Goal: Information Seeking & Learning: Learn about a topic

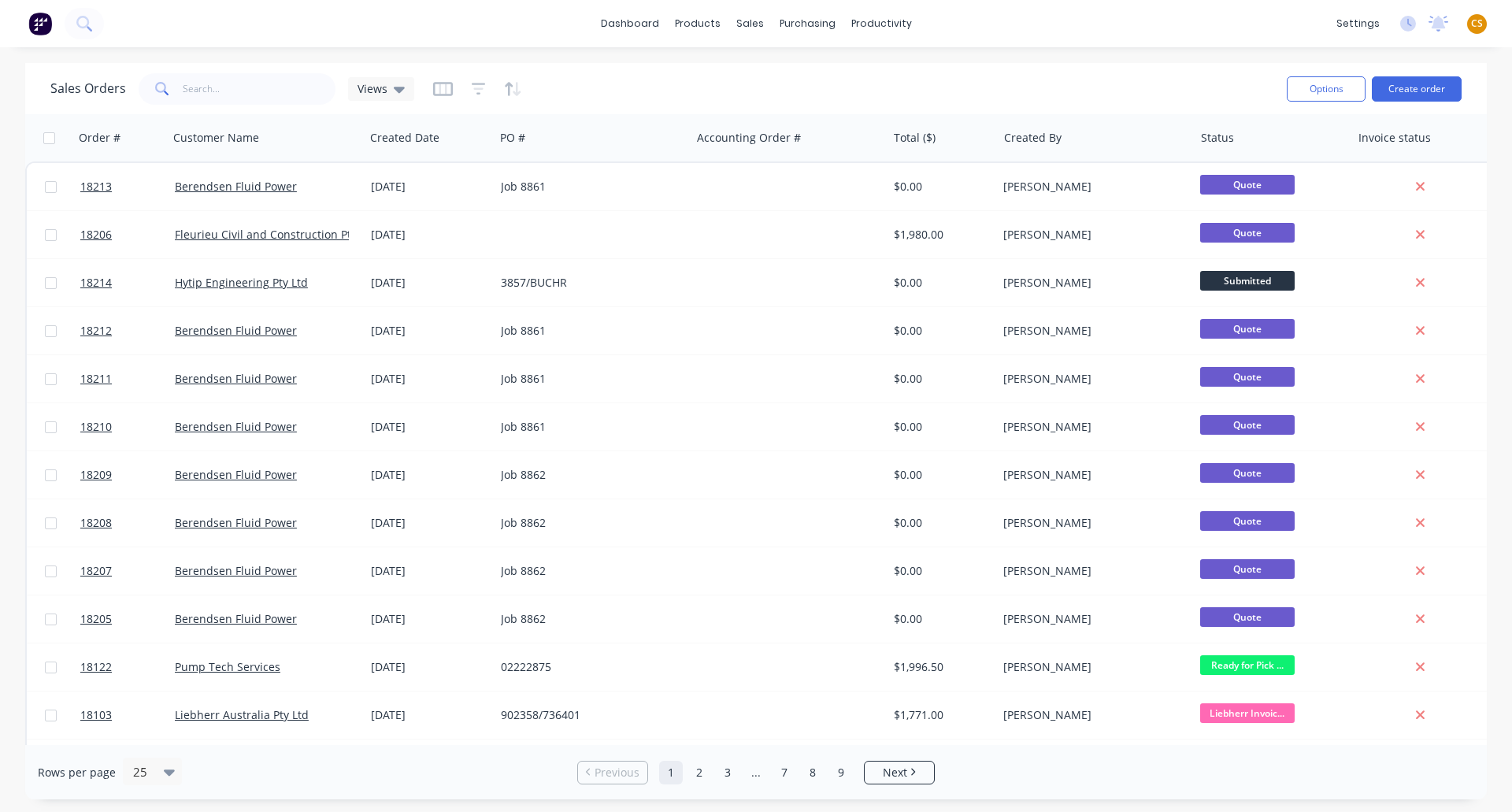
click at [1473, 24] on span "CS" at bounding box center [1477, 23] width 12 height 14
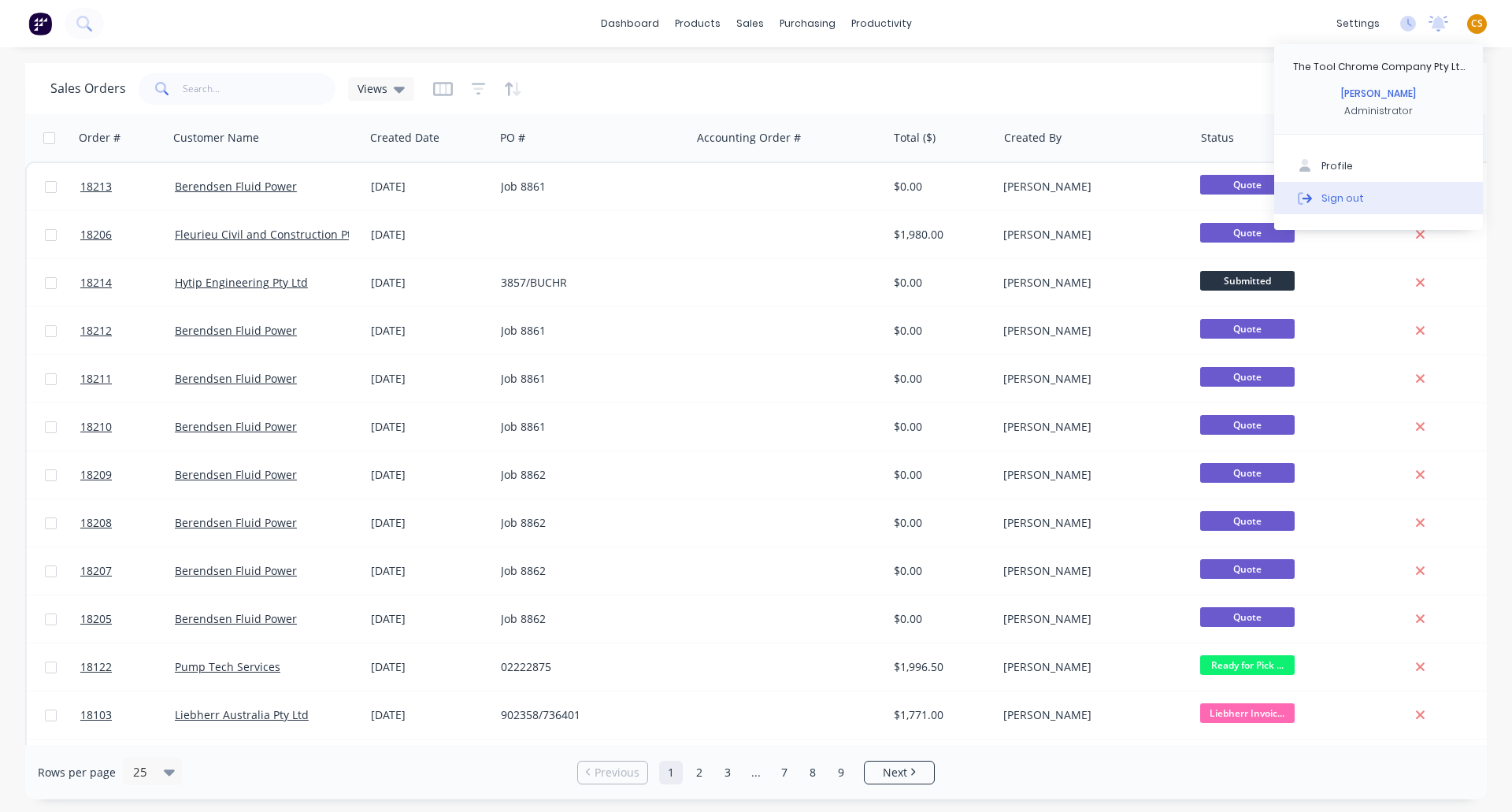
click at [1326, 206] on button "Sign out" at bounding box center [1379, 197] width 209 height 32
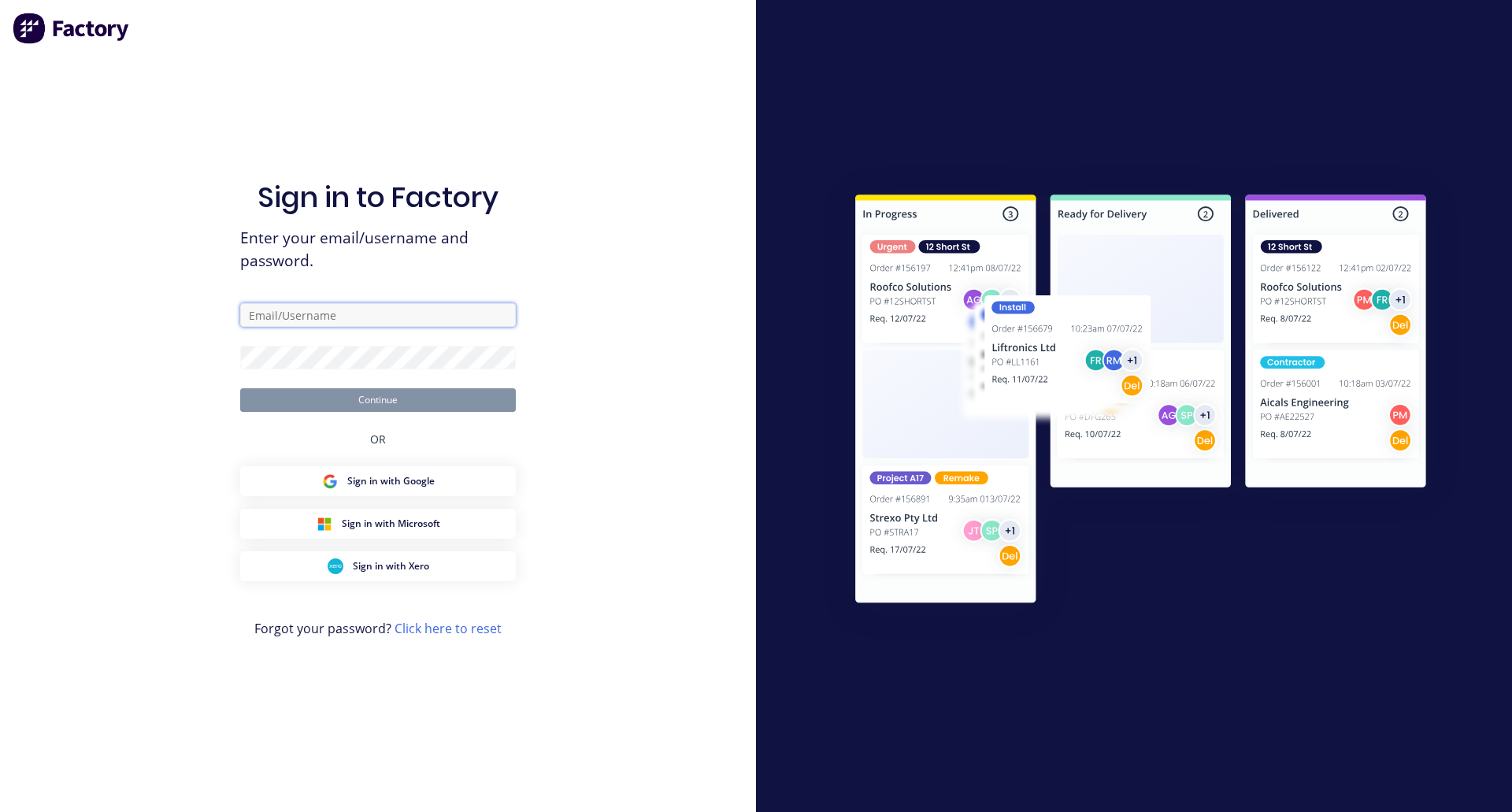
click at [278, 318] on input "text" at bounding box center [378, 314] width 276 height 23
type input "c"
type input "[PERSON_NAME][EMAIL_ADDRESS][DOMAIN_NAME]"
click at [366, 317] on input "[PERSON_NAME][EMAIL_ADDRESS][DOMAIN_NAME]" at bounding box center [378, 314] width 276 height 23
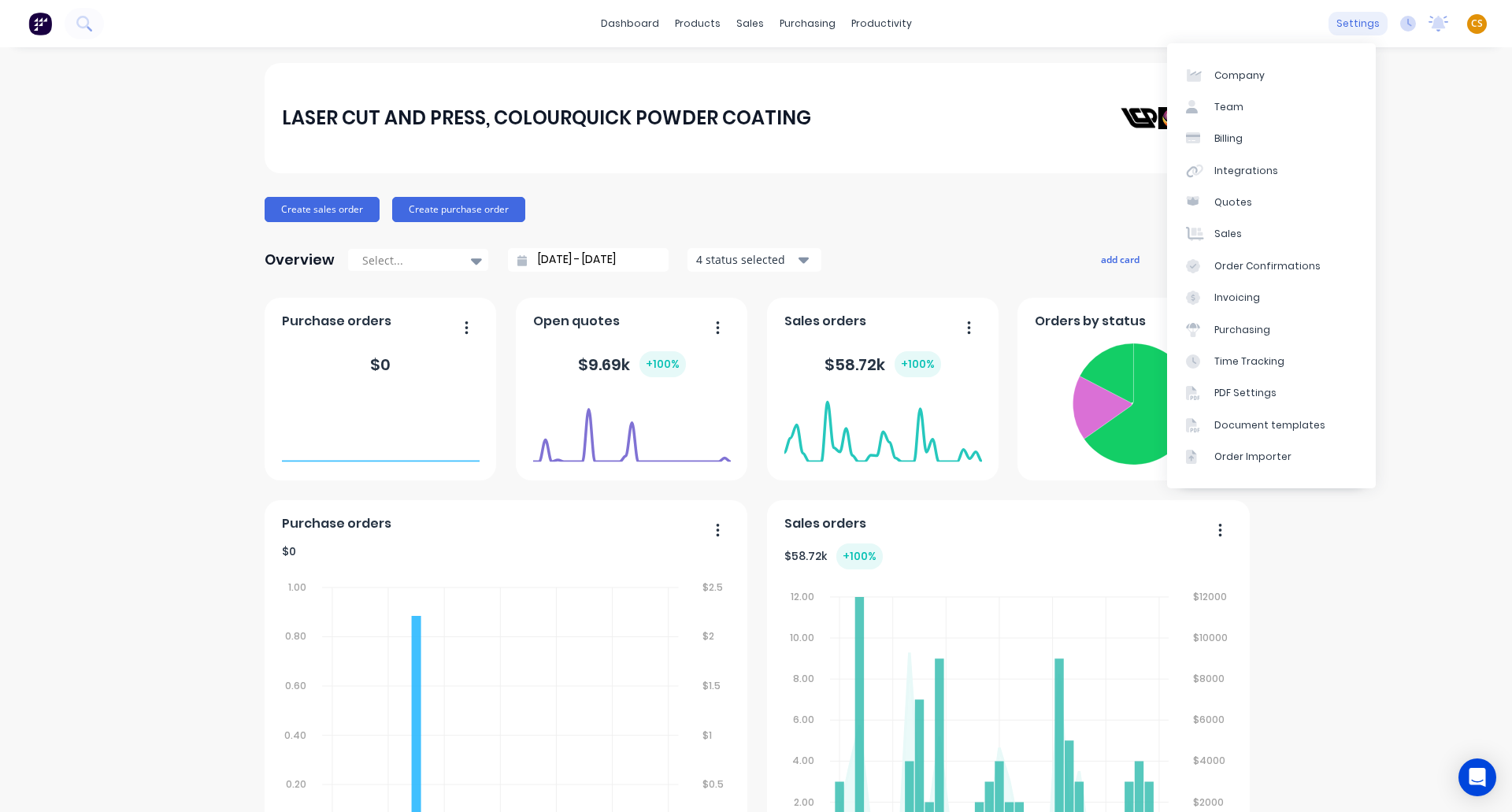
click at [1346, 22] on div "settings" at bounding box center [1358, 23] width 59 height 23
click at [1267, 108] on link "Team" at bounding box center [1272, 107] width 209 height 32
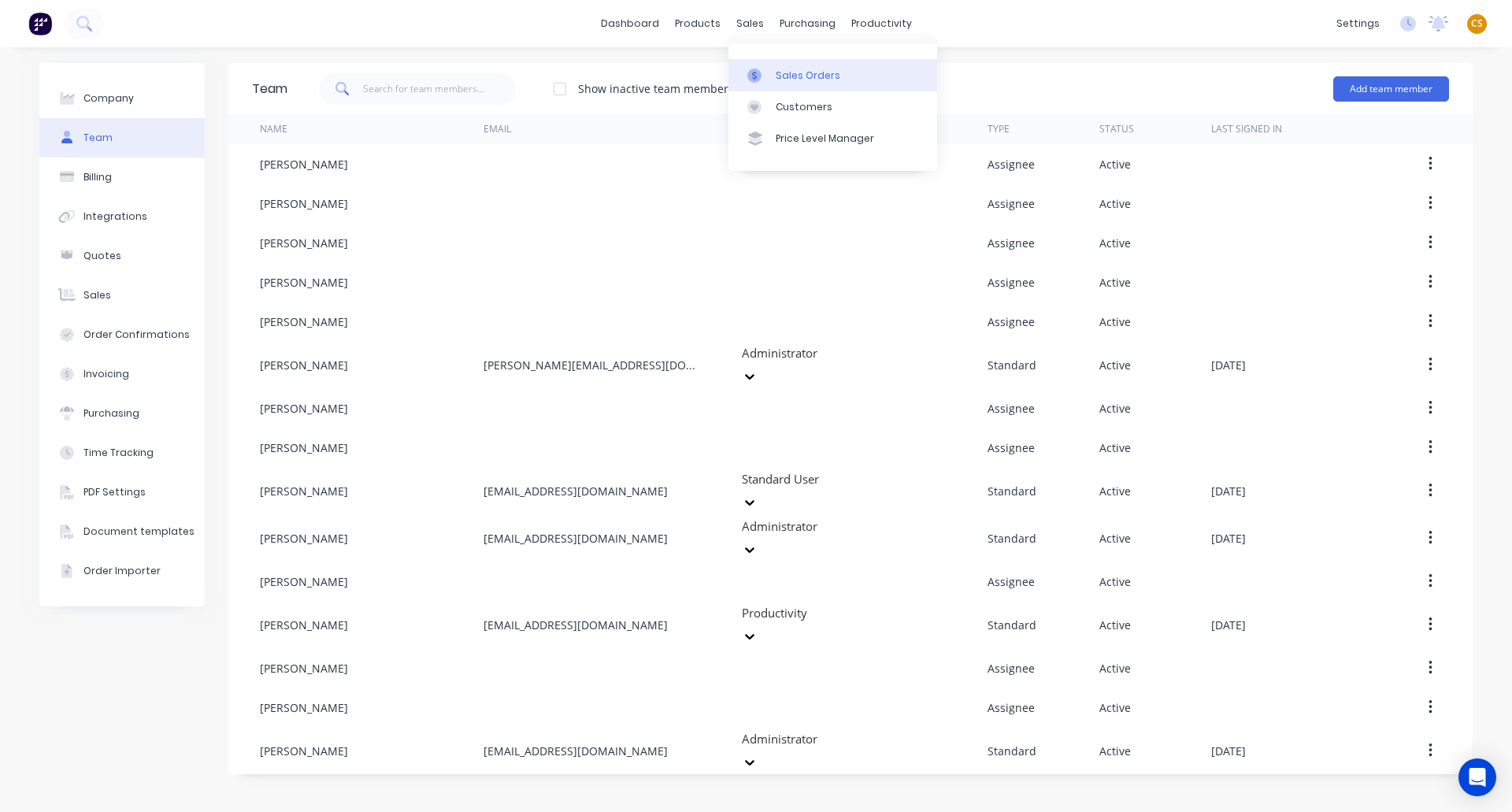
click at [800, 76] on div "Sales Orders" at bounding box center [808, 75] width 65 height 14
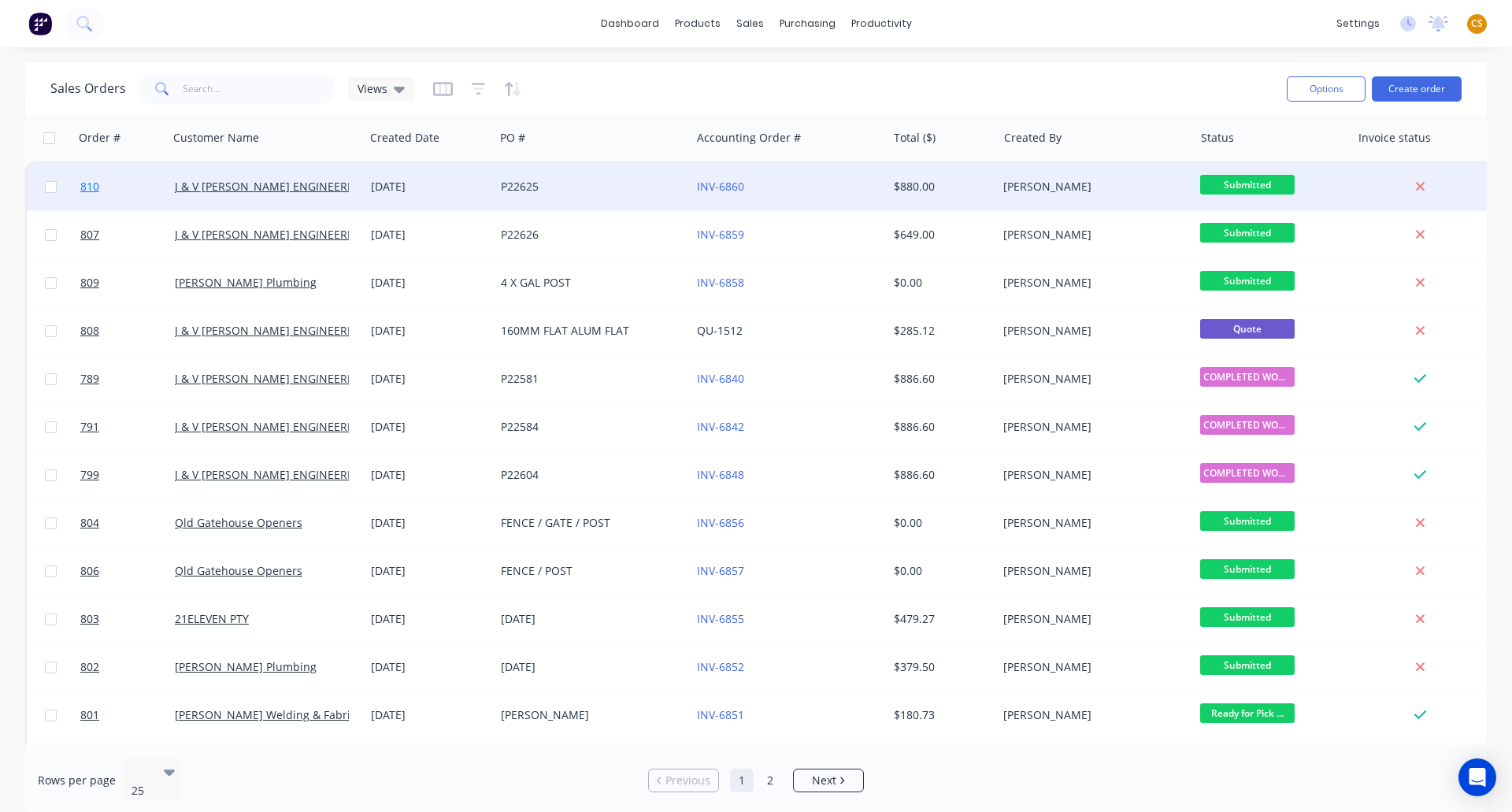
click at [108, 192] on link "810" at bounding box center [128, 186] width 95 height 47
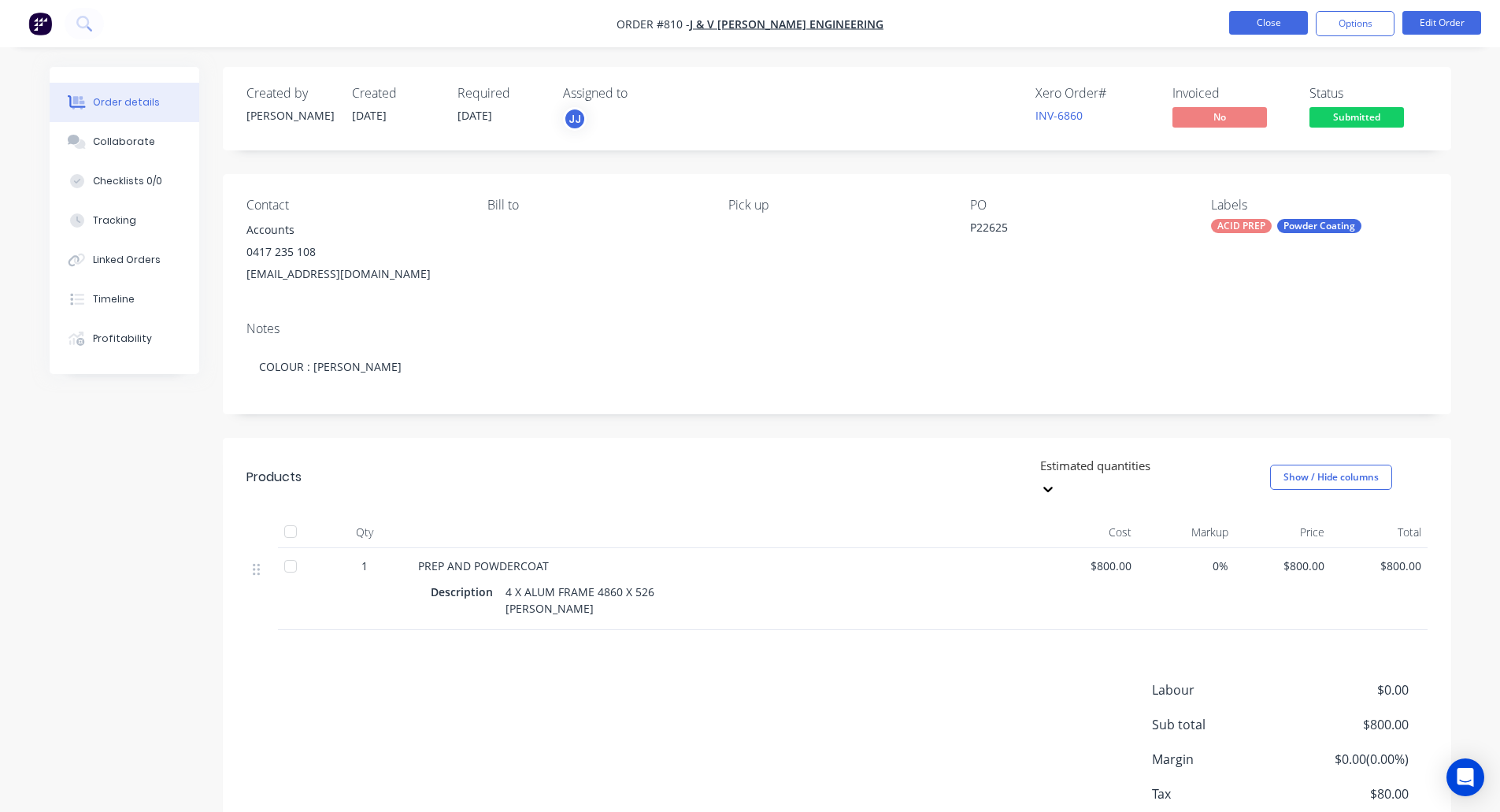
click at [1250, 22] on button "Close" at bounding box center [1269, 22] width 79 height 23
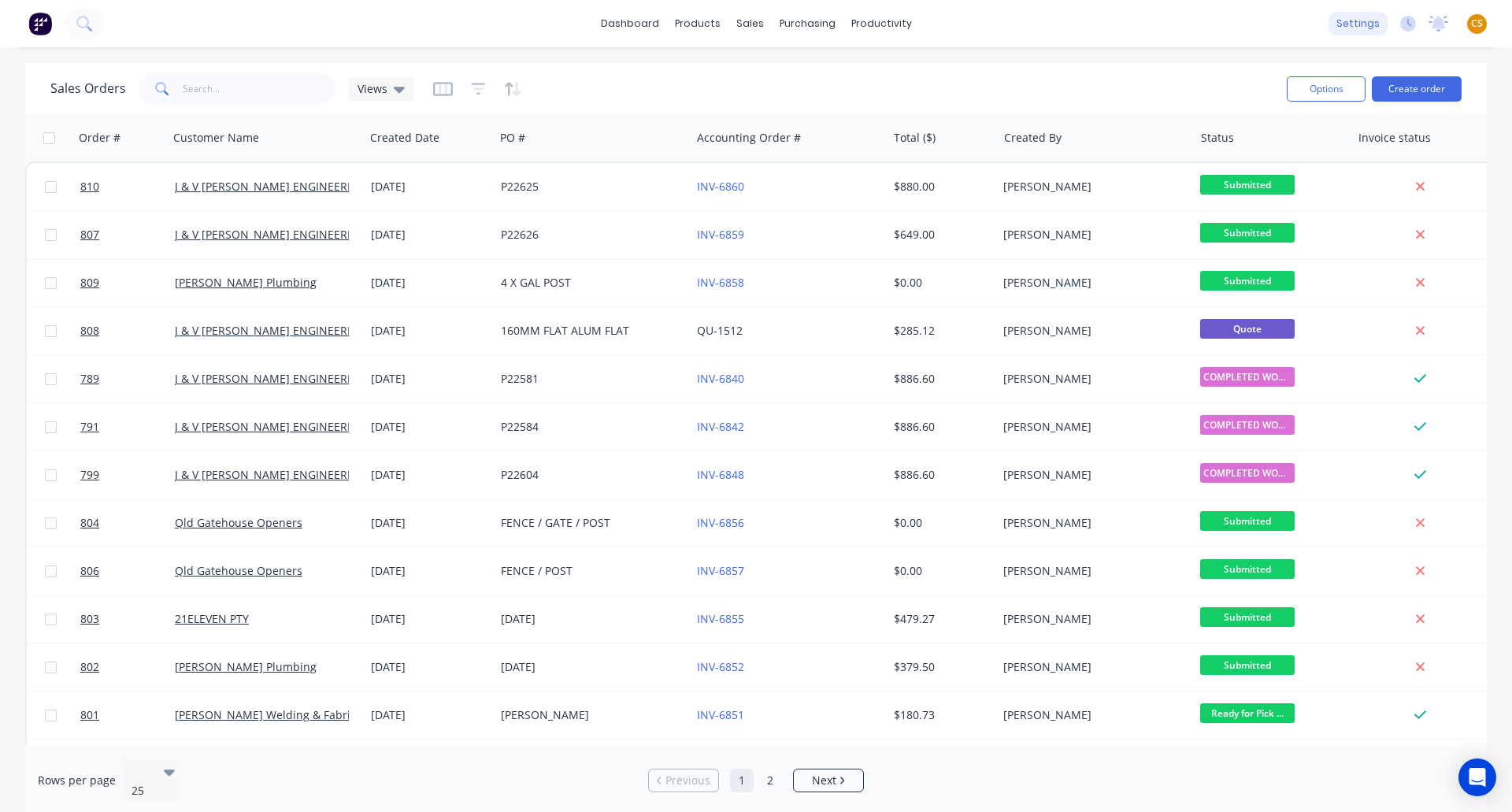
click at [1355, 24] on div "settings" at bounding box center [1358, 23] width 59 height 23
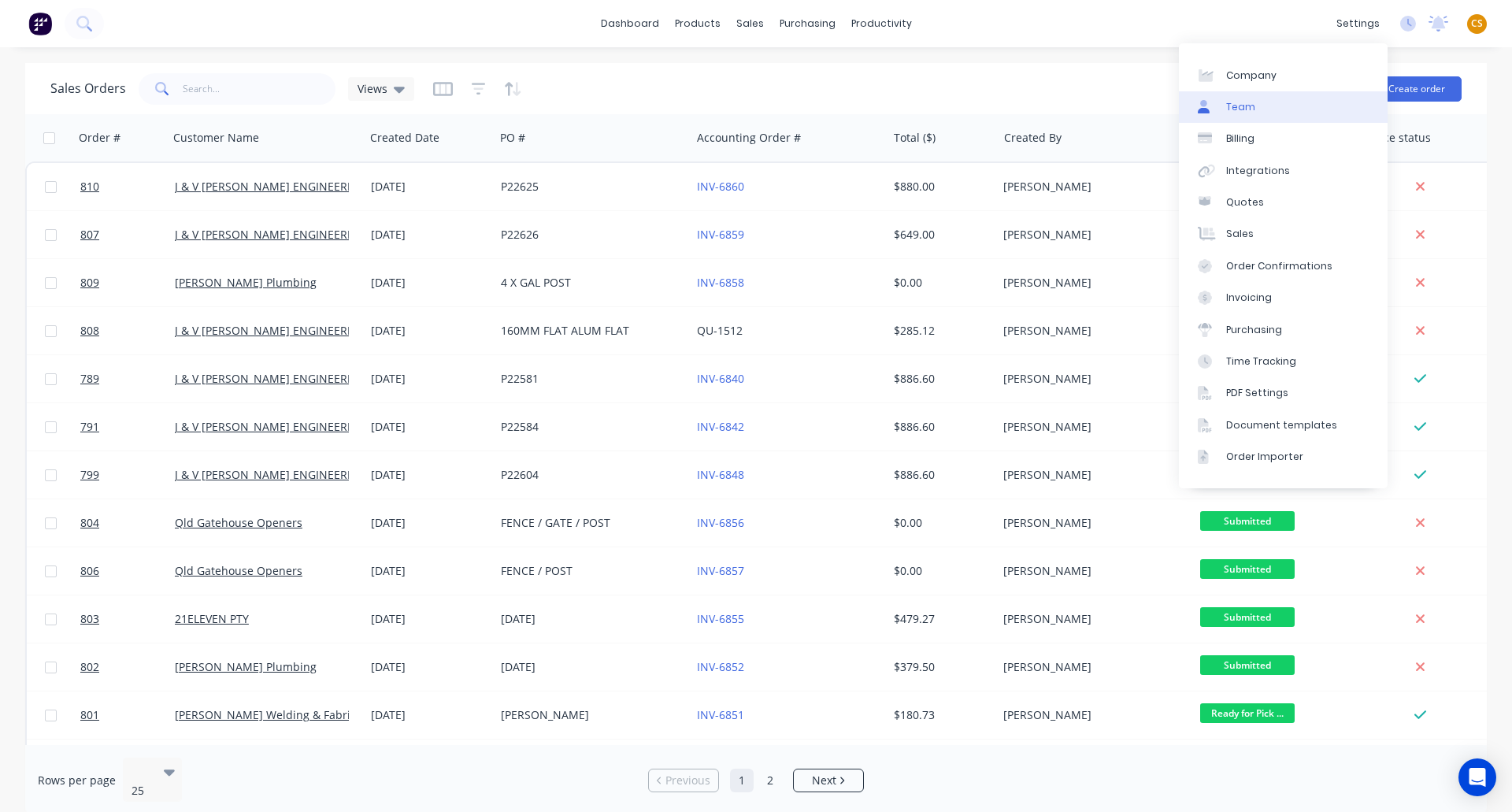
click at [1258, 112] on link "Team" at bounding box center [1284, 107] width 209 height 32
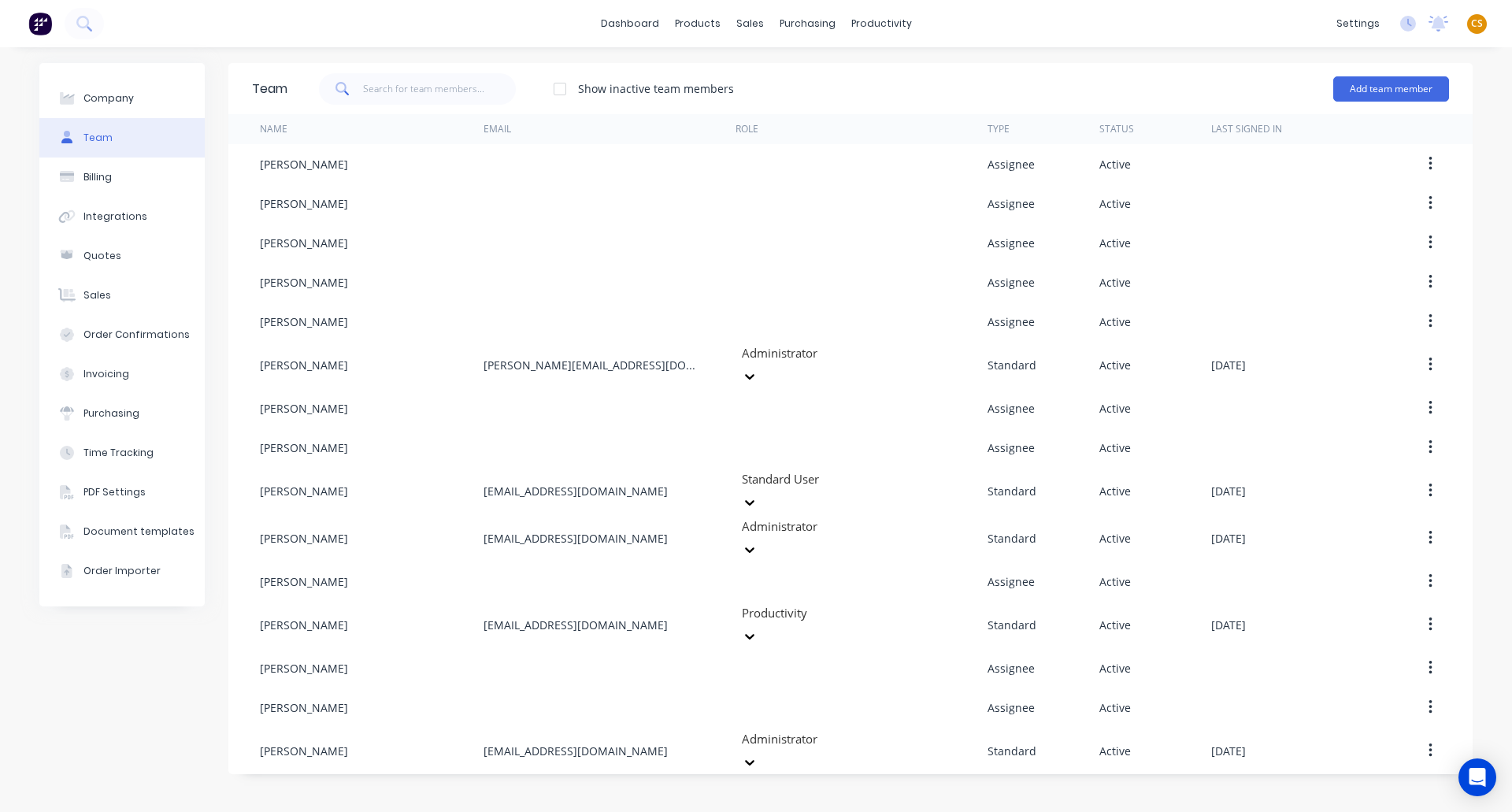
click at [1473, 23] on span "CS" at bounding box center [1477, 23] width 12 height 14
click at [1326, 199] on div "Sign out" at bounding box center [1343, 197] width 42 height 14
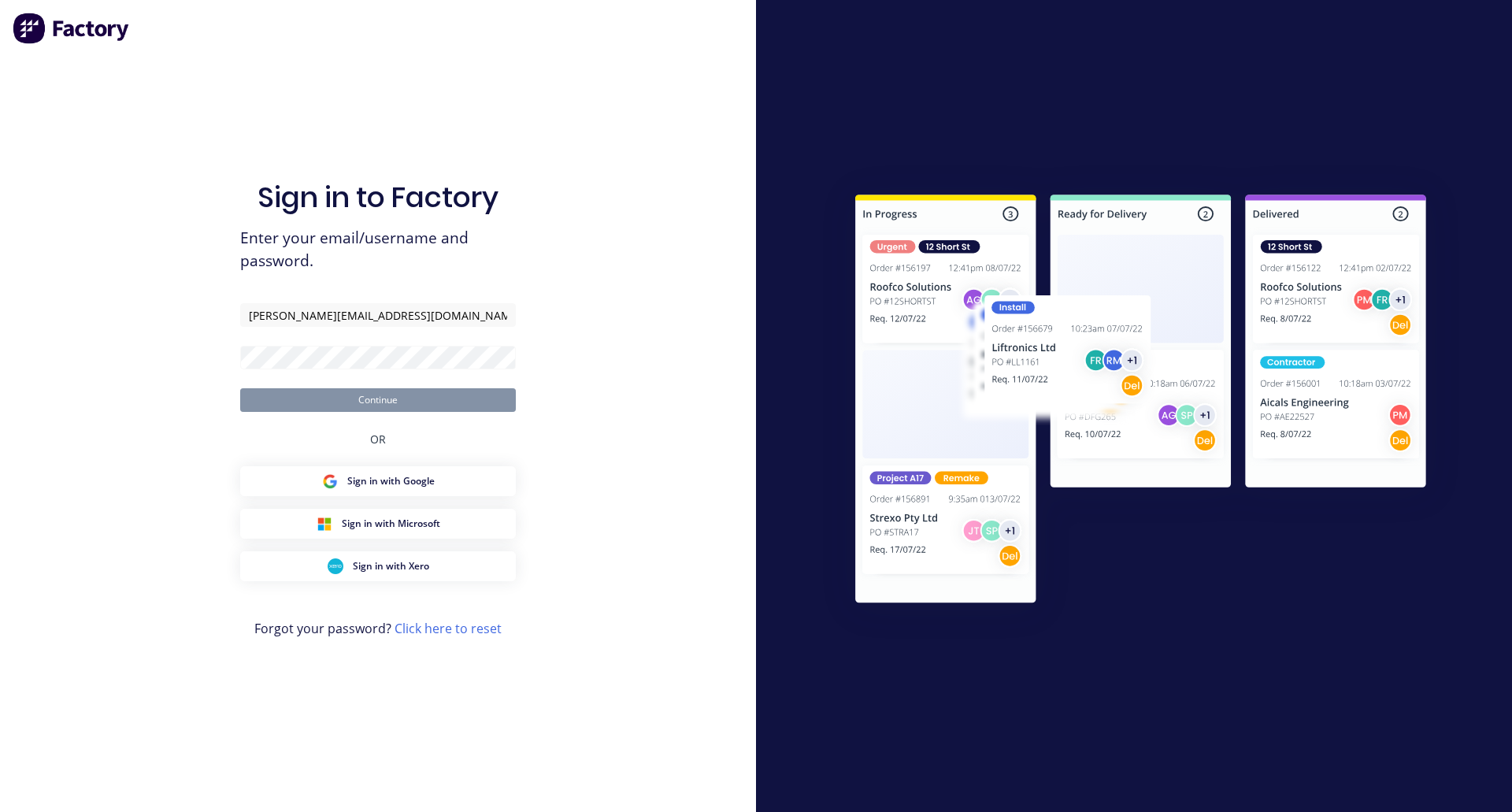
type input "[PERSON_NAME][EMAIL_ADDRESS][DOMAIN_NAME]"
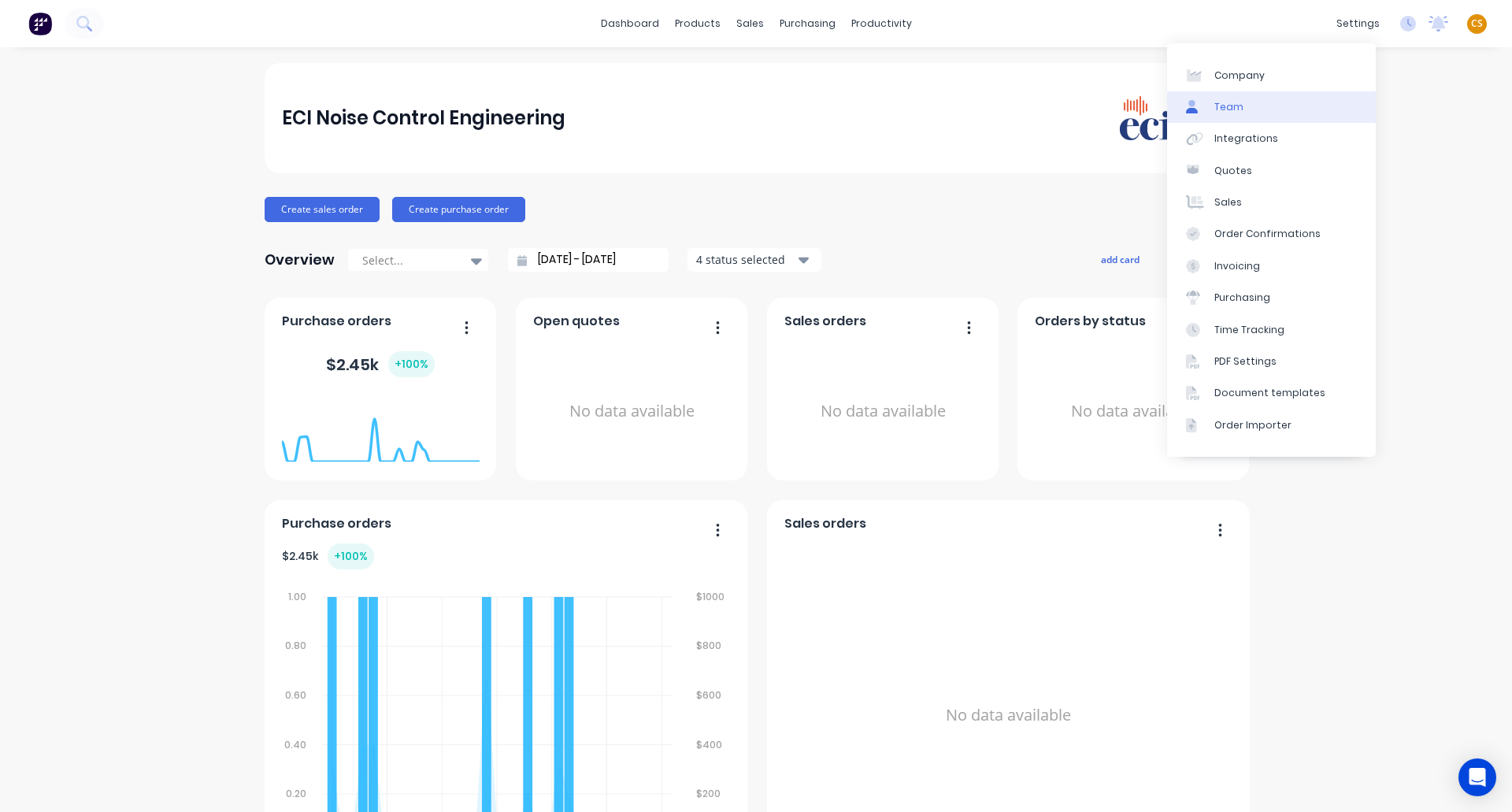
click at [1261, 109] on link "Team" at bounding box center [1272, 107] width 209 height 32
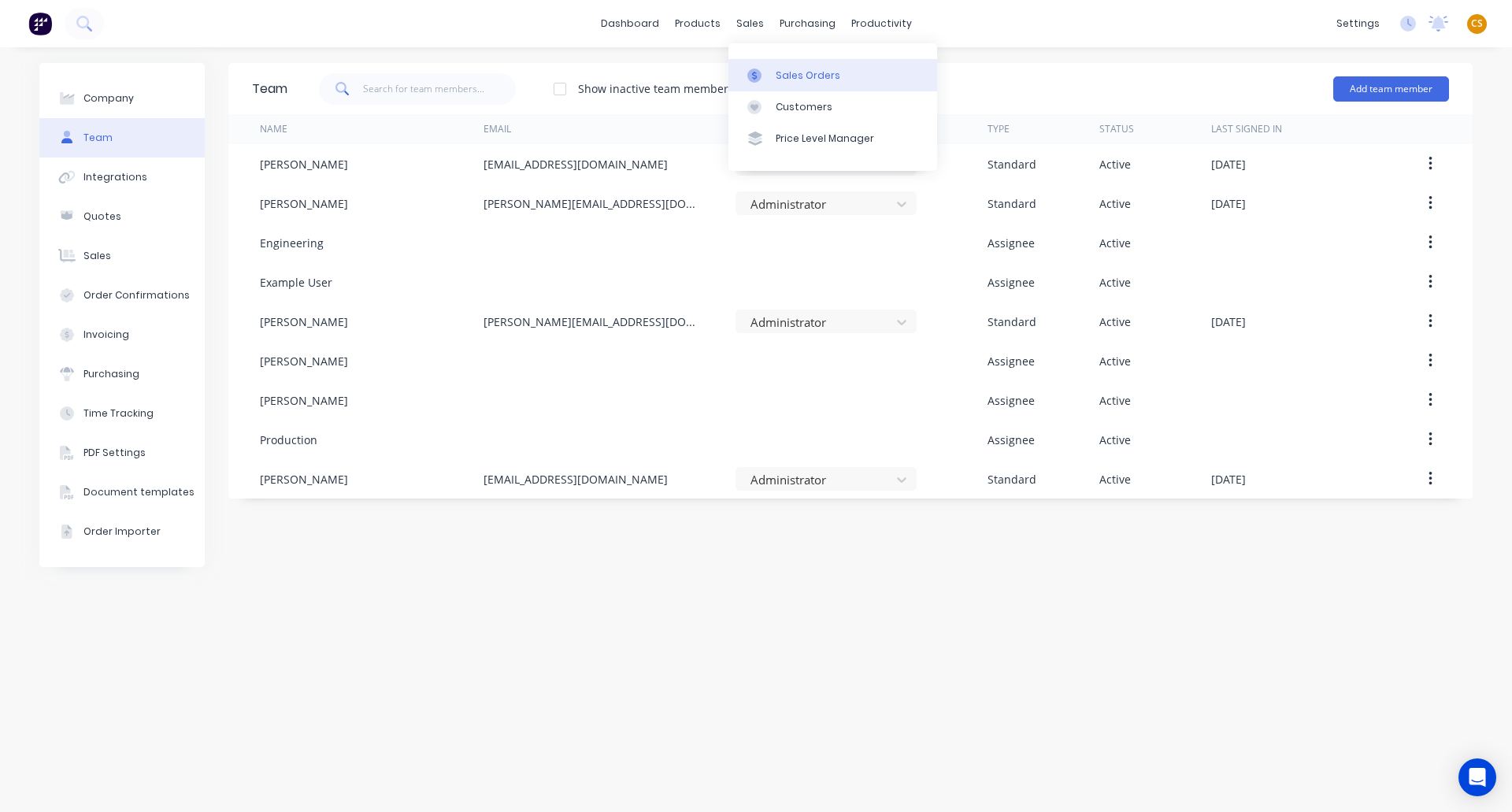
click at [798, 71] on div "Sales Orders" at bounding box center [808, 75] width 65 height 14
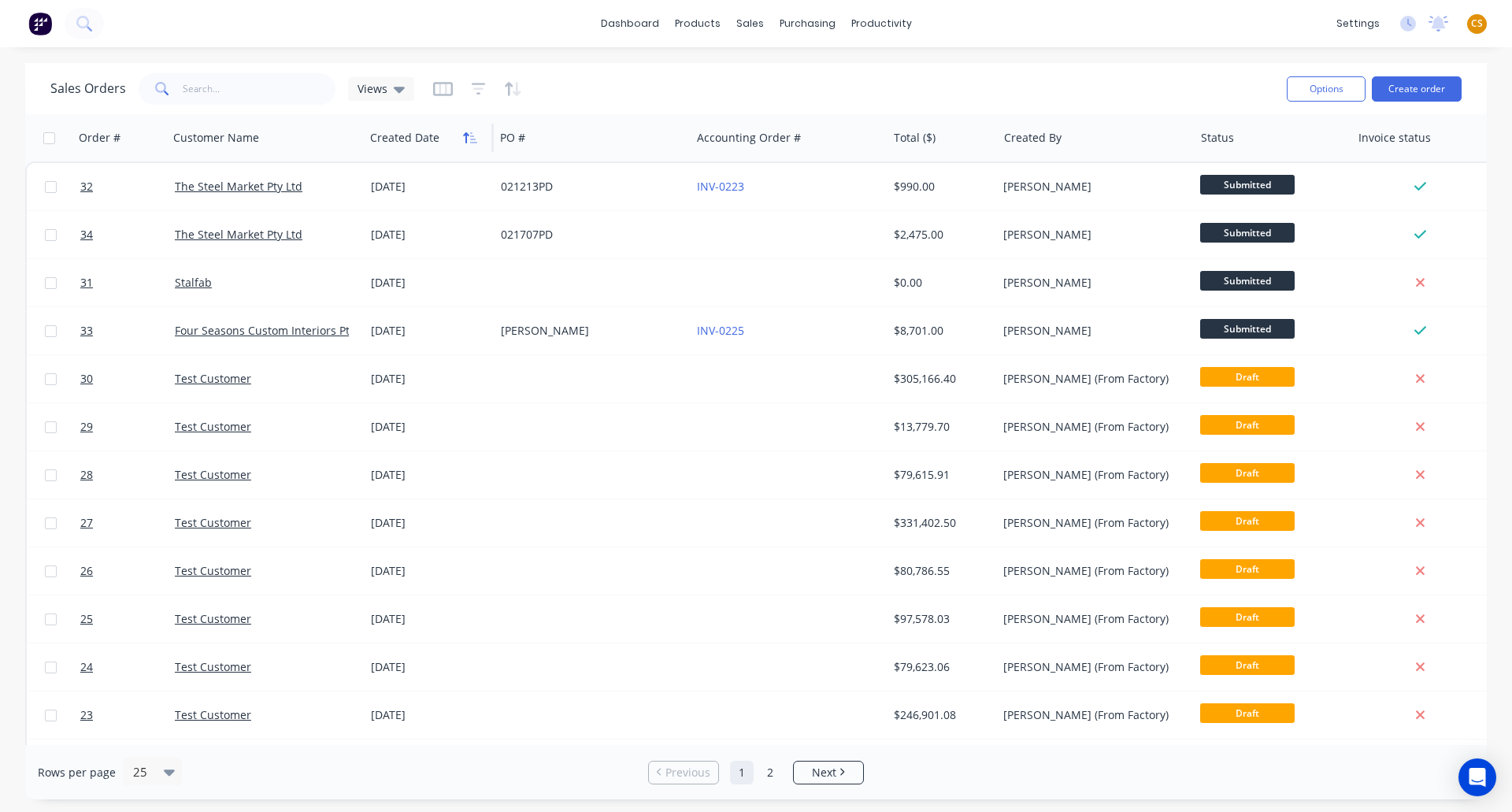
click at [469, 140] on icon "button" at bounding box center [470, 138] width 14 height 12
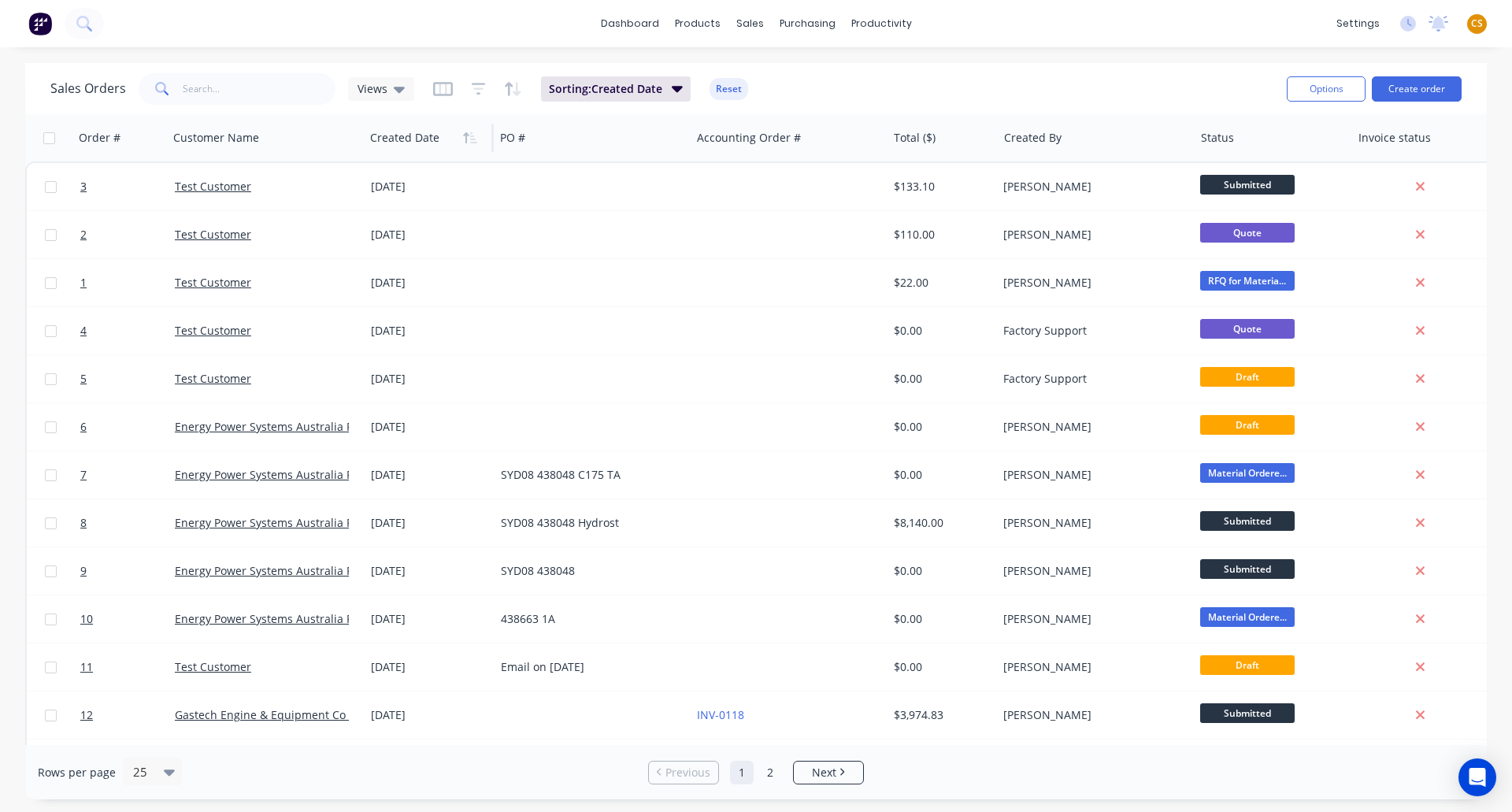
click at [469, 140] on icon "button" at bounding box center [470, 138] width 14 height 12
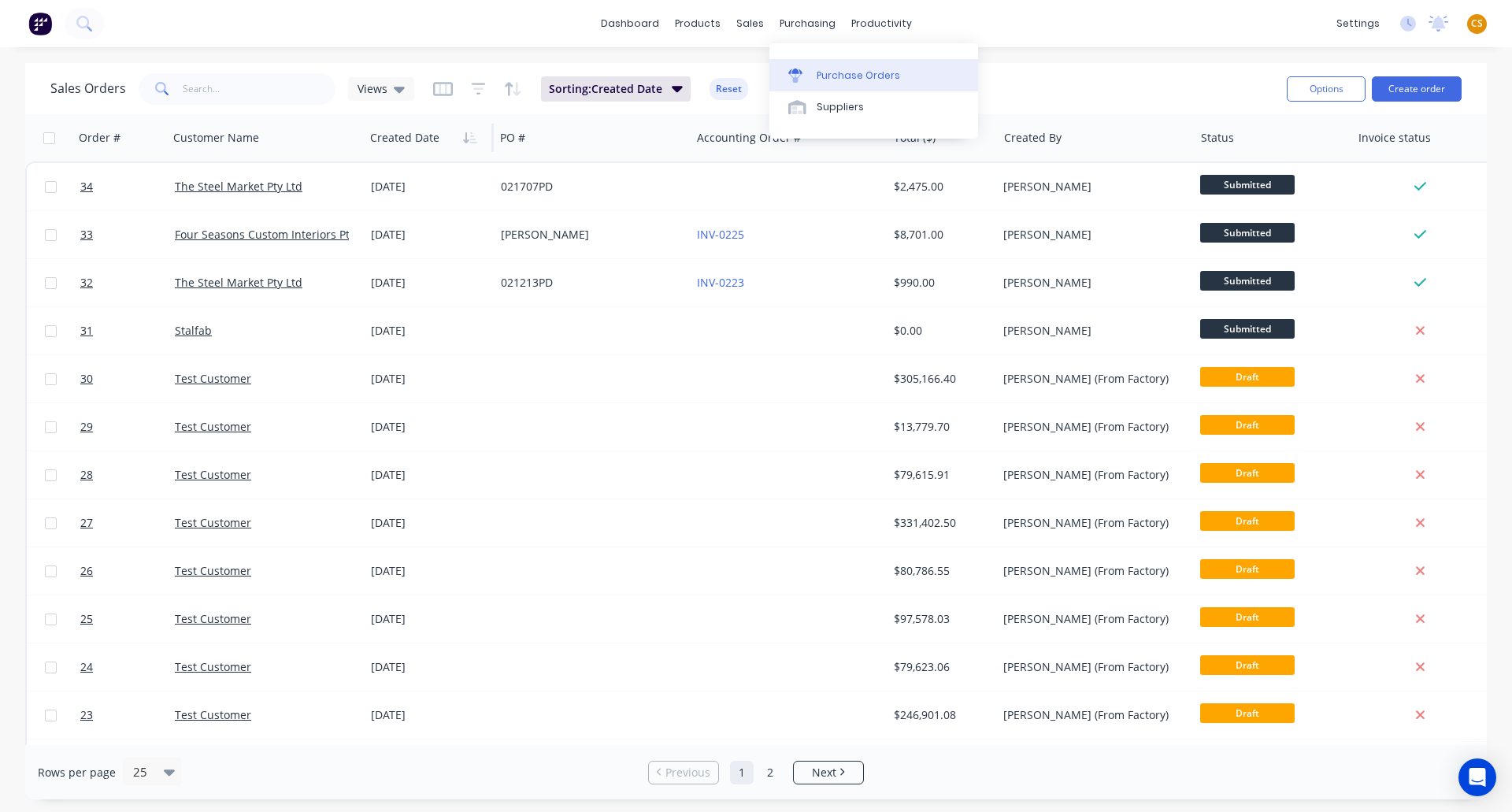
click at [837, 73] on div "Purchase Orders" at bounding box center [858, 75] width 84 height 14
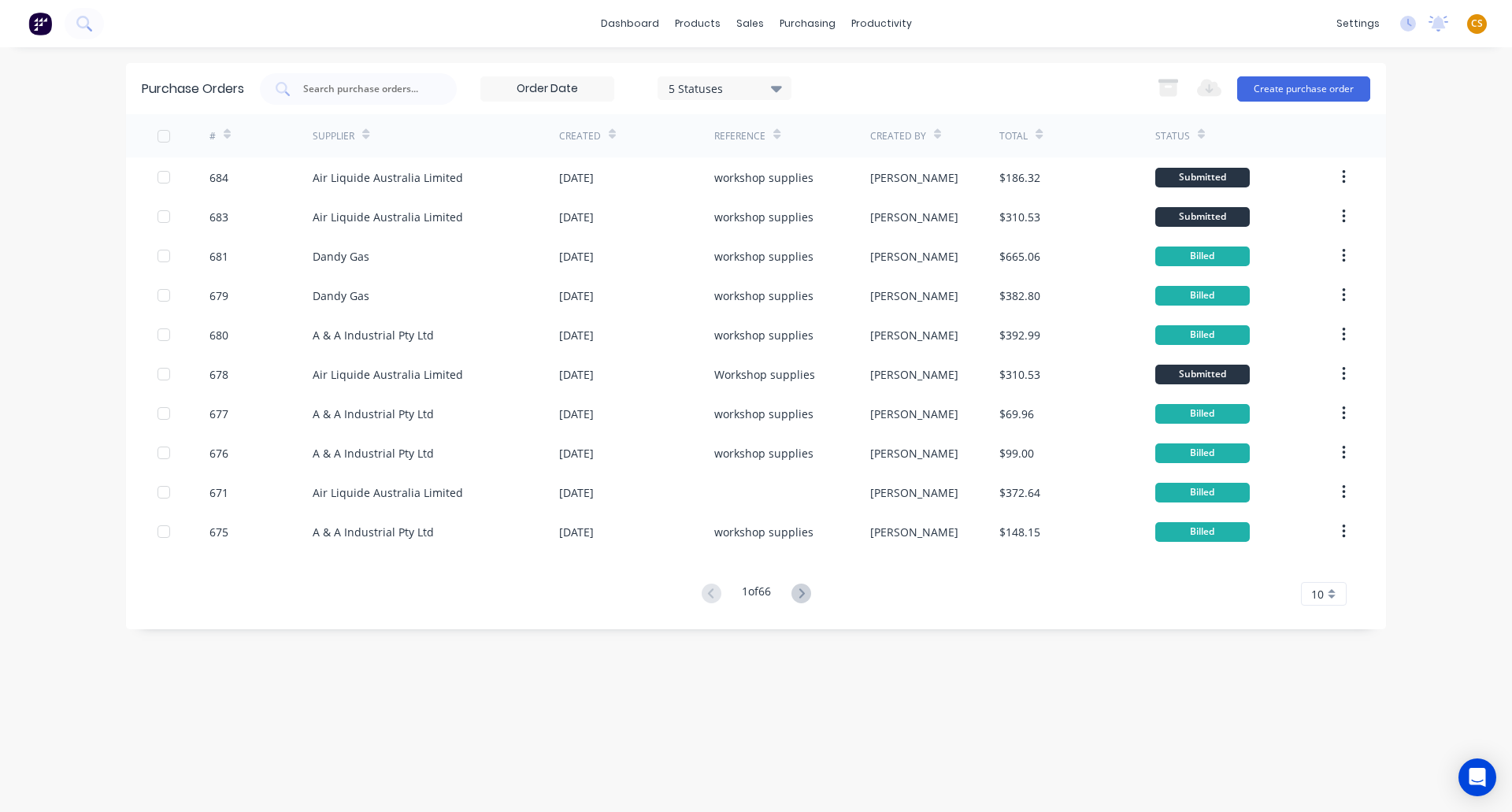
click at [1479, 23] on span "CS" at bounding box center [1477, 23] width 12 height 14
click at [1353, 196] on div "Sign out" at bounding box center [1343, 197] width 42 height 14
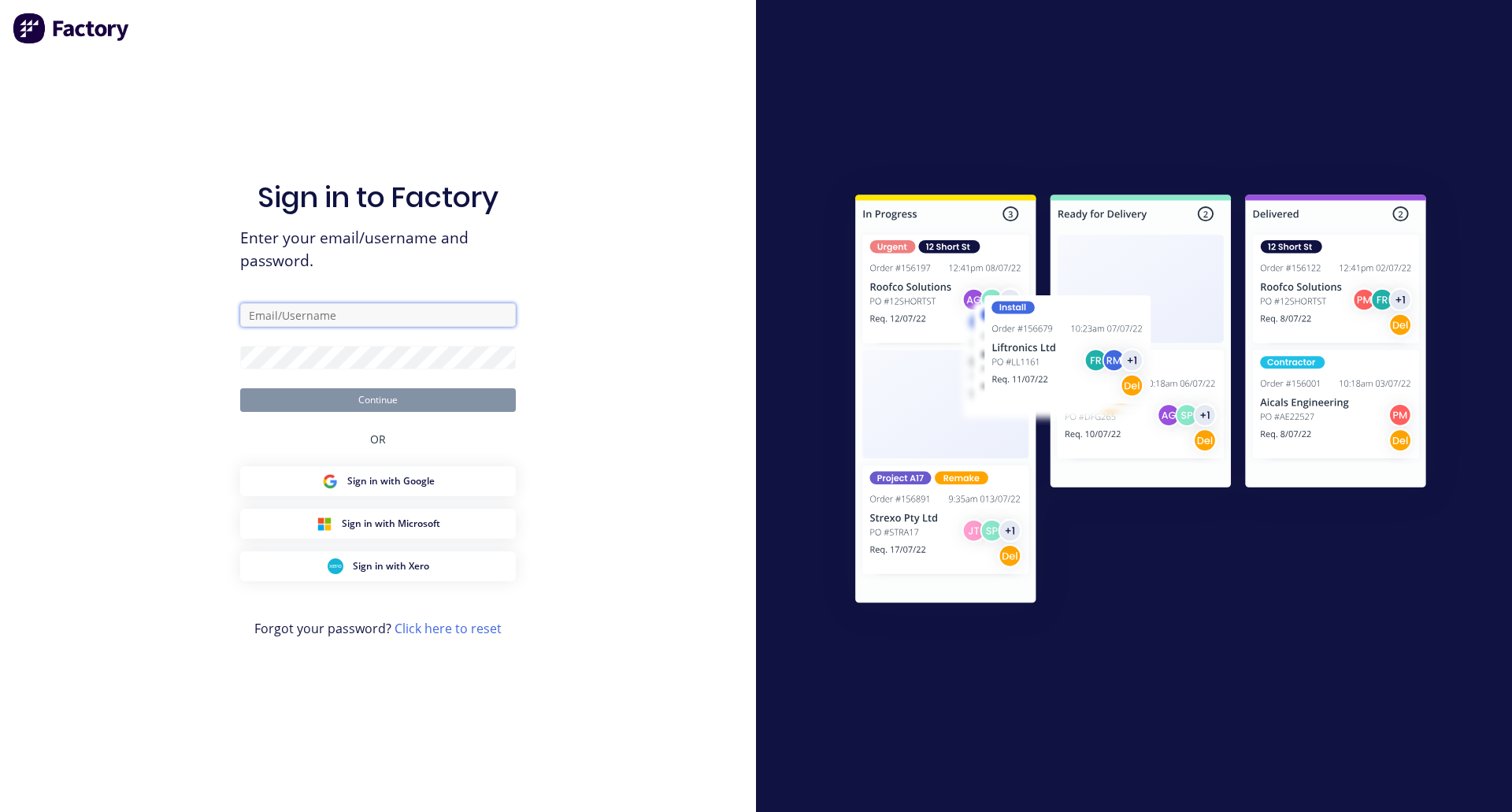
click at [305, 316] on input "text" at bounding box center [378, 314] width 276 height 23
click at [312, 324] on input "[PERSON_NAME]" at bounding box center [378, 314] width 276 height 23
type input "[PERSON_NAME][EMAIL_ADDRESS][DOMAIN_NAME]"
click at [411, 309] on input "[PERSON_NAME][EMAIL_ADDRESS][DOMAIN_NAME]" at bounding box center [378, 314] width 276 height 23
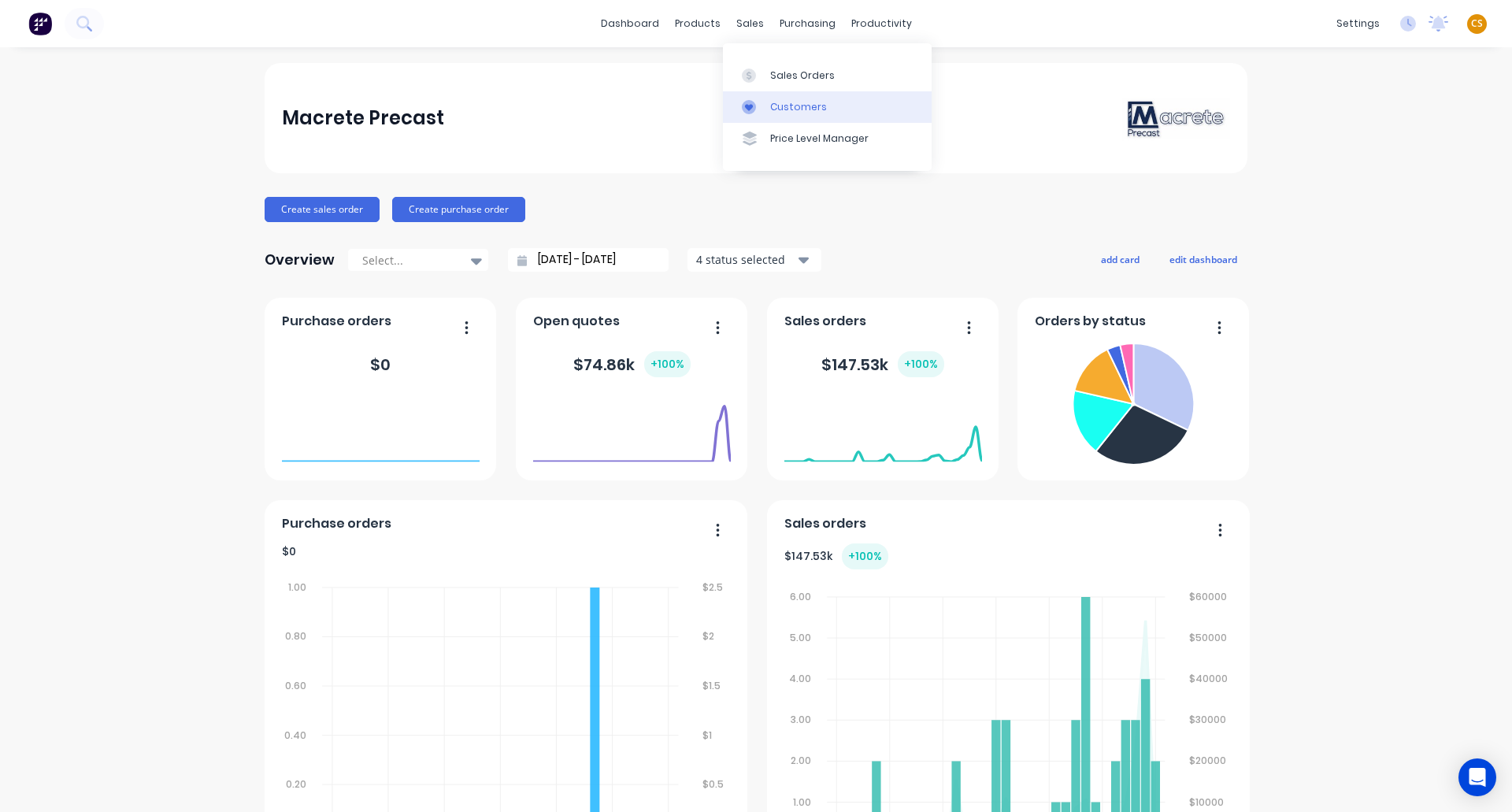
click at [799, 110] on div "Customers" at bounding box center [798, 107] width 56 height 14
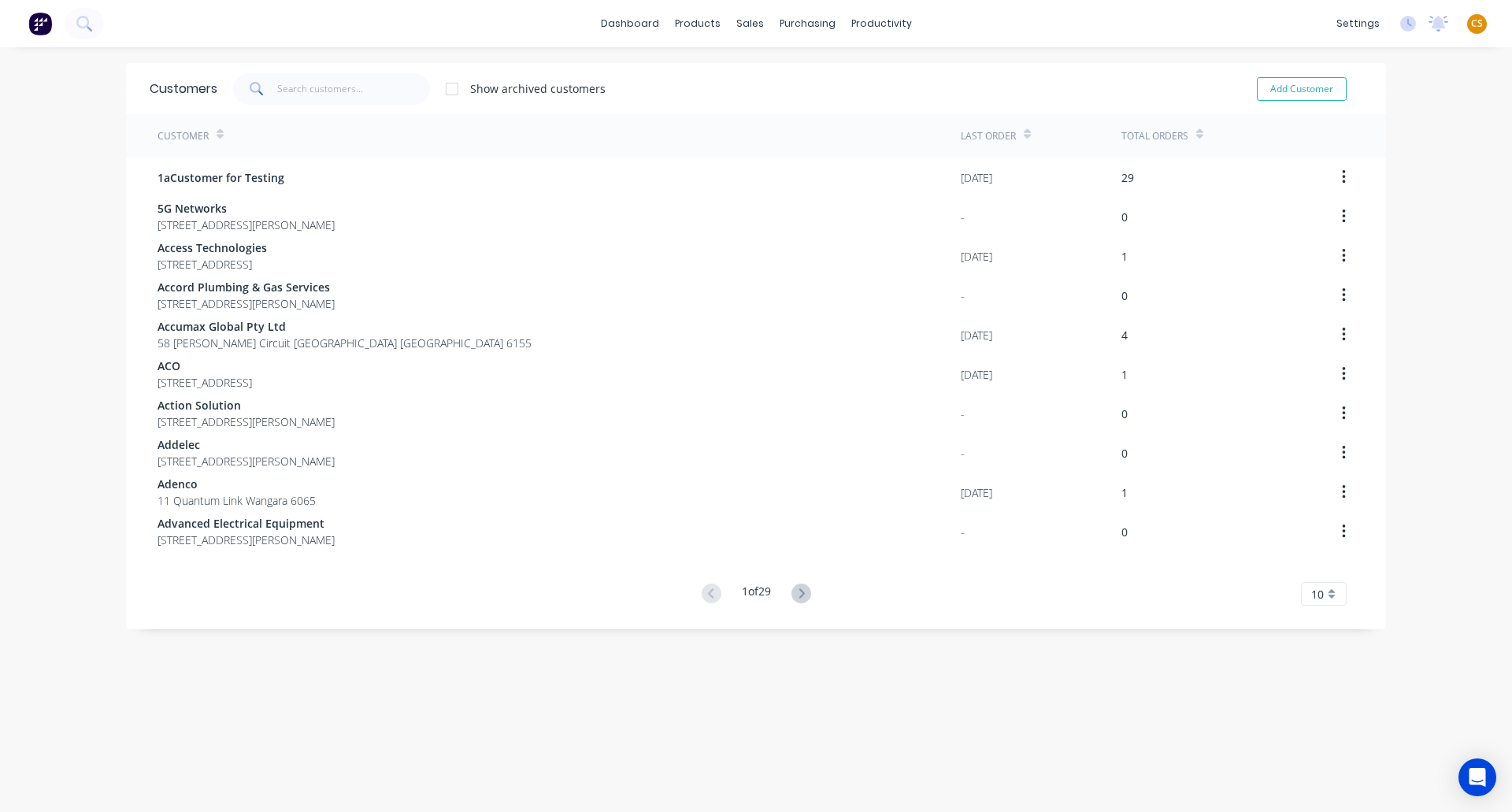
click at [1197, 132] on icon at bounding box center [1200, 134] width 7 height 12
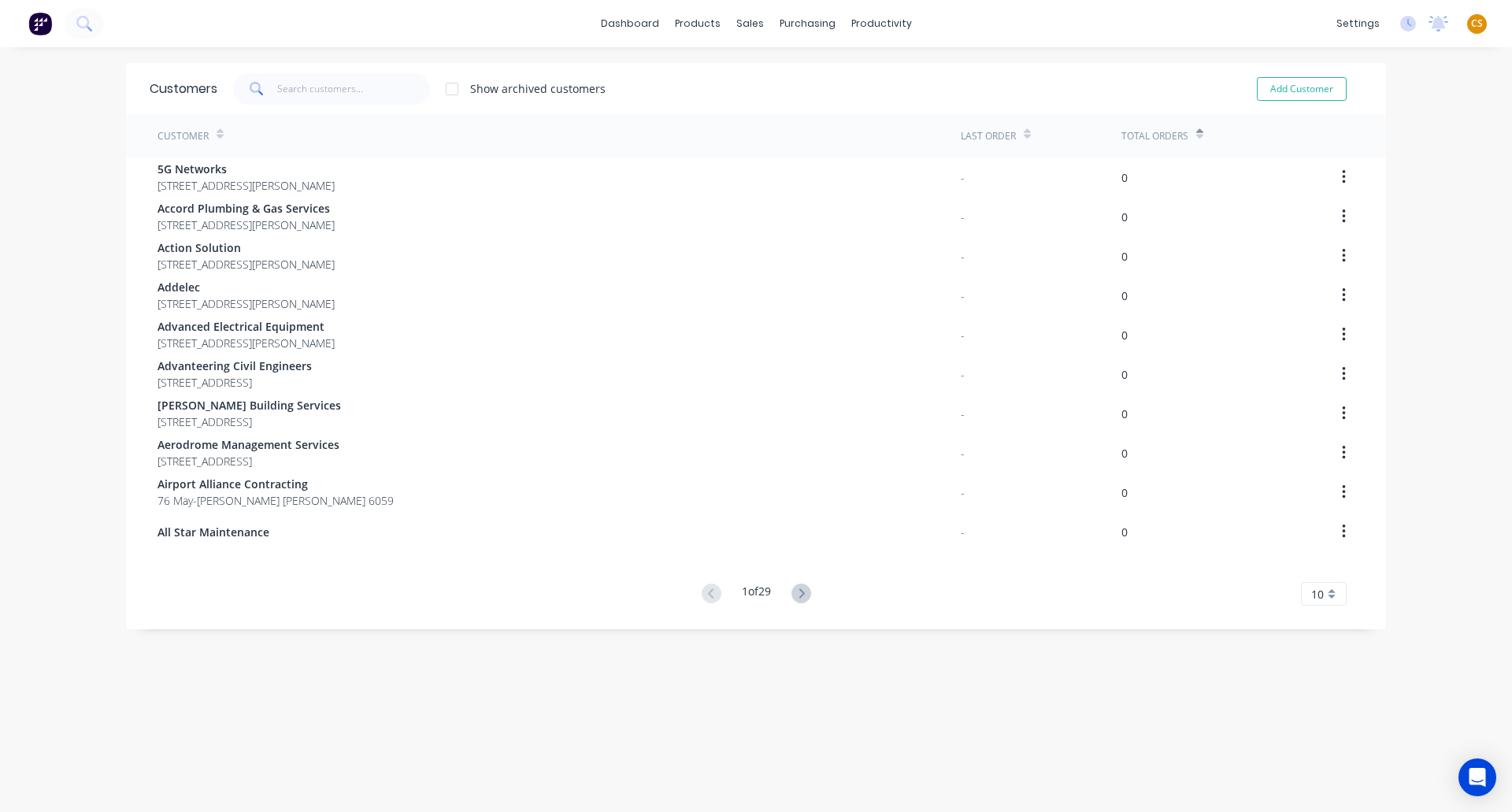
click at [1197, 132] on icon at bounding box center [1200, 134] width 7 height 12
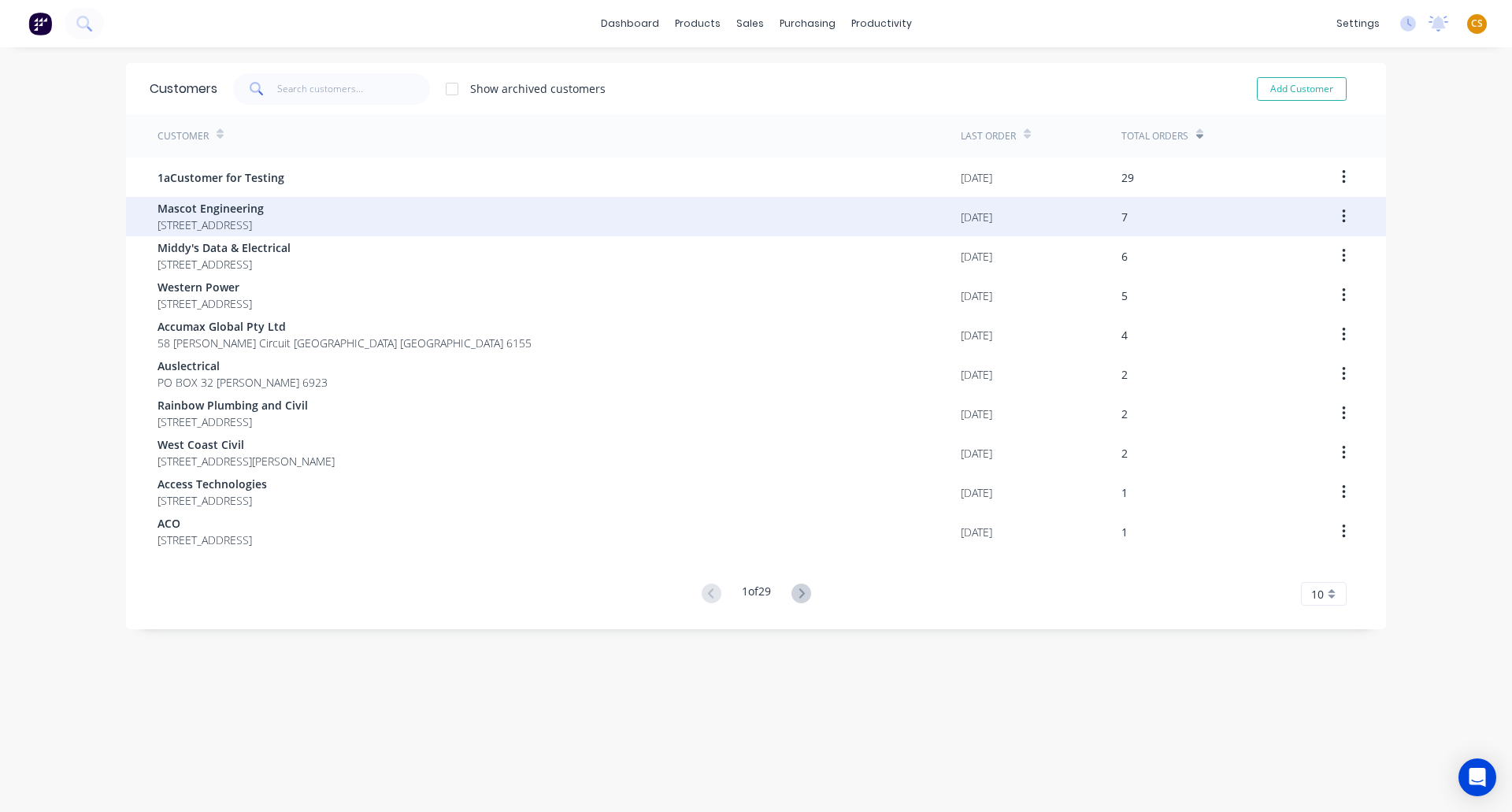
click at [198, 220] on span "[STREET_ADDRESS]" at bounding box center [211, 225] width 106 height 17
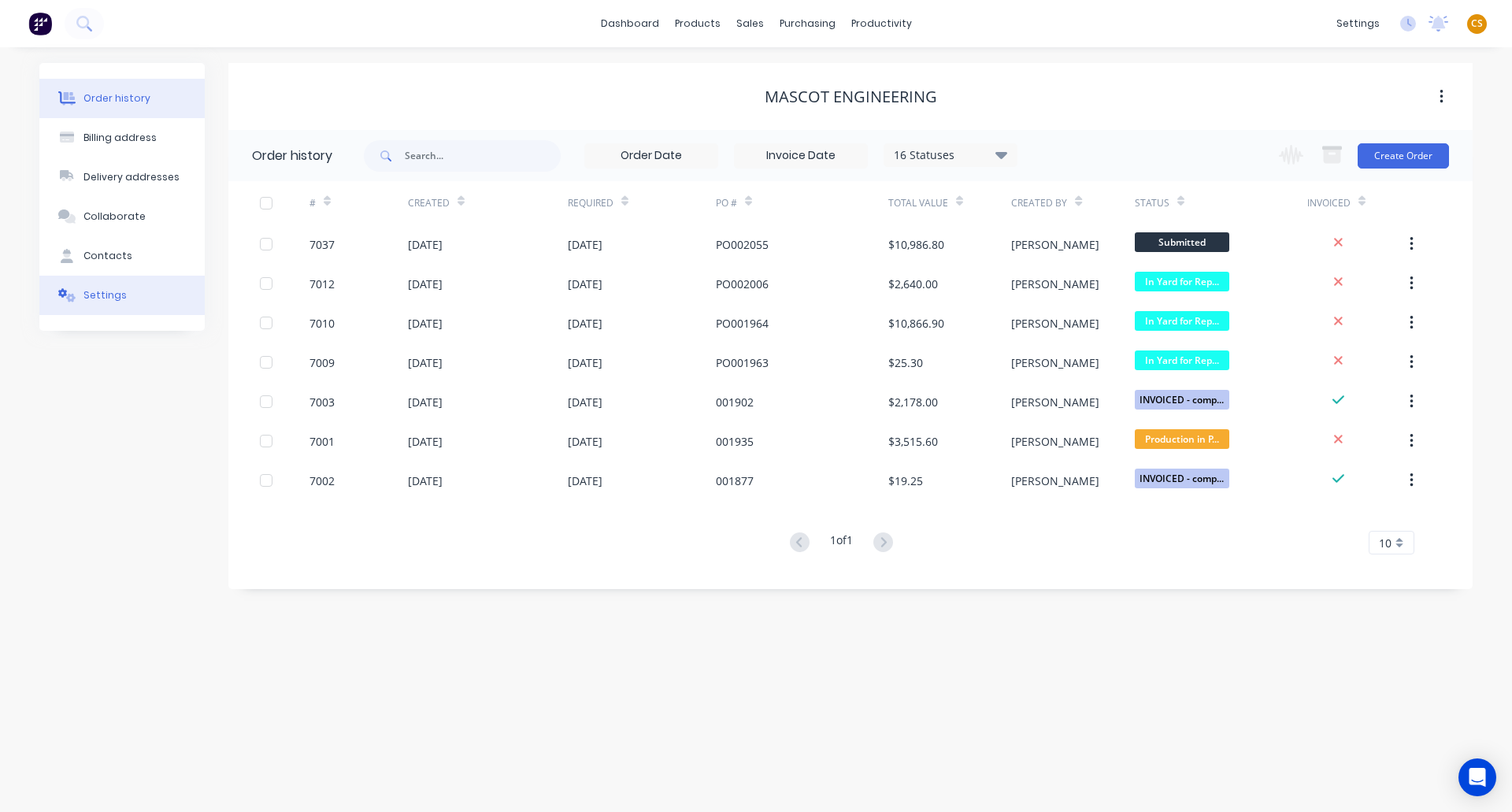
click at [109, 299] on div "Settings" at bounding box center [105, 294] width 43 height 14
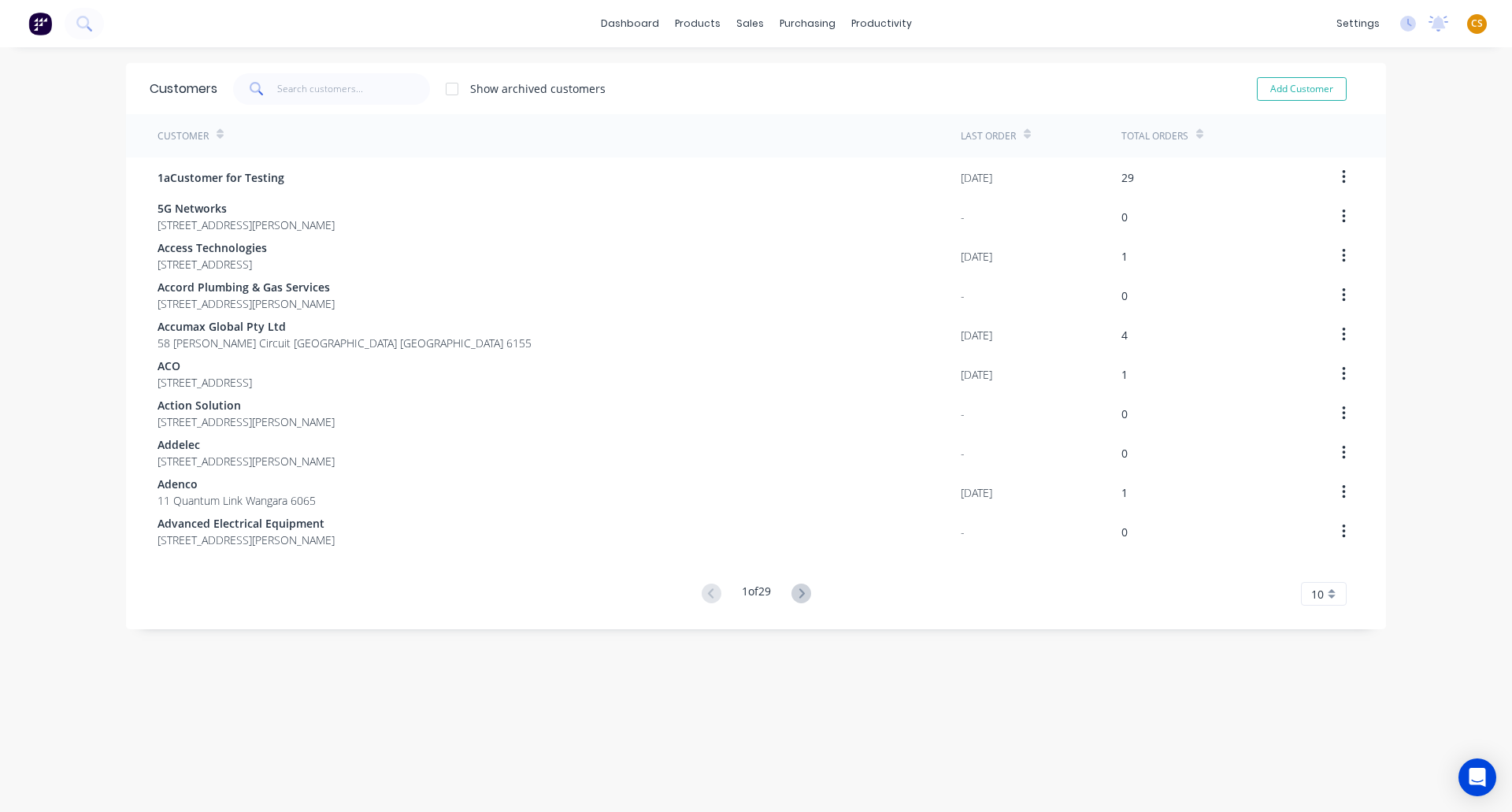
click at [1187, 135] on div "Total Orders" at bounding box center [1163, 135] width 82 height 27
click at [1197, 135] on icon at bounding box center [1200, 137] width 7 height 5
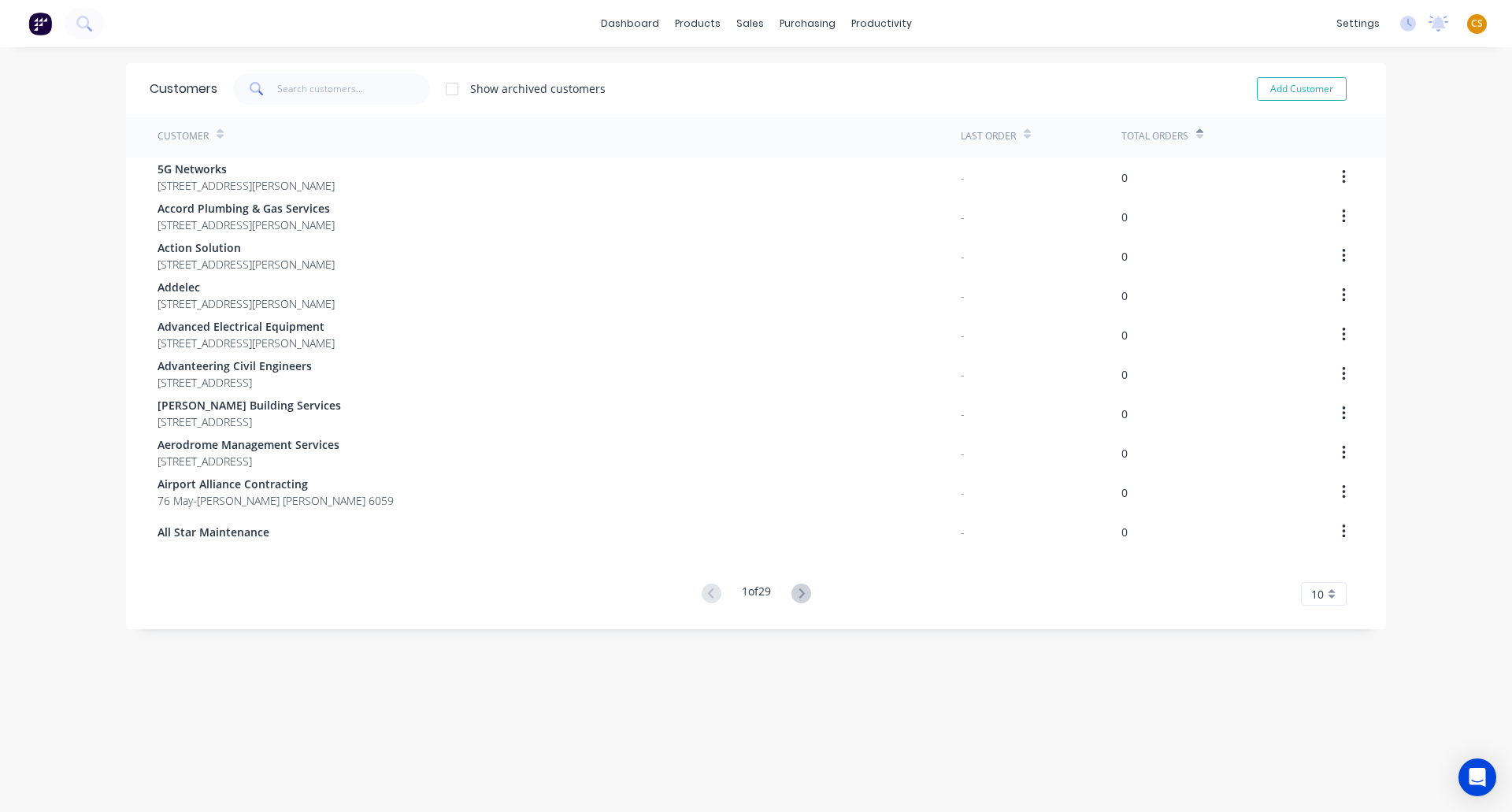
click at [1197, 135] on icon at bounding box center [1200, 137] width 7 height 5
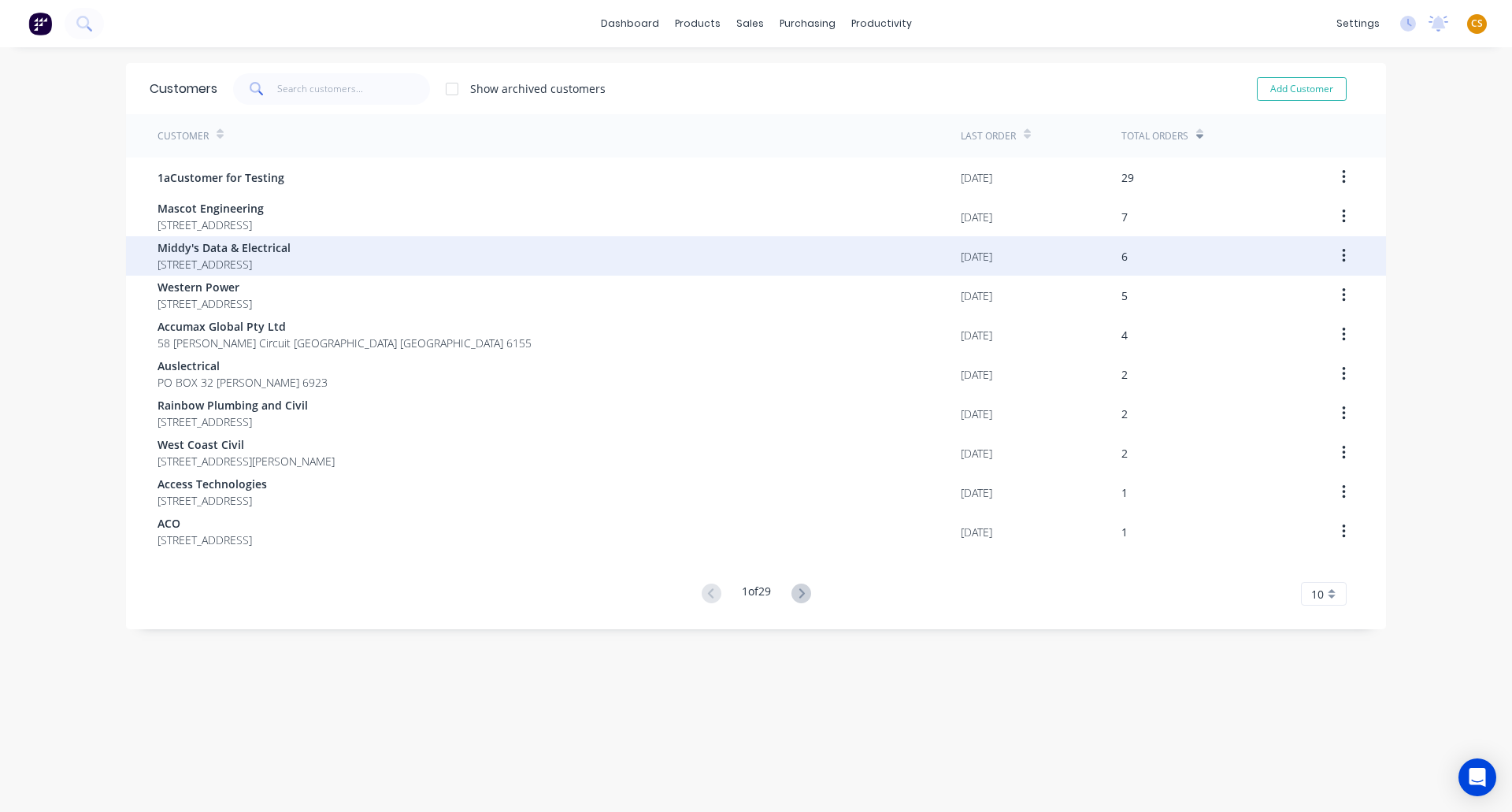
click at [190, 254] on span "Middy's Data & Electrical" at bounding box center [224, 248] width 133 height 17
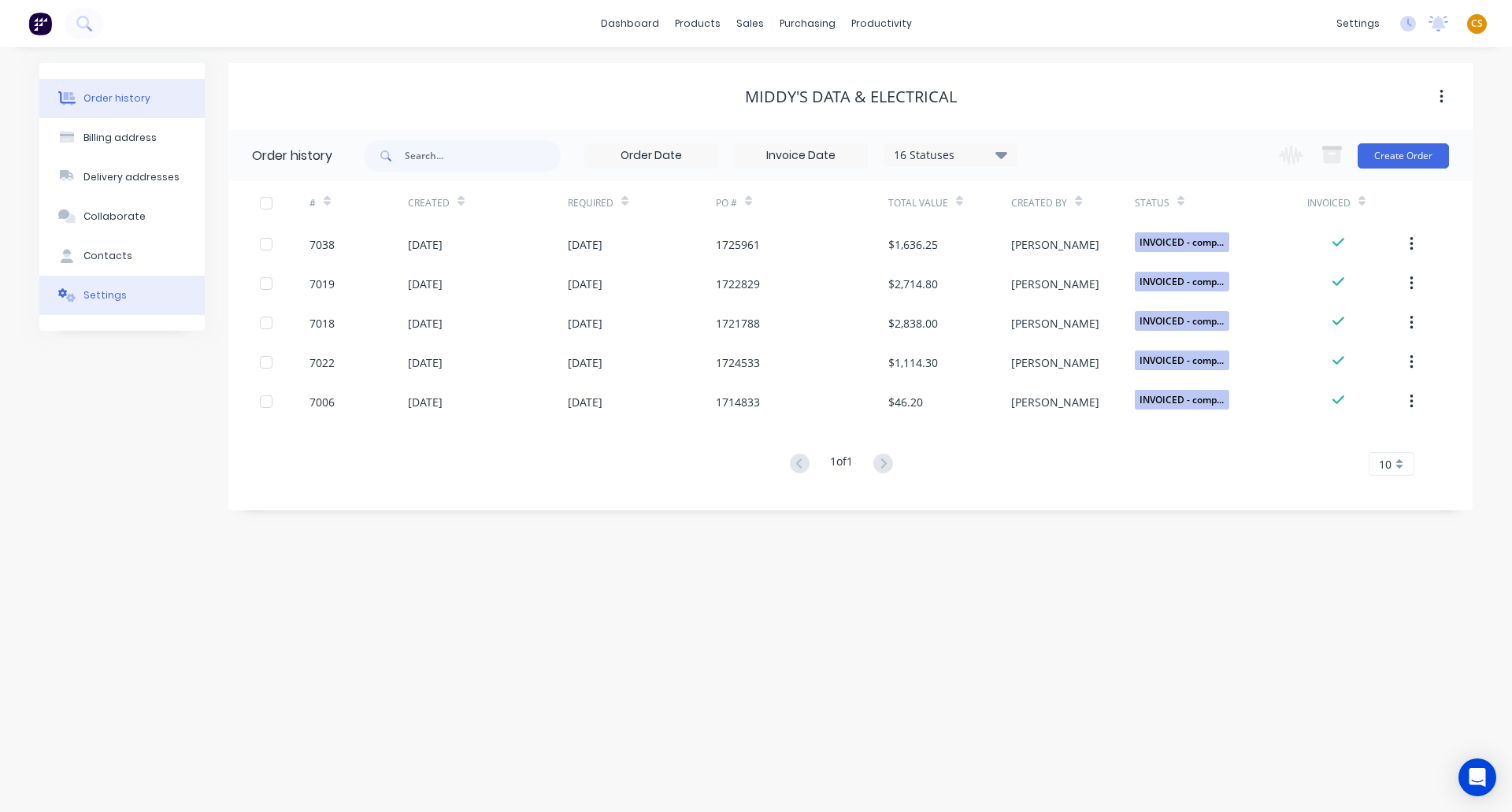
click at [109, 294] on div "Settings" at bounding box center [105, 294] width 43 height 14
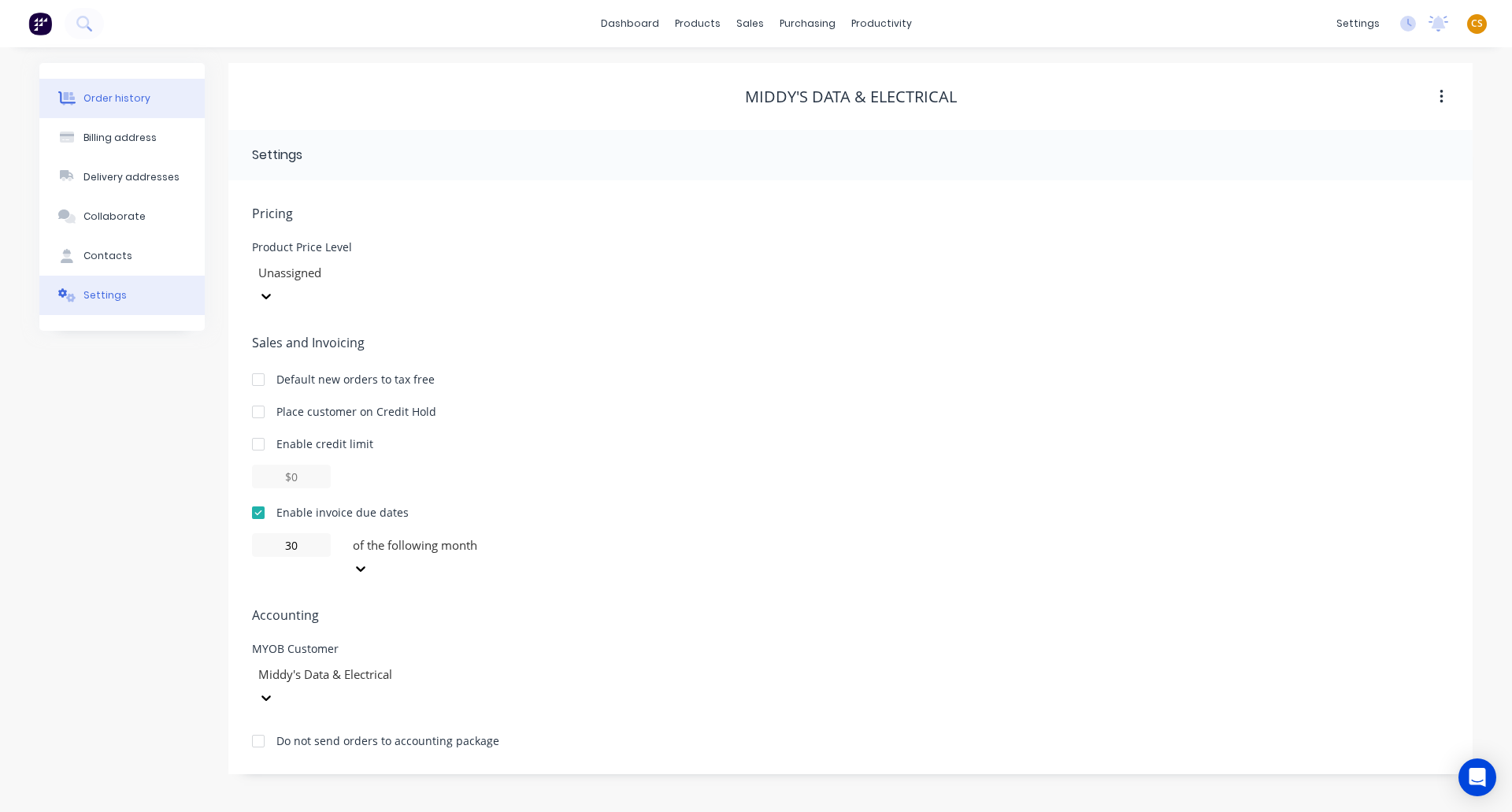
click at [116, 97] on div "Order history" at bounding box center [117, 98] width 67 height 14
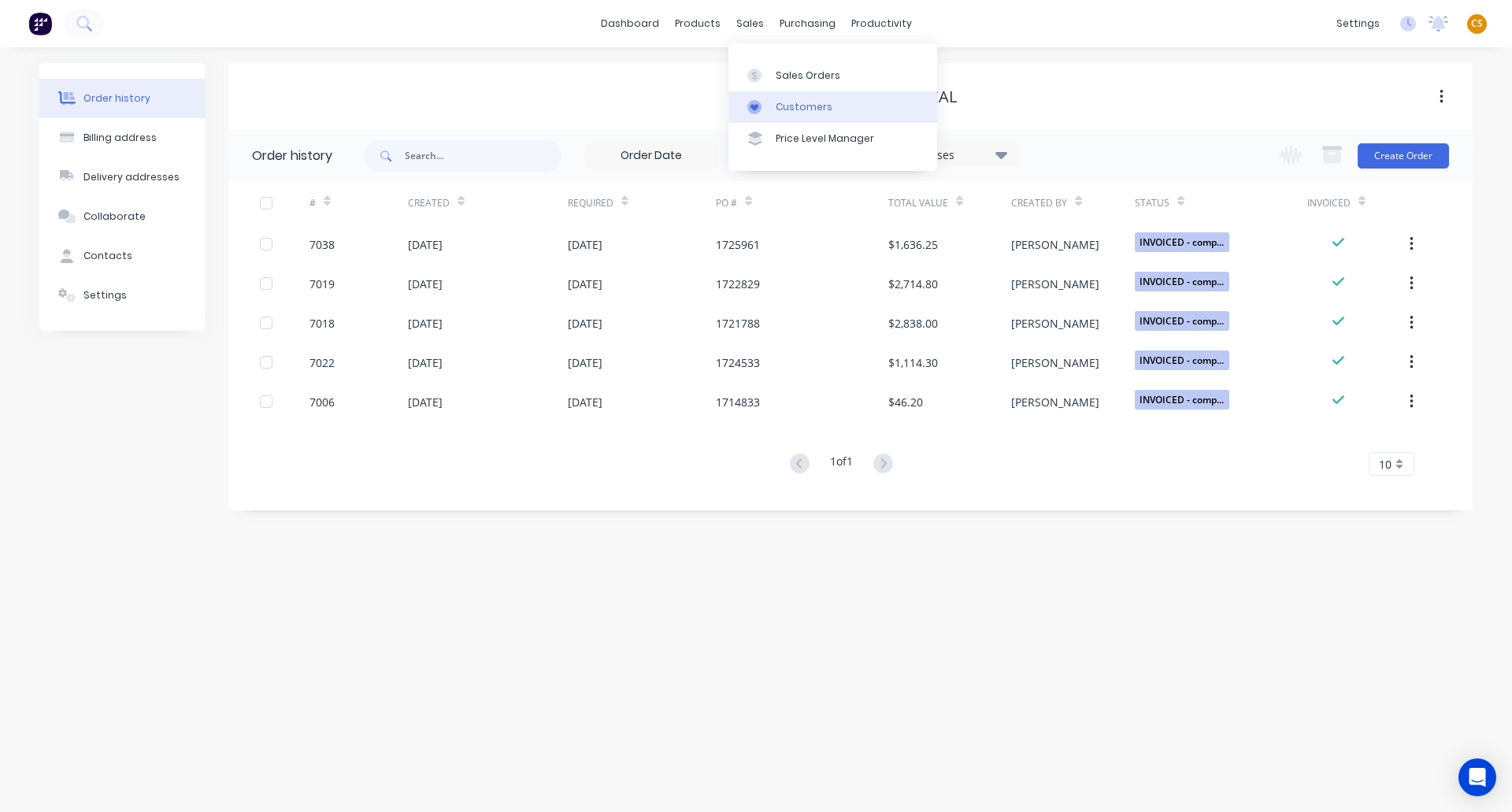
click at [796, 109] on div "Customers" at bounding box center [804, 107] width 56 height 14
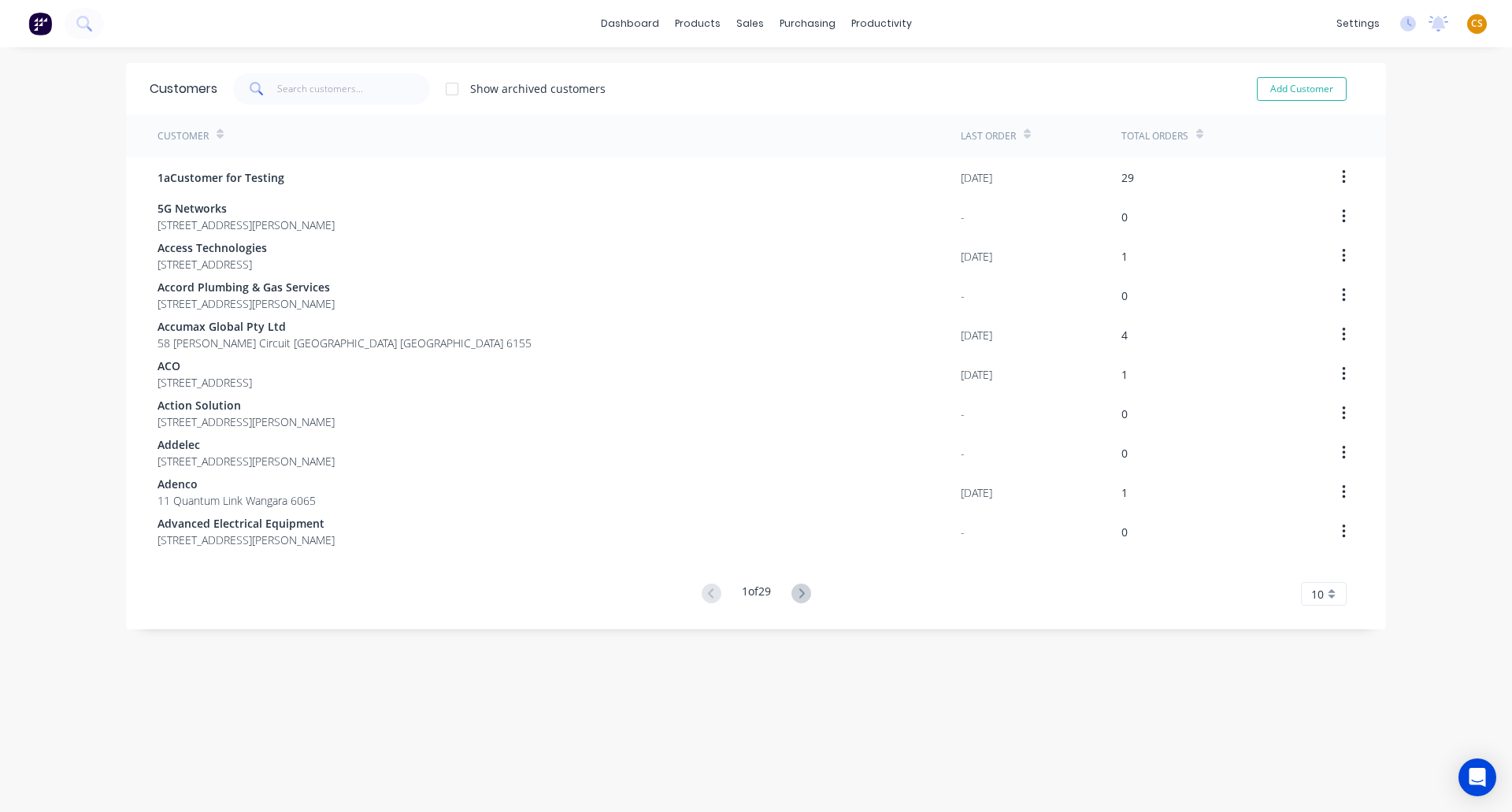
click at [1197, 133] on icon at bounding box center [1200, 134] width 7 height 12
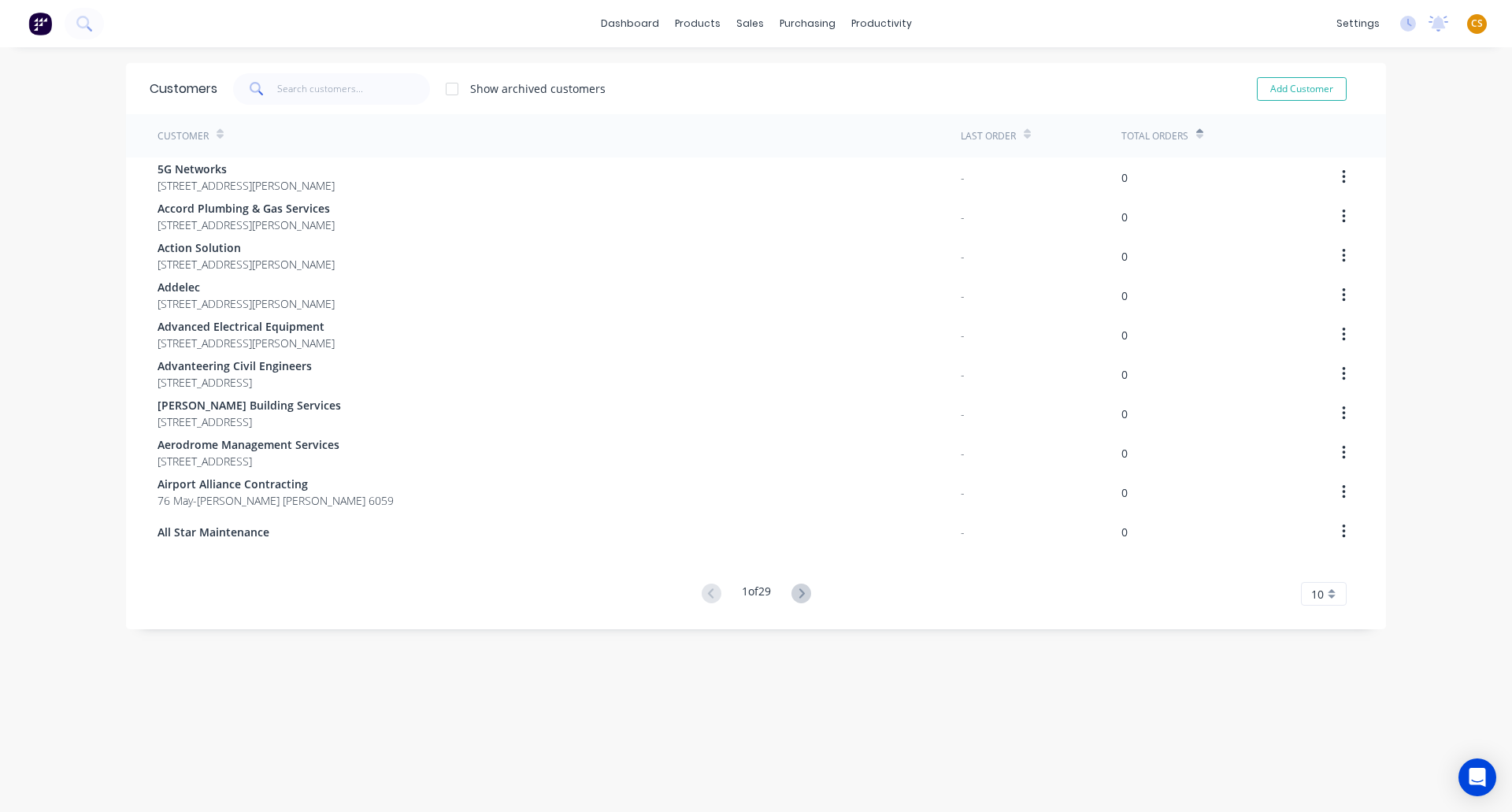
click at [1197, 133] on icon at bounding box center [1200, 134] width 7 height 12
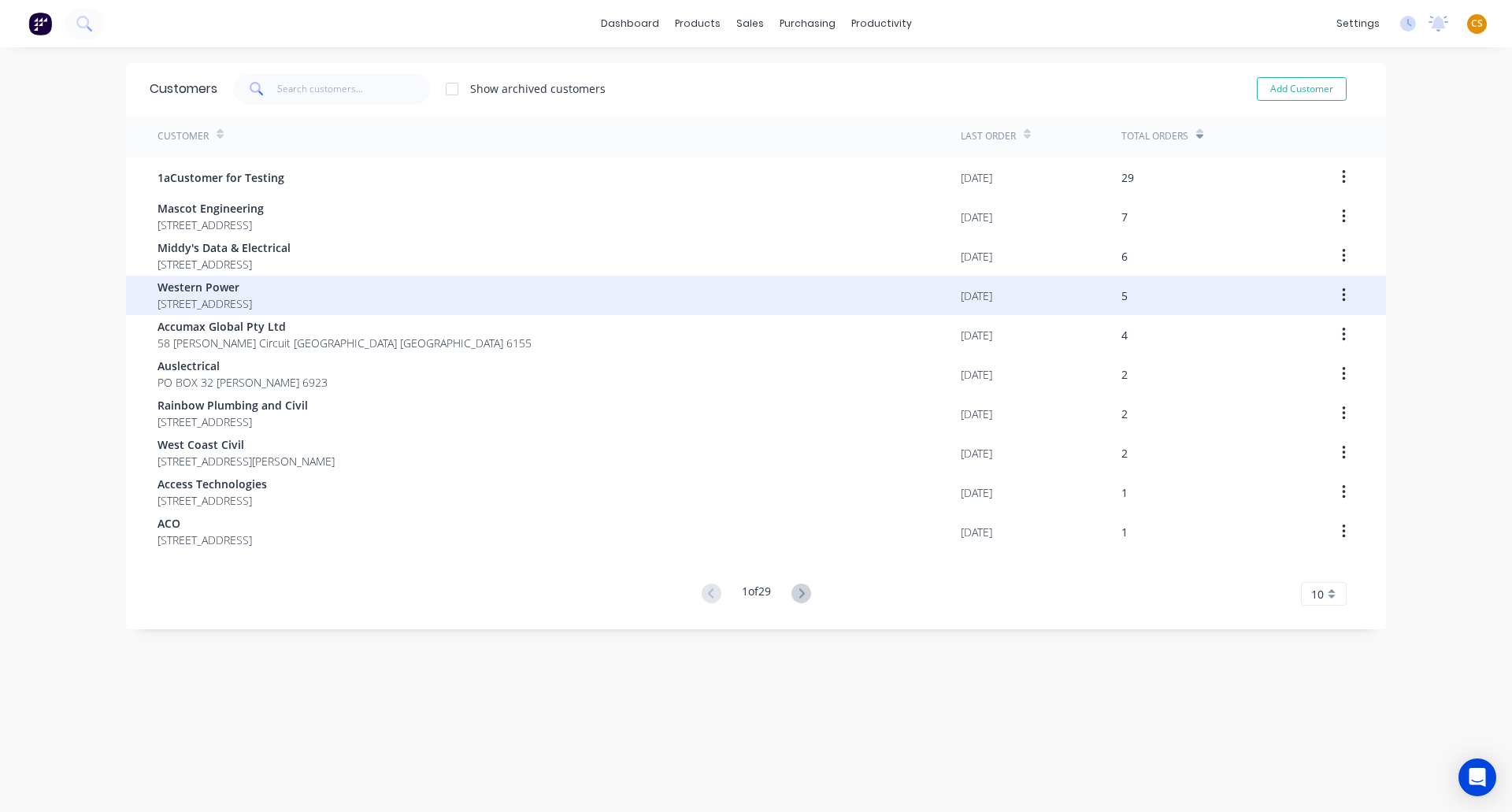
click at [332, 299] on div "Western Power 3 Wellington Street Perth 6000" at bounding box center [559, 294] width 803 height 39
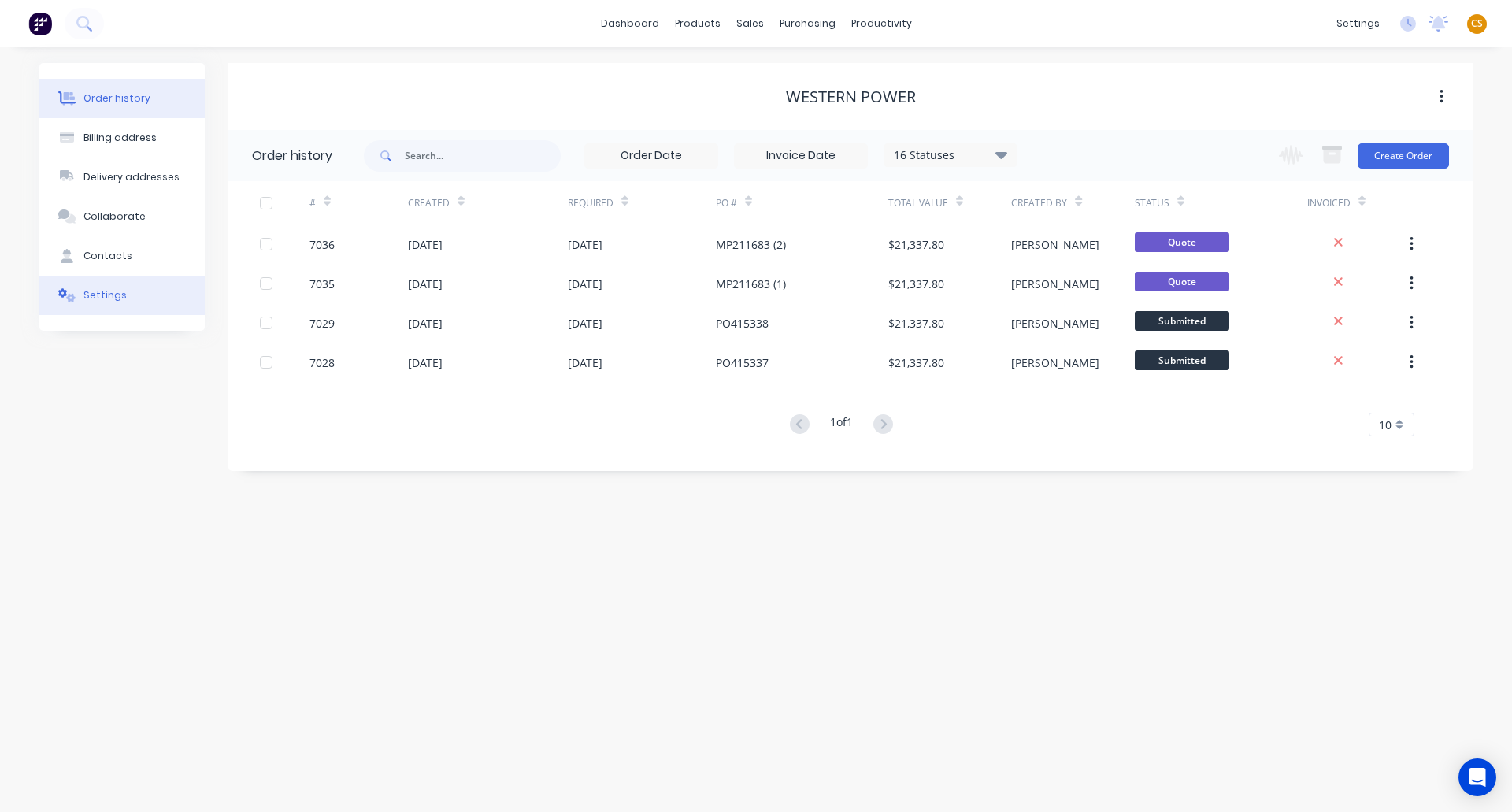
click at [108, 296] on div "Settings" at bounding box center [105, 294] width 43 height 14
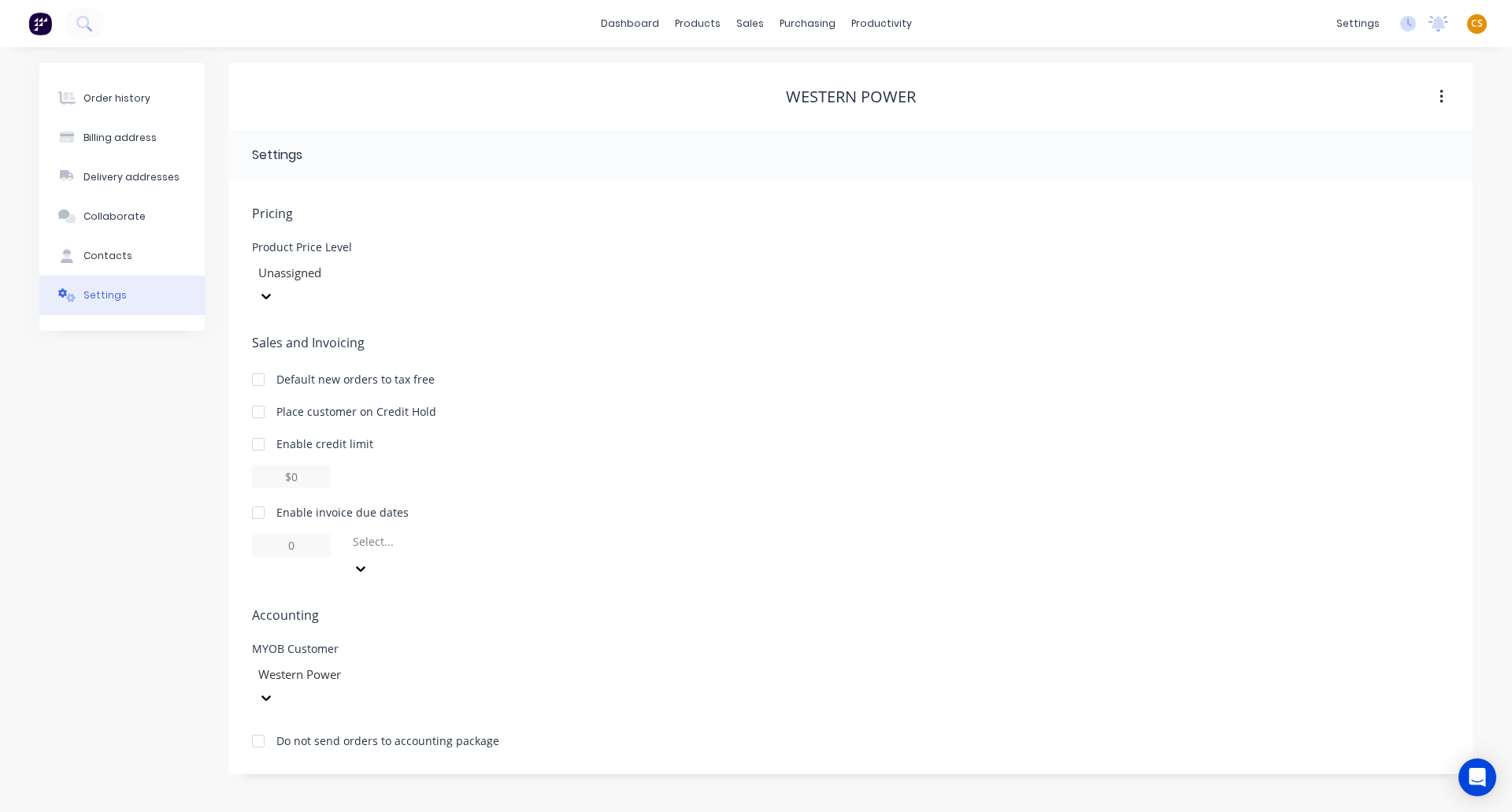
click at [256, 497] on div at bounding box center [258, 513] width 32 height 32
drag, startPoint x: 302, startPoint y: 517, endPoint x: 243, endPoint y: 526, distance: 59.7
click at [243, 526] on div "Pricing Product Price Level Unassigned Sales and Invoicing Default new orders t…" at bounding box center [851, 477] width 1245 height 594
type input "30"
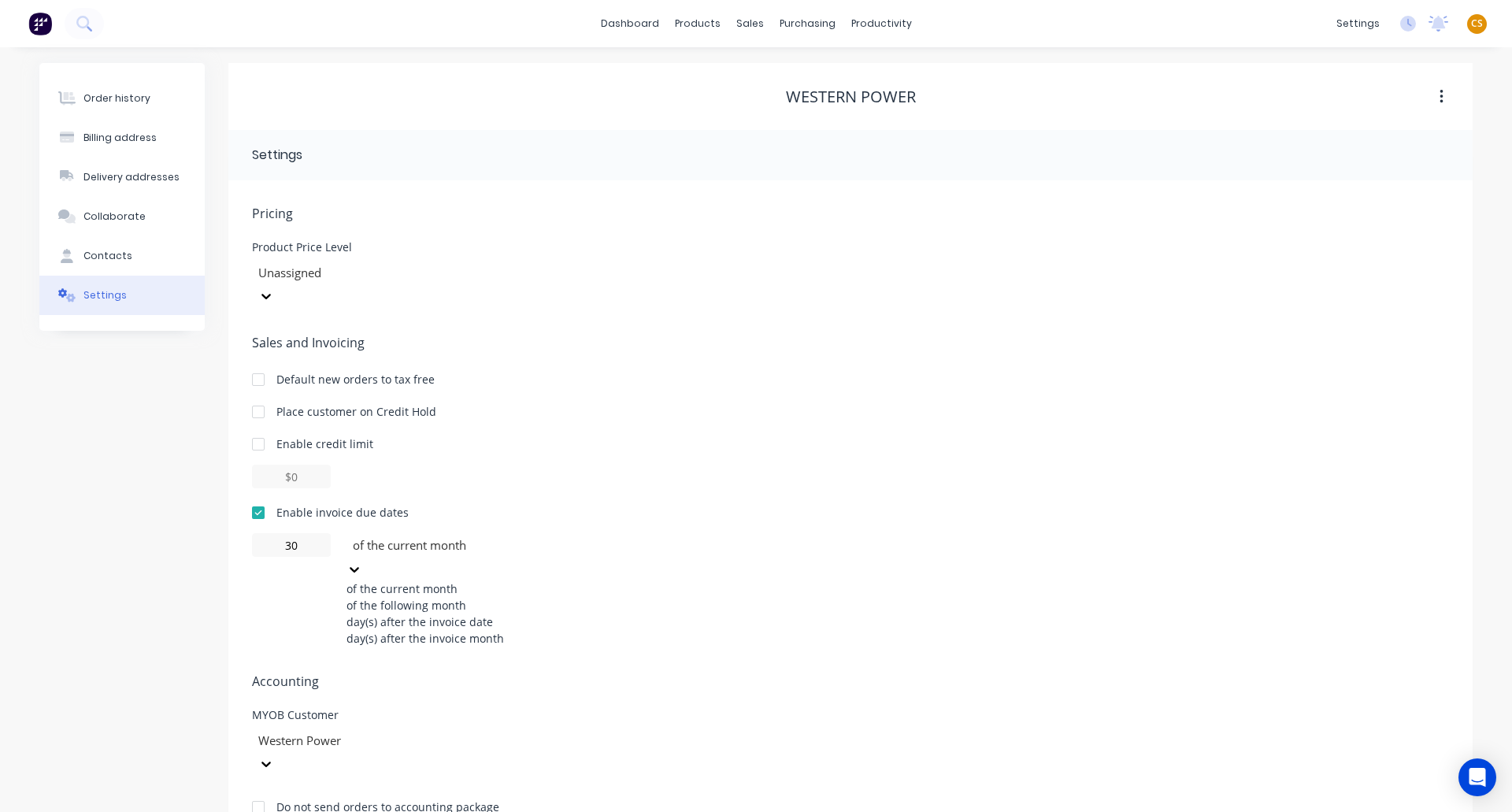
click at [434, 535] on div at bounding box center [464, 545] width 227 height 20
click at [421, 596] on div "of the following month" at bounding box center [465, 605] width 237 height 17
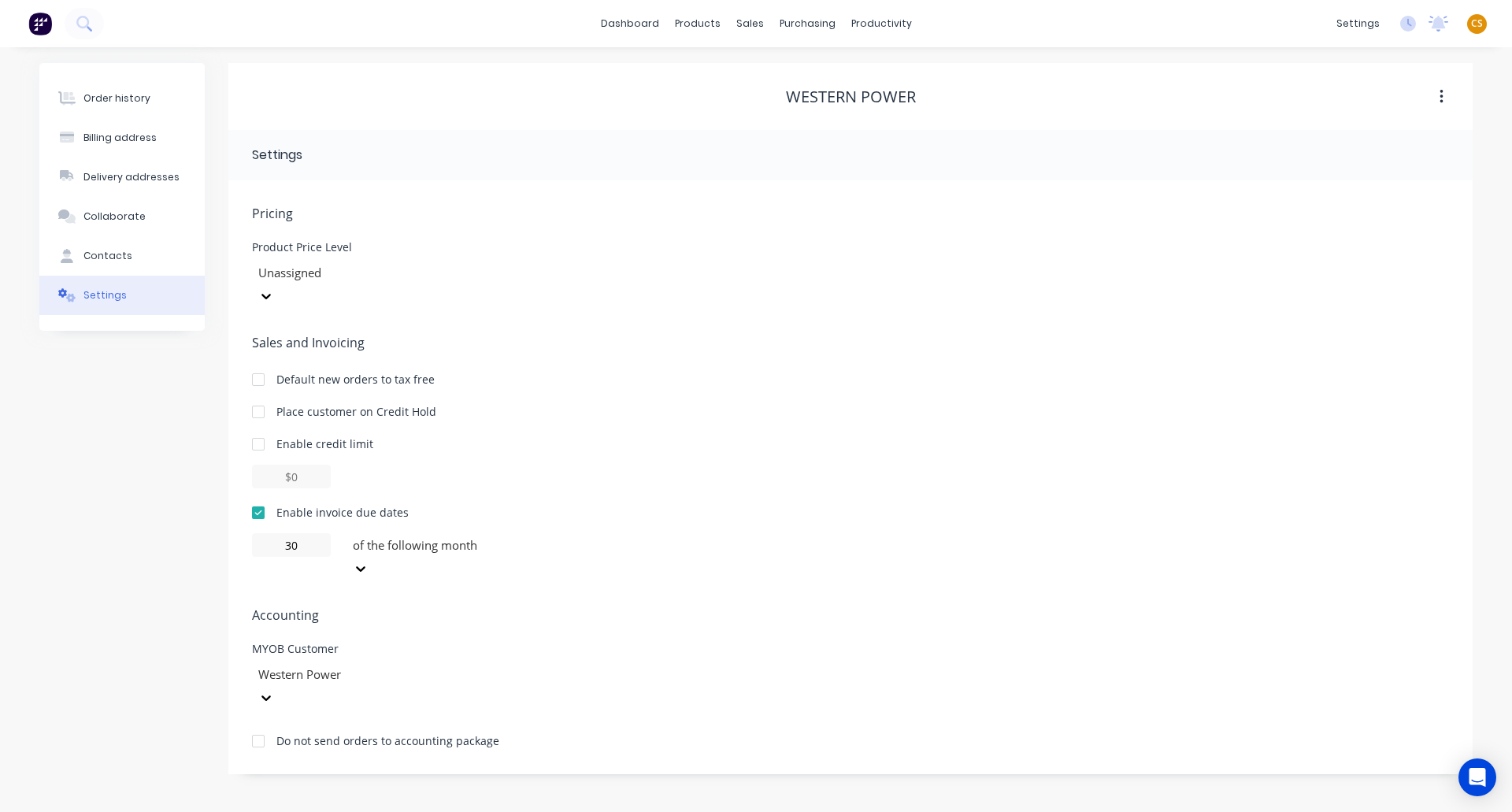
click at [172, 504] on div "Order history Billing address Delivery addresses Collaborate Contacts Settings" at bounding box center [121, 418] width 165 height 711
click at [115, 96] on div "Order history" at bounding box center [117, 98] width 67 height 14
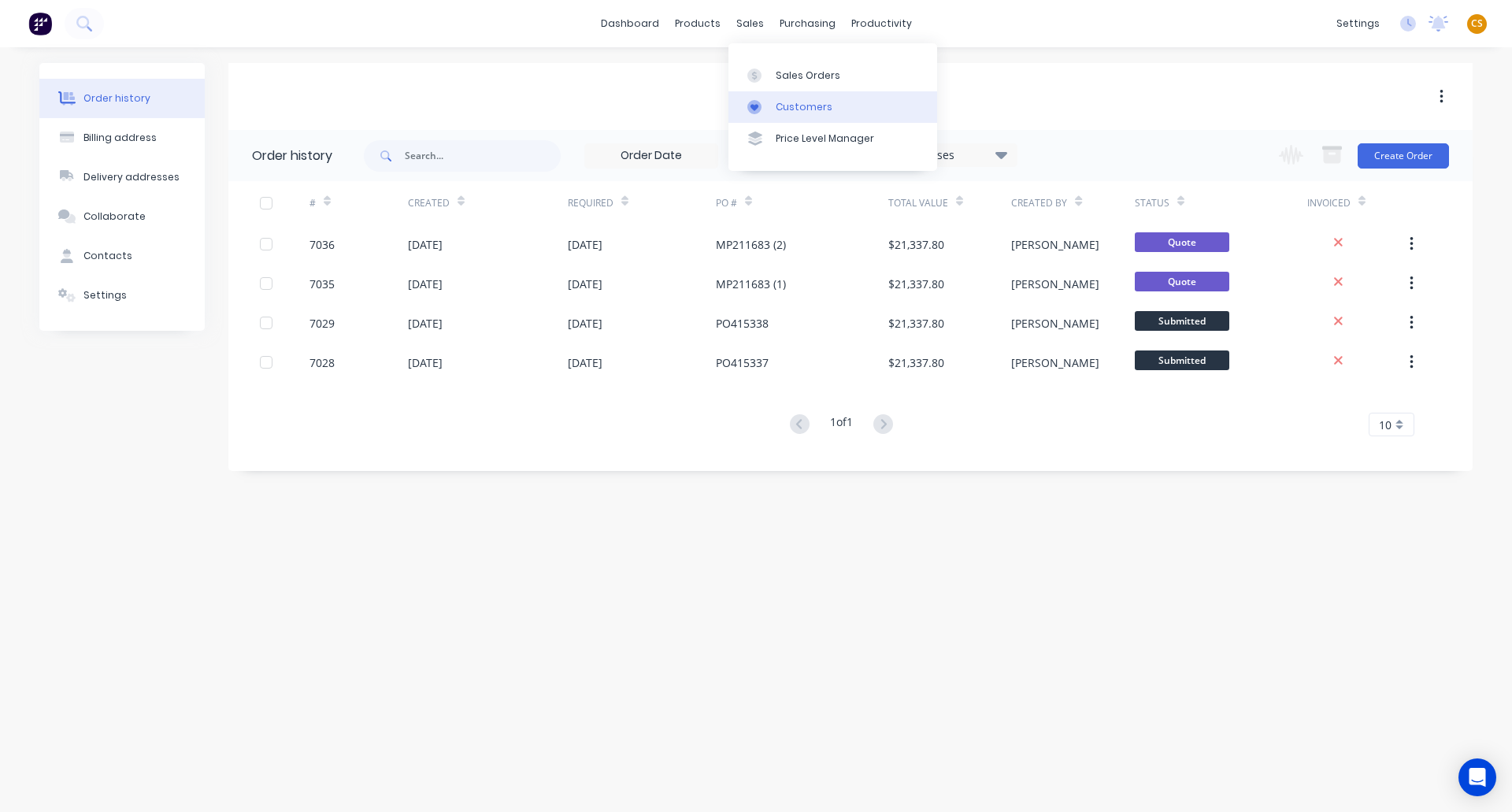
click at [813, 104] on div "Customers" at bounding box center [804, 107] width 56 height 14
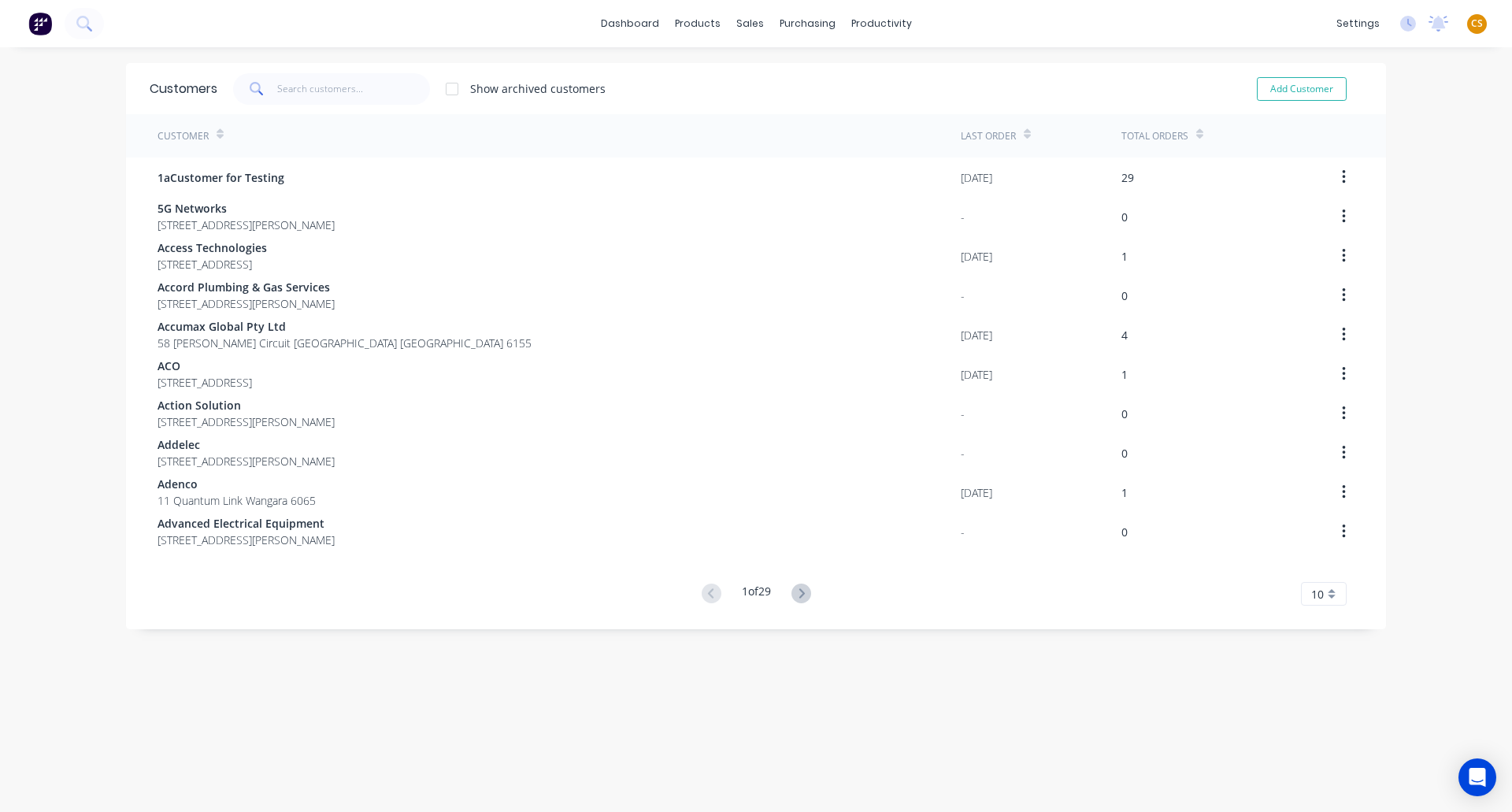
click at [1197, 139] on icon at bounding box center [1200, 134] width 7 height 12
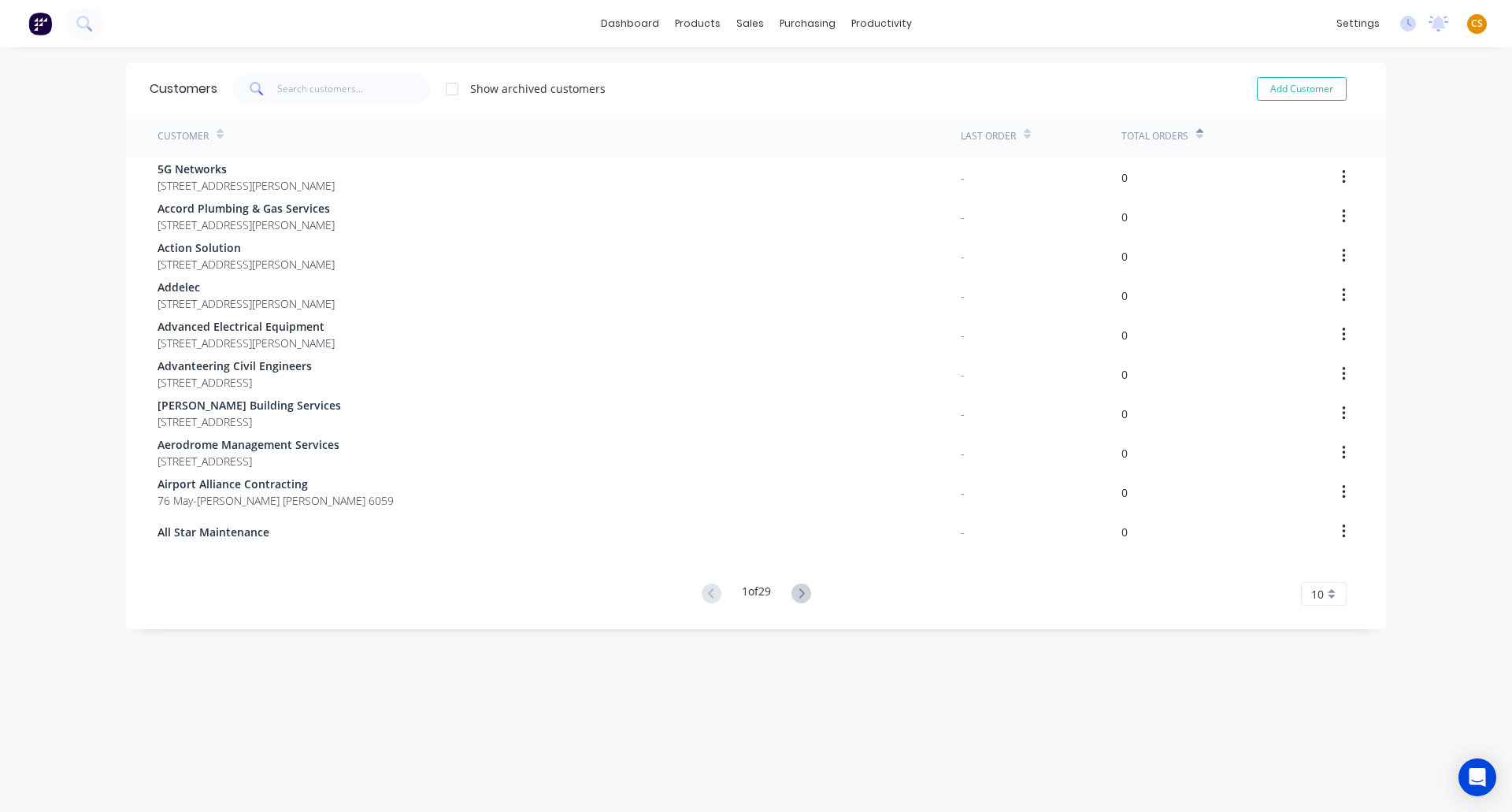
click at [1197, 139] on icon at bounding box center [1200, 134] width 7 height 12
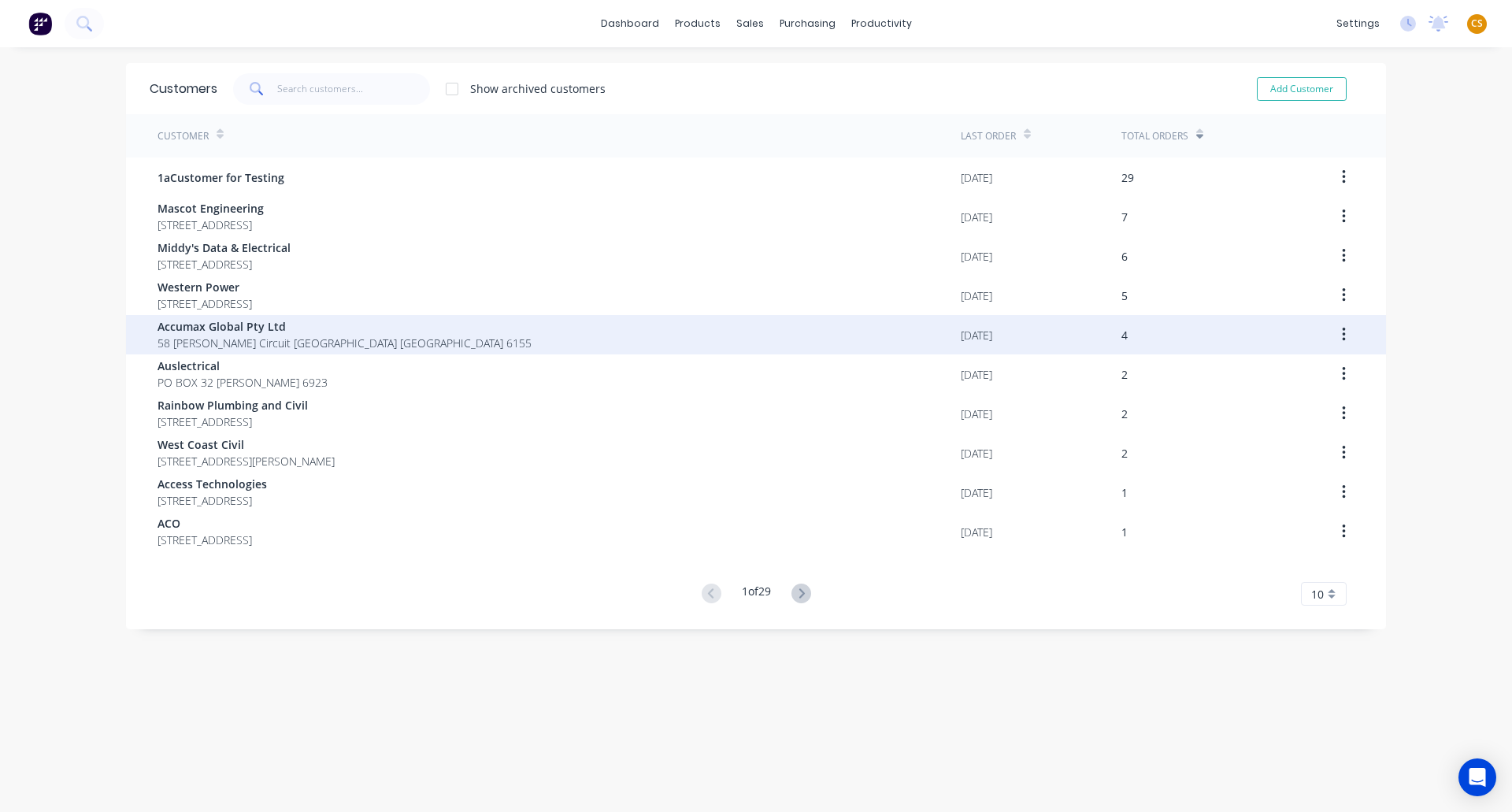
click at [227, 343] on span "58 Catalano Circuit Canning Vale Western Australia Australia 6155" at bounding box center [344, 343] width 374 height 17
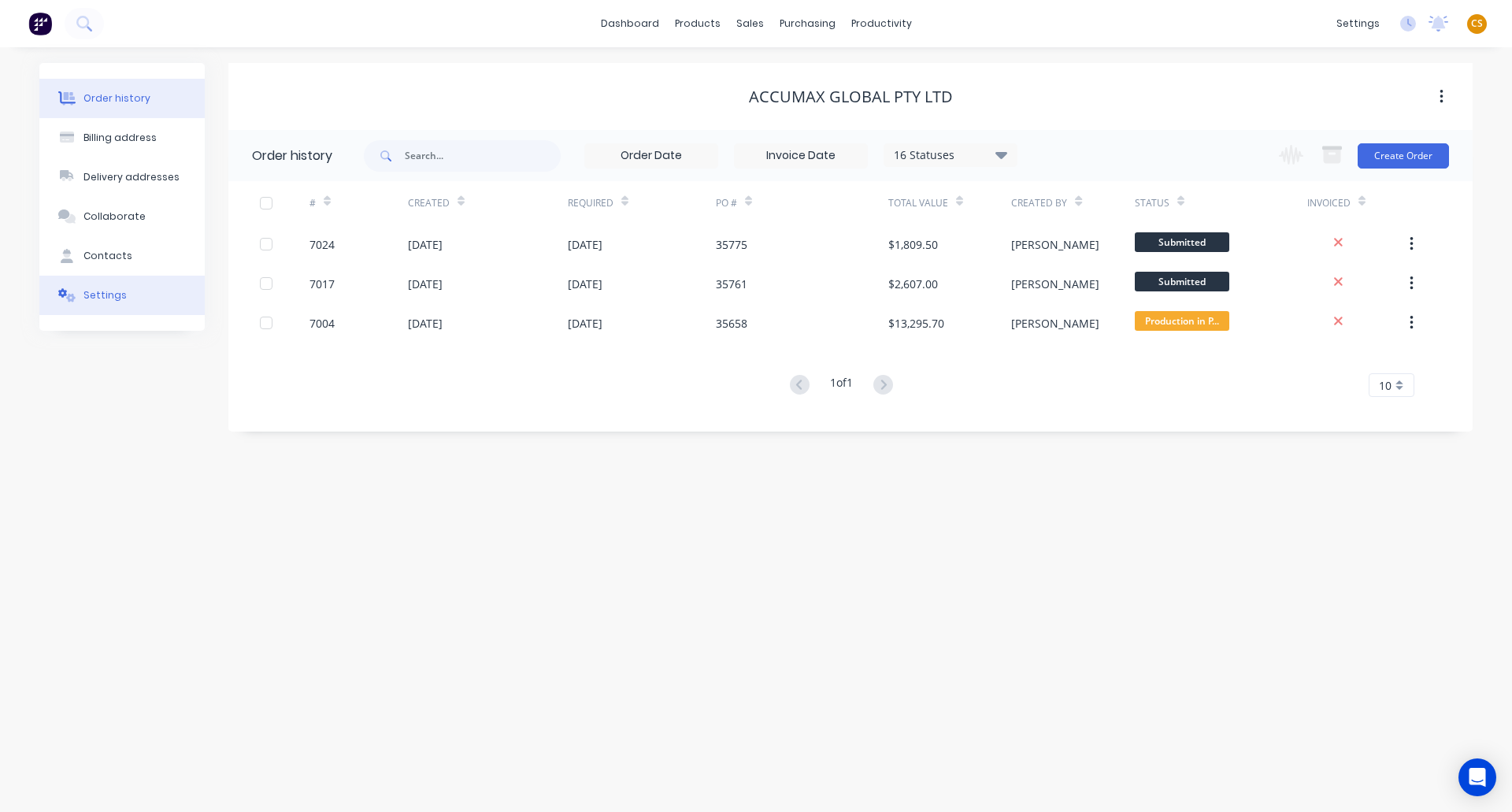
click at [124, 293] on button "Settings" at bounding box center [121, 294] width 165 height 39
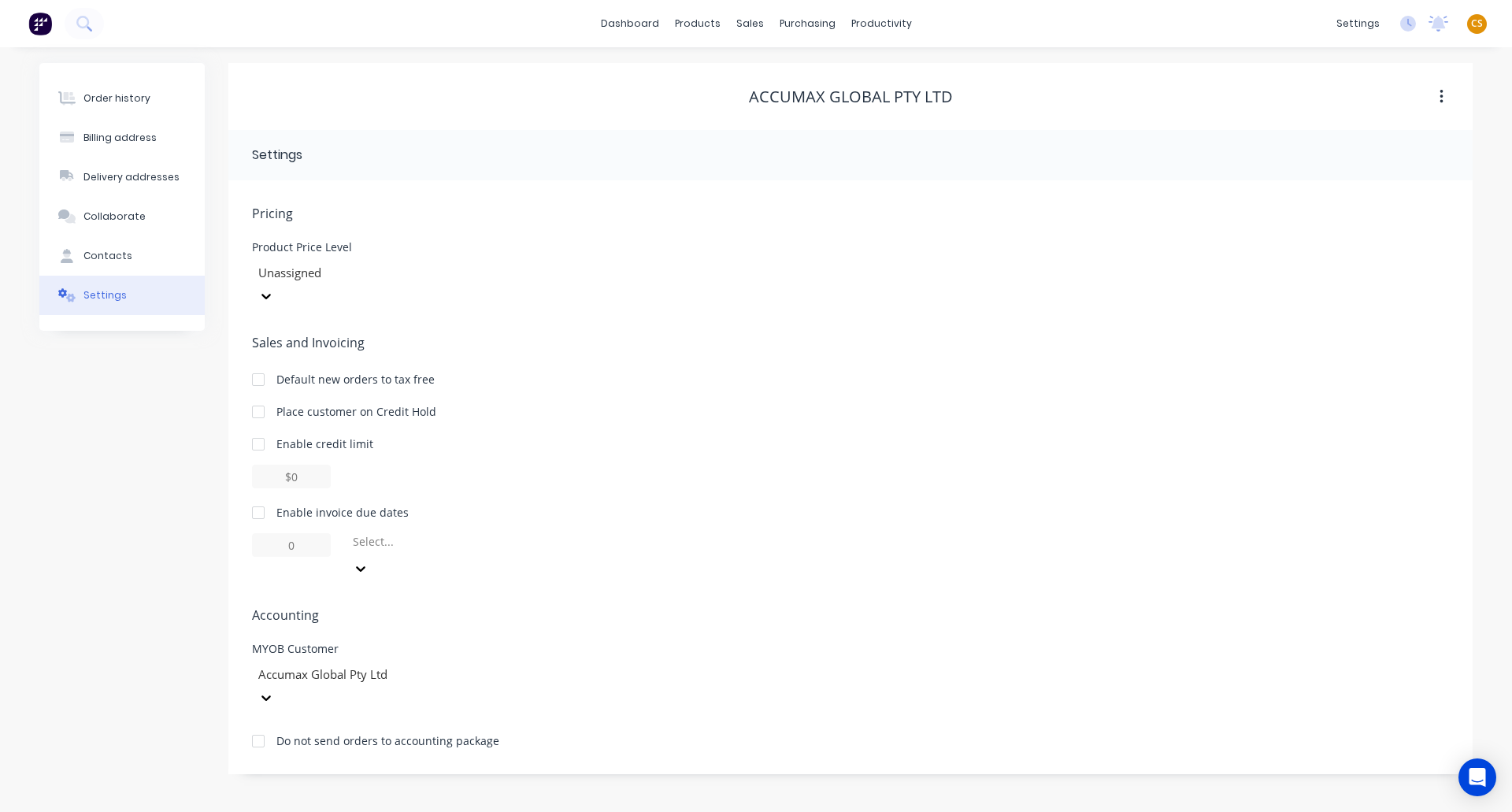
click at [257, 497] on div at bounding box center [258, 513] width 32 height 32
drag, startPoint x: 300, startPoint y: 524, endPoint x: 233, endPoint y: 514, distance: 67.7
click at [233, 514] on div "Pricing Product Price Level Unassigned Sales and Invoicing Default new orders t…" at bounding box center [851, 477] width 1245 height 594
type input "30"
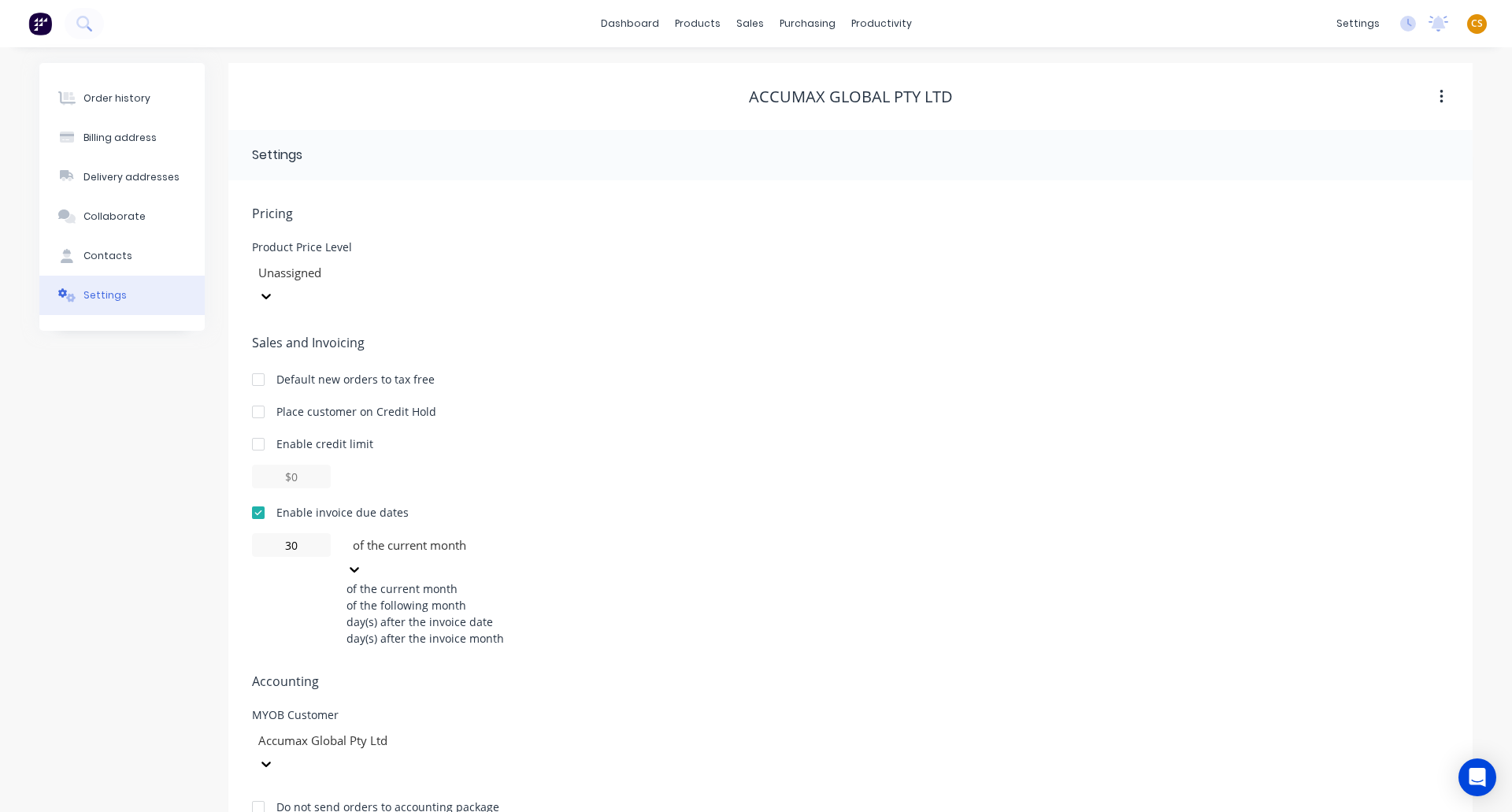
click at [378, 535] on div at bounding box center [464, 545] width 227 height 20
click at [399, 596] on div "of the following month" at bounding box center [465, 605] width 237 height 17
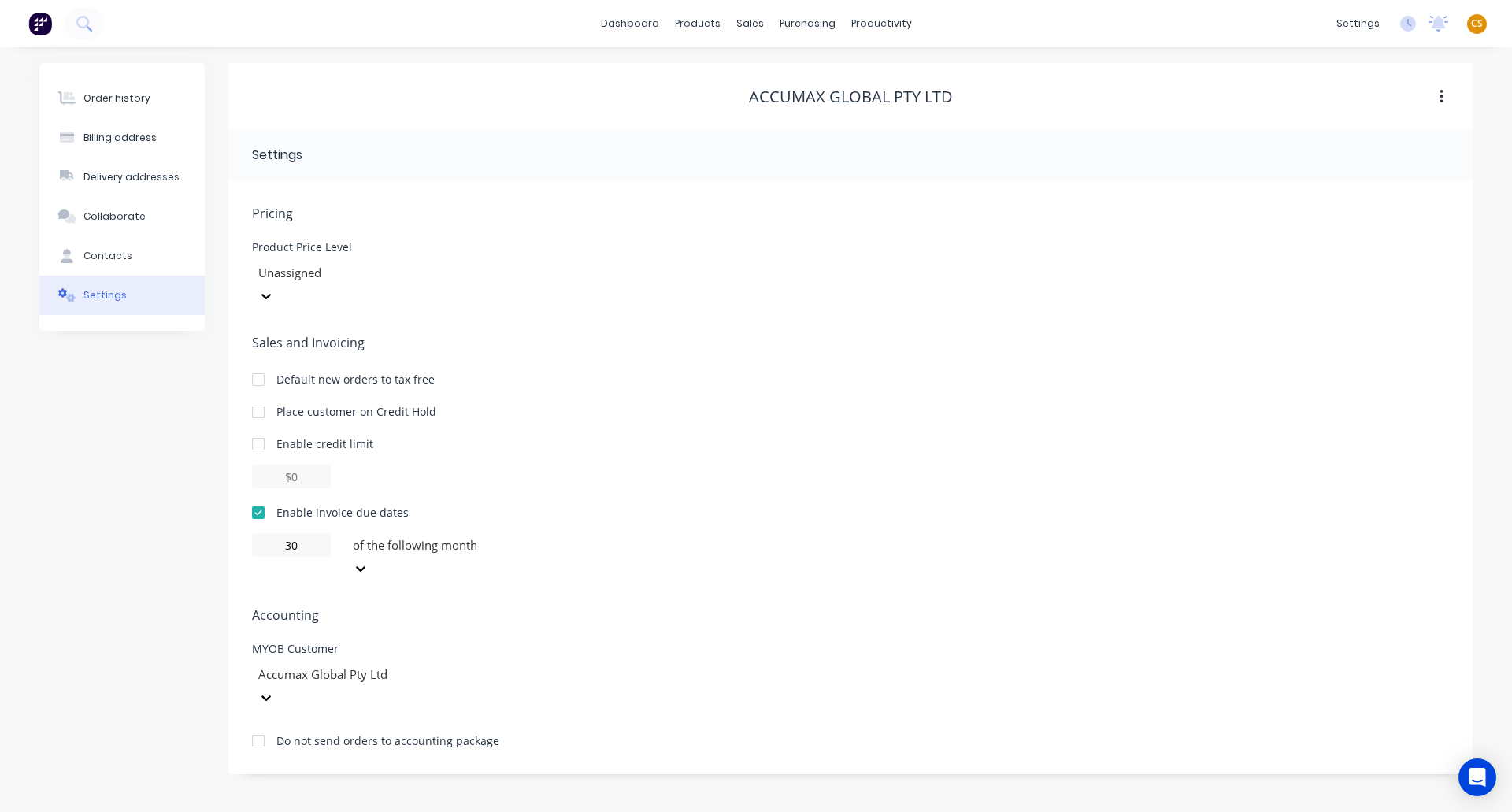
click at [100, 505] on div "Order history Billing address Delivery addresses Collaborate Contacts Settings" at bounding box center [121, 418] width 165 height 711
click at [115, 100] on div "Order history" at bounding box center [117, 98] width 67 height 14
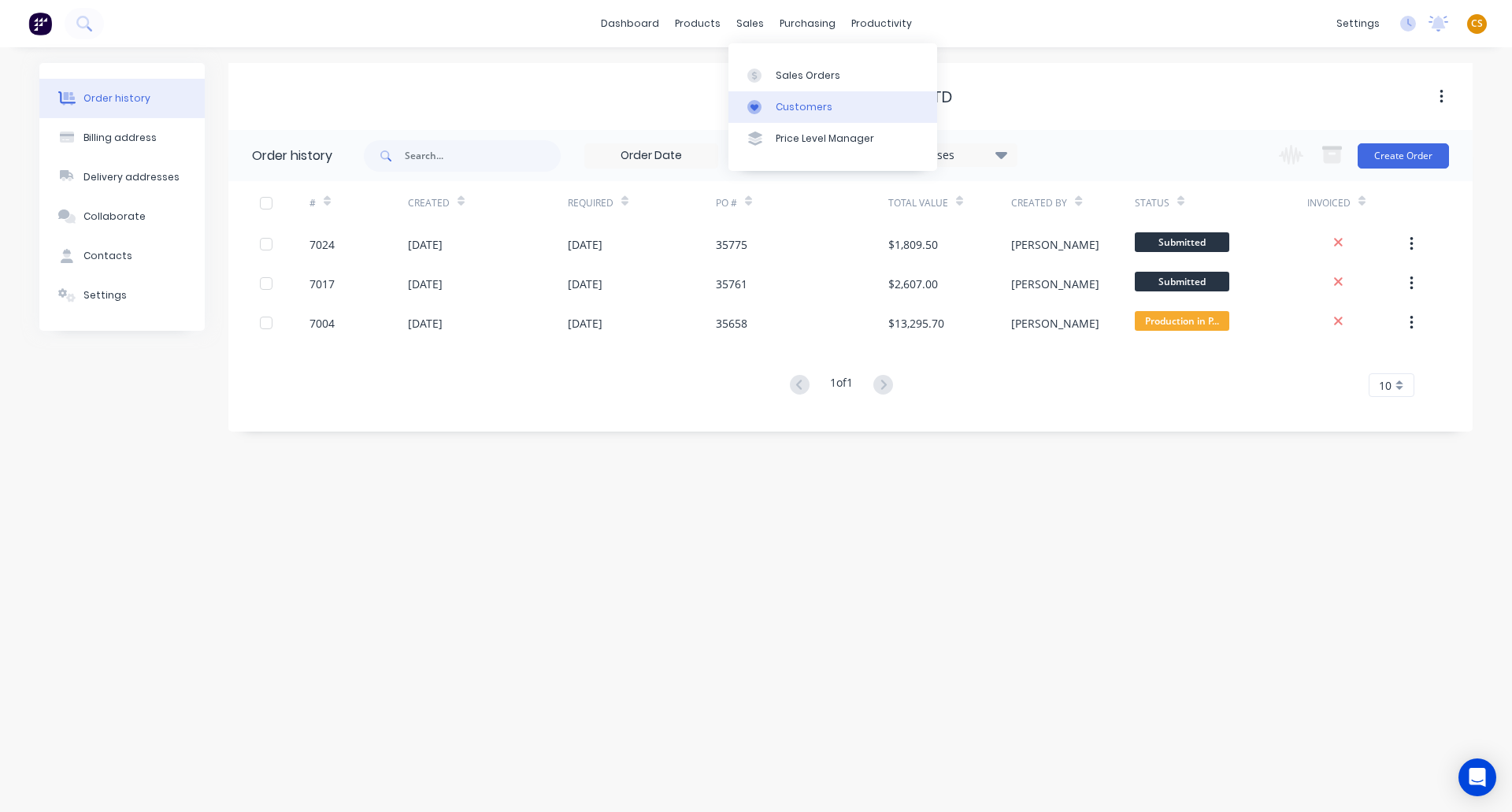
click at [806, 106] on div "Customers" at bounding box center [804, 107] width 56 height 14
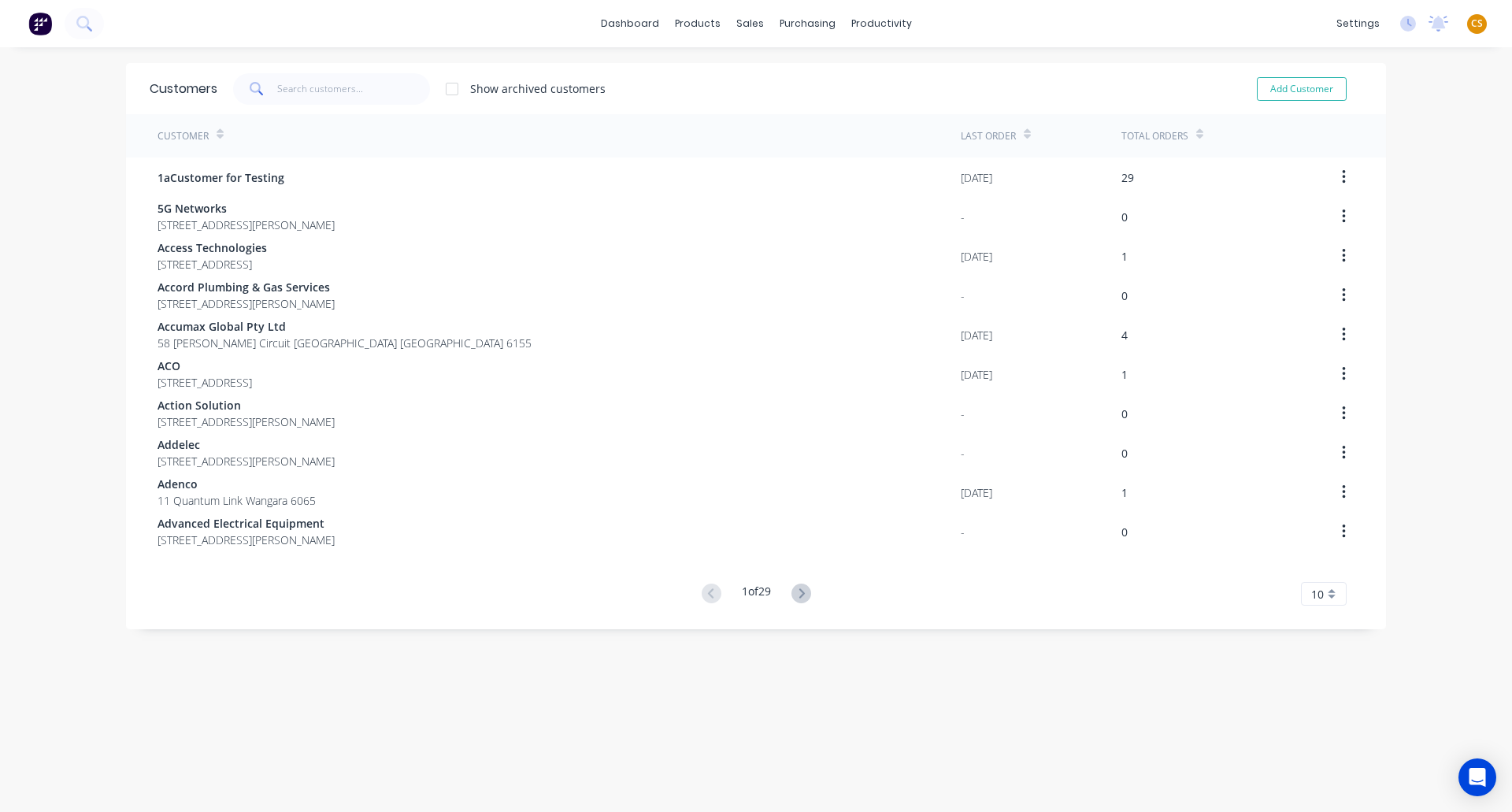
click at [1197, 135] on icon at bounding box center [1200, 137] width 7 height 5
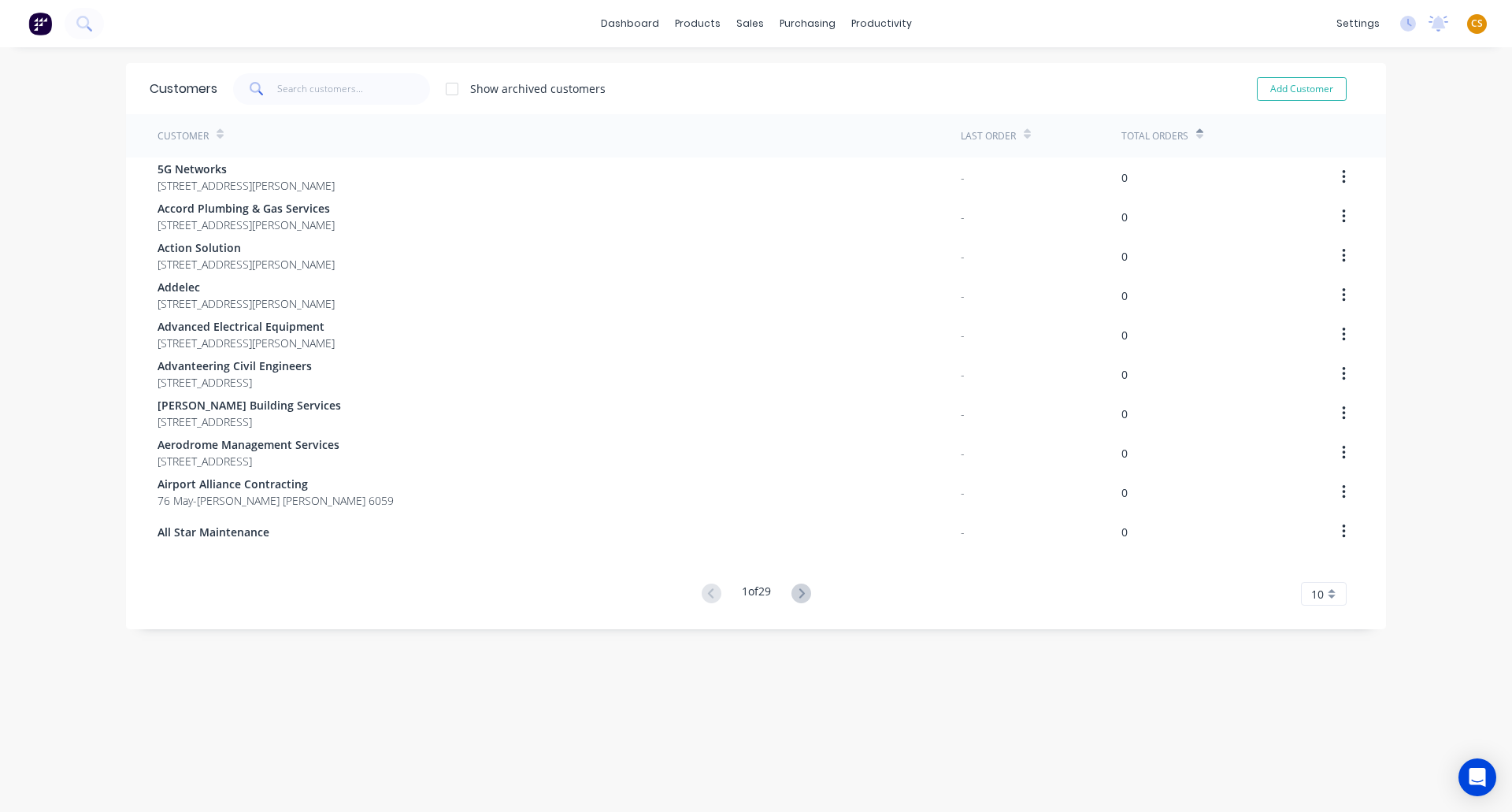
click at [1197, 135] on icon at bounding box center [1200, 137] width 7 height 5
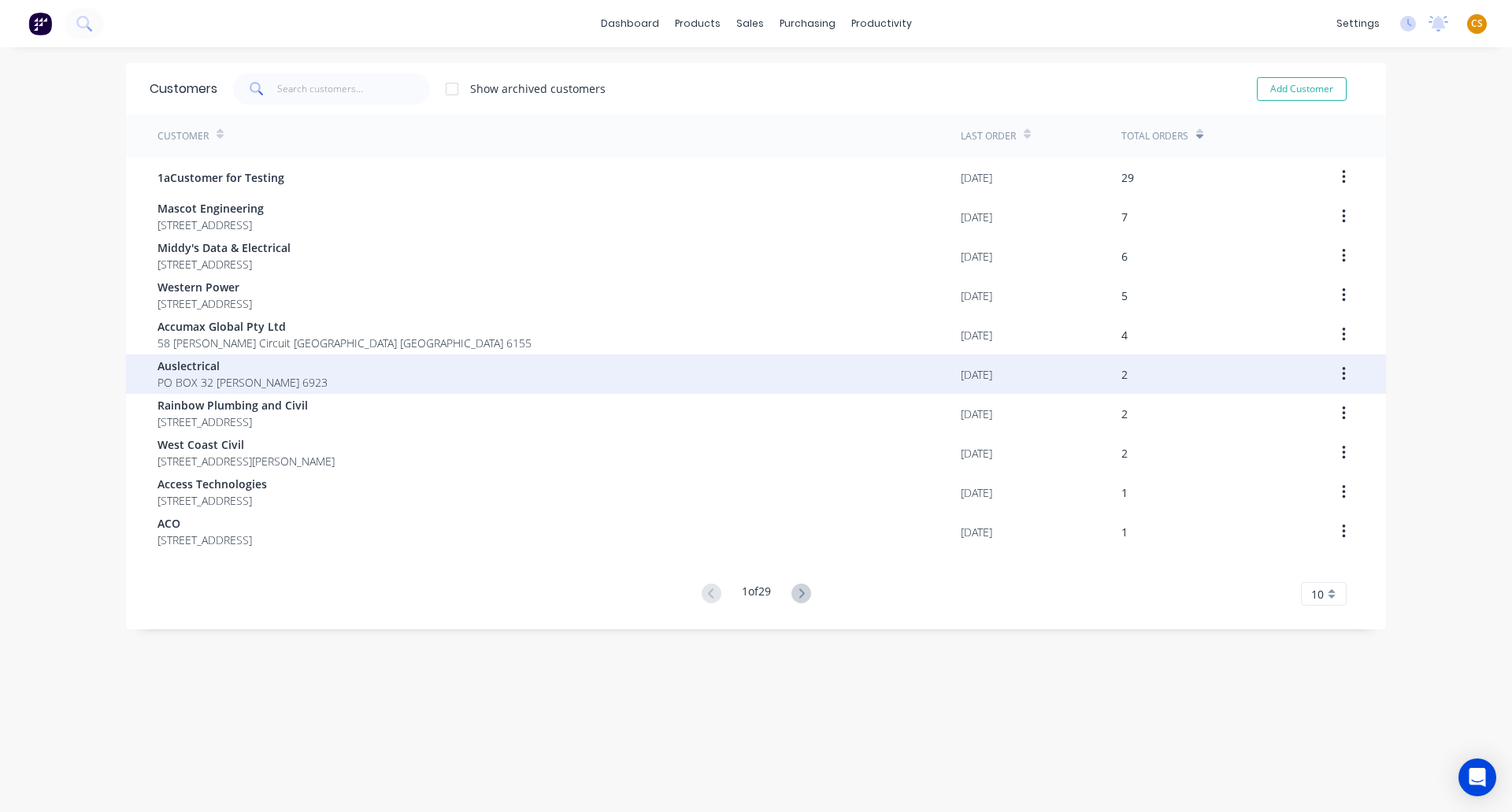
click at [183, 377] on span "PO BOX 32 Hillarys 6923" at bounding box center [242, 382] width 170 height 17
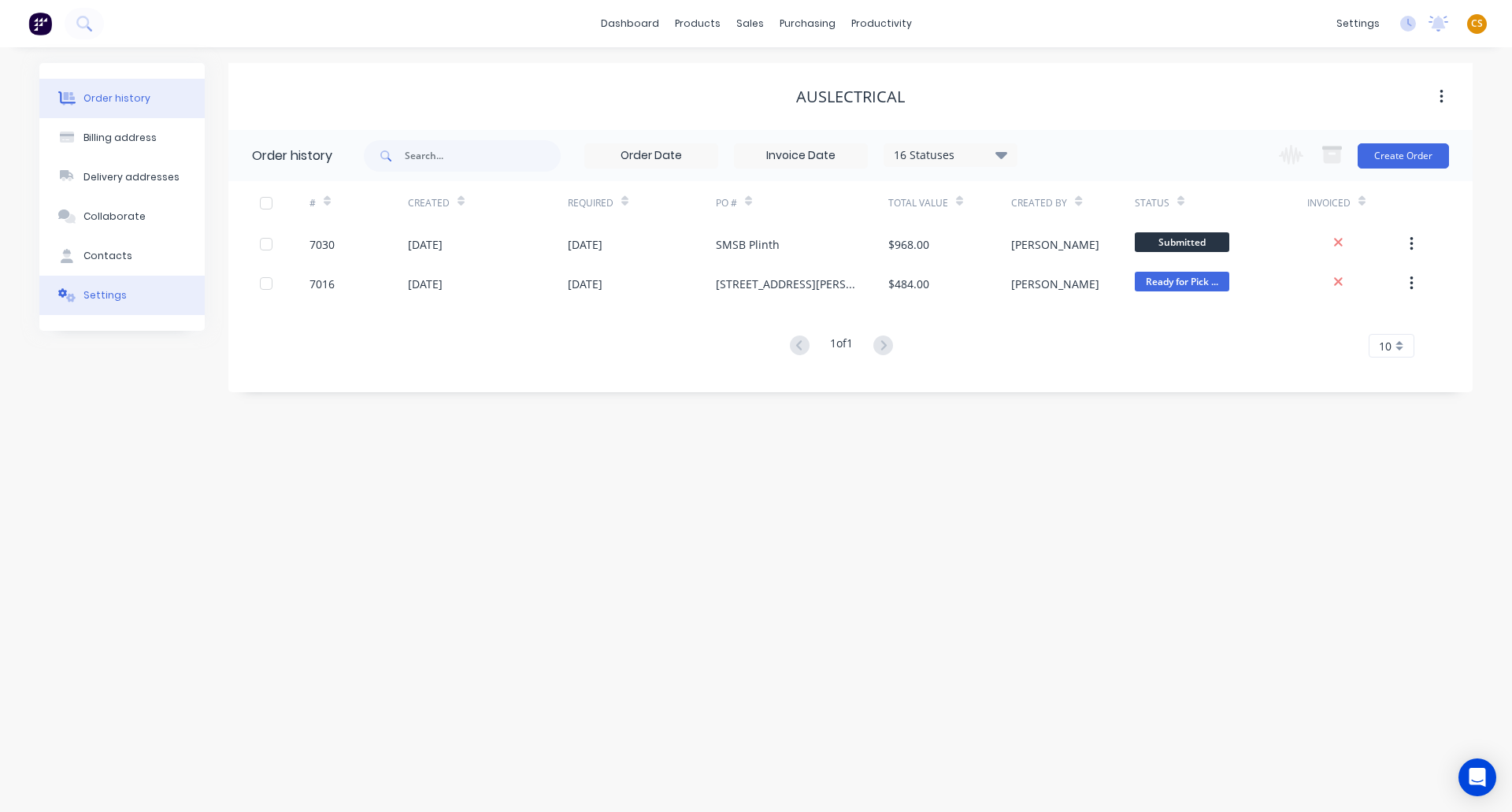
click at [105, 300] on div "Settings" at bounding box center [105, 294] width 43 height 14
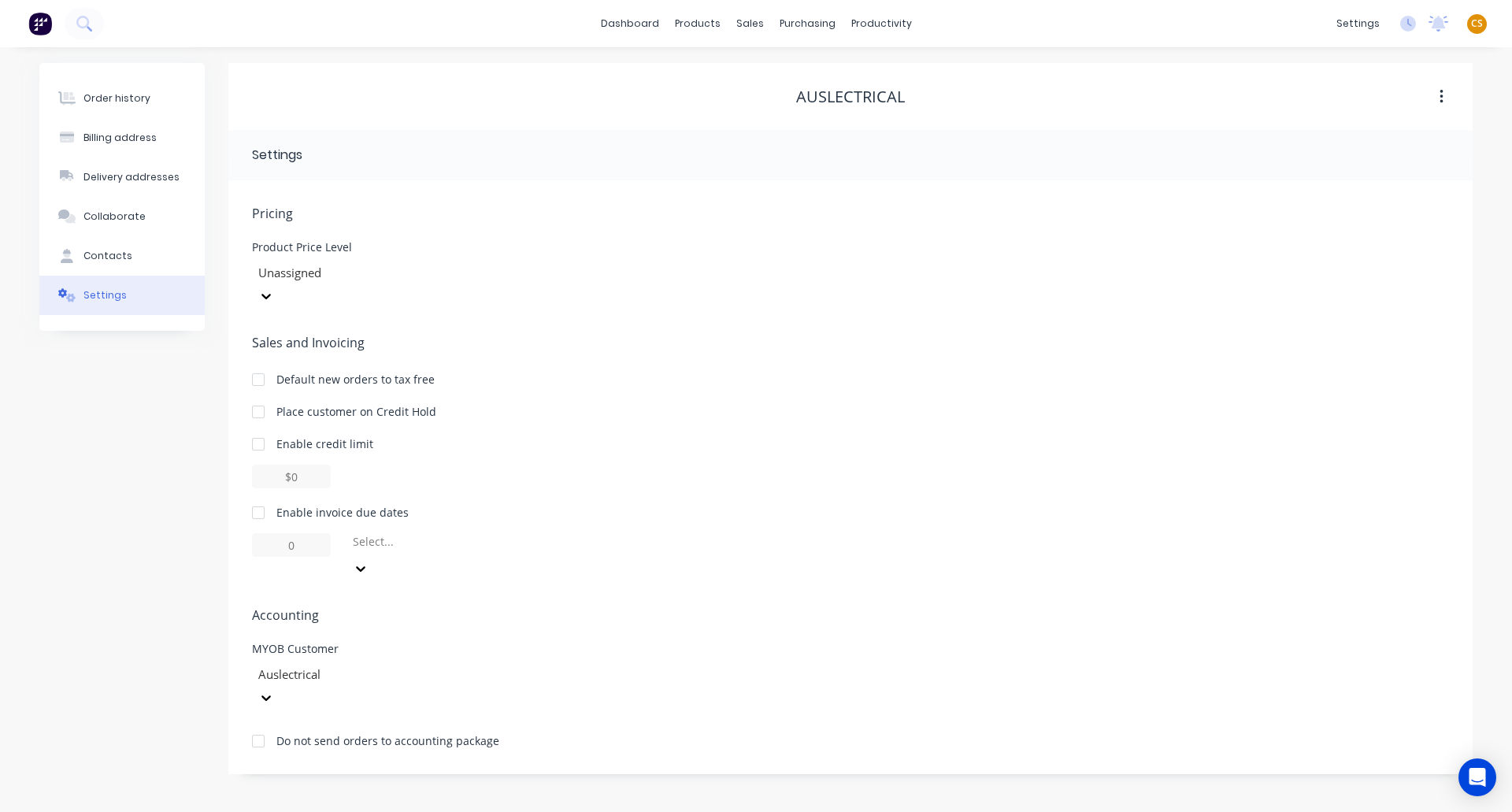
click at [256, 497] on div at bounding box center [258, 513] width 32 height 32
drag, startPoint x: 297, startPoint y: 518, endPoint x: 207, endPoint y: 517, distance: 90.0
click at [207, 517] on div "Order history Billing address Delivery addresses Collaborate Contacts Settings …" at bounding box center [756, 418] width 1434 height 711
type input "30"
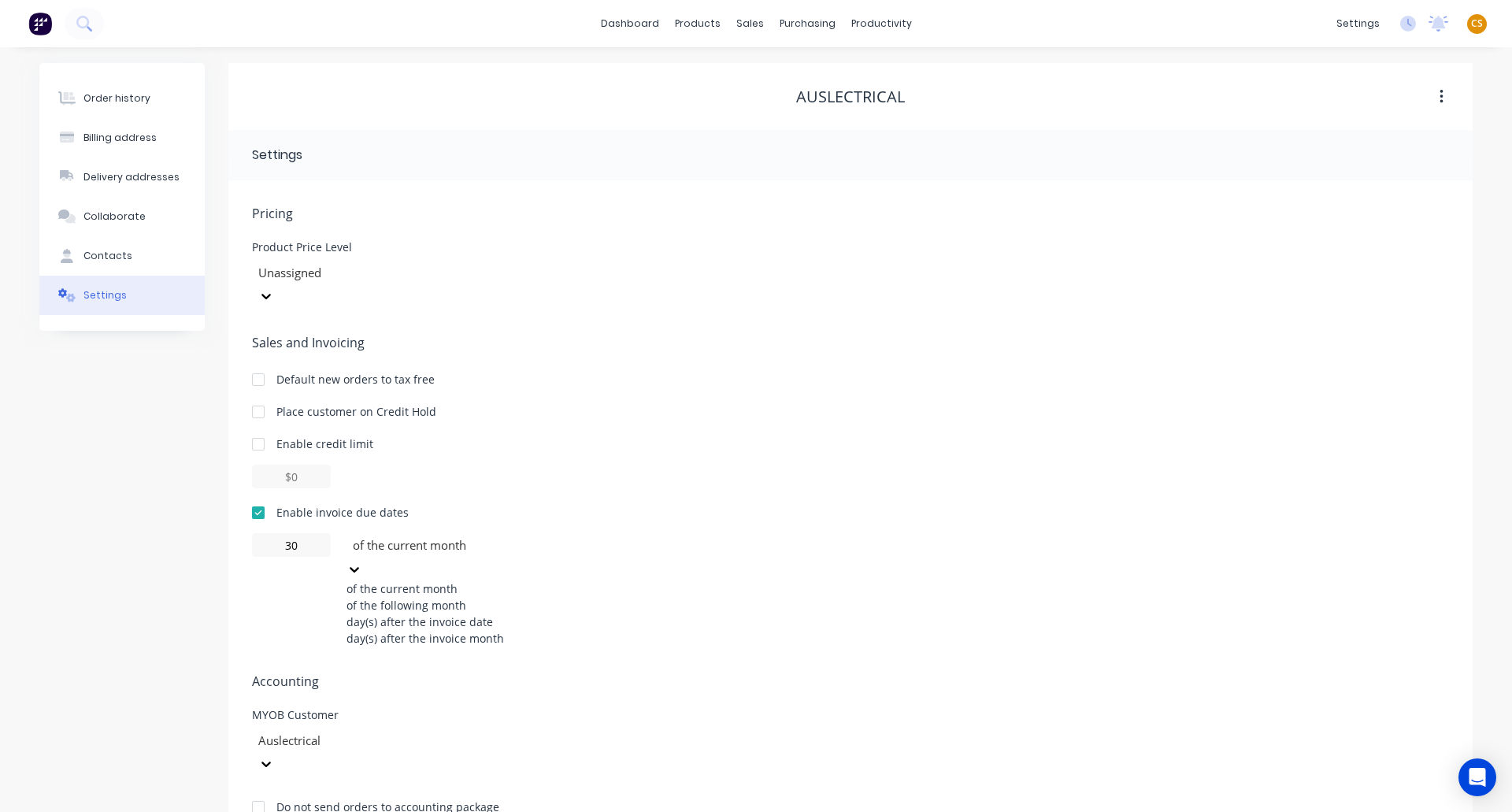
click at [407, 535] on div at bounding box center [464, 545] width 227 height 20
click at [411, 596] on div "of the following month" at bounding box center [465, 605] width 237 height 17
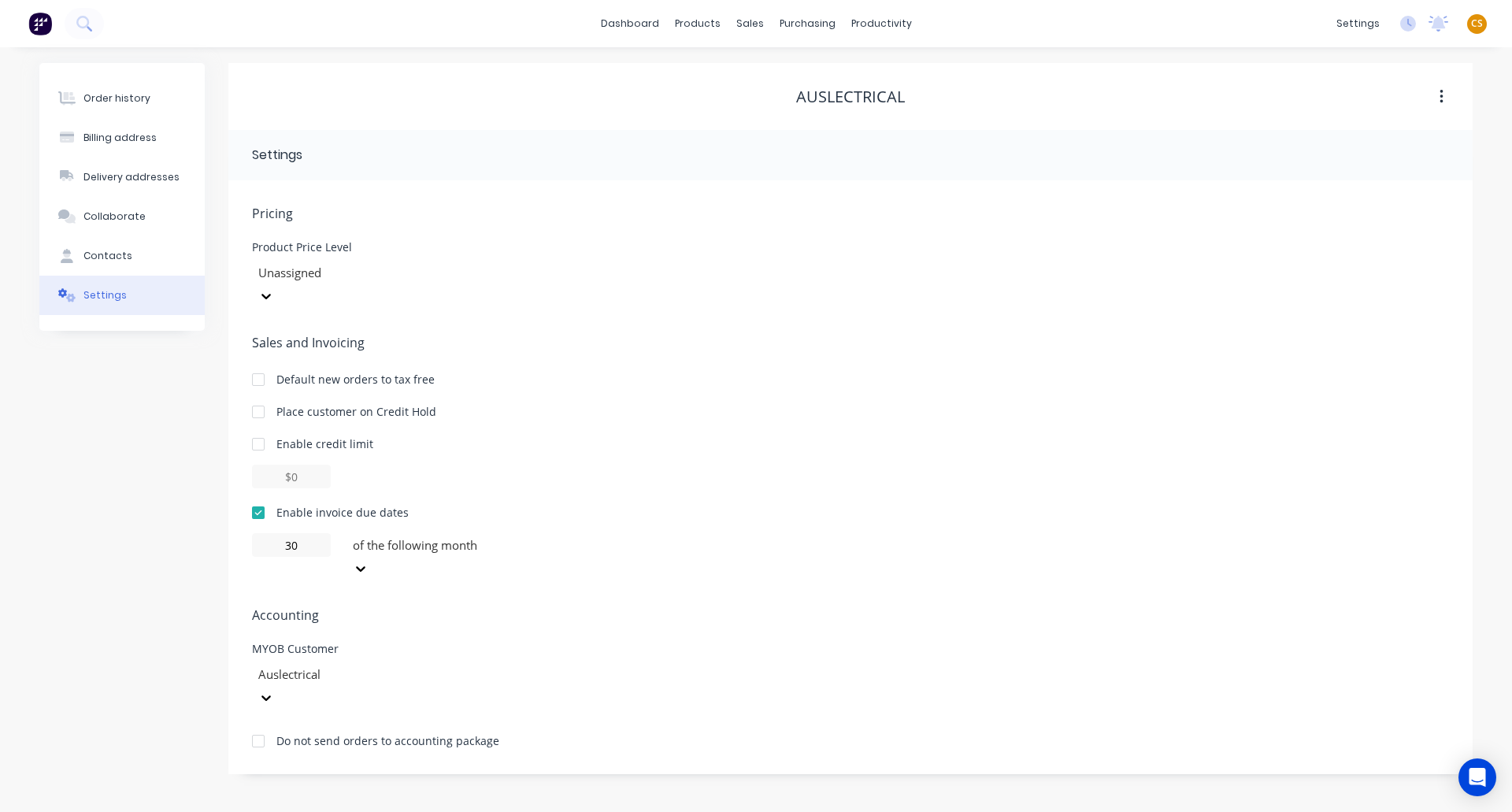
click at [152, 476] on div "Order history Billing address Delivery addresses Collaborate Contacts Settings" at bounding box center [121, 418] width 165 height 711
click at [101, 85] on button "Order history" at bounding box center [121, 98] width 165 height 39
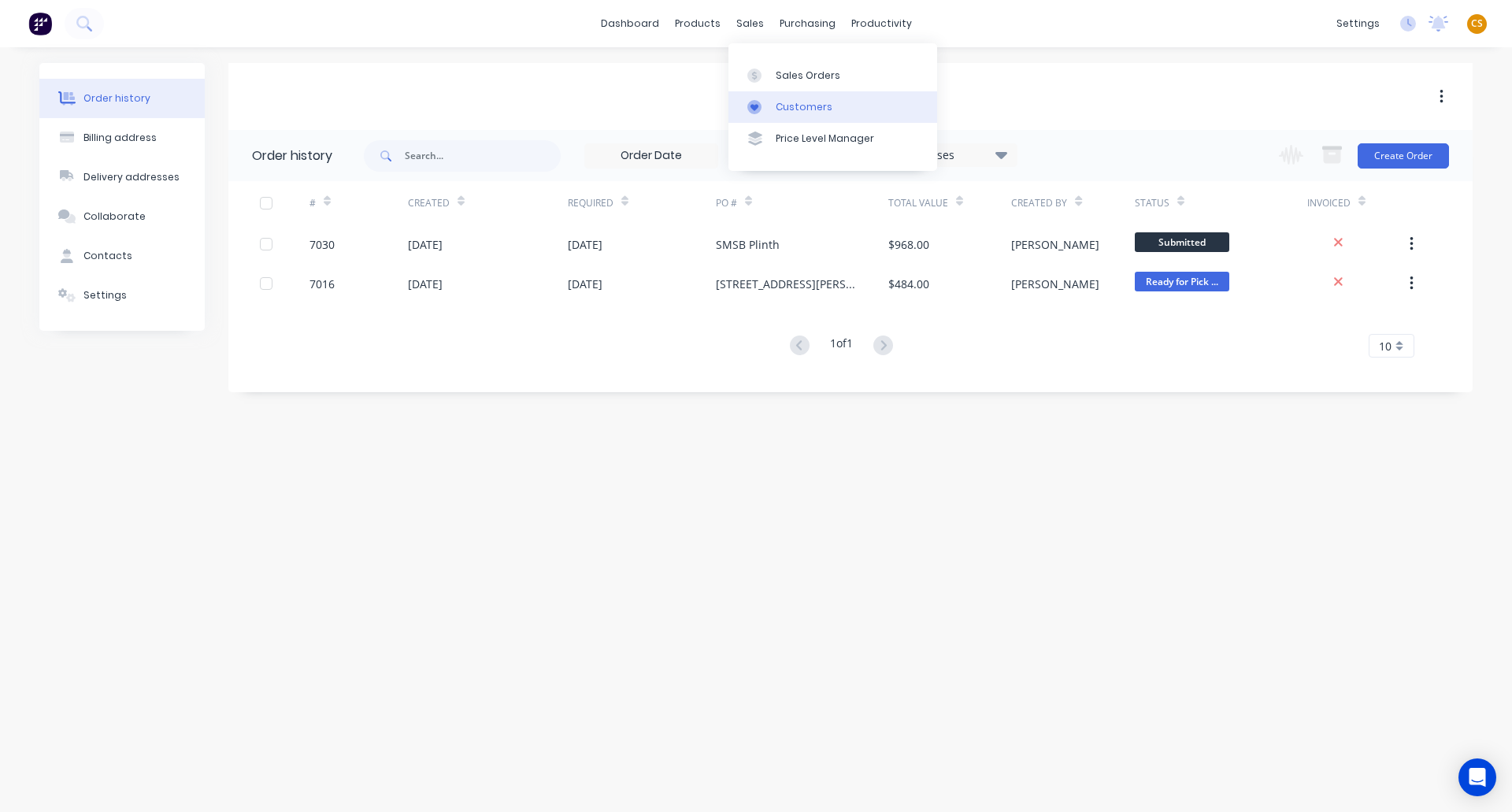
click at [783, 109] on div "Customers" at bounding box center [804, 107] width 56 height 14
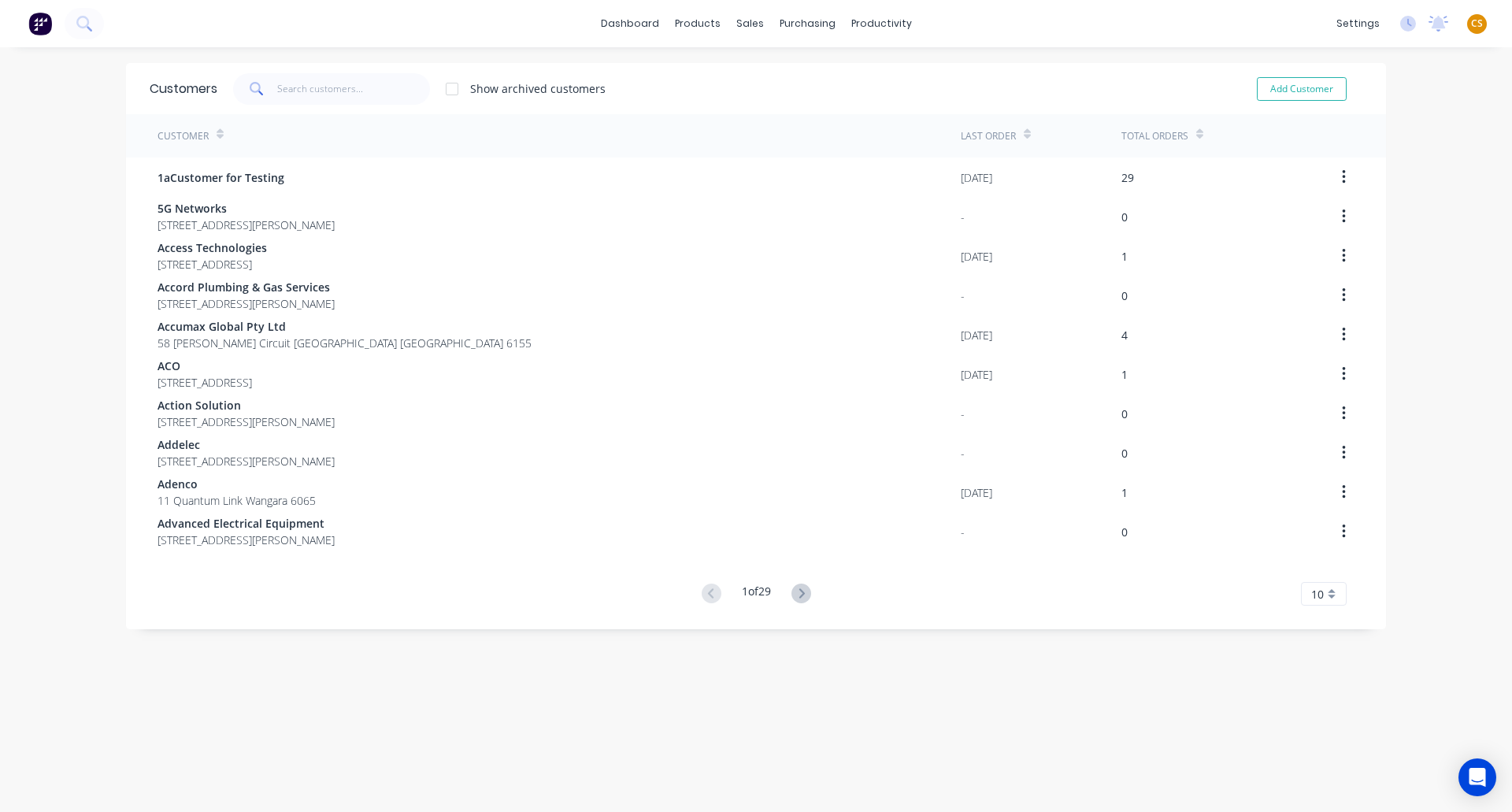
click at [1197, 136] on icon at bounding box center [1200, 137] width 7 height 5
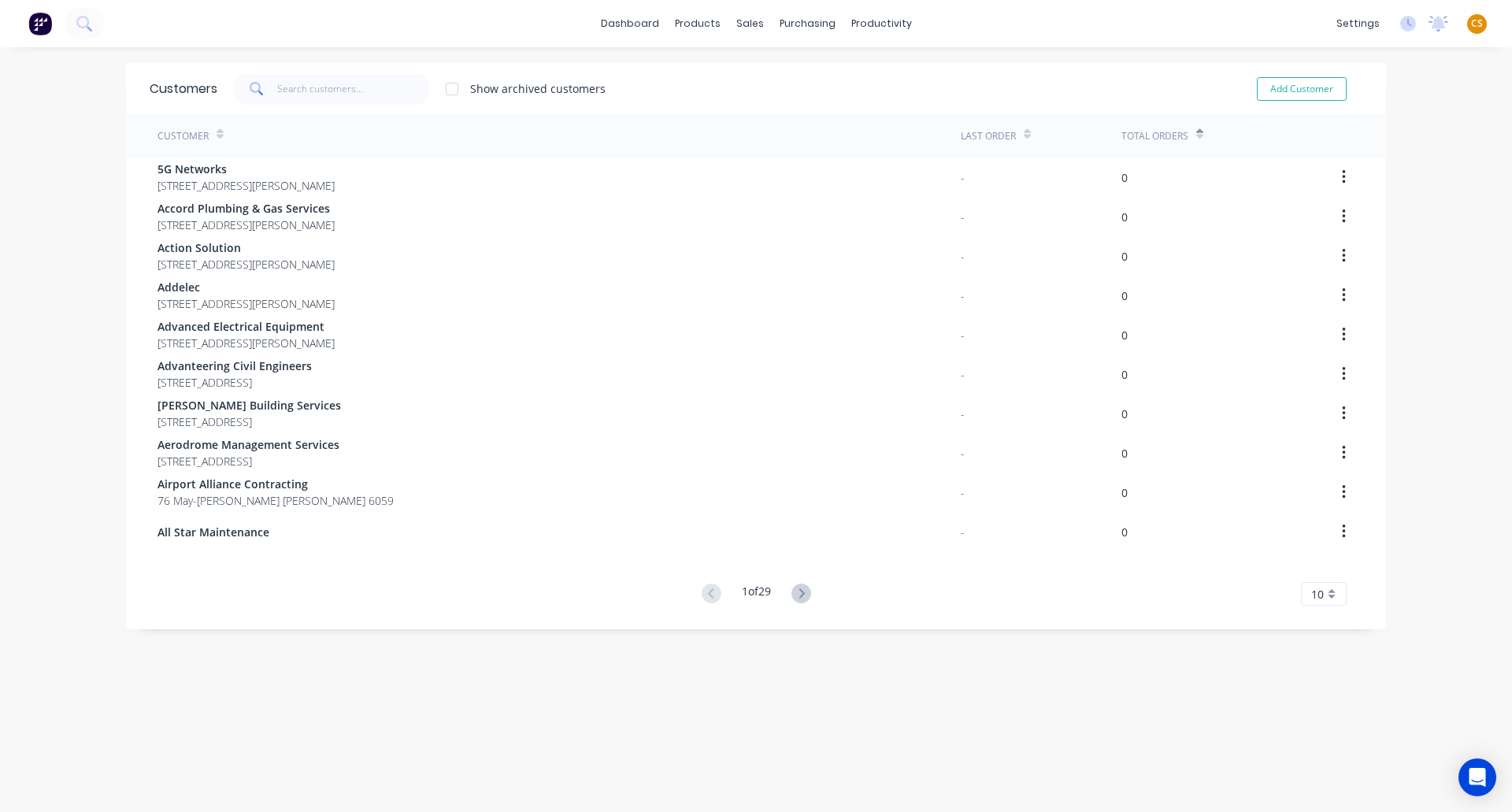
click at [1197, 136] on icon at bounding box center [1200, 137] width 7 height 5
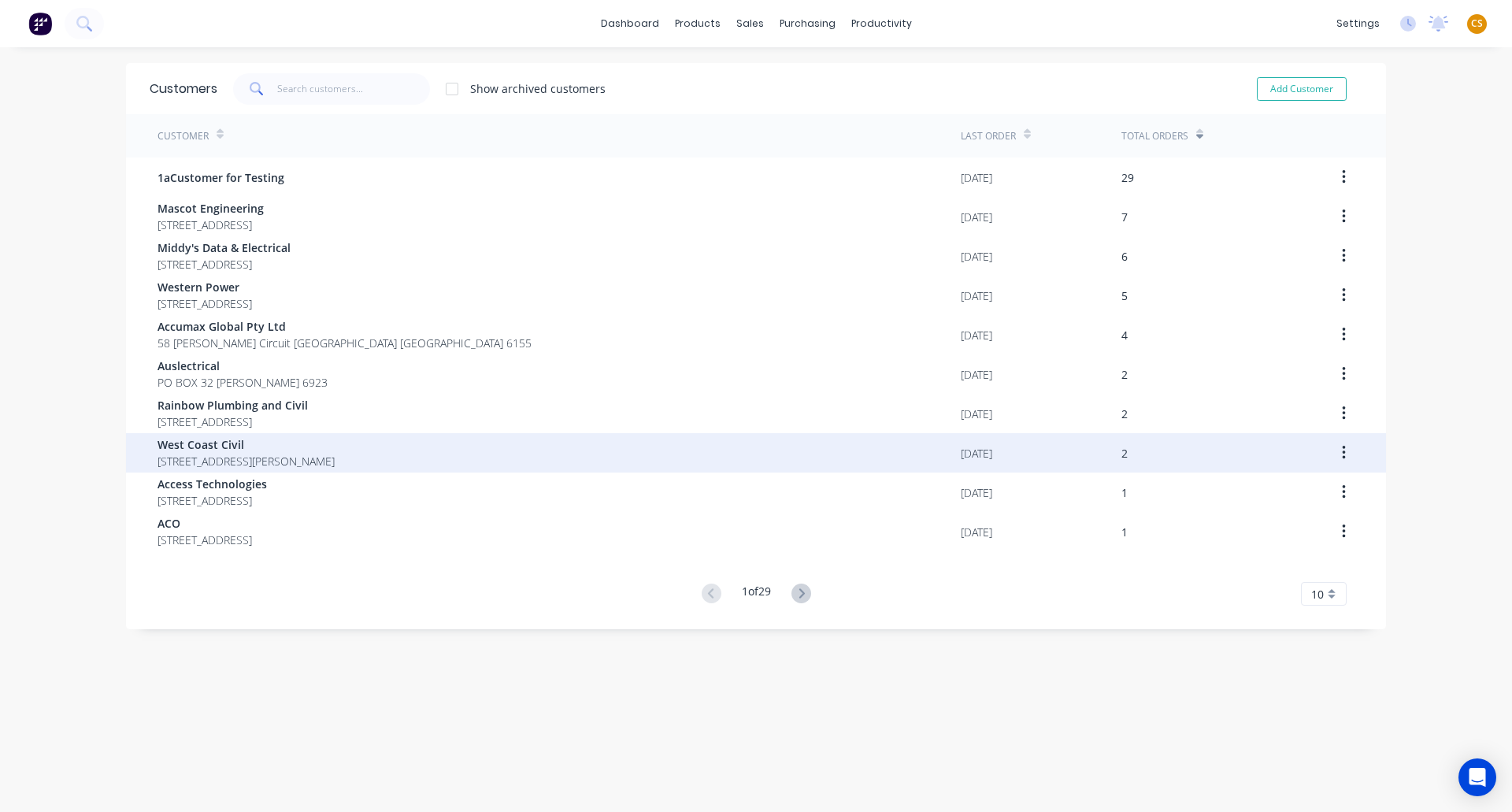
click at [221, 452] on span "West Coast Civil" at bounding box center [246, 445] width 178 height 17
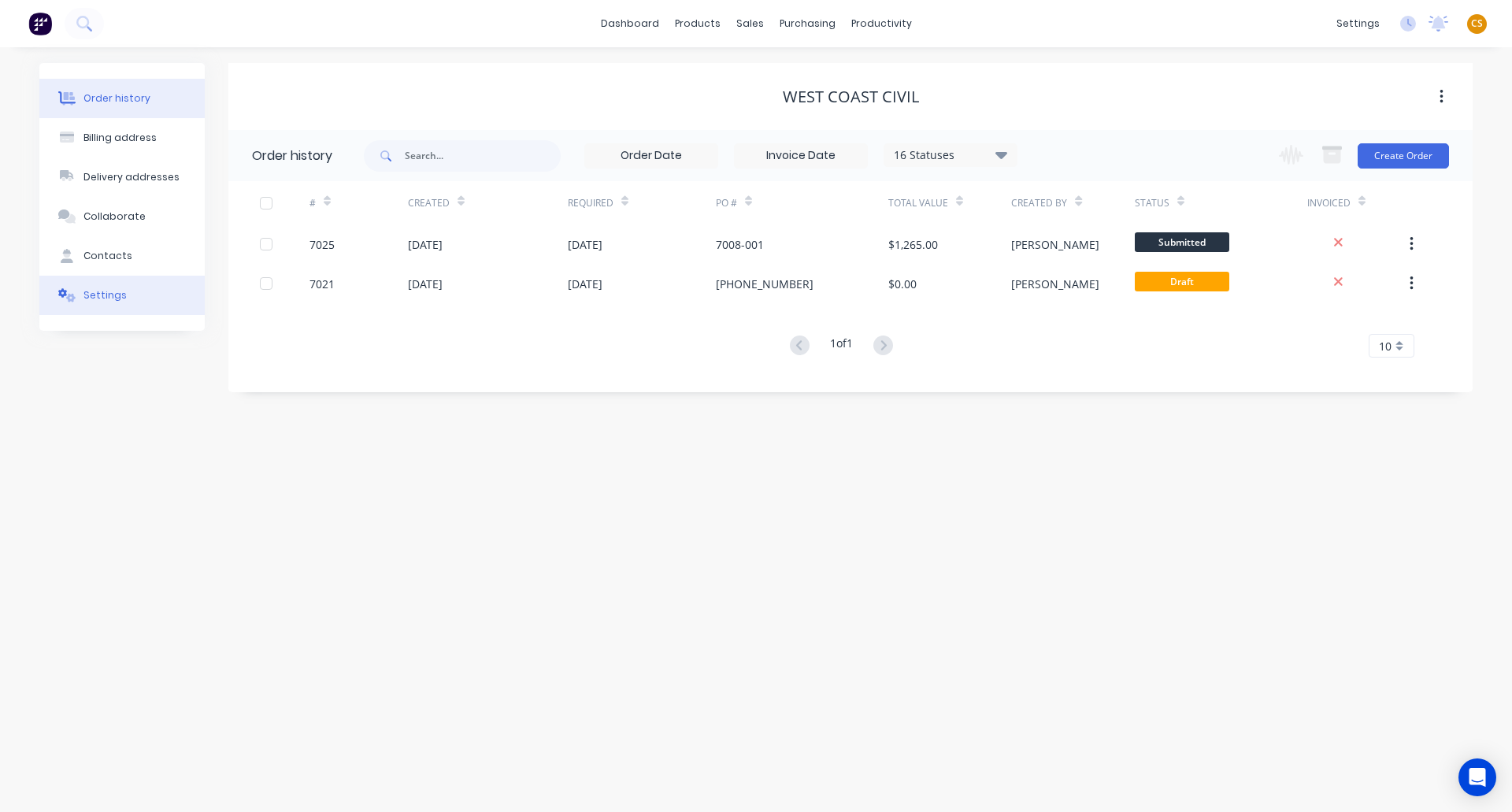
click at [98, 302] on button "Settings" at bounding box center [121, 294] width 165 height 39
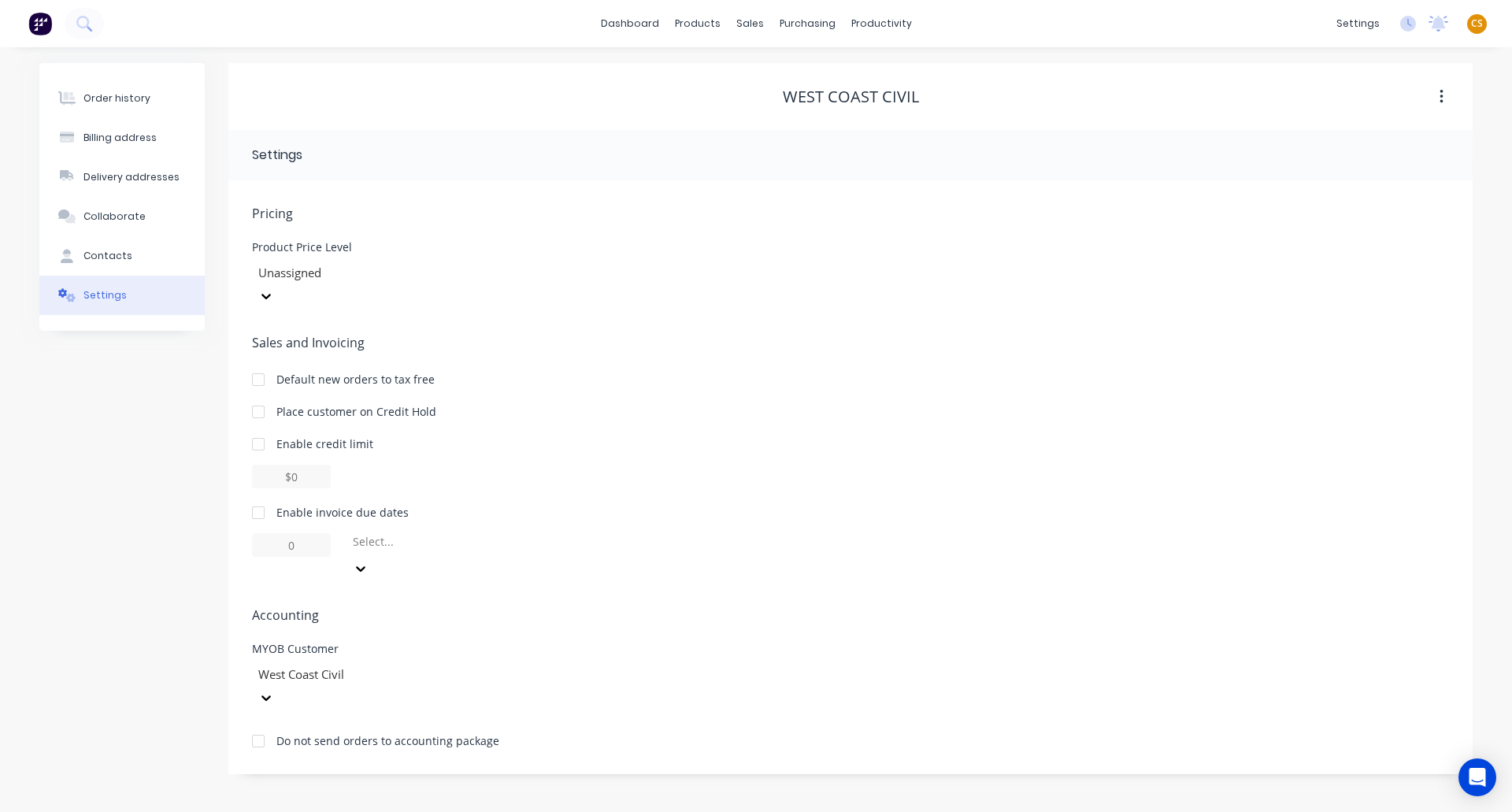
click at [261, 497] on div at bounding box center [258, 513] width 32 height 32
drag, startPoint x: 309, startPoint y: 523, endPoint x: 213, endPoint y: 513, distance: 96.5
click at [213, 513] on div "Order history Billing address Delivery addresses Collaborate Contacts Settings …" at bounding box center [756, 418] width 1434 height 711
type input "30"
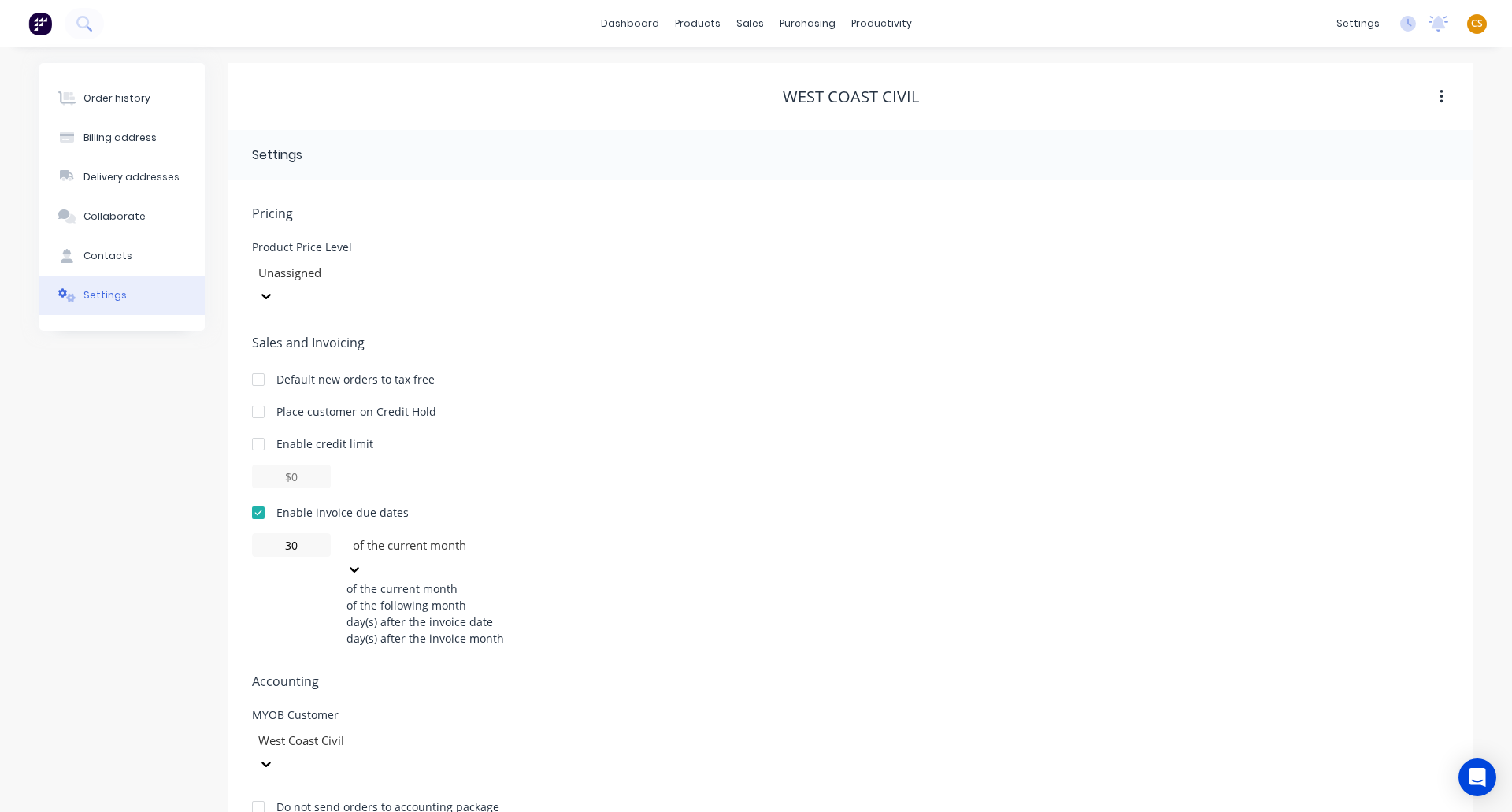
click at [407, 535] on div at bounding box center [464, 545] width 227 height 20
click at [403, 596] on div "of the following month" at bounding box center [465, 605] width 237 height 17
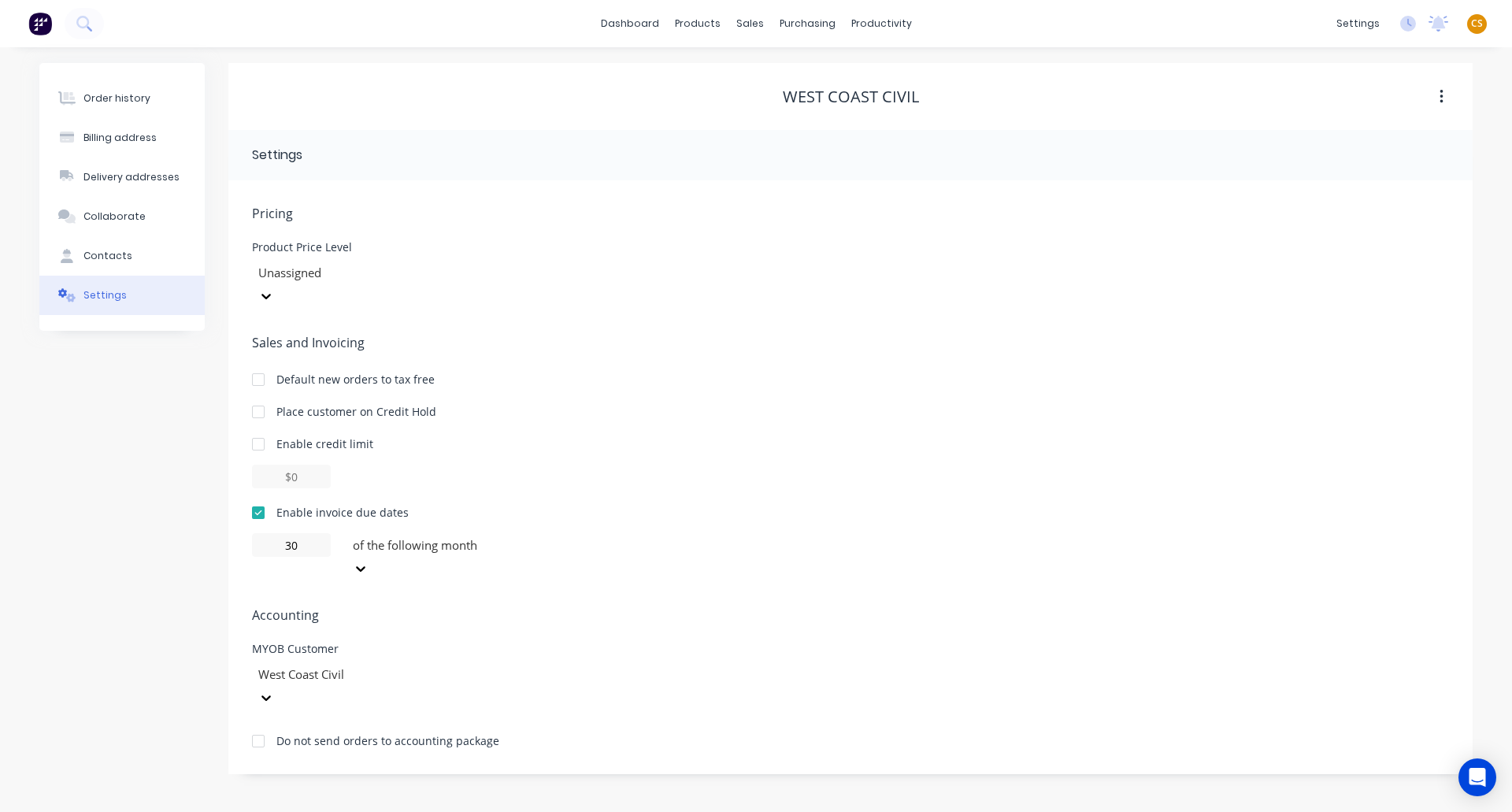
click at [92, 476] on div "Order history Billing address Delivery addresses Collaborate Contacts Settings" at bounding box center [121, 418] width 165 height 711
click at [90, 100] on div "Order history" at bounding box center [117, 98] width 67 height 14
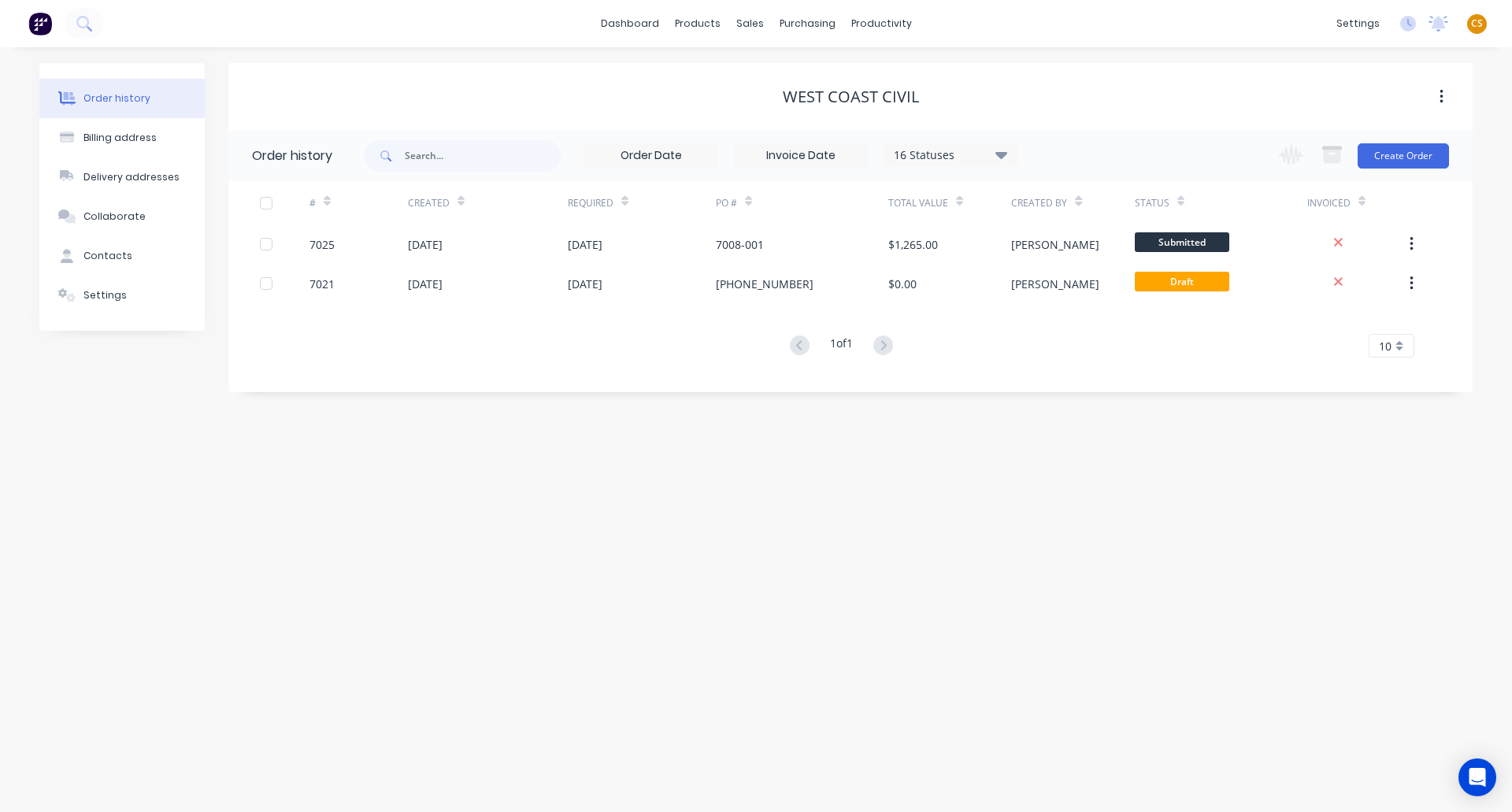
click at [597, 77] on div "West Coast Civil" at bounding box center [851, 96] width 1245 height 67
click at [791, 108] on div "Customers" at bounding box center [804, 107] width 56 height 14
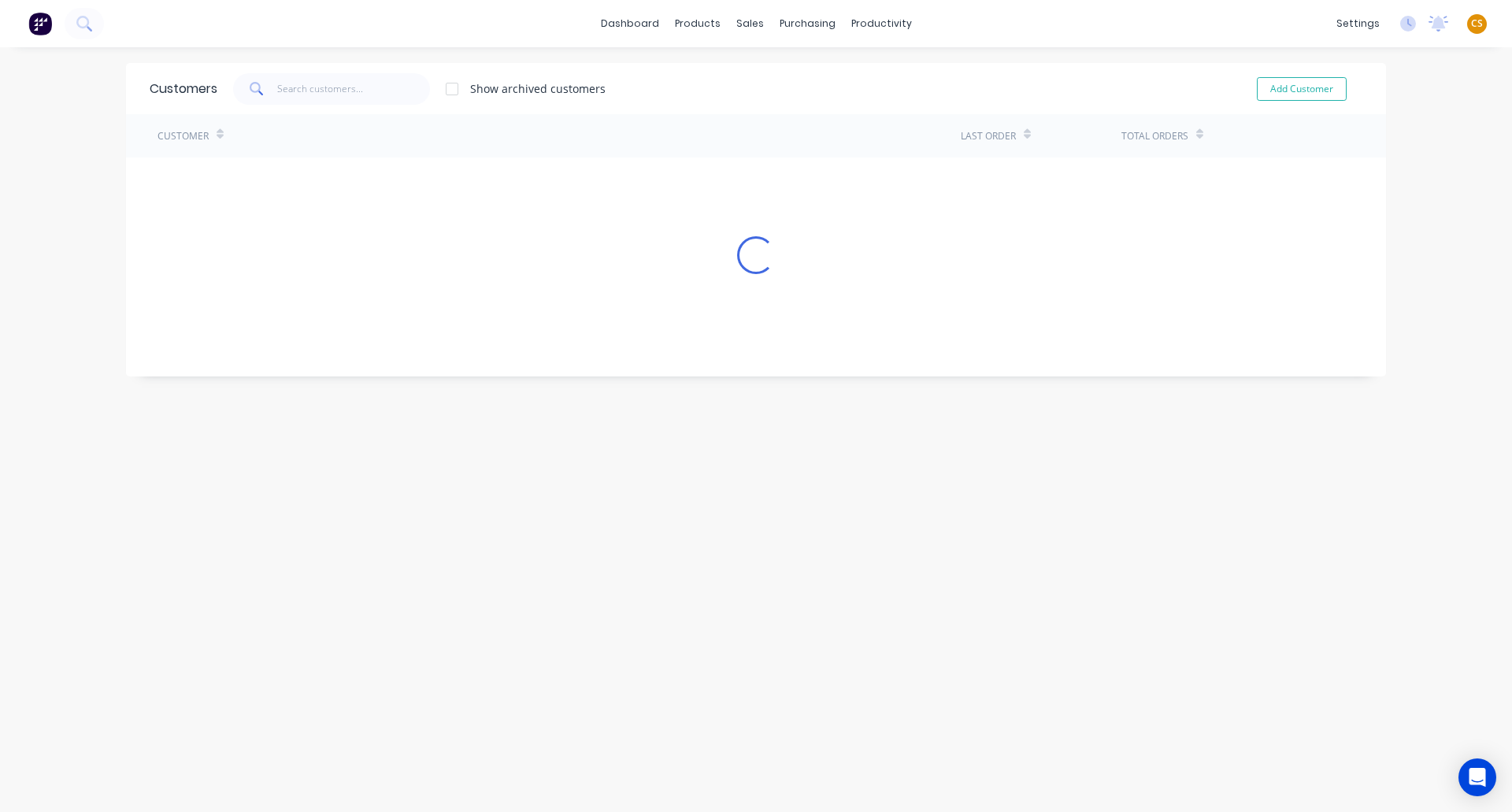
click at [791, 108] on div "Customers Show archived customers Add Customer" at bounding box center [756, 89] width 1261 height 51
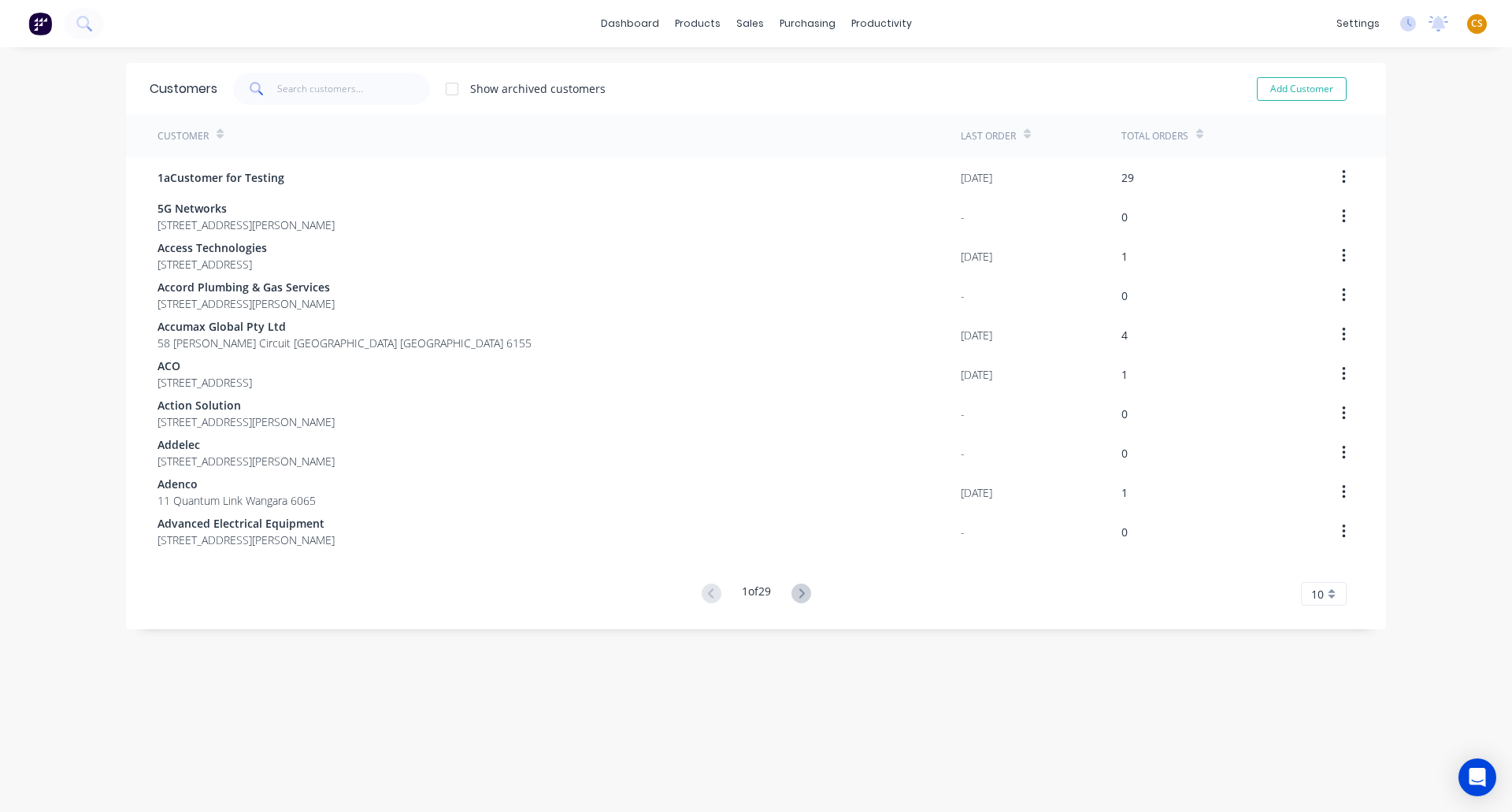
click at [1197, 132] on icon at bounding box center [1200, 134] width 7 height 12
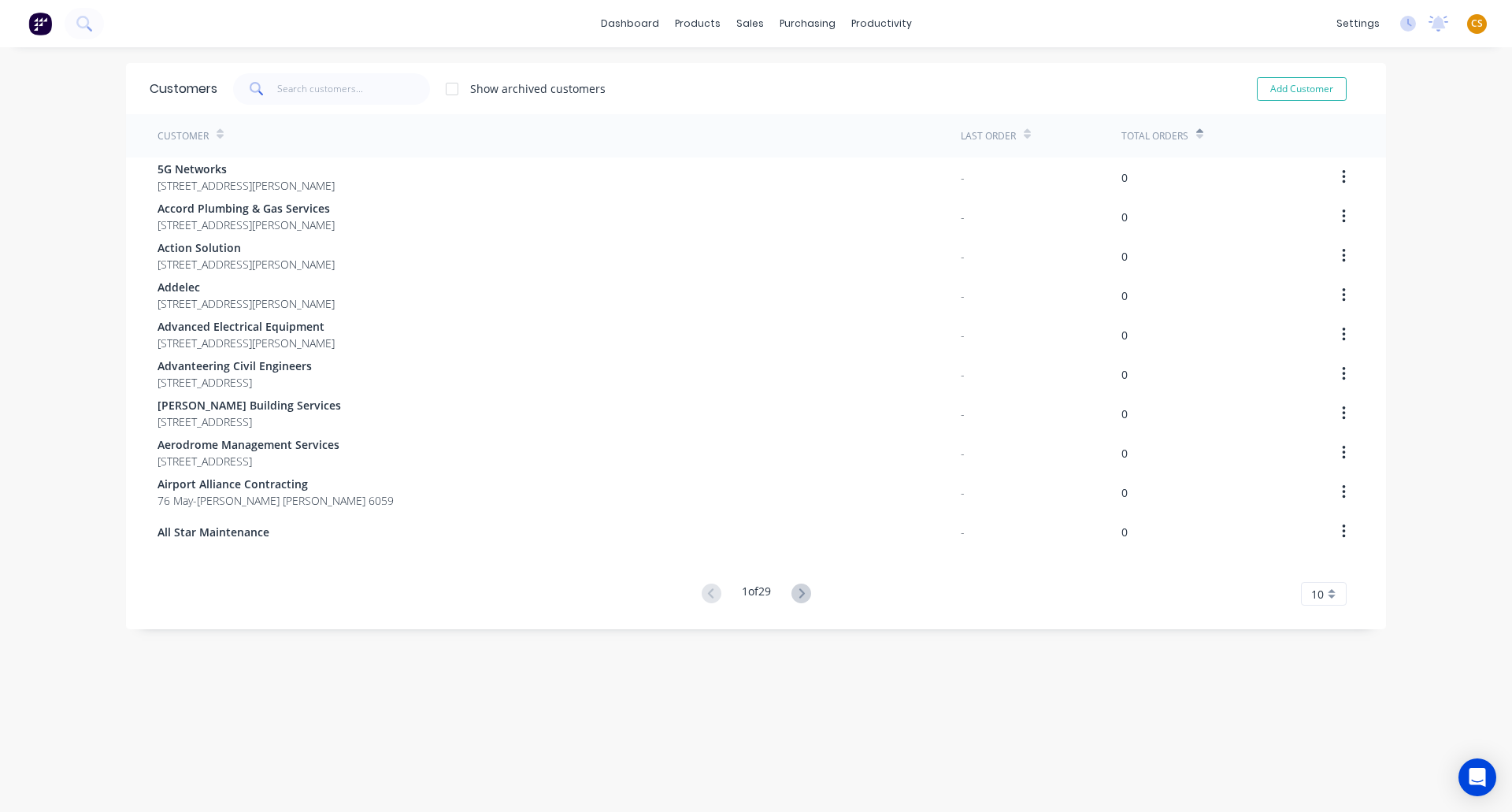
click at [1197, 132] on icon at bounding box center [1200, 134] width 7 height 12
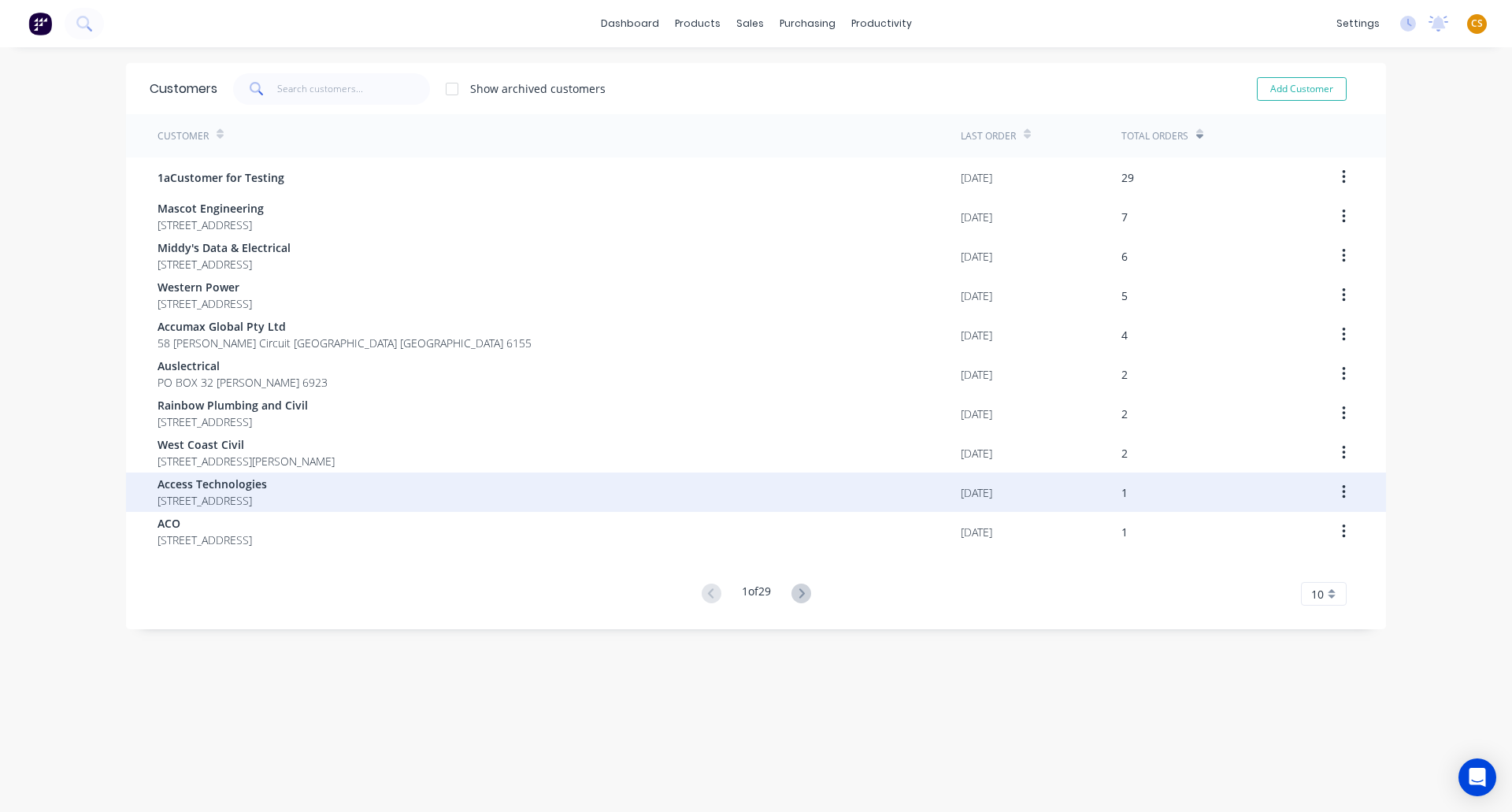
click at [267, 494] on span "7 Fortitude Boulevard Gnangara 6077" at bounding box center [212, 500] width 110 height 17
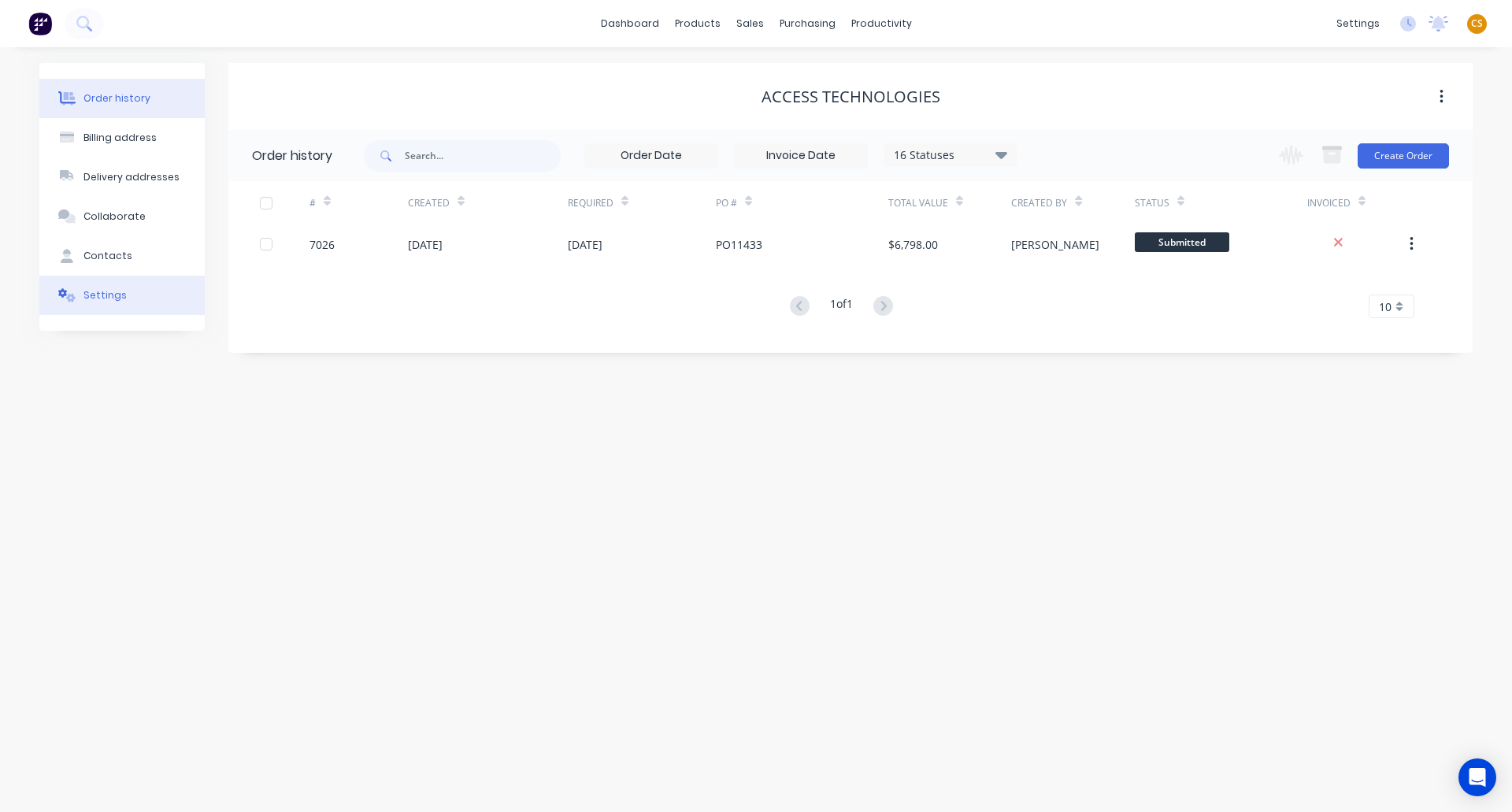
click at [109, 295] on div "Settings" at bounding box center [105, 294] width 43 height 14
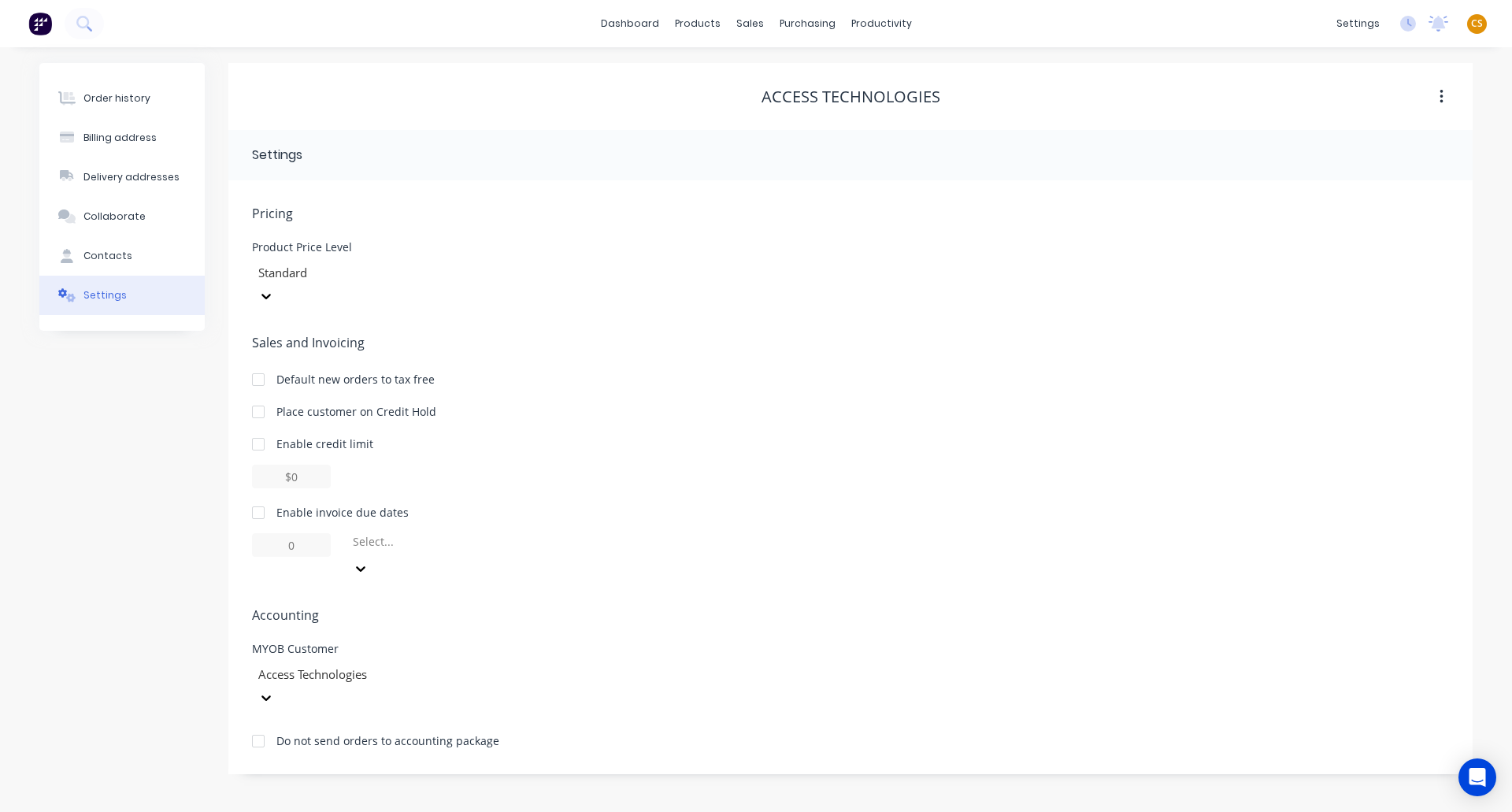
click at [264, 497] on div at bounding box center [258, 513] width 32 height 32
drag, startPoint x: 304, startPoint y: 528, endPoint x: 241, endPoint y: 512, distance: 65.0
click at [241, 512] on div "Pricing Product Price Level Standard Sales and Invoicing Default new orders to …" at bounding box center [851, 477] width 1245 height 594
type input "30"
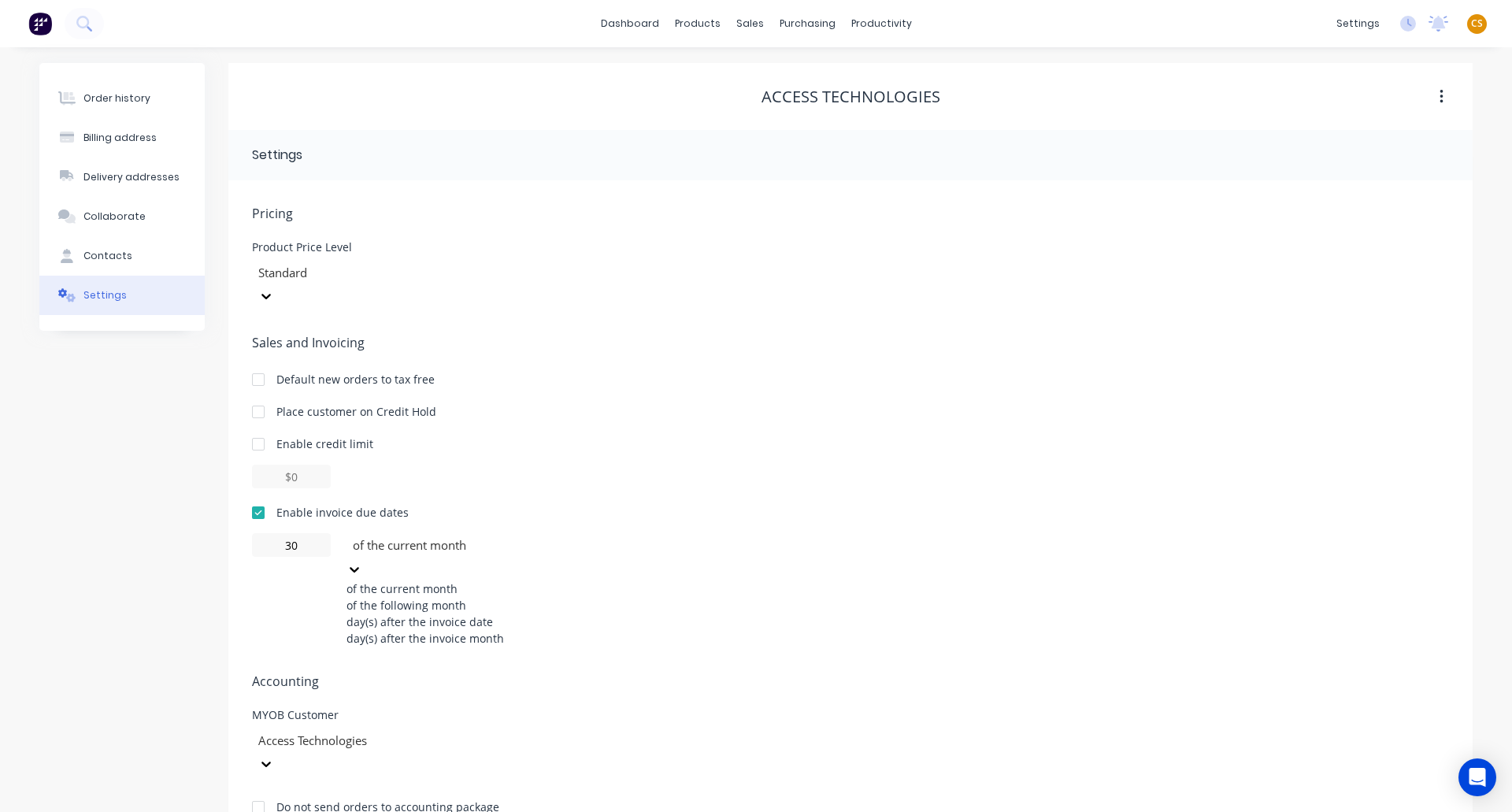
click at [402, 535] on div at bounding box center [464, 545] width 227 height 20
click at [431, 596] on div "of the following month" at bounding box center [465, 605] width 237 height 17
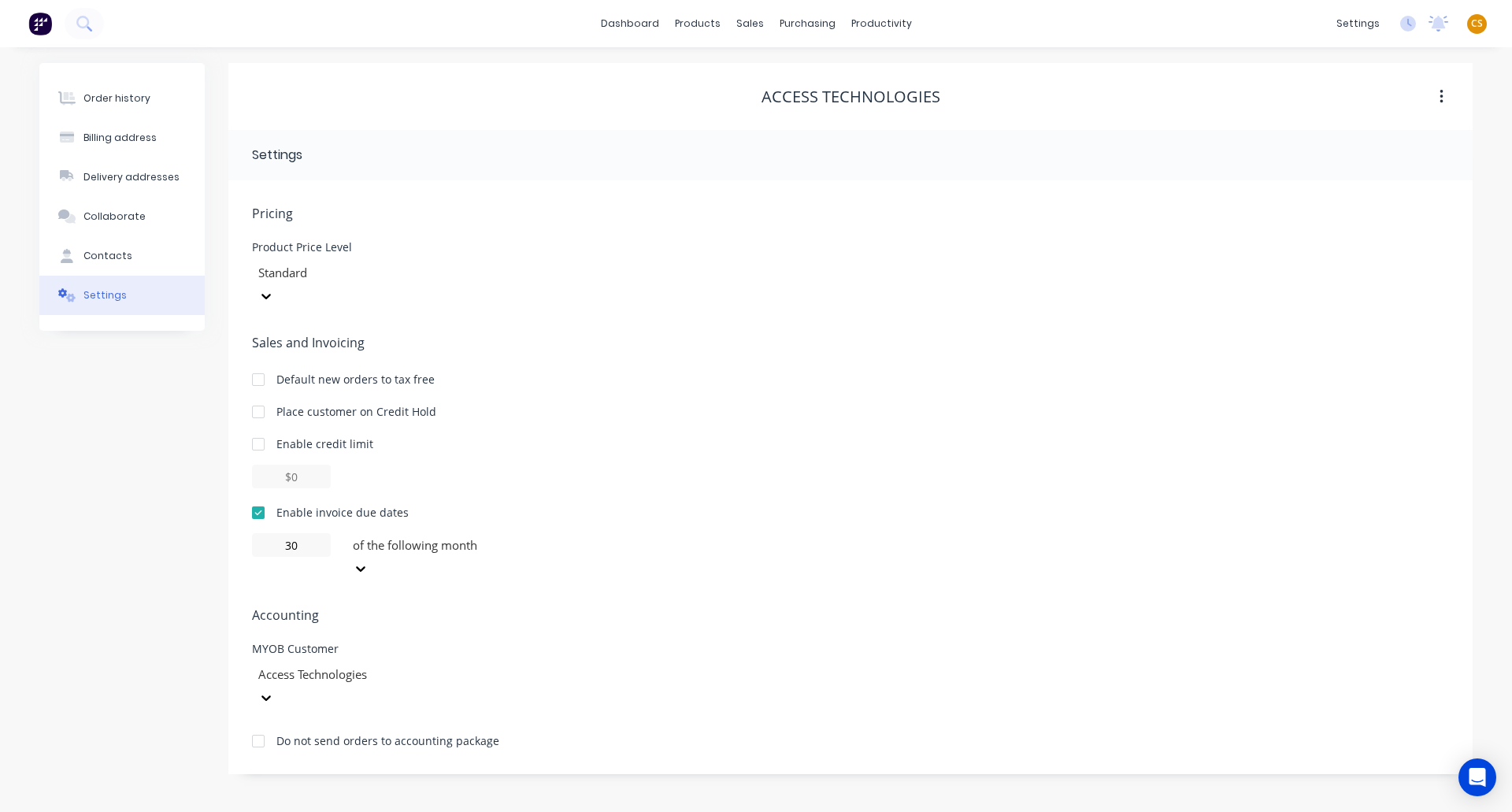
click at [99, 444] on div "Order history Billing address Delivery addresses Collaborate Contacts Settings" at bounding box center [121, 418] width 165 height 711
click at [103, 98] on div "Order history" at bounding box center [117, 98] width 67 height 14
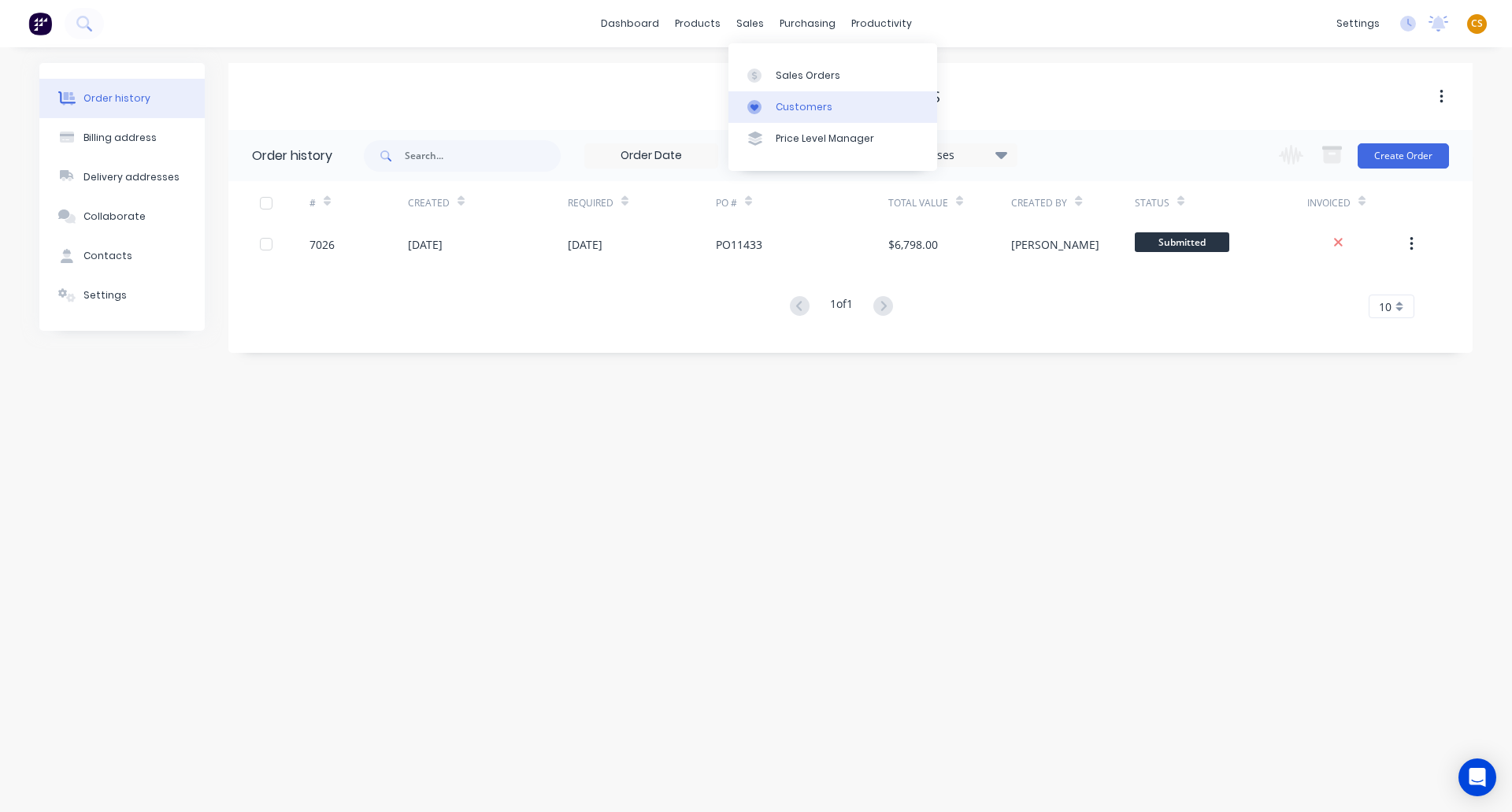
click at [827, 109] on div "Customers" at bounding box center [804, 107] width 56 height 14
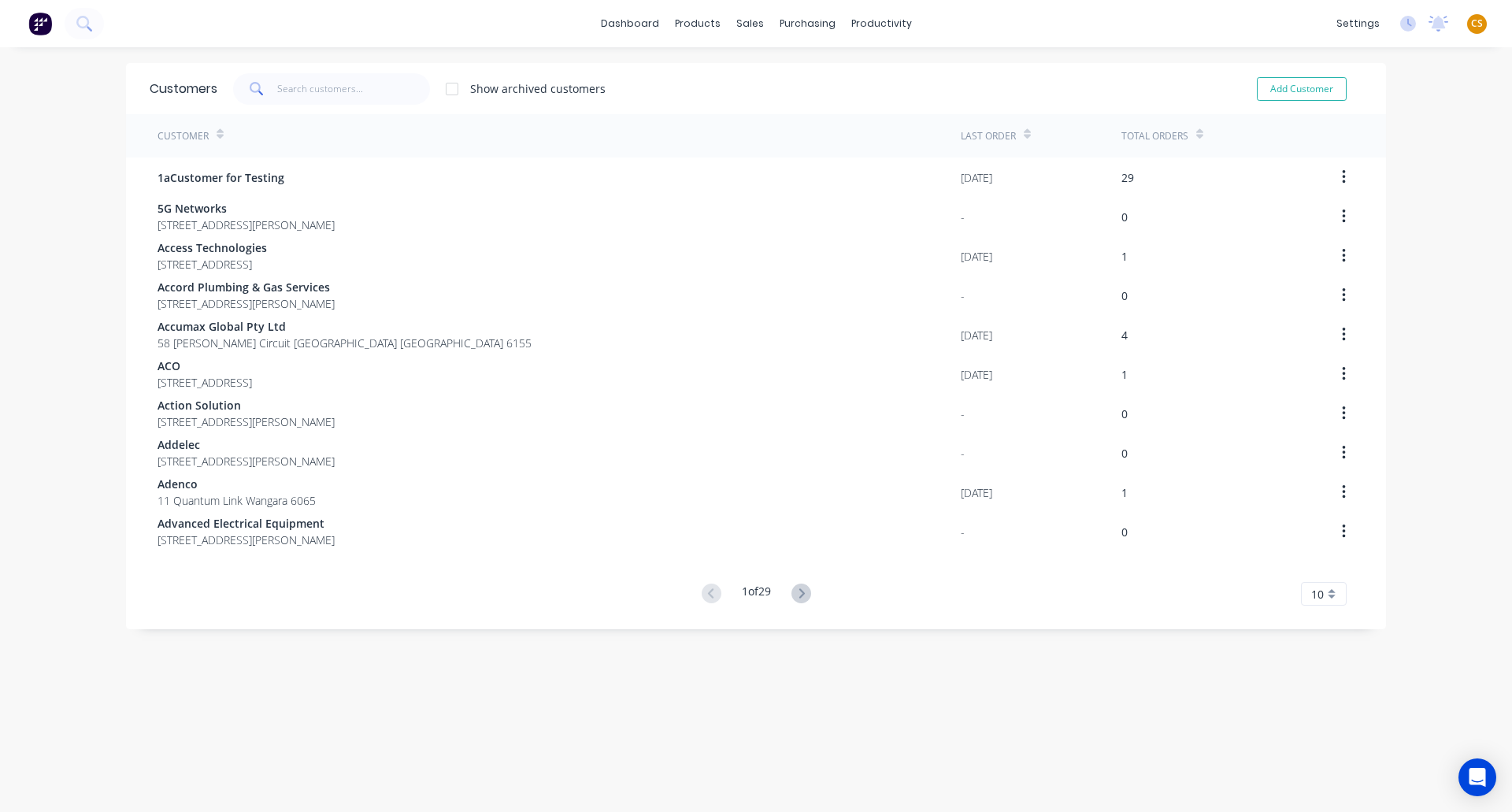
click at [1151, 137] on div "Total Orders" at bounding box center [1155, 136] width 67 height 14
click at [1188, 138] on div "Total Orders" at bounding box center [1163, 135] width 82 height 27
click at [1197, 137] on icon at bounding box center [1200, 137] width 7 height 5
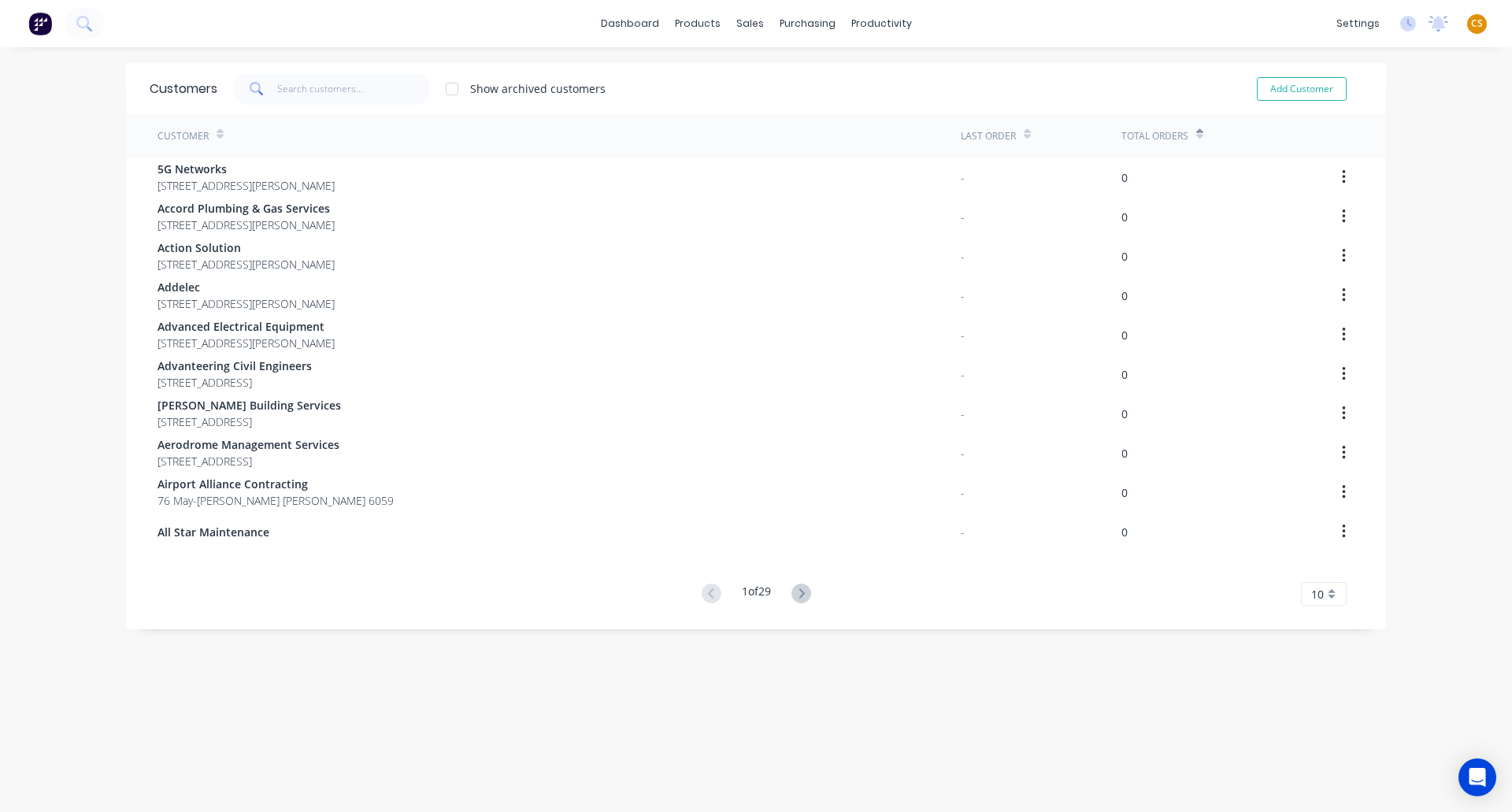
click at [1197, 137] on icon at bounding box center [1200, 137] width 7 height 5
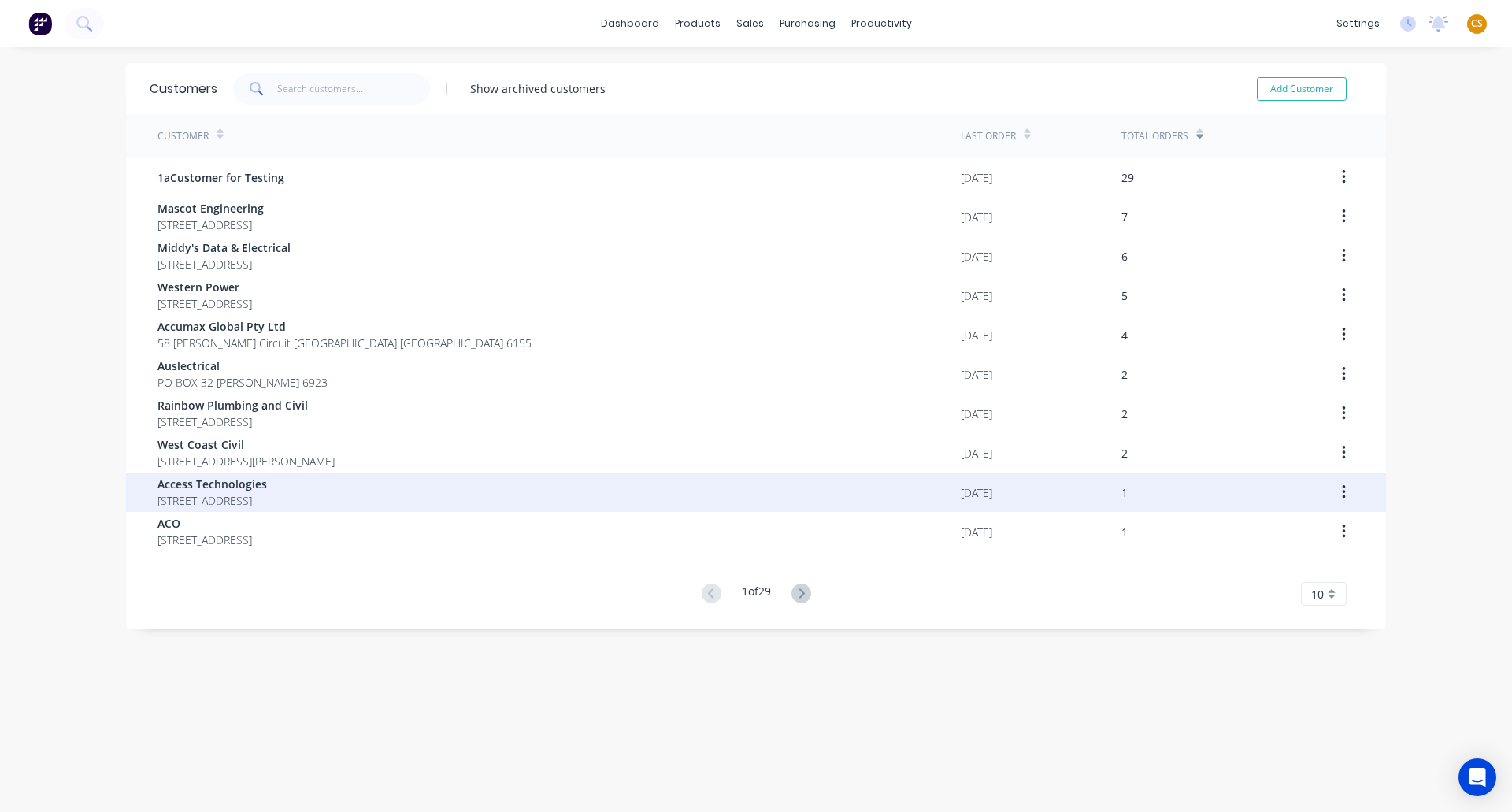
click at [267, 508] on span "7 Fortitude Boulevard Gnangara 6077" at bounding box center [212, 500] width 110 height 17
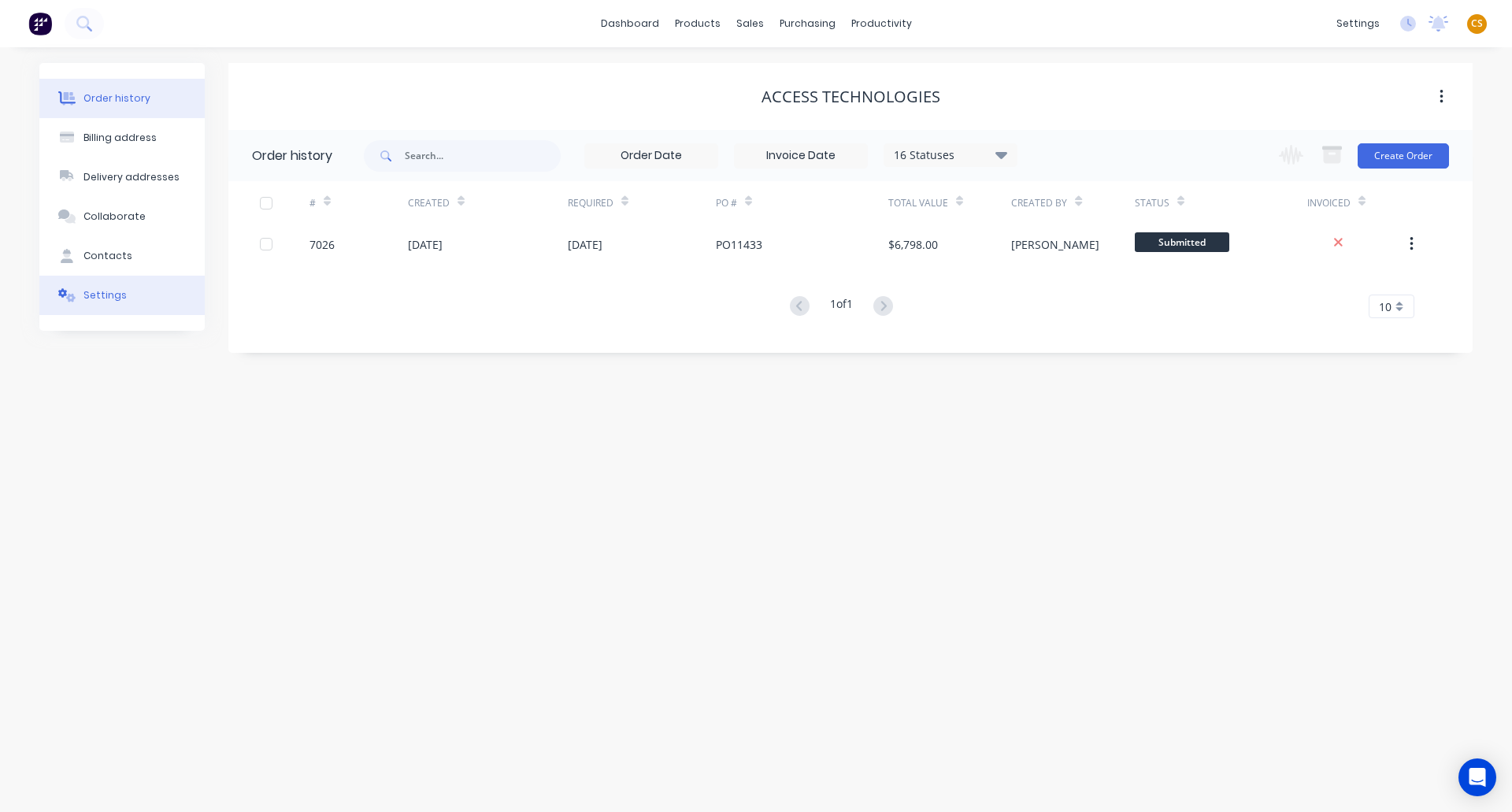
click at [105, 296] on div "Settings" at bounding box center [105, 294] width 43 height 14
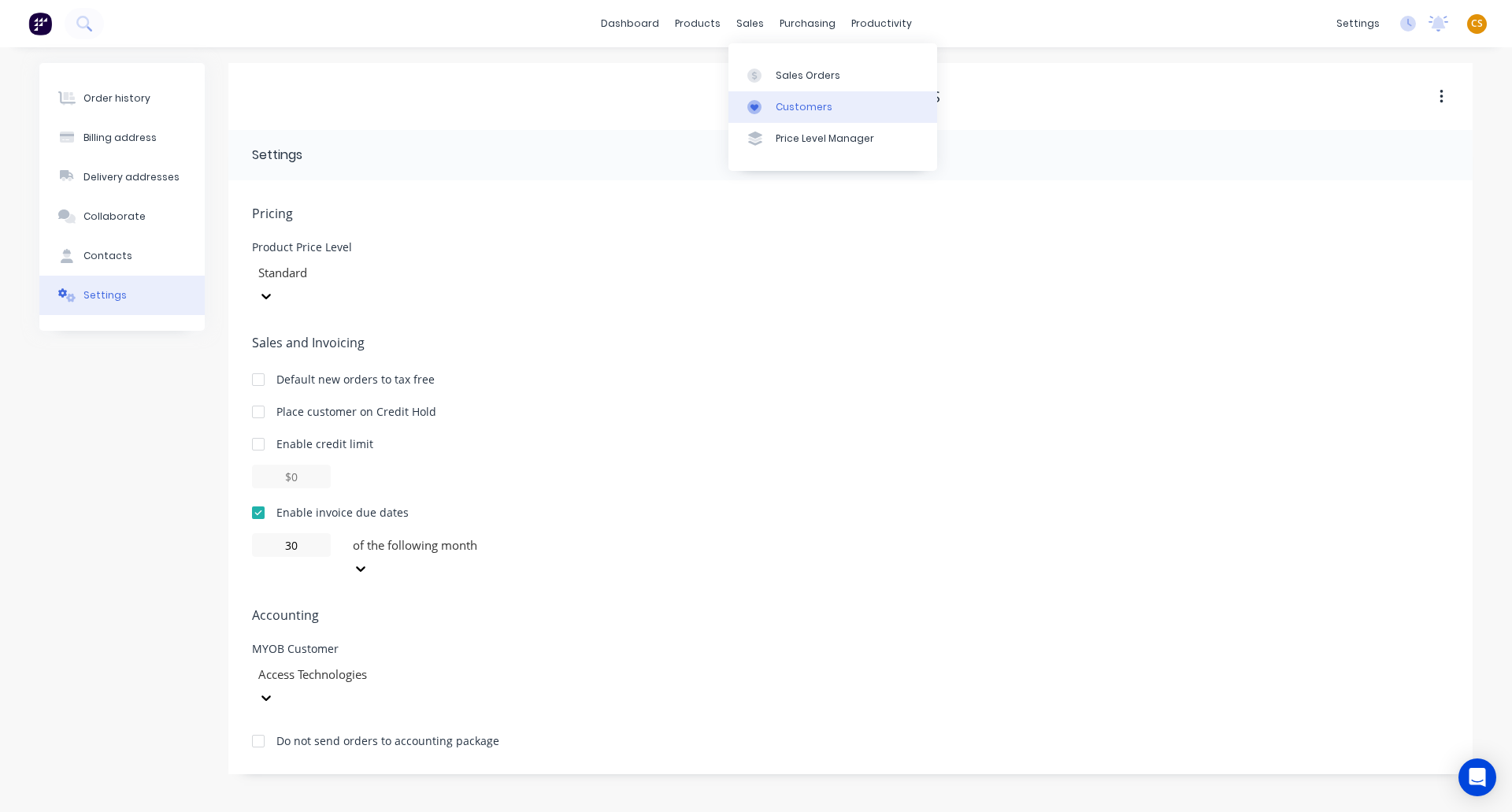
click at [808, 108] on div "Customers" at bounding box center [804, 107] width 56 height 14
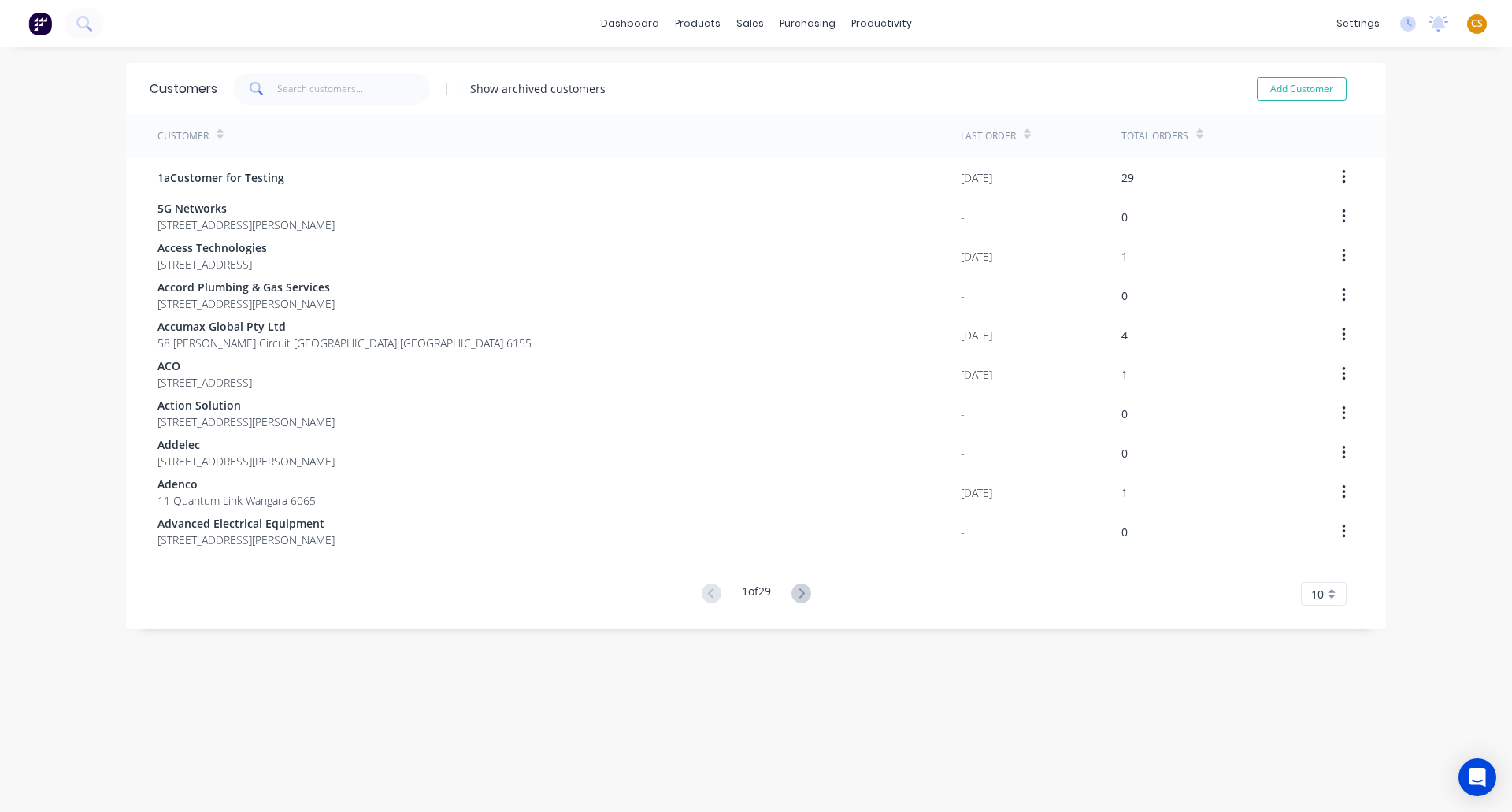
click at [1197, 134] on icon at bounding box center [1200, 134] width 7 height 12
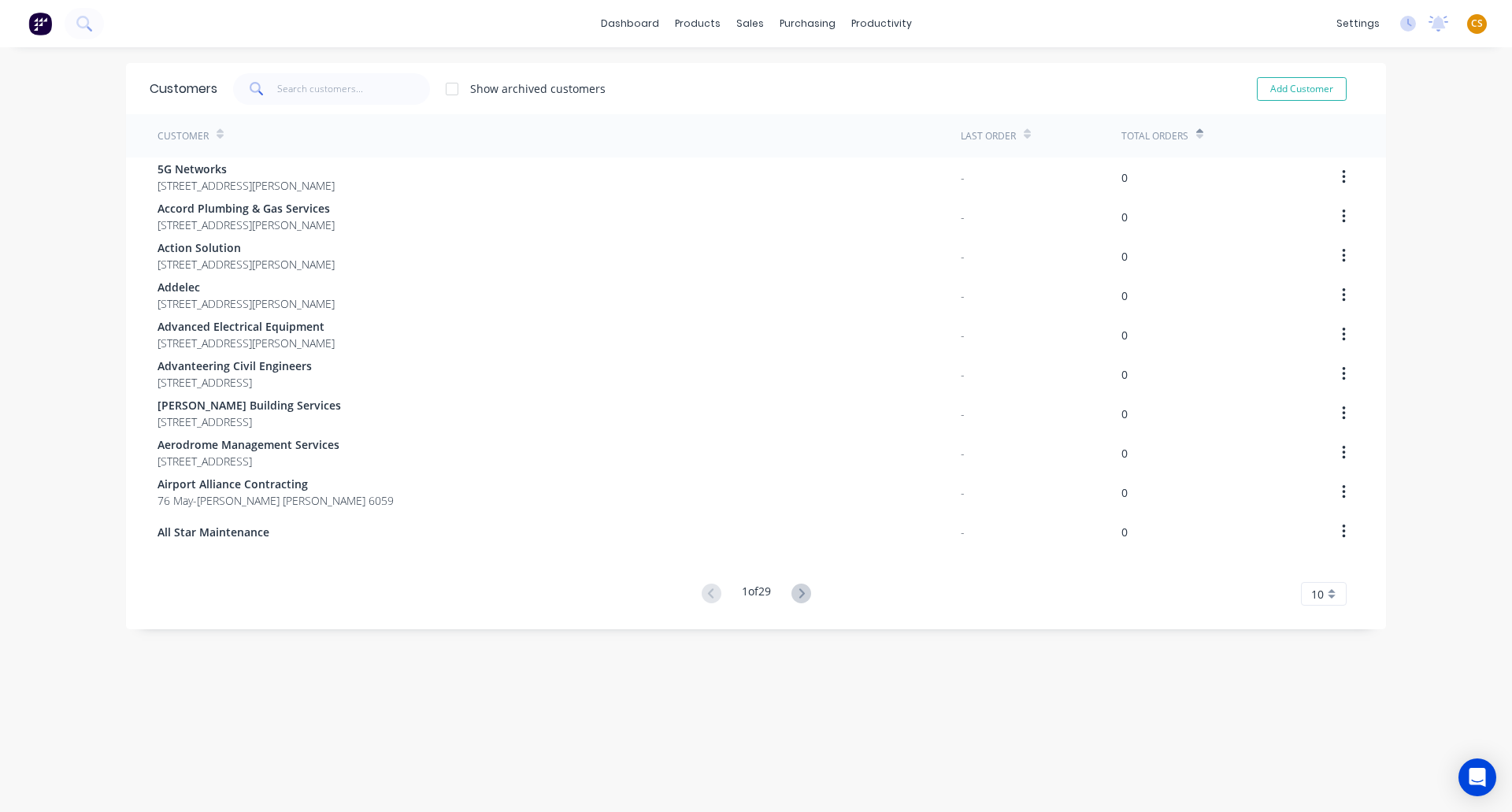
click at [1197, 134] on icon at bounding box center [1200, 134] width 7 height 12
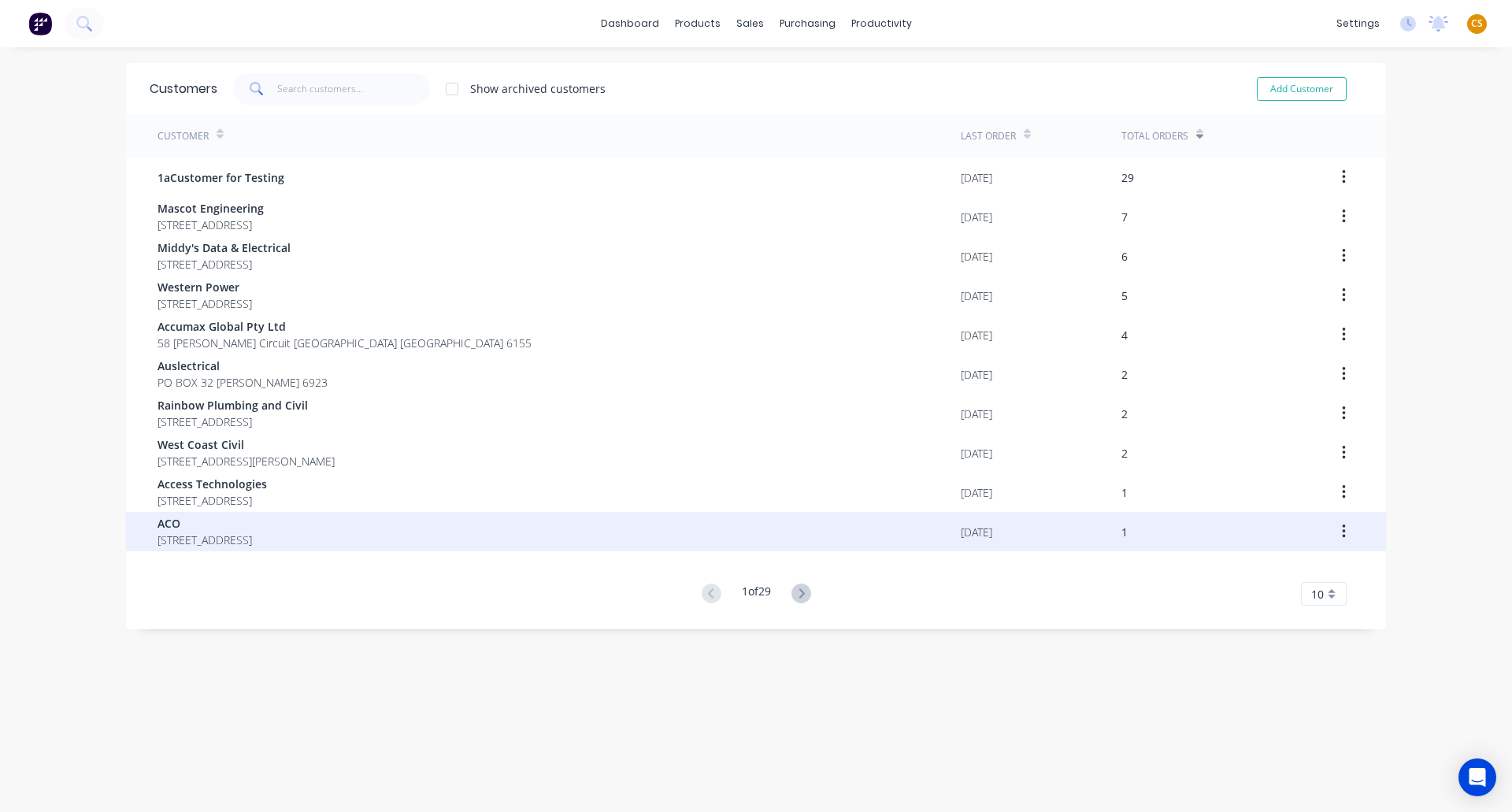
click at [225, 537] on span "134 - 140 Old Bathurst Road Emu Plains 2750" at bounding box center [205, 540] width 95 height 17
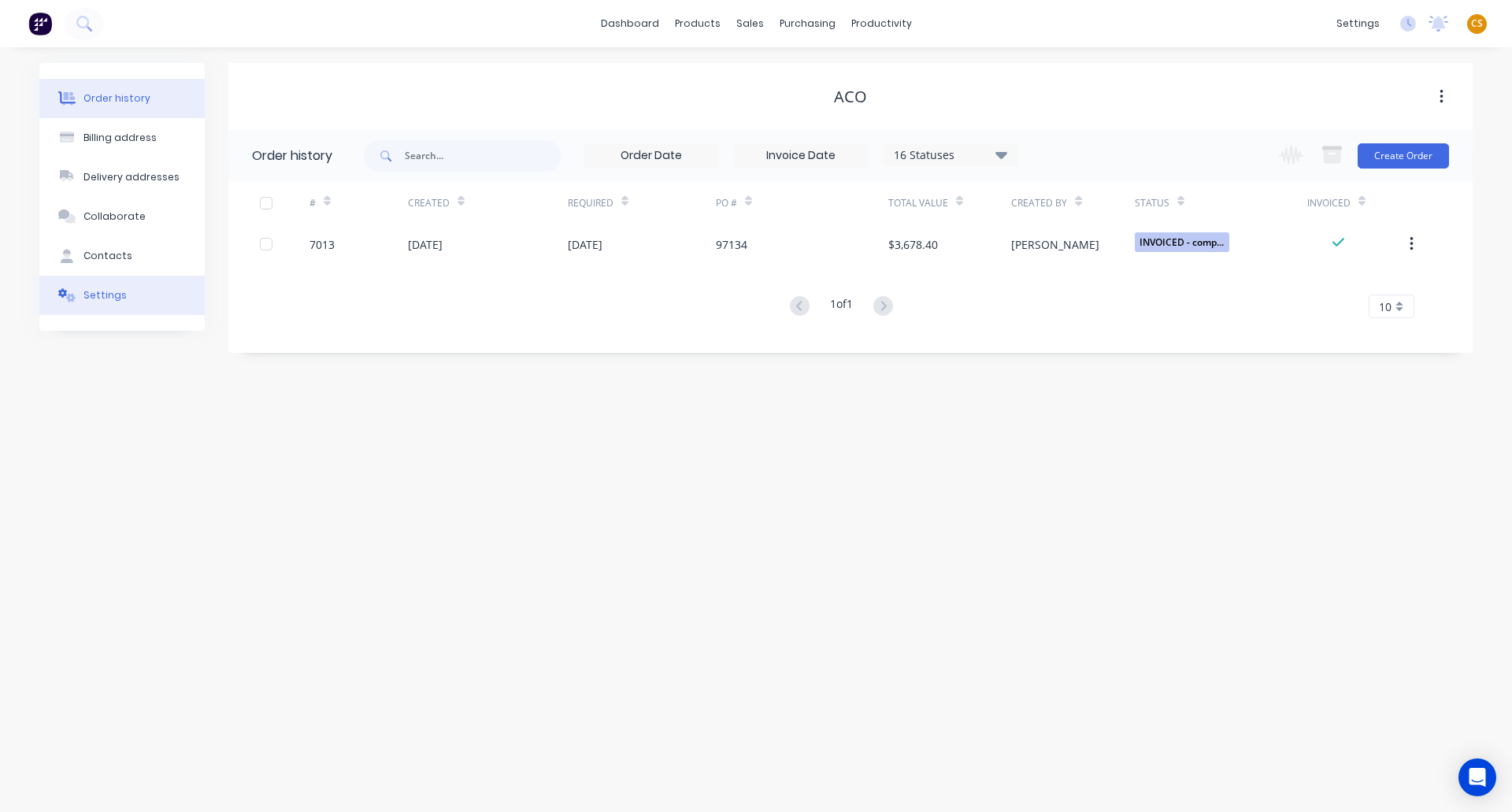
click at [112, 297] on div "Settings" at bounding box center [105, 294] width 43 height 14
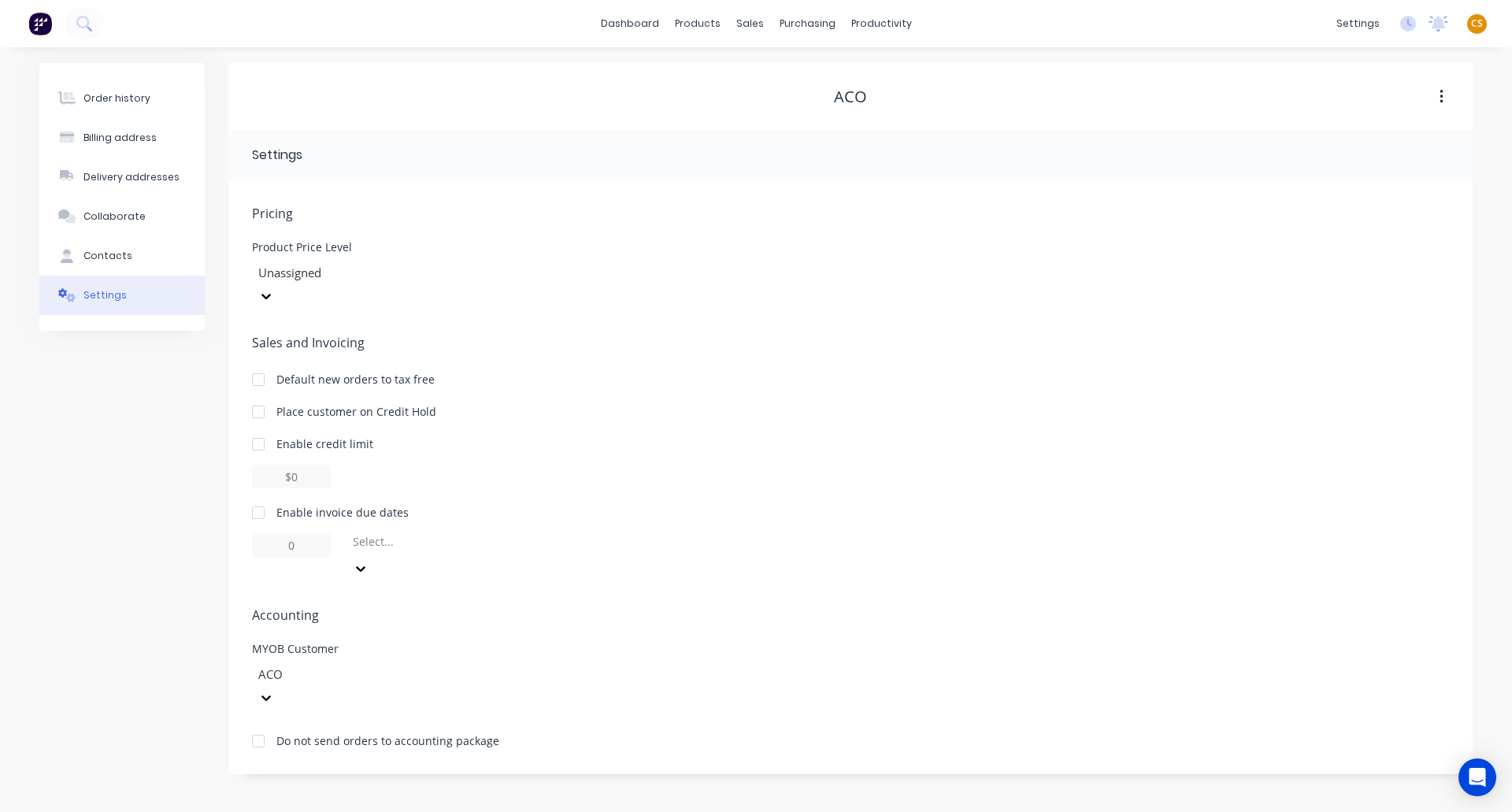
click at [261, 497] on div at bounding box center [258, 513] width 32 height 32
drag, startPoint x: 303, startPoint y: 521, endPoint x: 243, endPoint y: 523, distance: 60.0
click at [243, 523] on div "Pricing Product Price Level Unassigned Sales and Invoicing Default new orders t…" at bounding box center [851, 477] width 1245 height 594
type input "30"
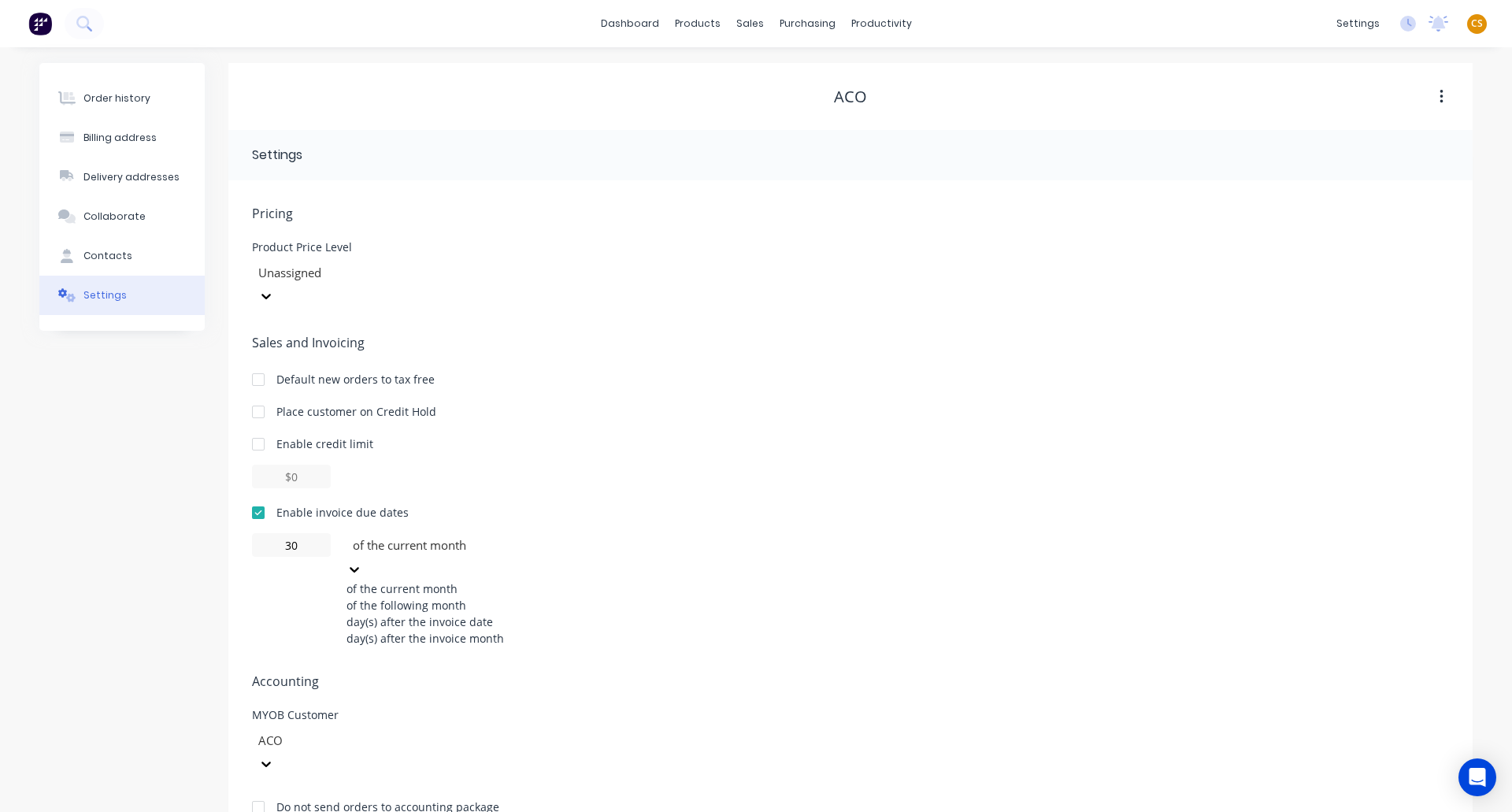
click at [456, 535] on div at bounding box center [464, 545] width 227 height 20
click at [417, 596] on div "of the following month" at bounding box center [465, 605] width 237 height 17
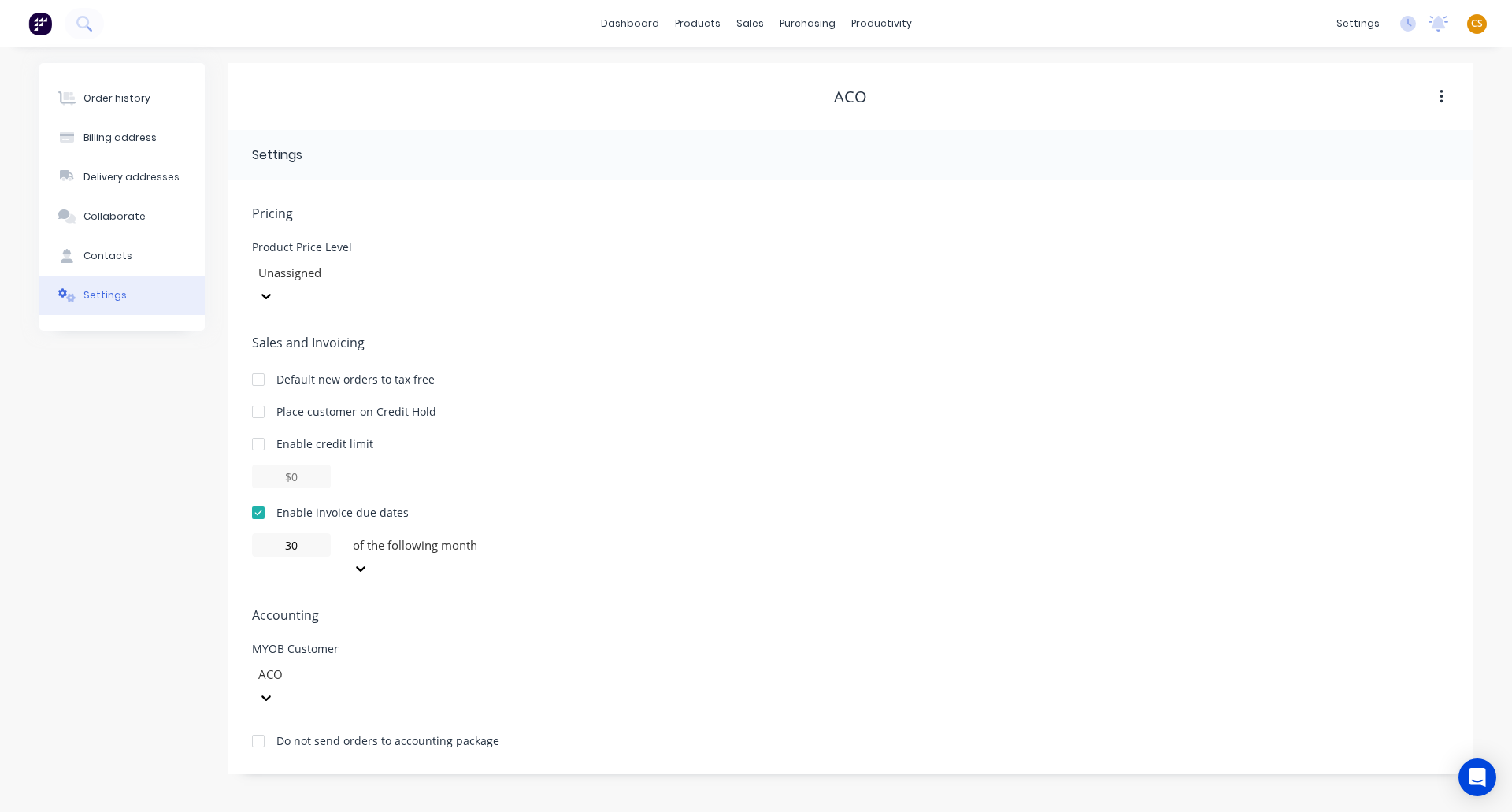
click at [119, 508] on div "Order history Billing address Delivery addresses Collaborate Contacts Settings" at bounding box center [121, 418] width 165 height 711
click at [132, 95] on div "Order history" at bounding box center [117, 98] width 67 height 14
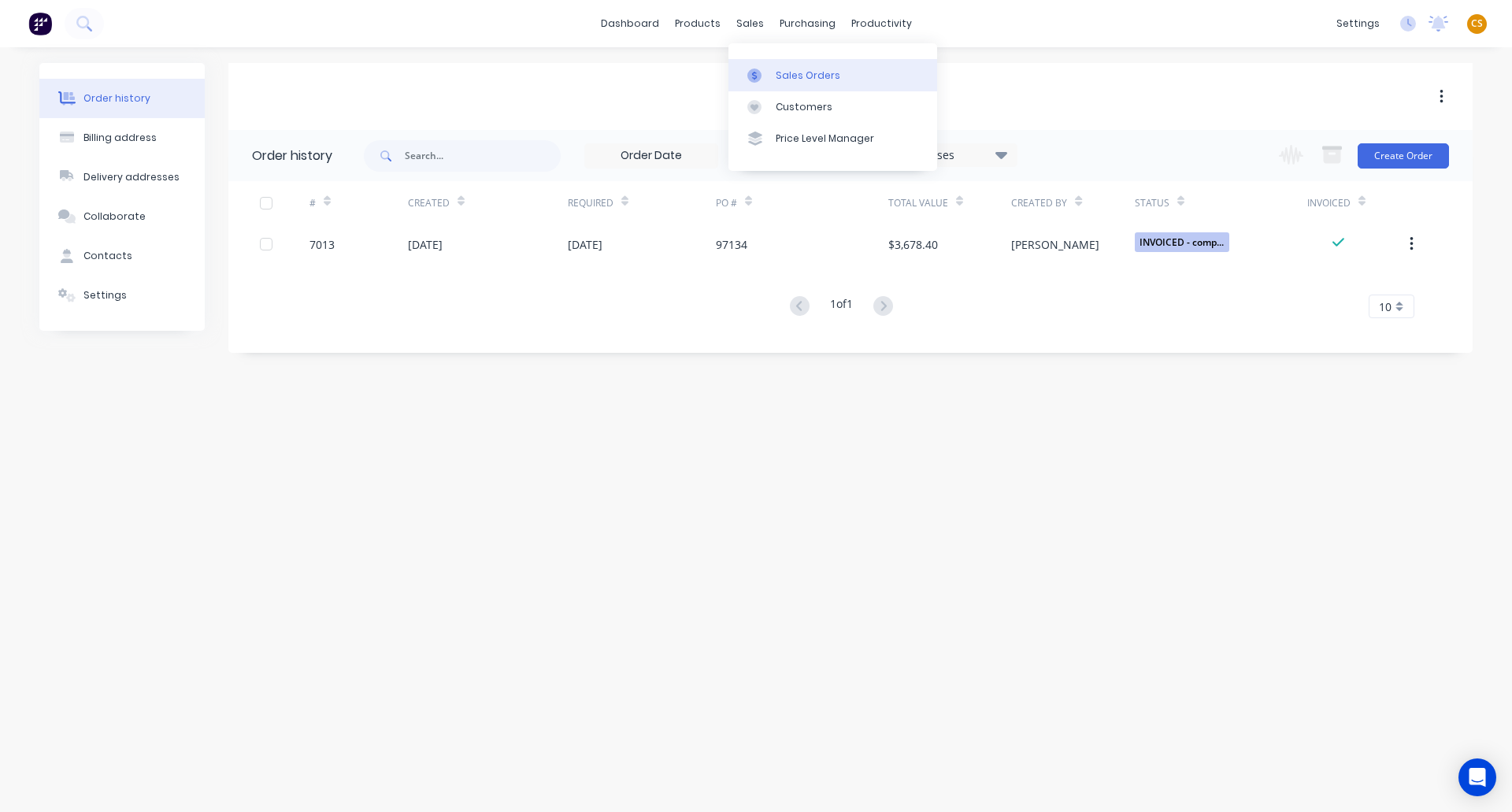
click at [818, 85] on link "Sales Orders" at bounding box center [833, 75] width 209 height 32
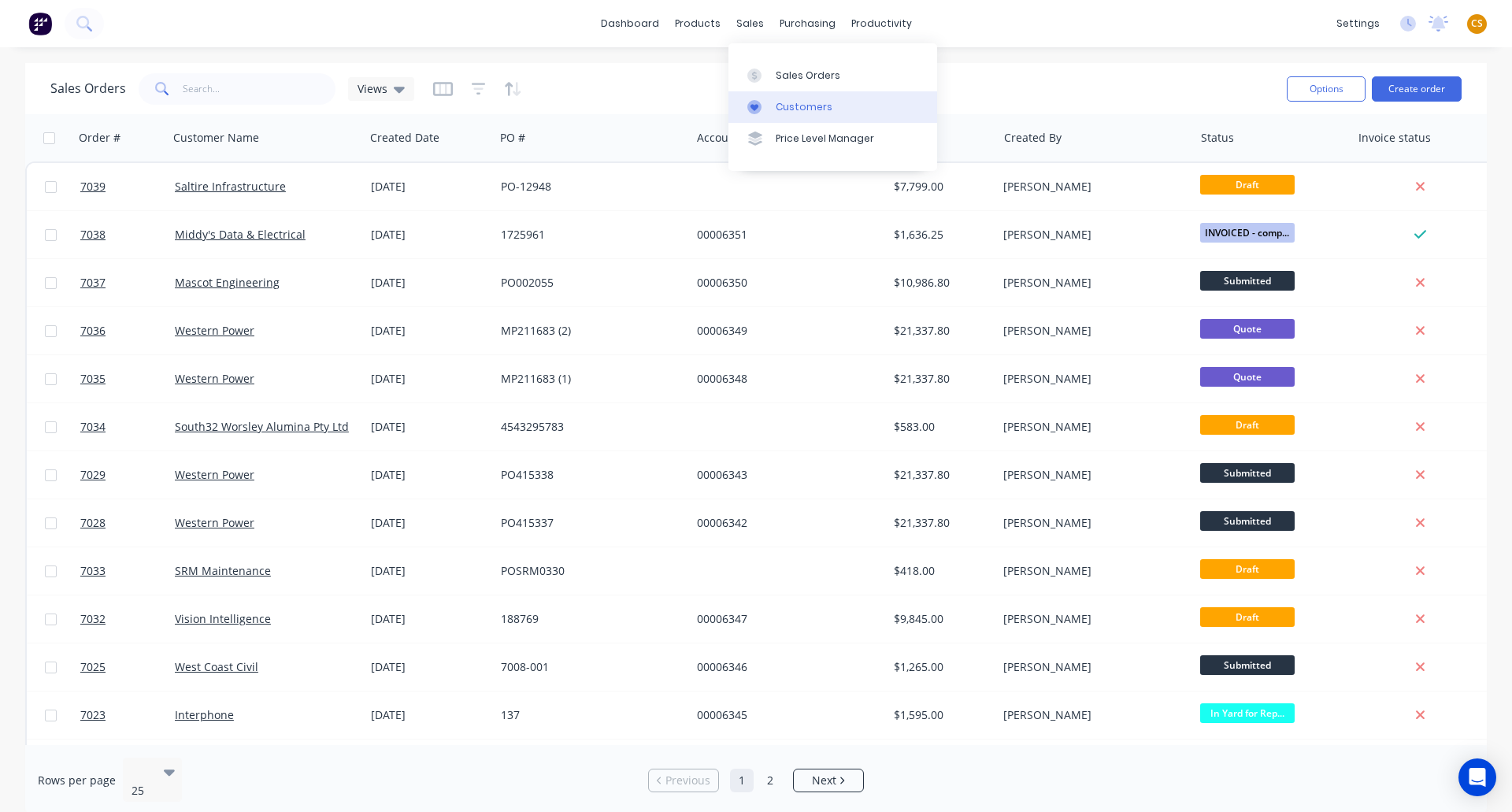
click at [810, 107] on div "Customers" at bounding box center [804, 107] width 56 height 14
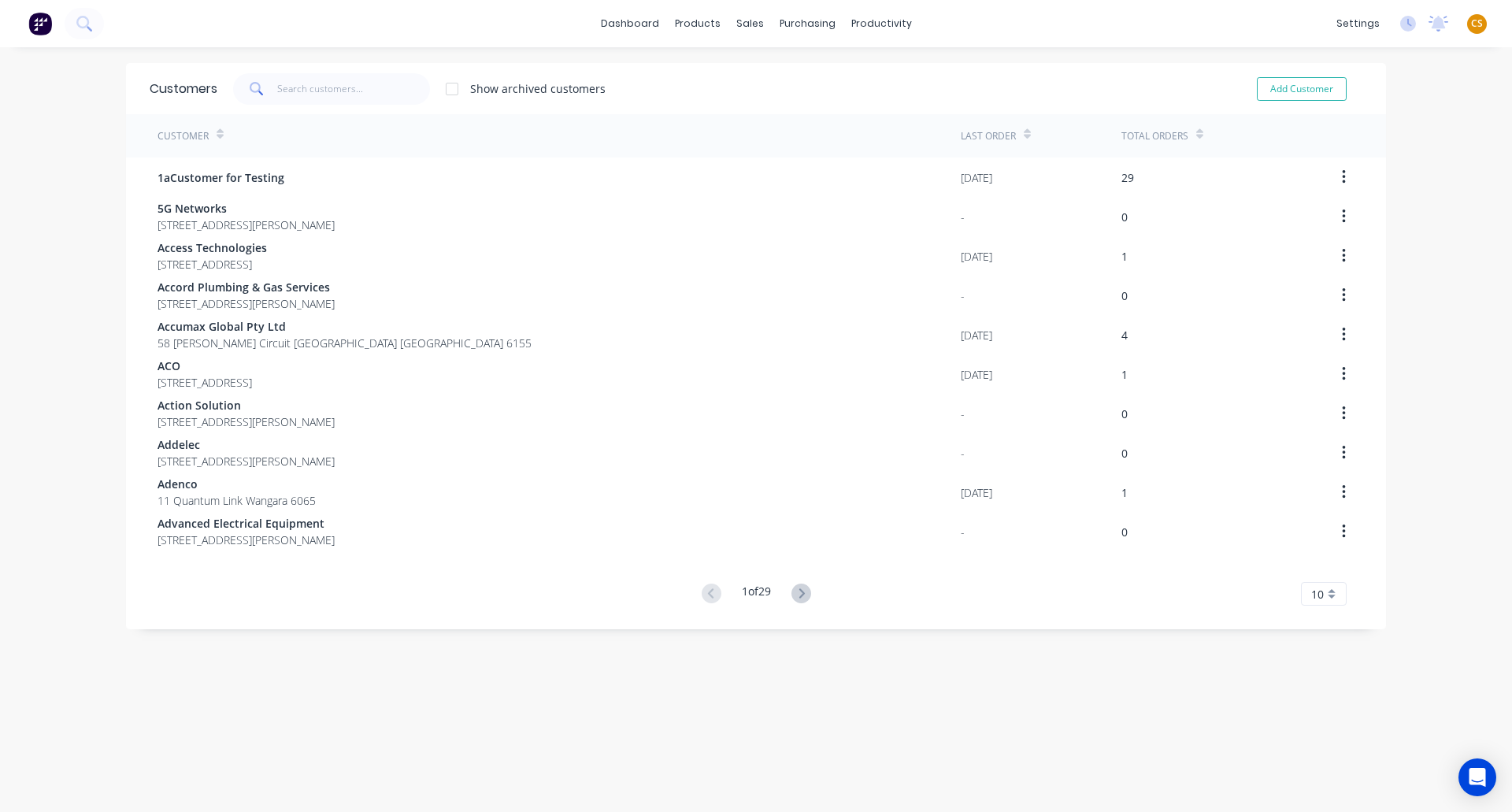
click at [1197, 132] on icon at bounding box center [1200, 134] width 7 height 12
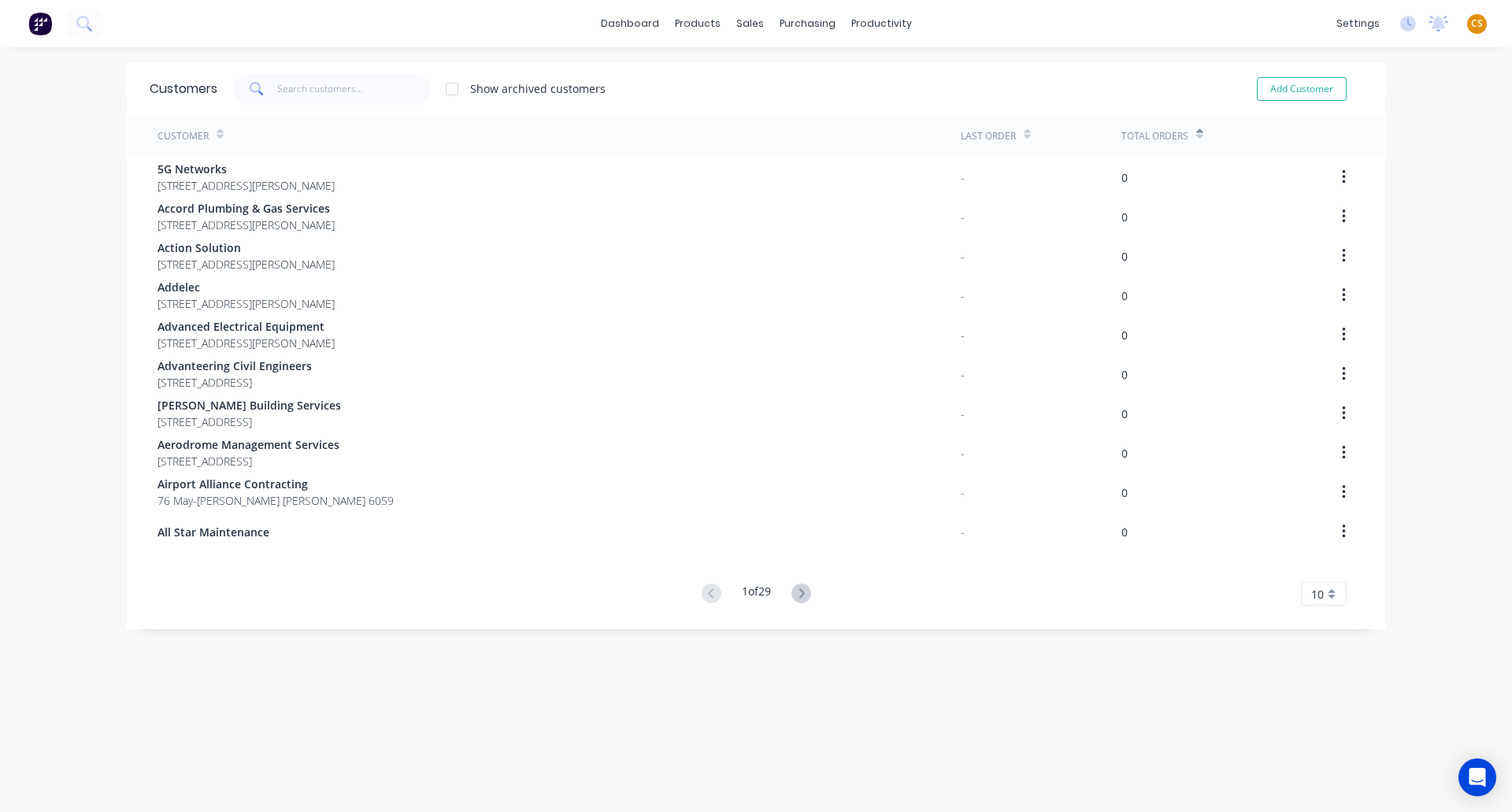
click at [1197, 132] on icon at bounding box center [1200, 134] width 7 height 12
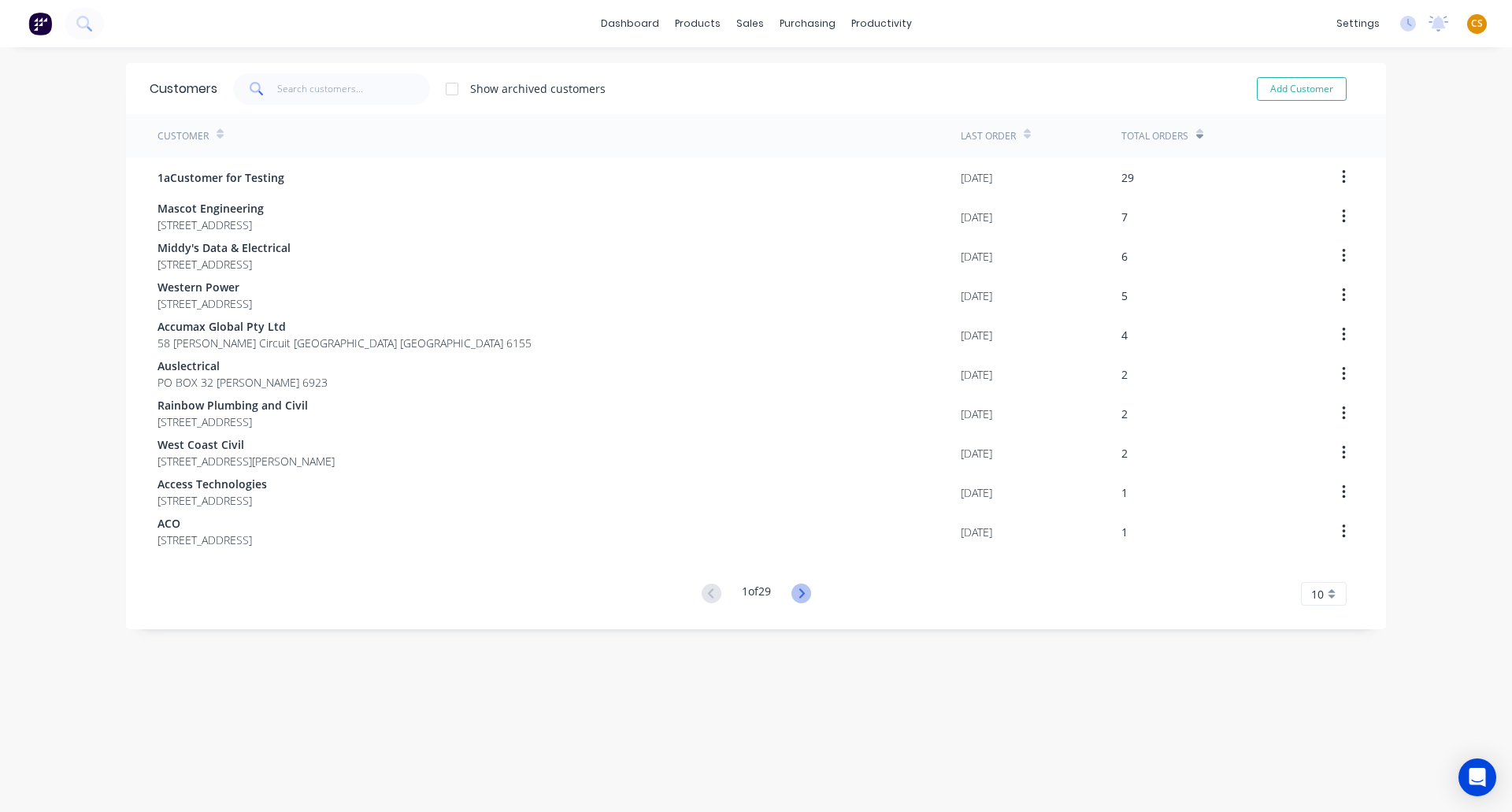
click at [801, 591] on icon at bounding box center [802, 593] width 20 height 20
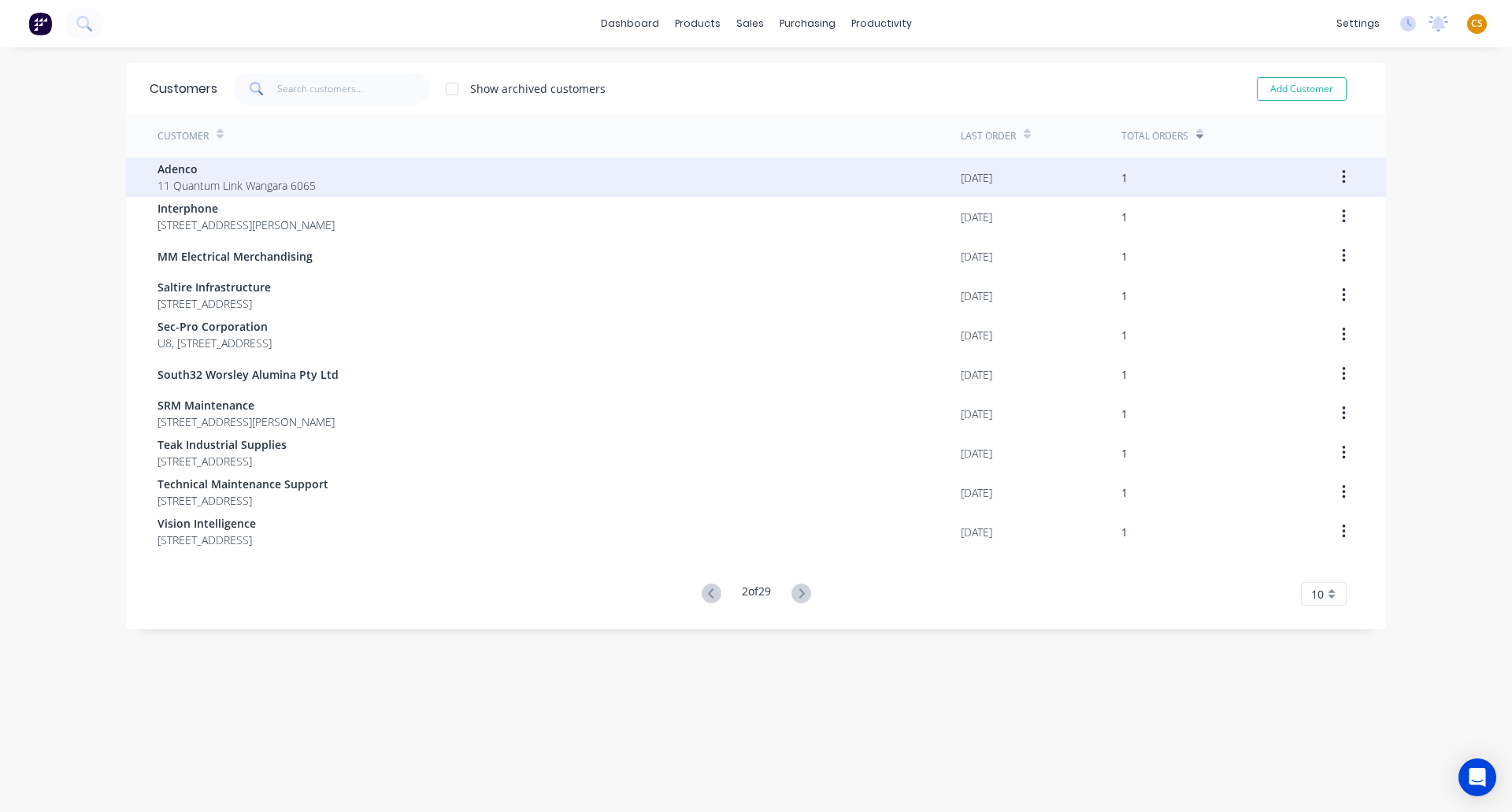
click at [249, 177] on span "11 Quantum Link Wangara 6065" at bounding box center [237, 186] width 159 height 17
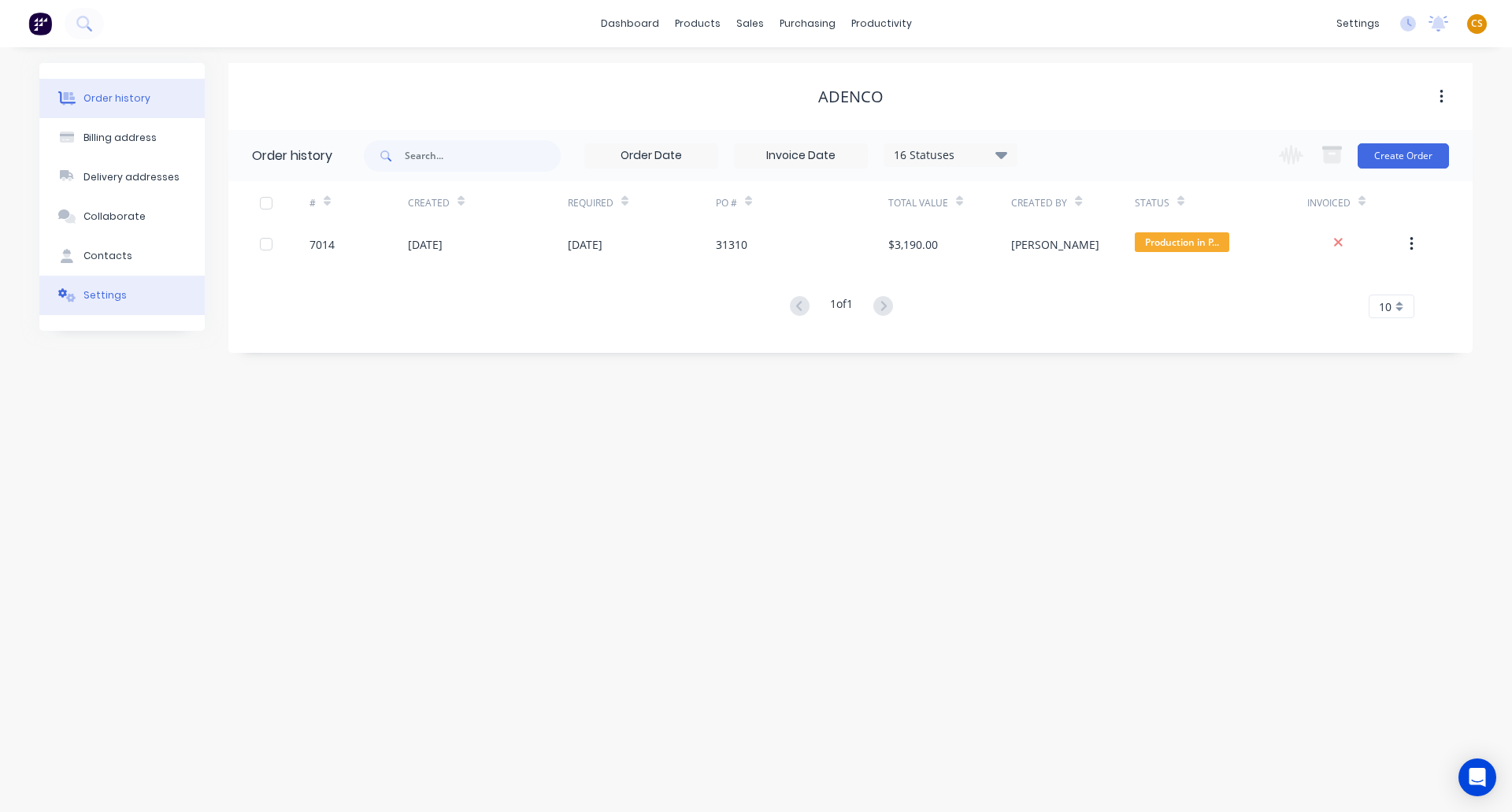
click at [110, 299] on div "Settings" at bounding box center [105, 294] width 43 height 14
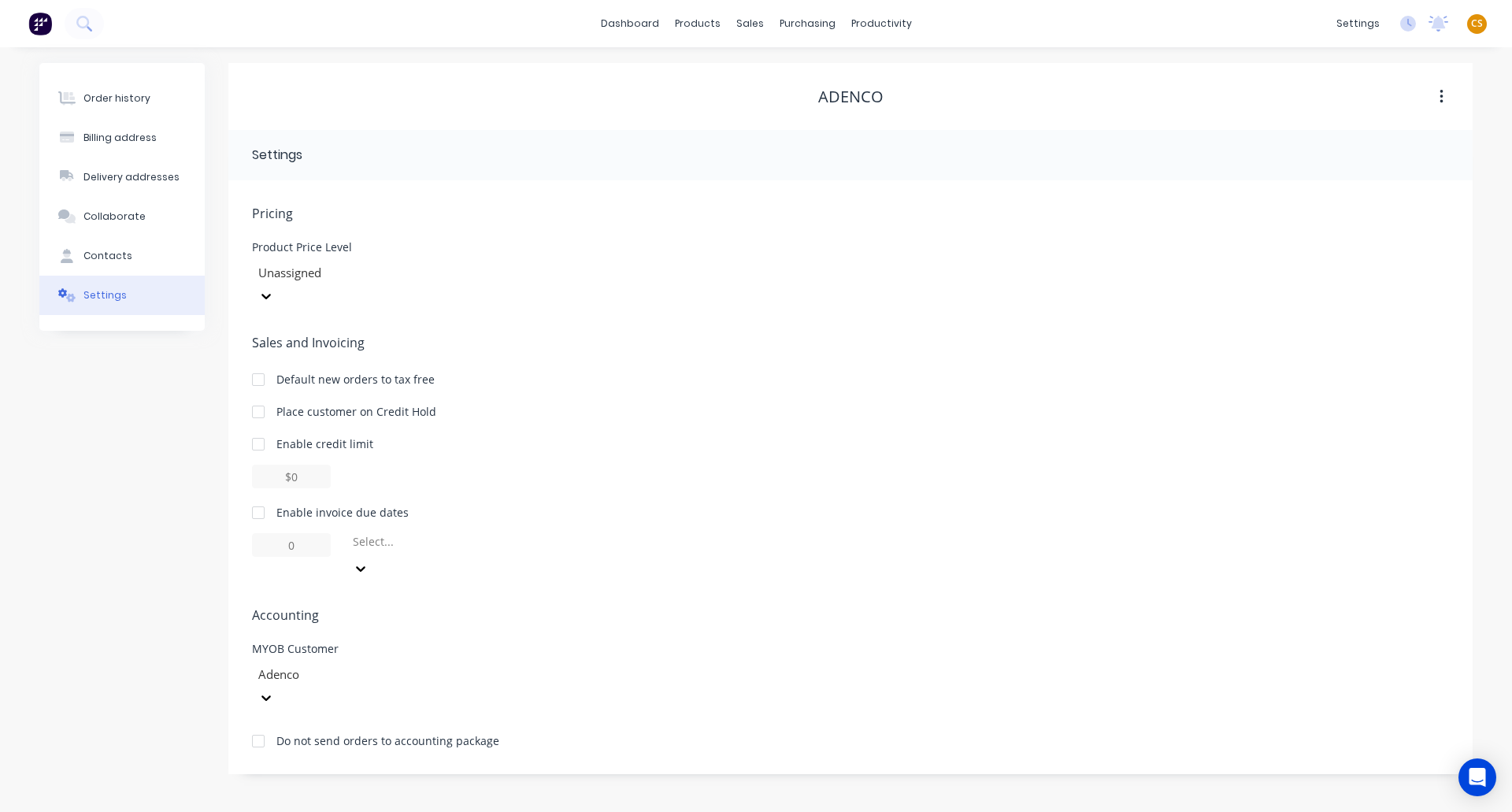
click at [256, 497] on div at bounding box center [258, 513] width 32 height 32
drag, startPoint x: 305, startPoint y: 526, endPoint x: 214, endPoint y: 521, distance: 91.1
click at [214, 521] on div "Order history Billing address Delivery addresses Collaborate Contacts Settings …" at bounding box center [756, 418] width 1434 height 711
type input "30"
click at [393, 535] on div at bounding box center [464, 545] width 227 height 20
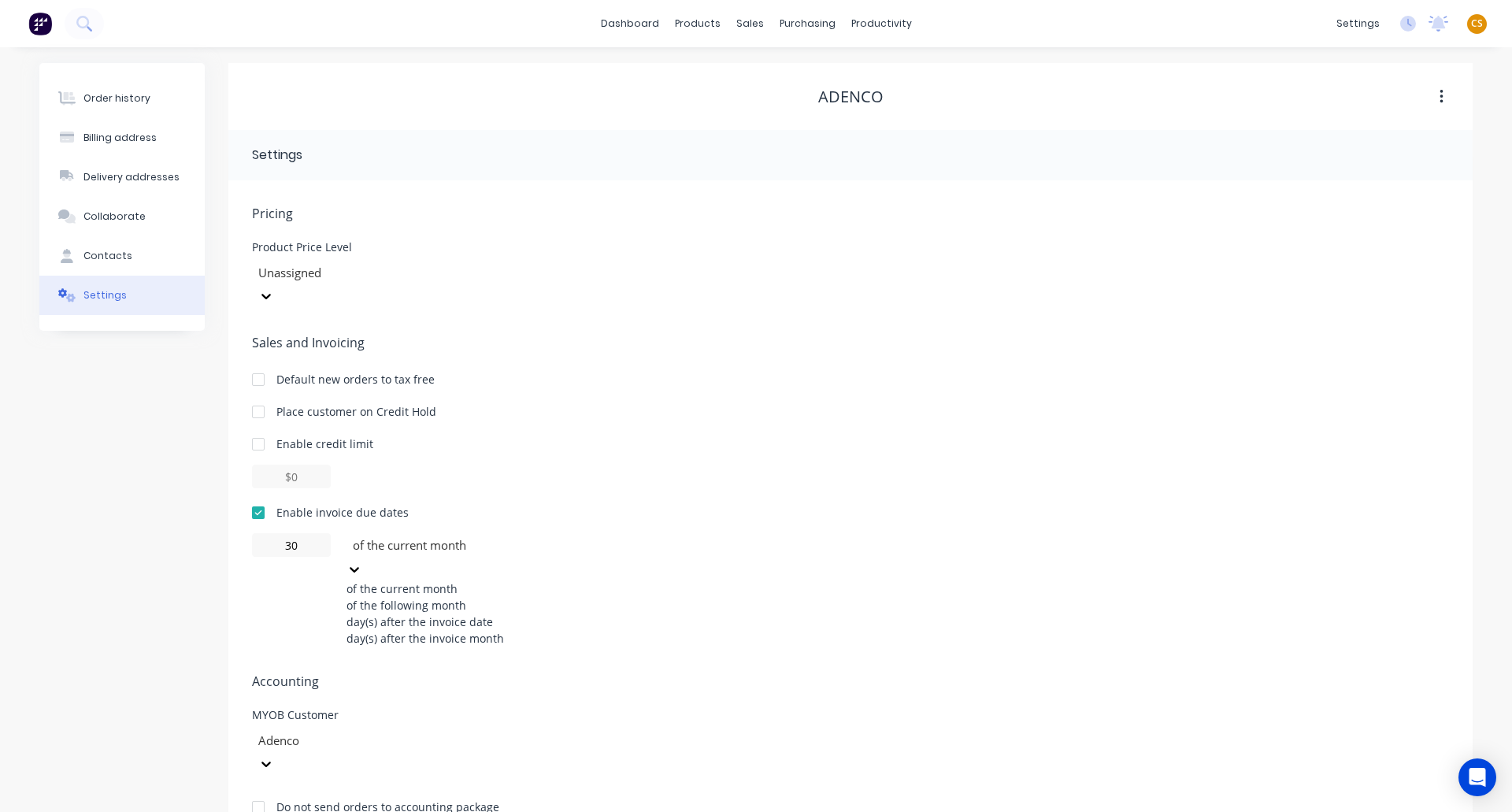
click at [394, 596] on div "of the following month" at bounding box center [465, 605] width 237 height 17
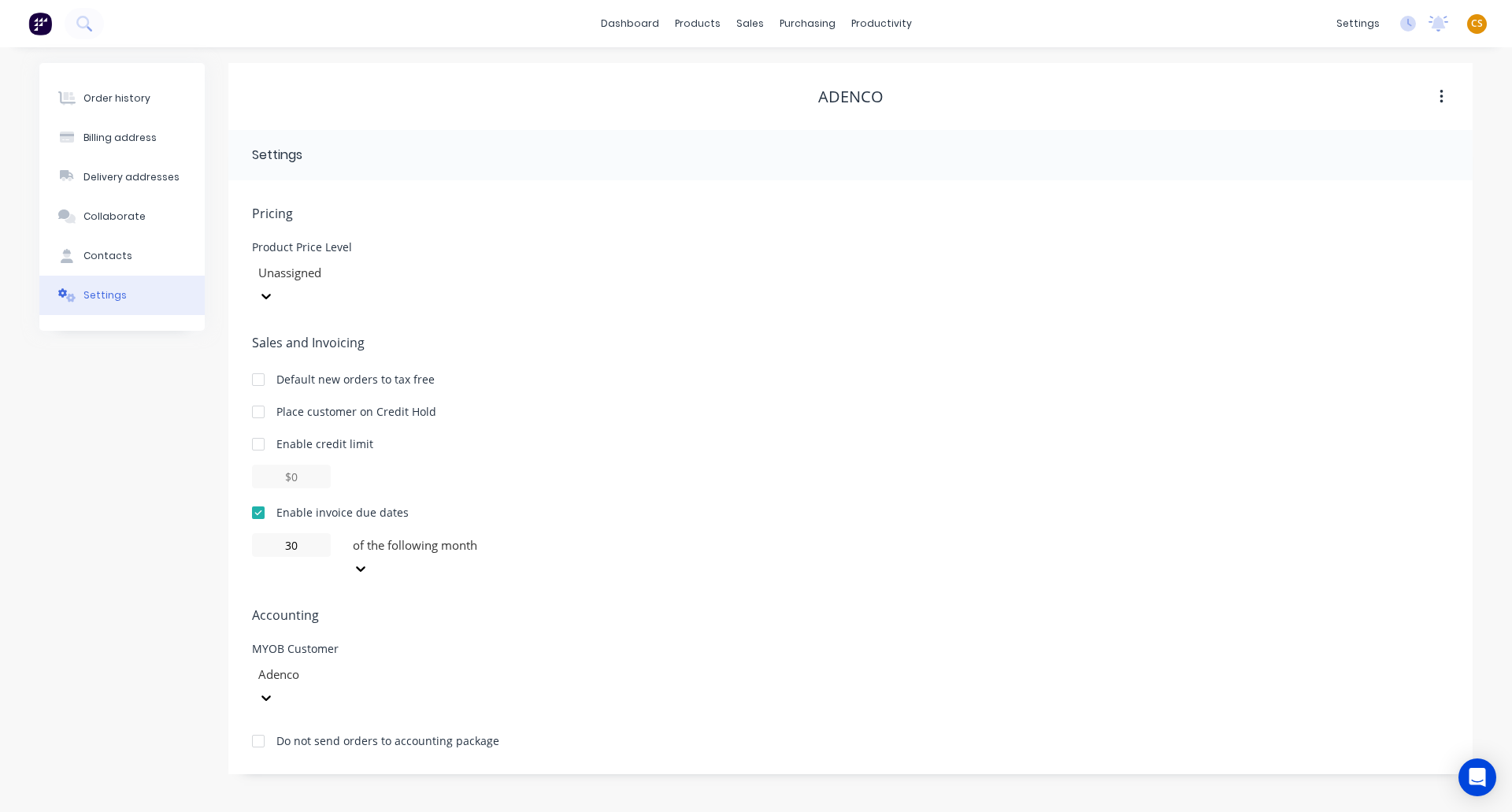
click at [85, 500] on div "Order history Billing address Delivery addresses Collaborate Contacts Settings" at bounding box center [121, 418] width 165 height 711
click at [116, 98] on div "Order history" at bounding box center [117, 98] width 67 height 14
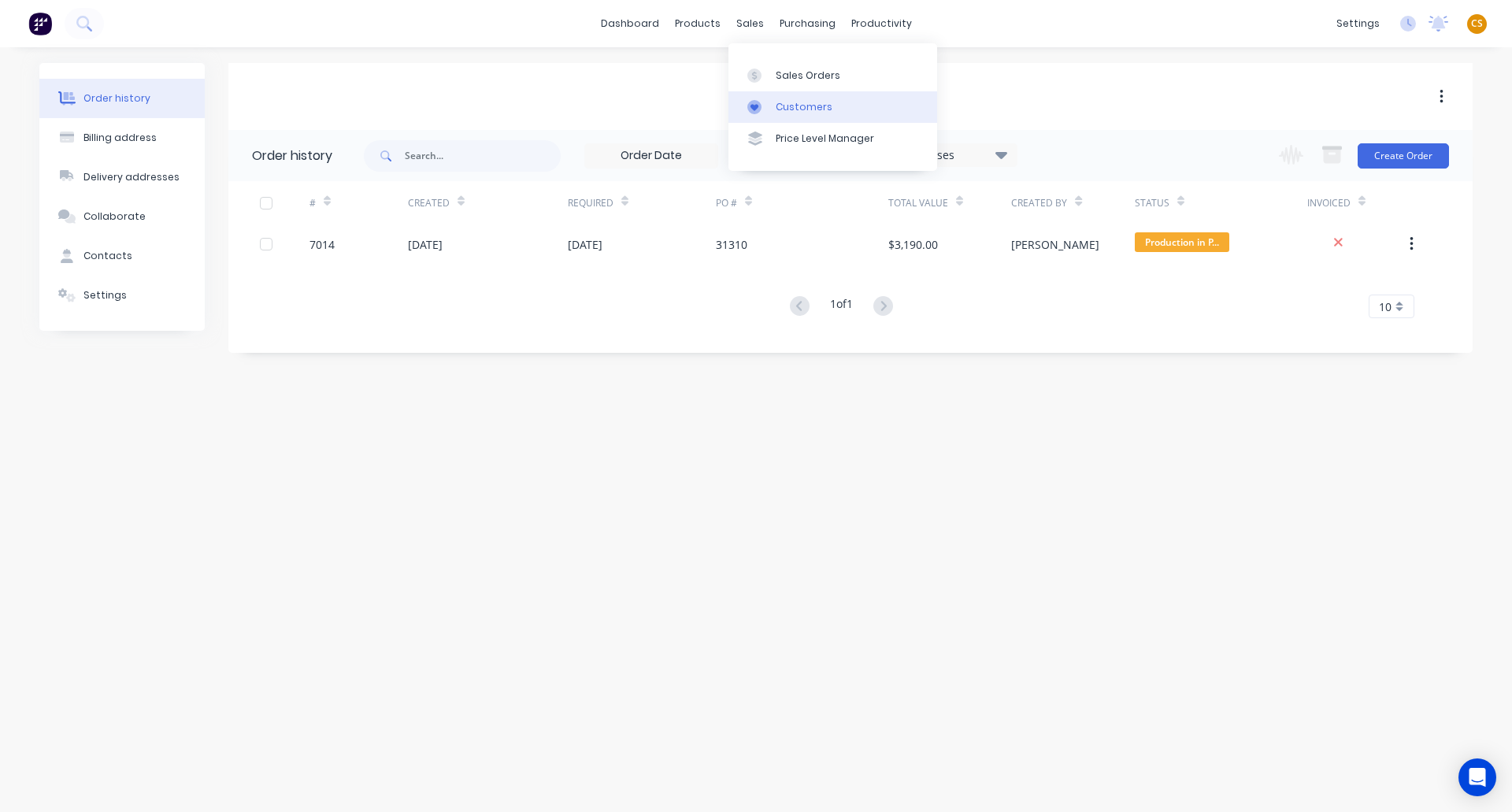
click at [787, 109] on div "Customers" at bounding box center [804, 107] width 56 height 14
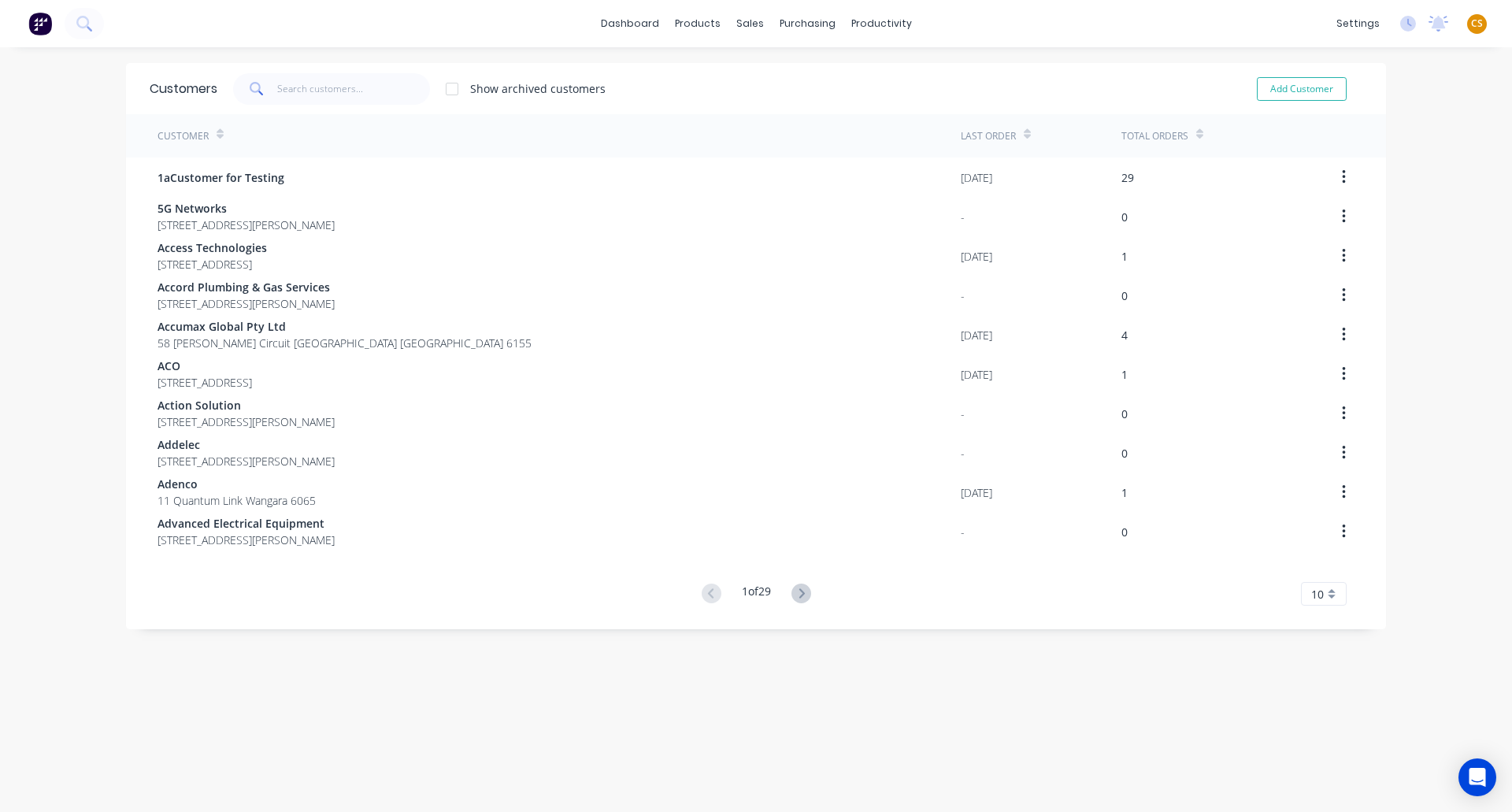
click at [1197, 125] on div at bounding box center [1200, 134] width 7 height 23
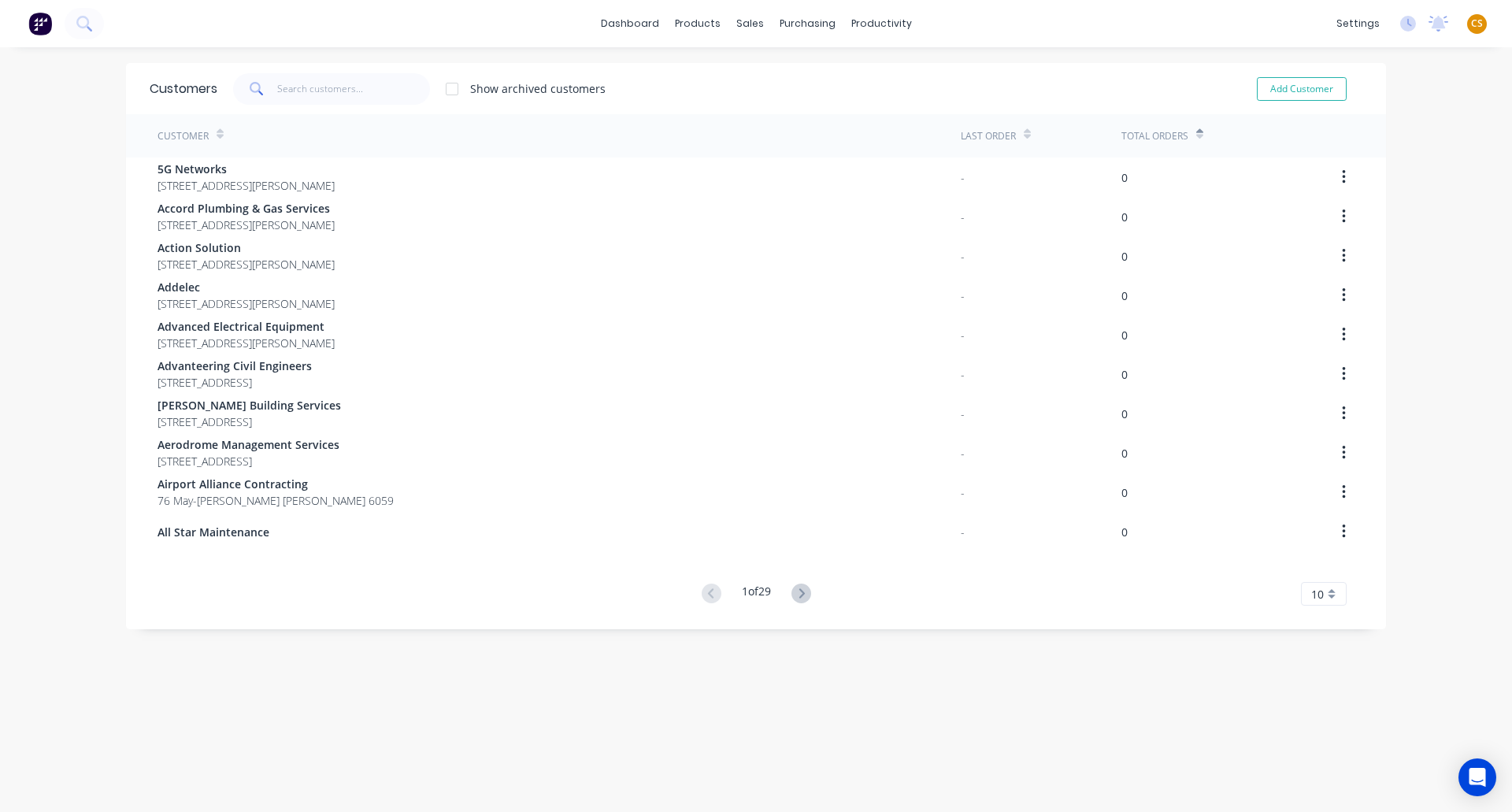
click at [1197, 125] on div at bounding box center [1200, 134] width 7 height 23
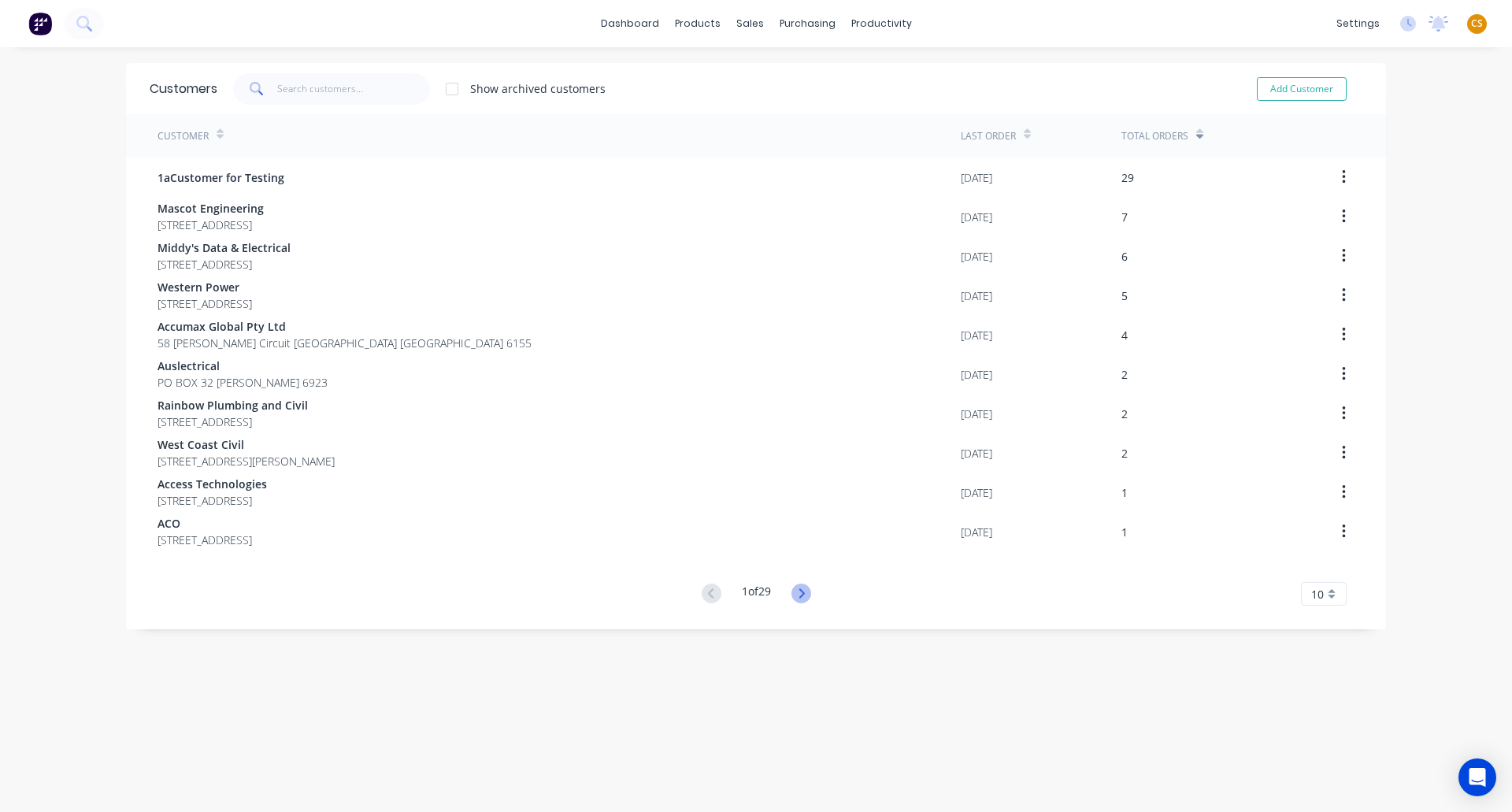
click at [798, 591] on icon at bounding box center [801, 592] width 6 height 9
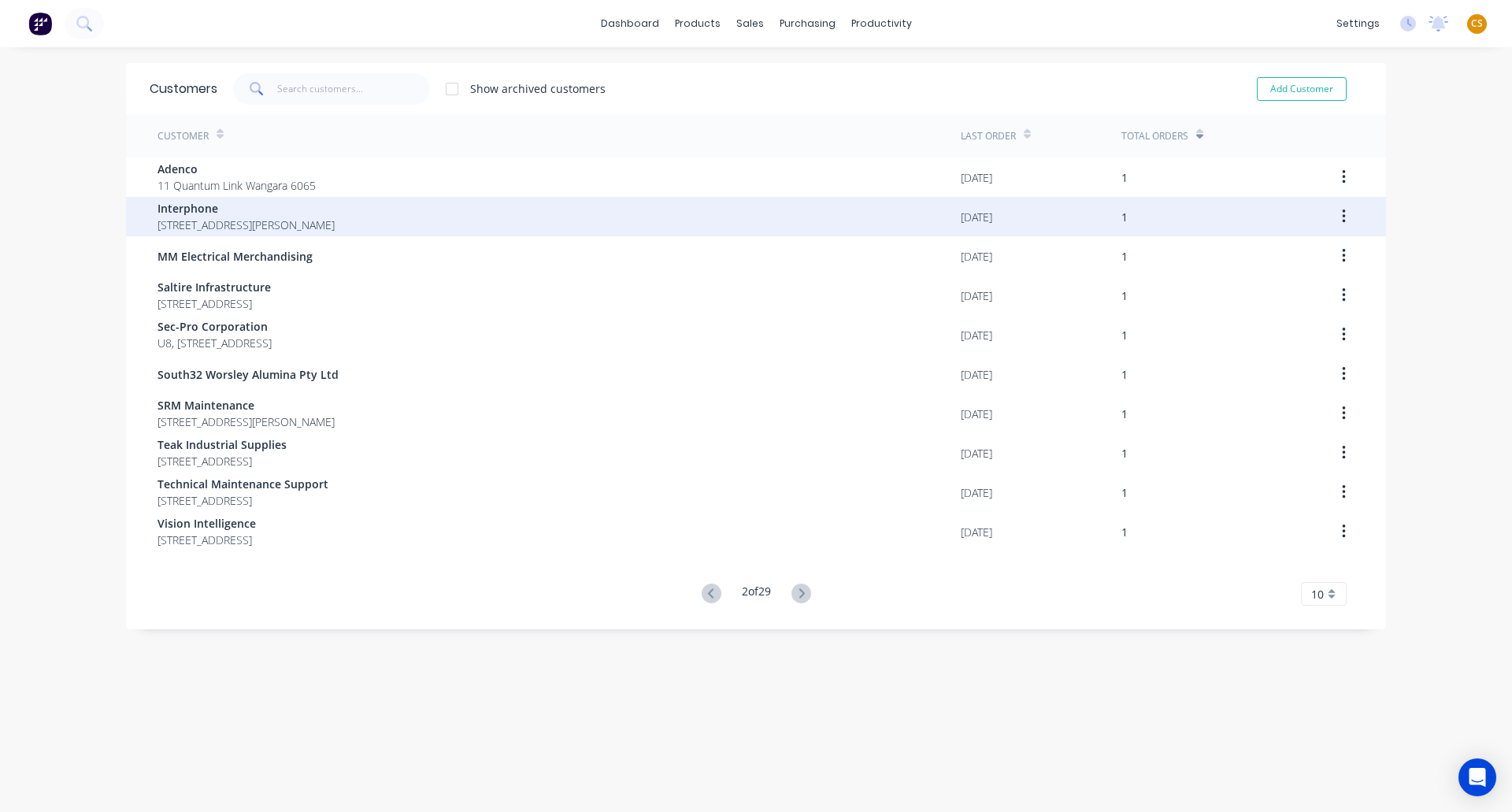
click at [208, 216] on span "Level 1, 467 Scarborough Beach Road Osborne Park 6017" at bounding box center [246, 225] width 178 height 17
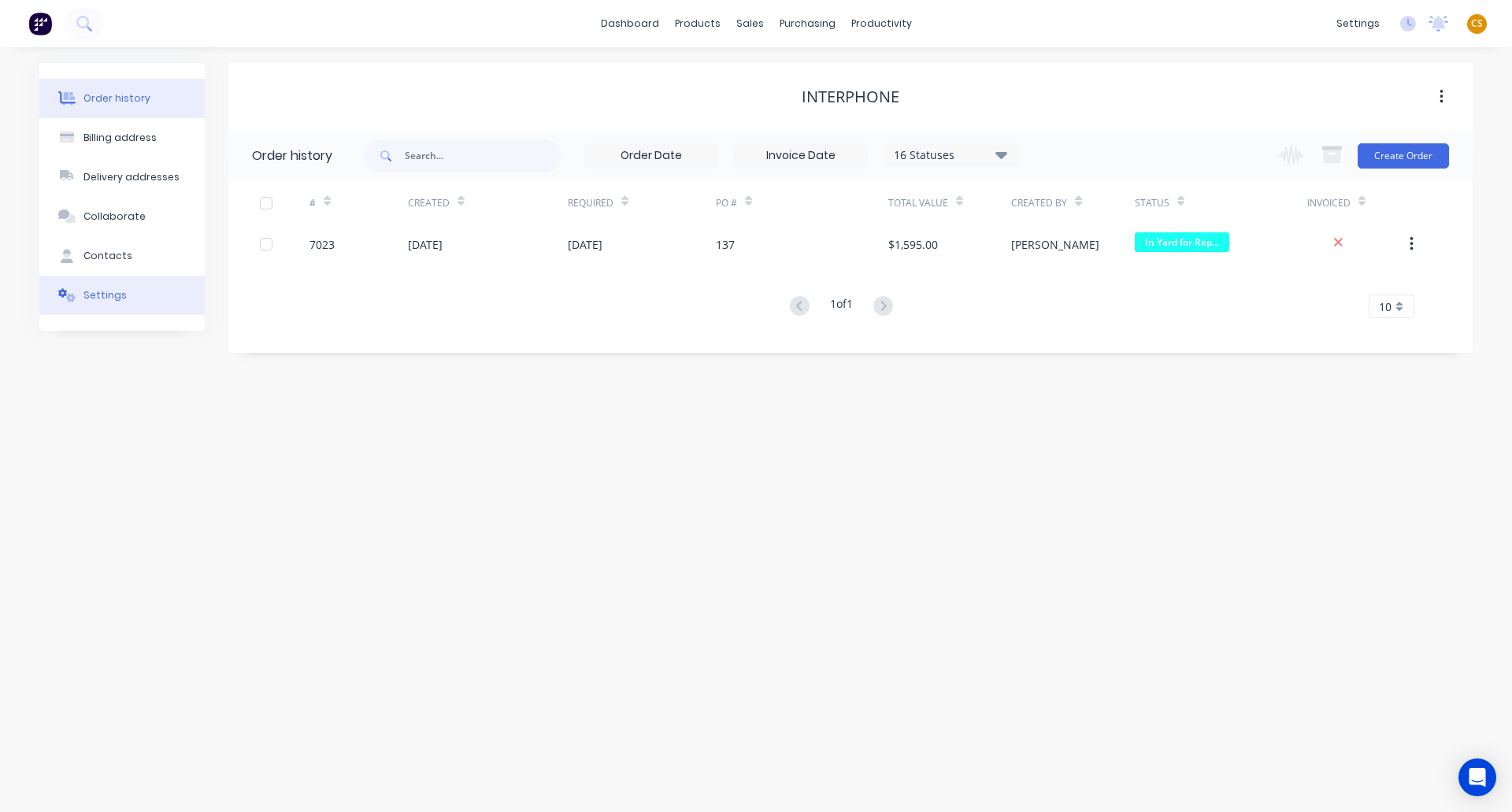
drag, startPoint x: 115, startPoint y: 304, endPoint x: 125, endPoint y: 305, distance: 10.0
click at [116, 304] on button "Settings" at bounding box center [121, 294] width 165 height 39
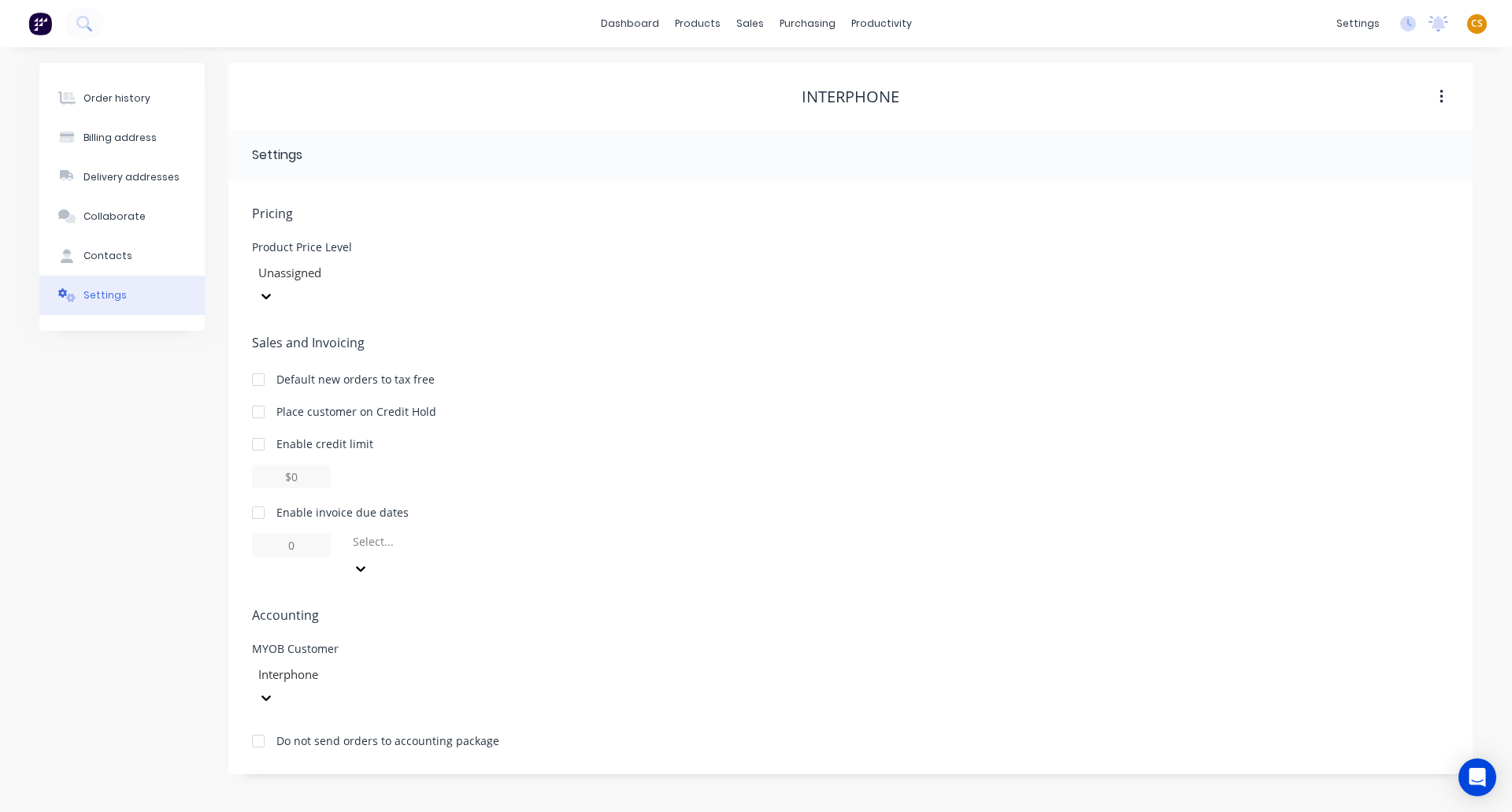
click at [255, 497] on div at bounding box center [258, 513] width 32 height 32
drag, startPoint x: 299, startPoint y: 524, endPoint x: 241, endPoint y: 520, distance: 58.1
click at [241, 520] on div "Pricing Product Price Level Unassigned Sales and Invoicing Default new orders t…" at bounding box center [851, 477] width 1245 height 594
type input "30"
click at [393, 535] on div at bounding box center [464, 545] width 227 height 20
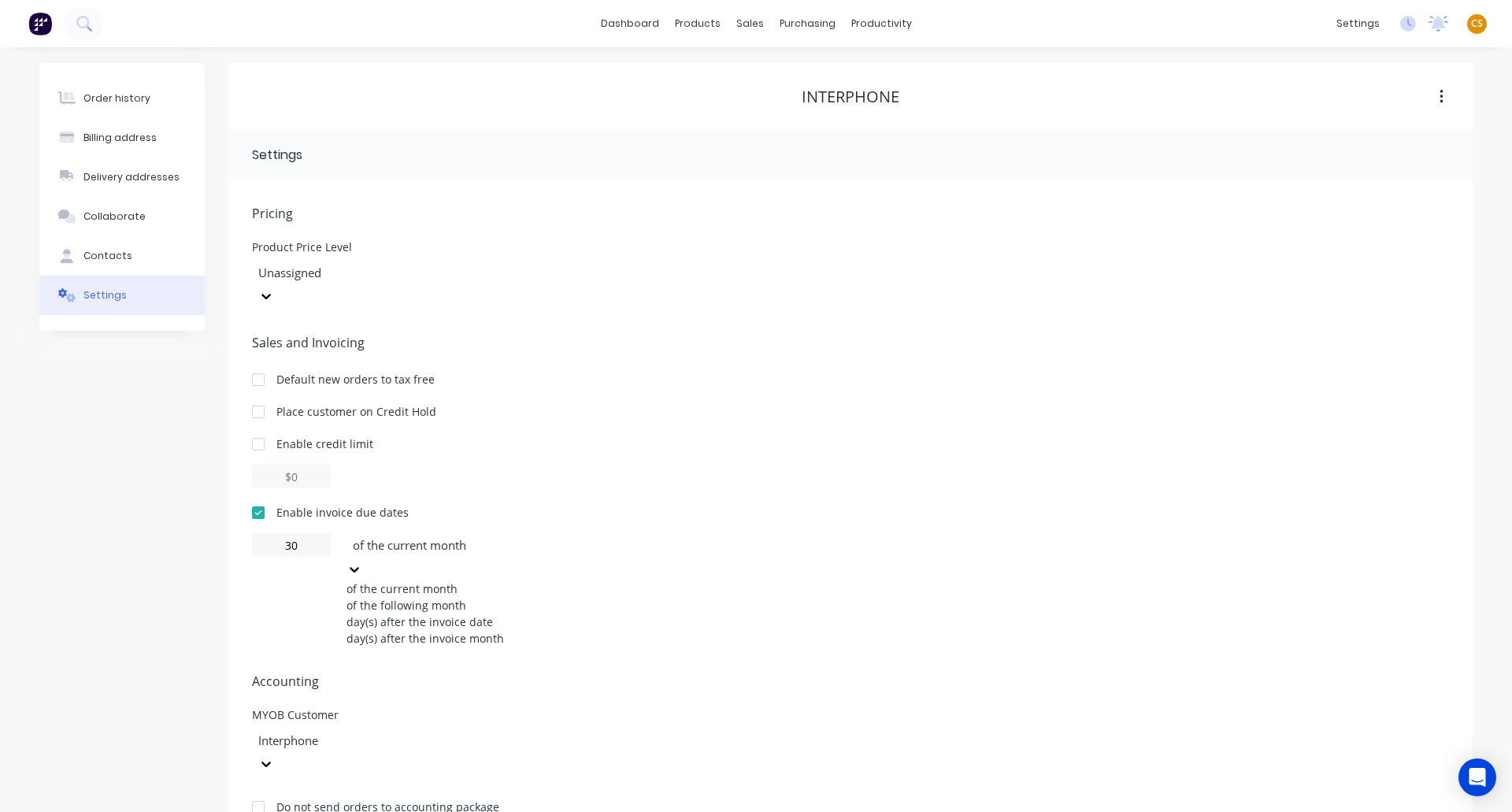
click at [420, 596] on div "of the following month" at bounding box center [465, 605] width 237 height 17
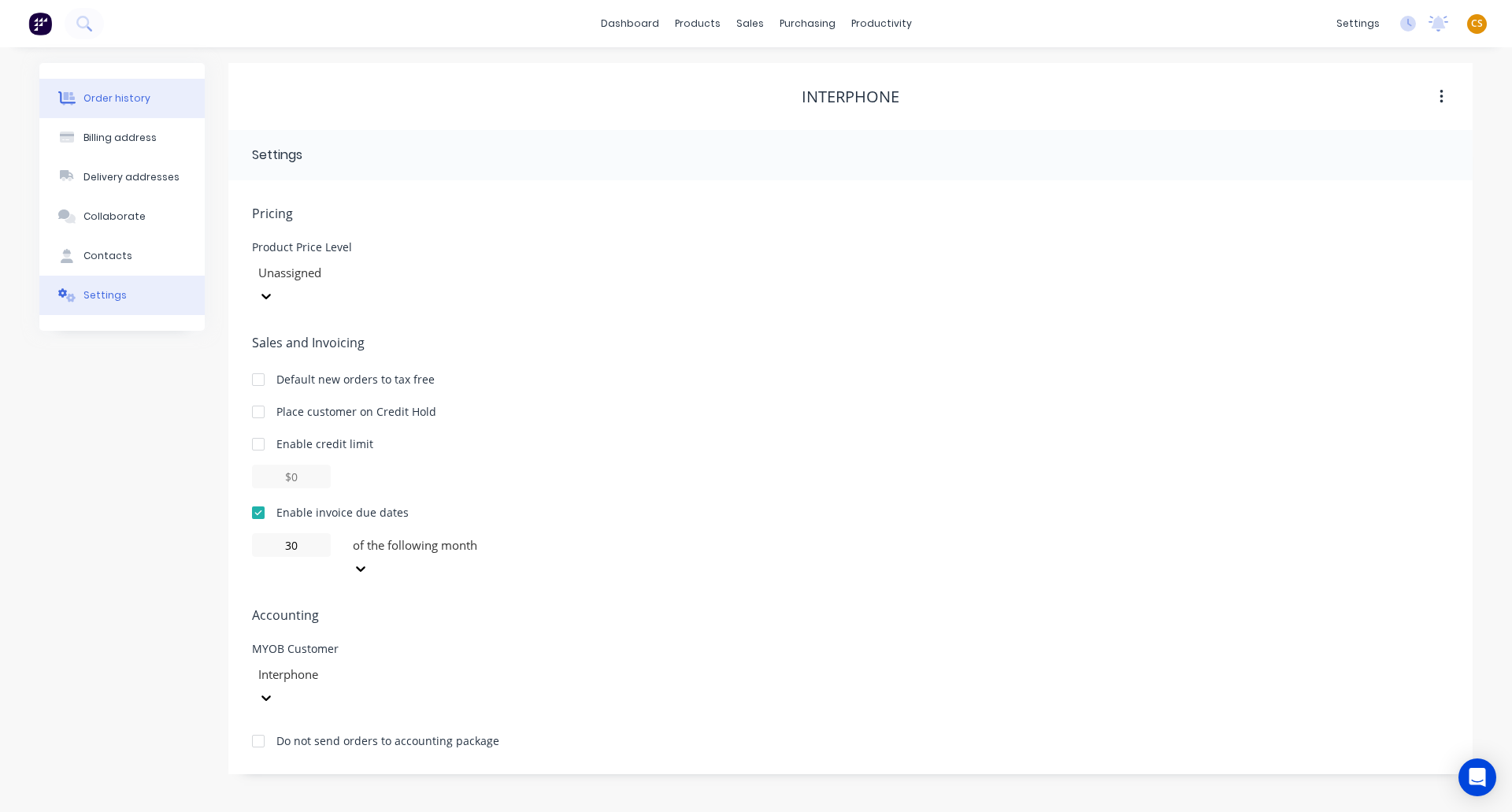
click at [119, 95] on div "Order history" at bounding box center [117, 98] width 67 height 14
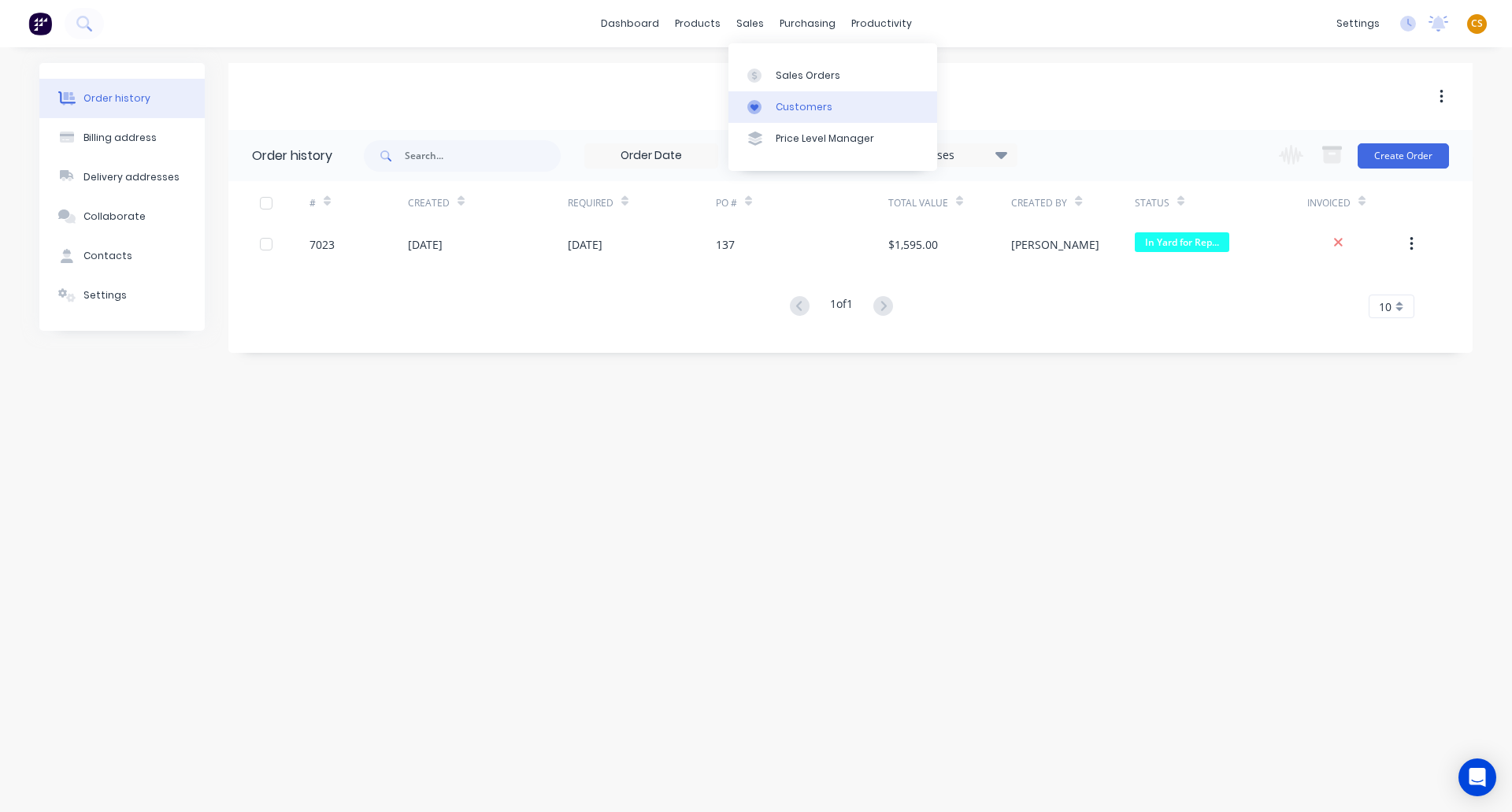
click at [826, 113] on div "Customers" at bounding box center [804, 107] width 56 height 14
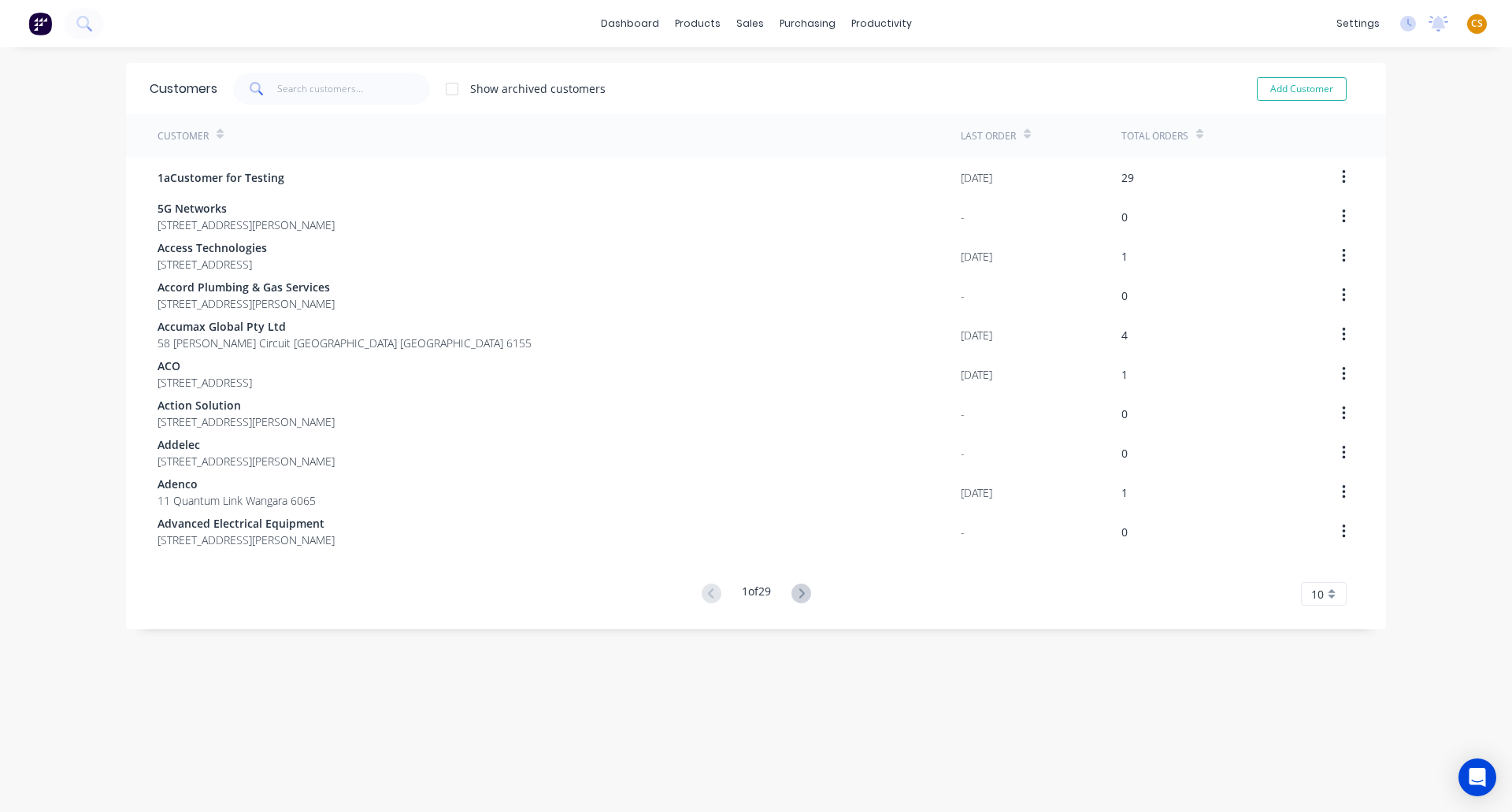
click at [1202, 131] on div "Total Orders" at bounding box center [1210, 136] width 177 height 43
click at [1197, 132] on icon at bounding box center [1200, 134] width 7 height 12
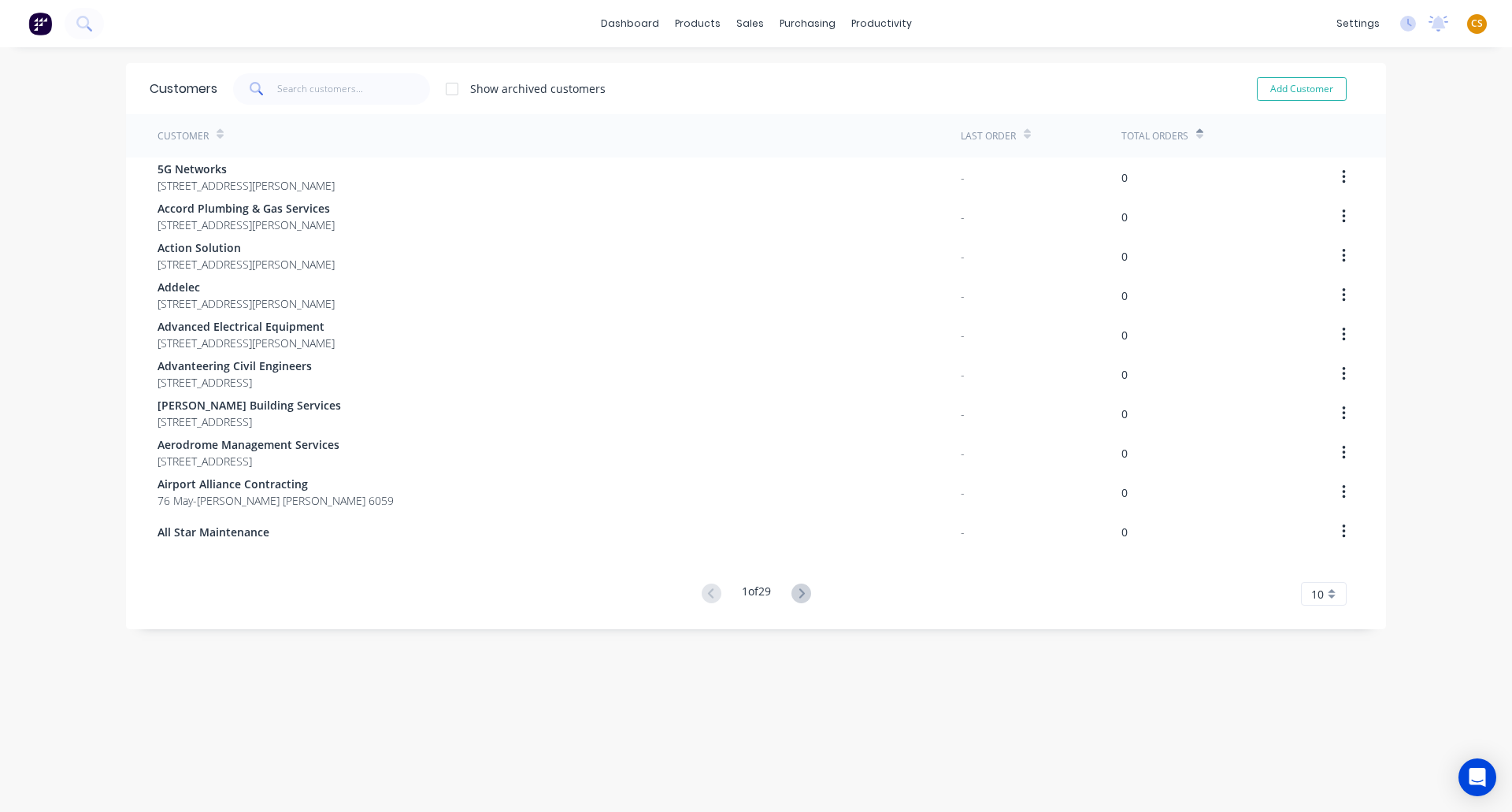
click at [1197, 132] on icon at bounding box center [1200, 134] width 7 height 12
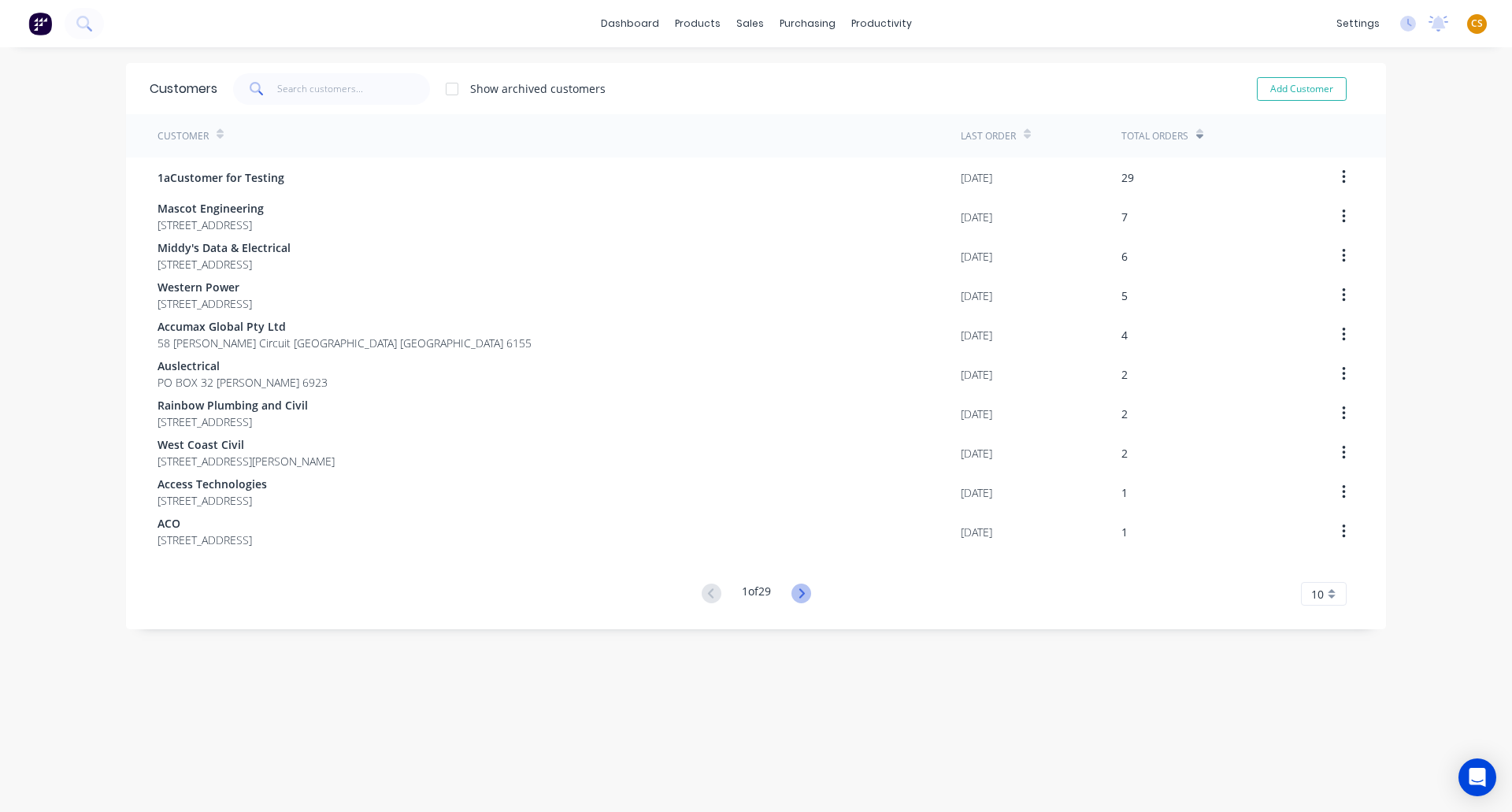
click at [798, 594] on icon at bounding box center [802, 593] width 20 height 20
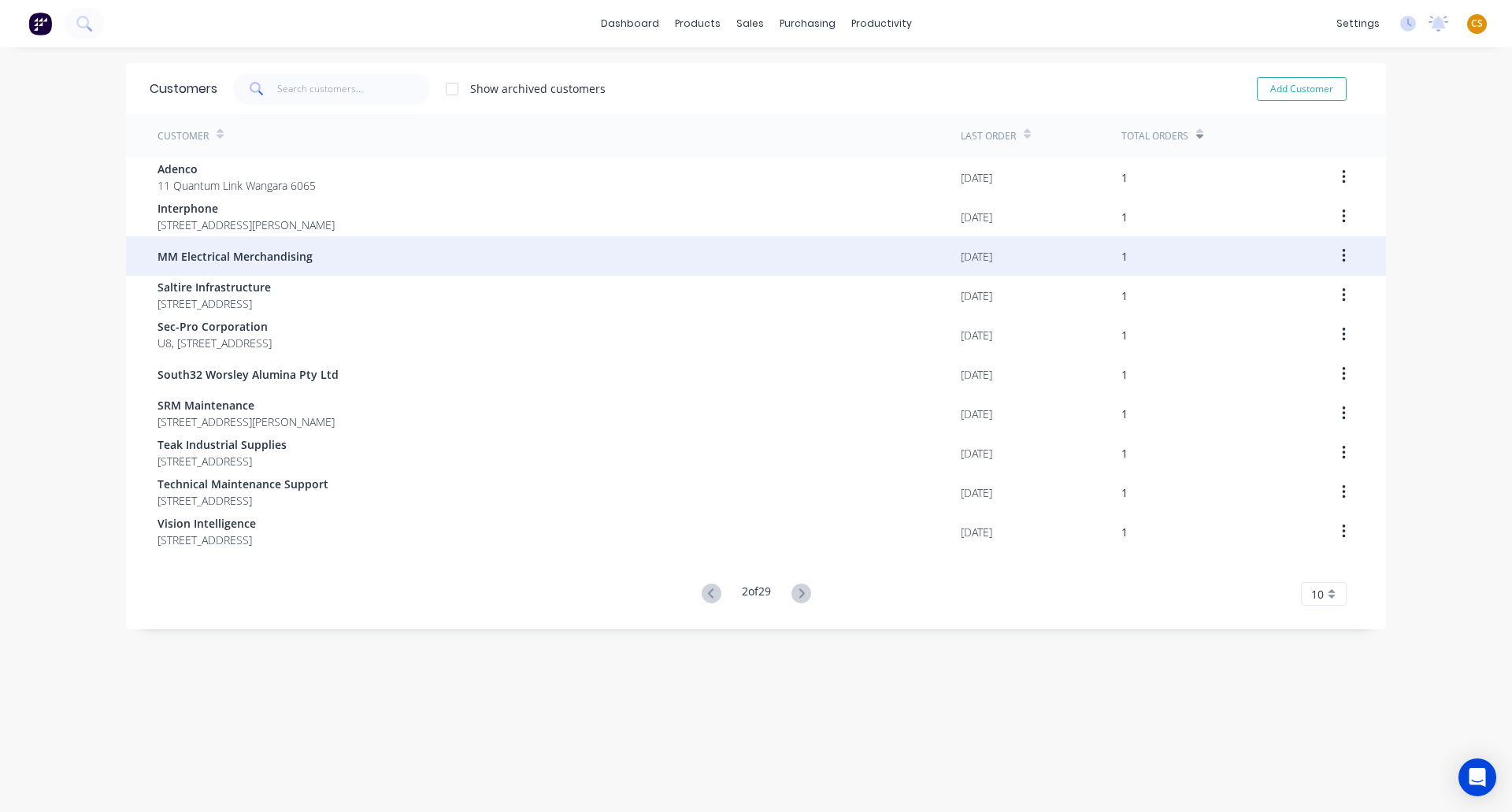
click at [179, 254] on span "MM Electrical Merchandising" at bounding box center [235, 256] width 155 height 17
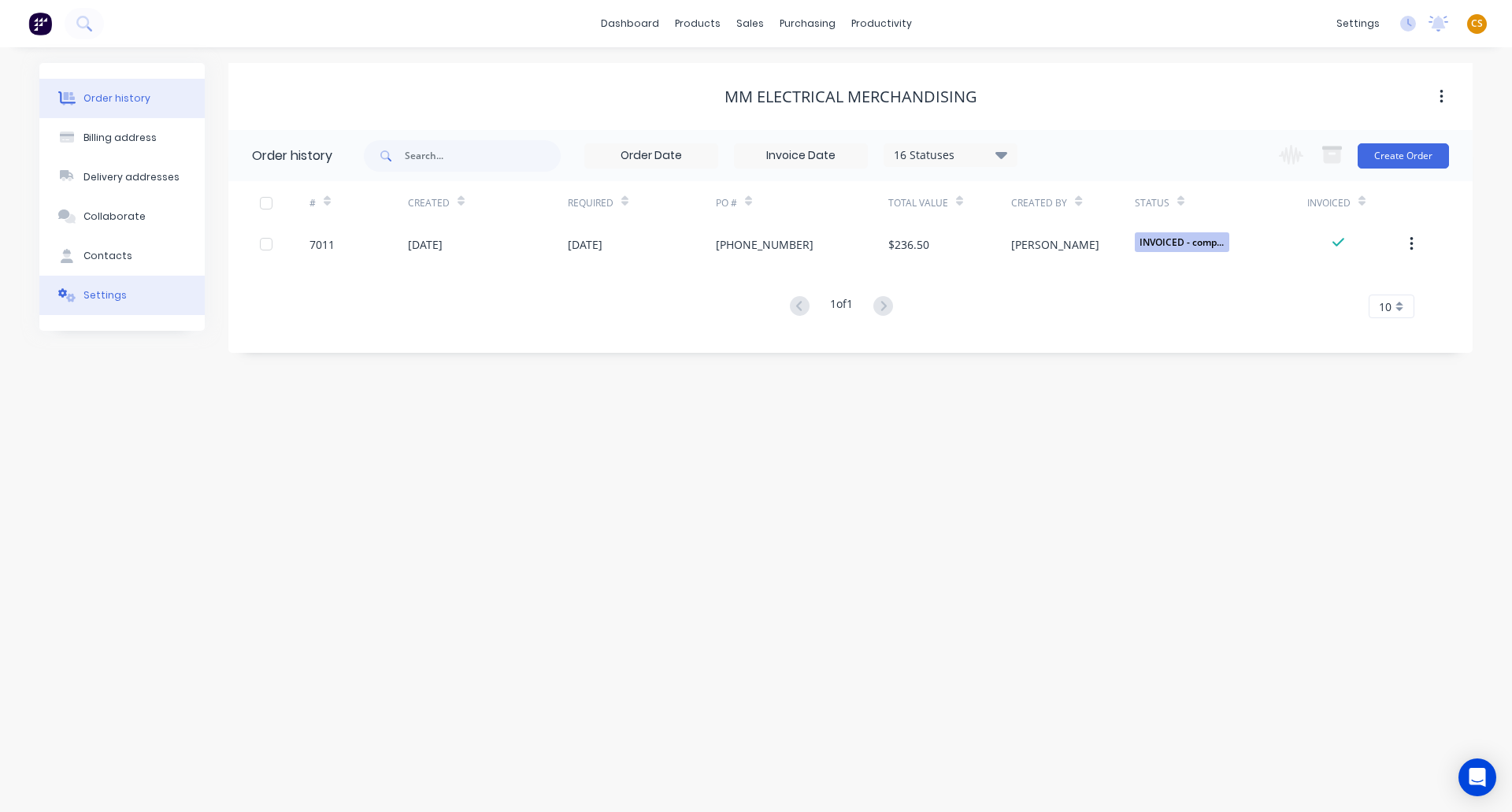
click at [104, 309] on button "Settings" at bounding box center [121, 294] width 165 height 39
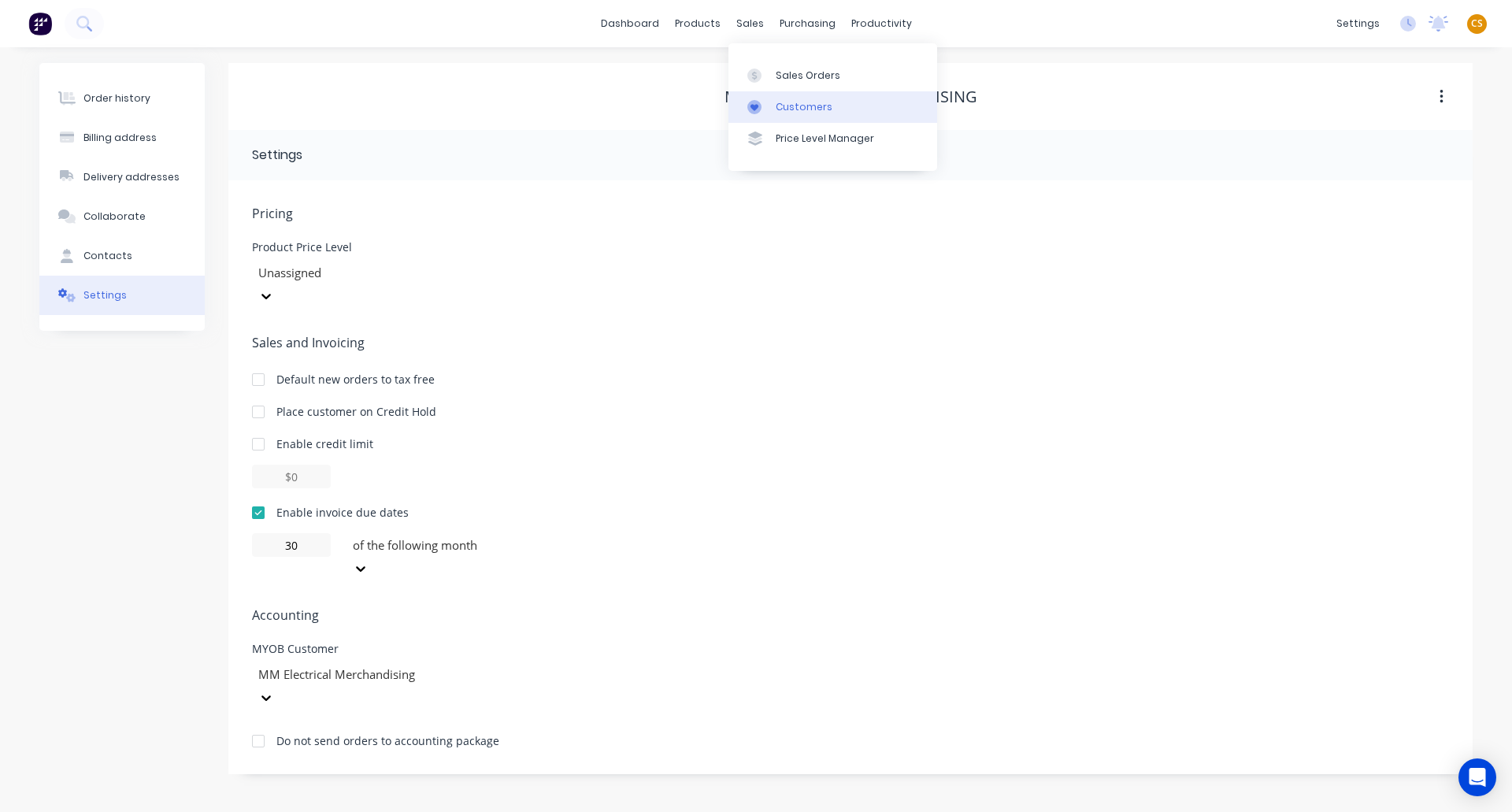
click at [805, 119] on link "Customers" at bounding box center [833, 107] width 209 height 32
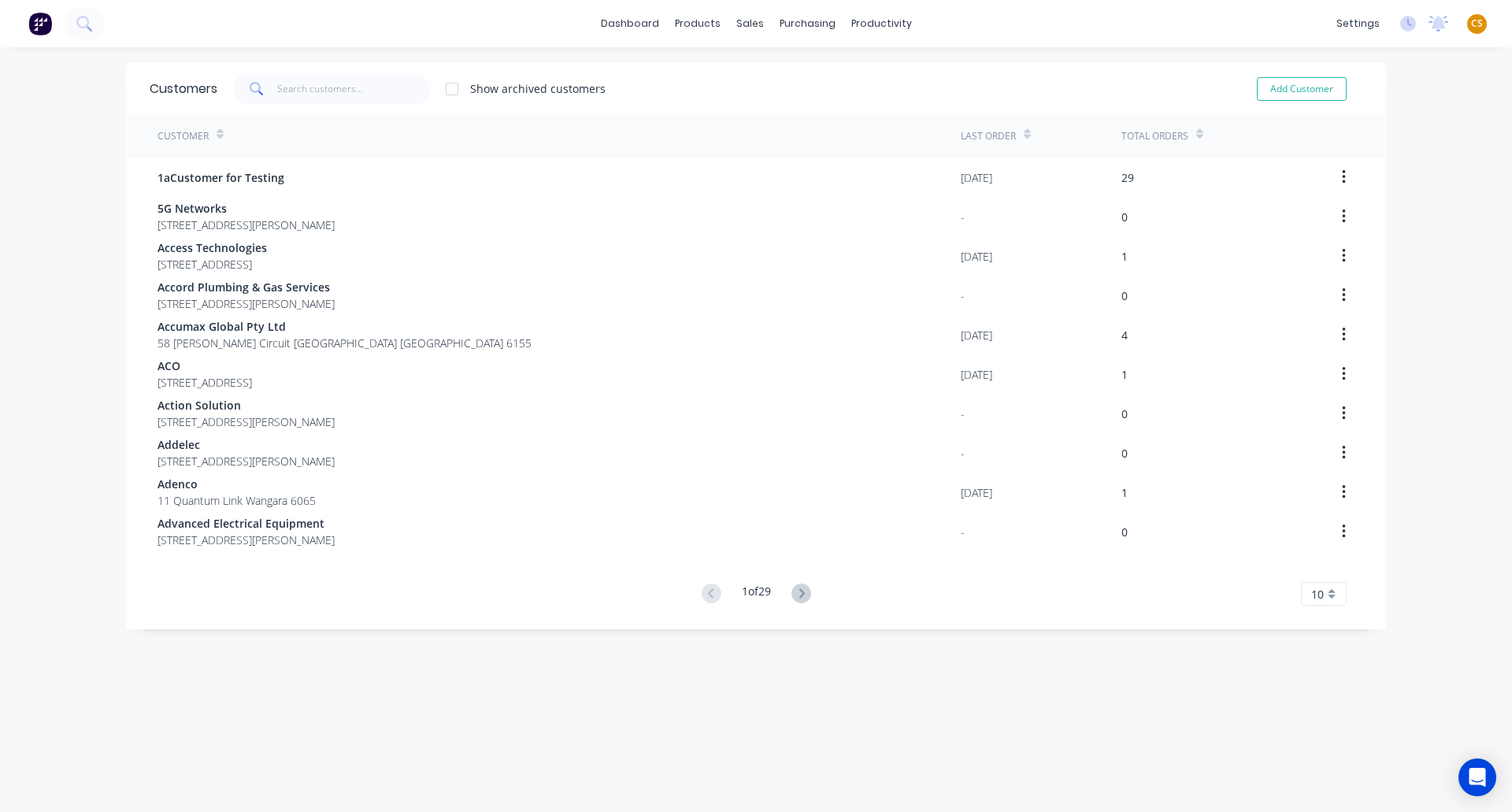
click at [1197, 141] on div at bounding box center [1200, 134] width 7 height 23
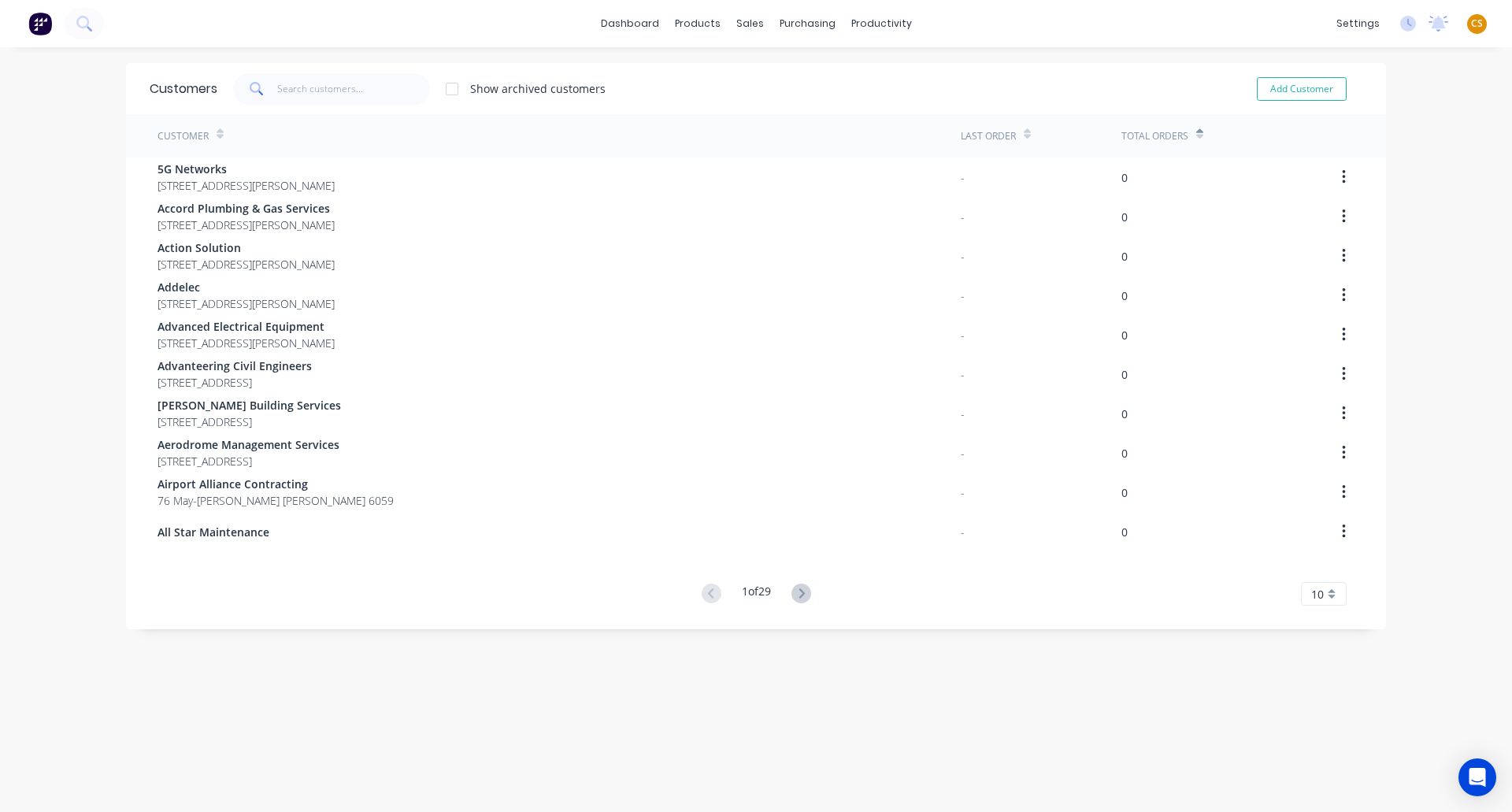
click at [1197, 141] on div at bounding box center [1200, 134] width 7 height 23
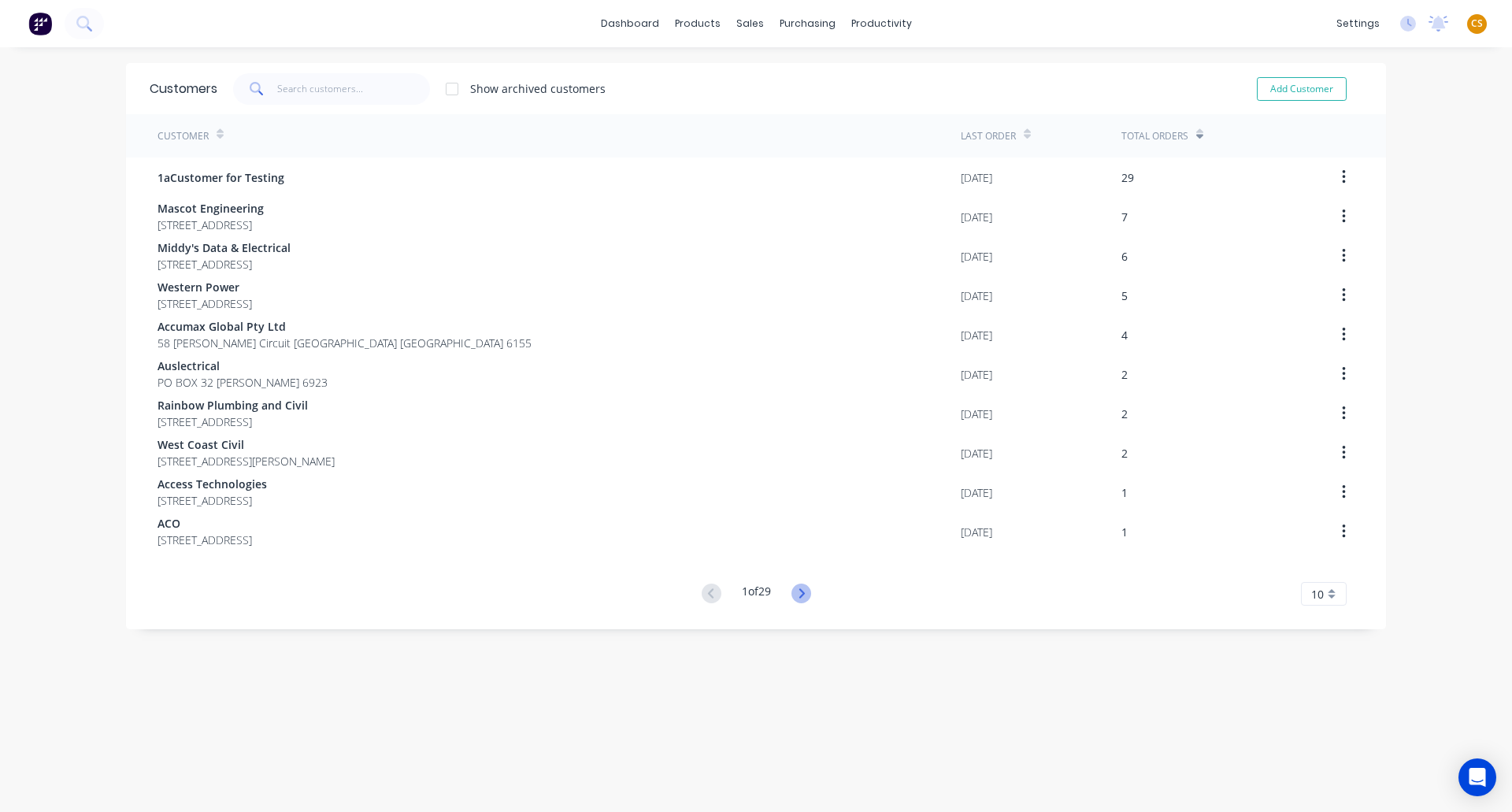
click at [796, 590] on icon at bounding box center [802, 593] width 20 height 20
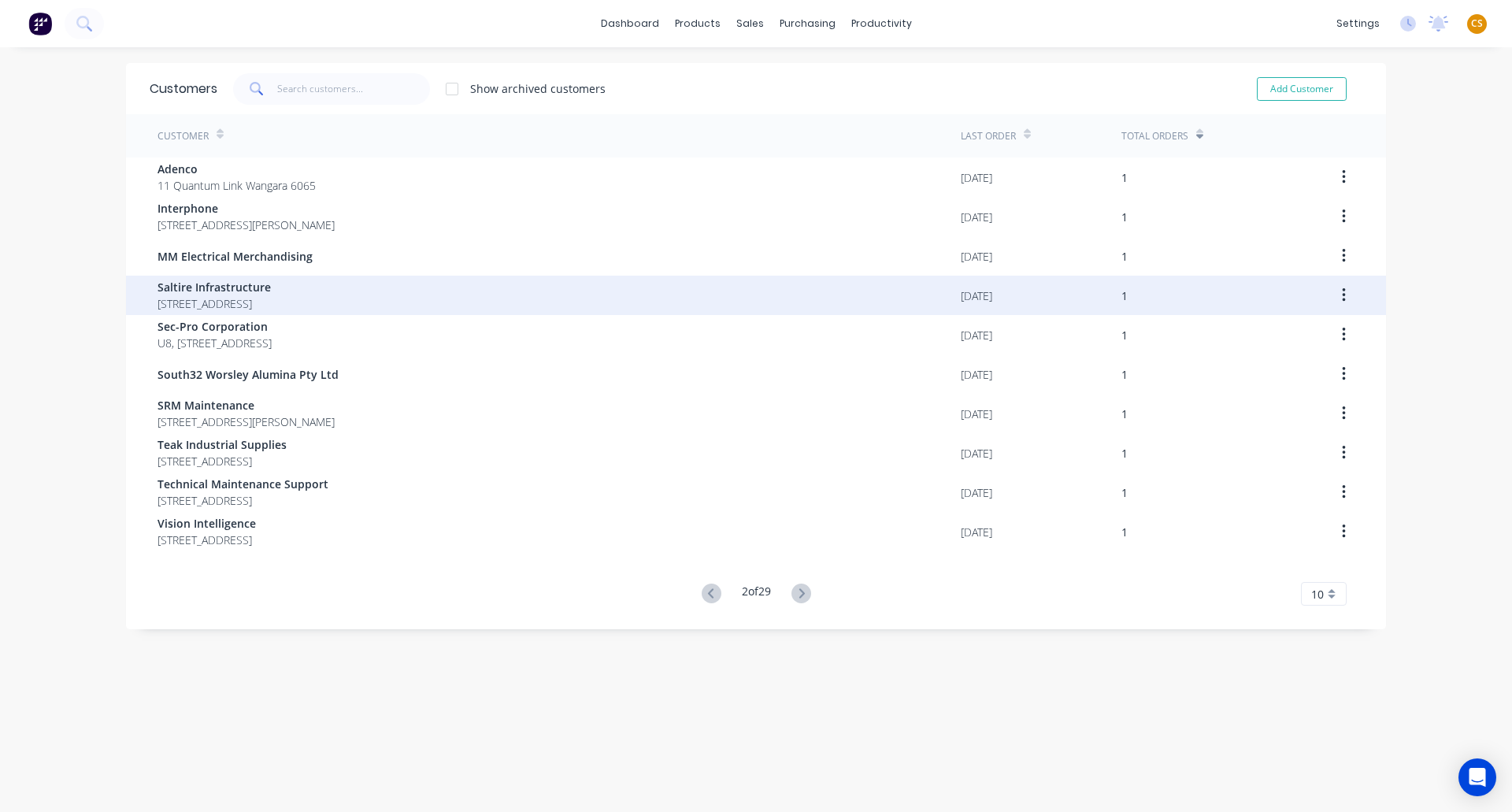
click at [227, 296] on span "PO Box 1246 Canning Vale 6970" at bounding box center [214, 304] width 114 height 17
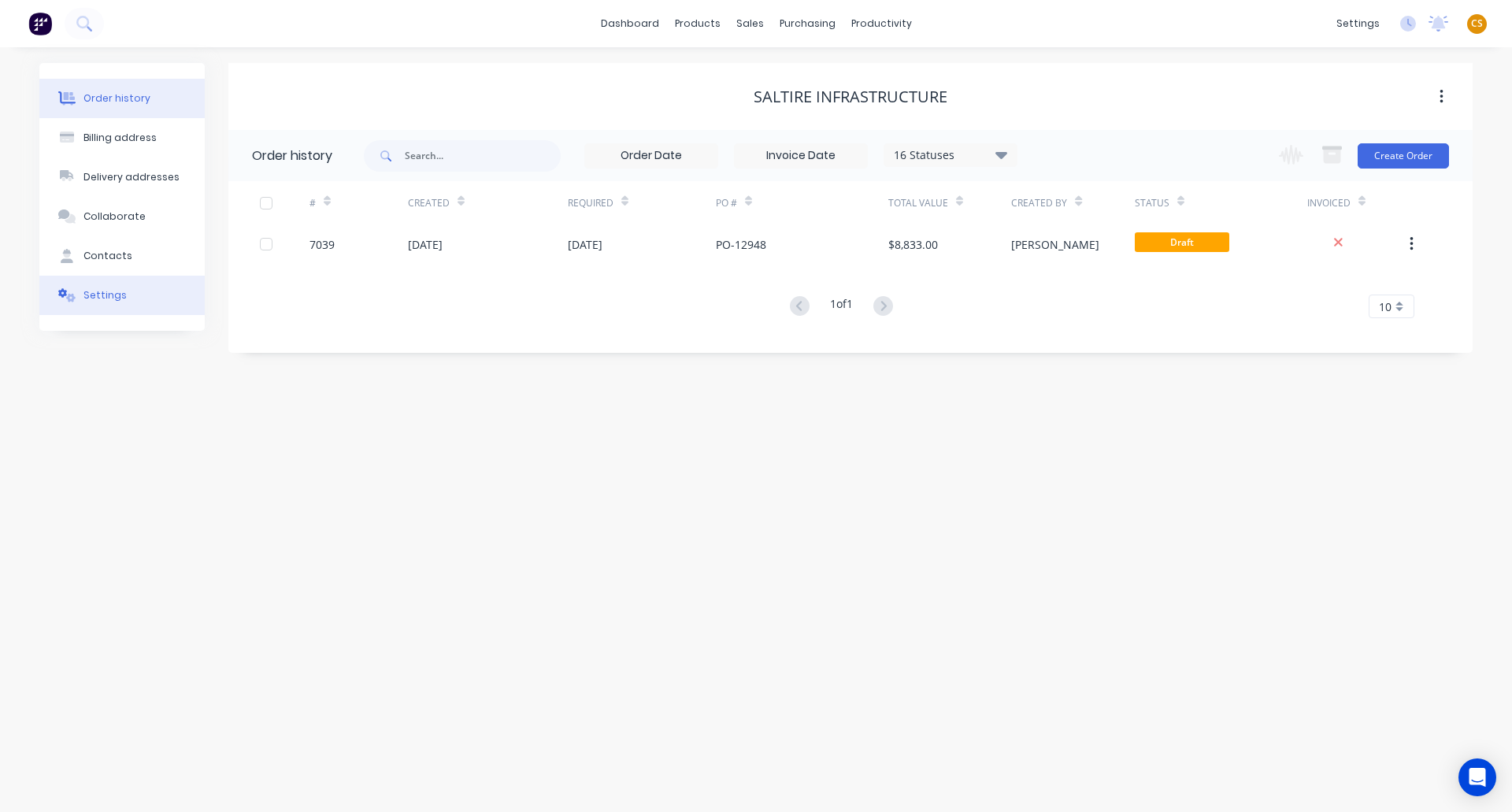
click at [85, 306] on button "Settings" at bounding box center [121, 294] width 165 height 39
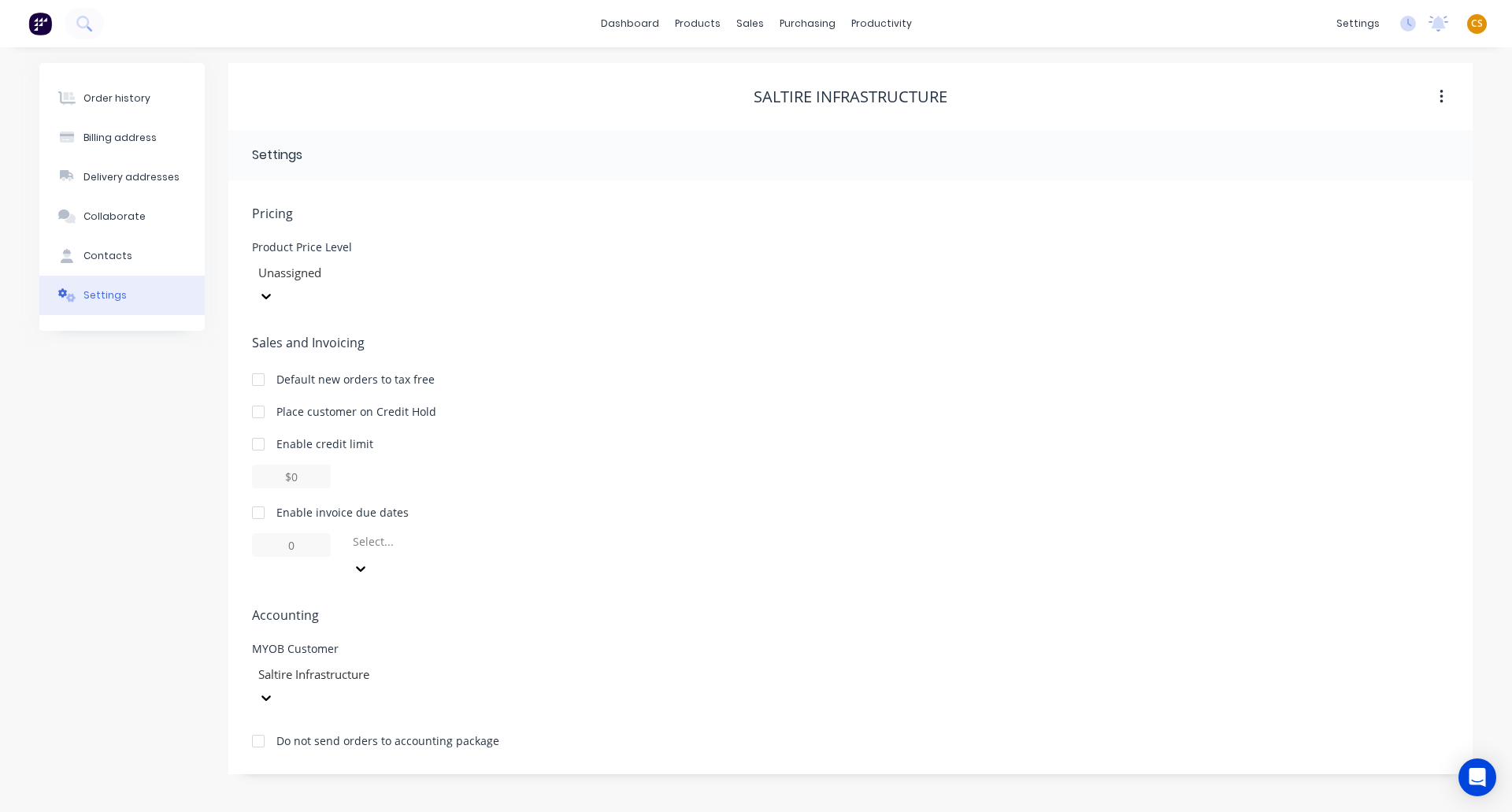
click at [255, 497] on div at bounding box center [258, 513] width 32 height 32
drag, startPoint x: 305, startPoint y: 523, endPoint x: 241, endPoint y: 519, distance: 64.1
click at [241, 519] on div "Pricing Product Price Level Unassigned Sales and Invoicing Default new orders t…" at bounding box center [851, 477] width 1245 height 594
type input "30"
click at [417, 535] on div at bounding box center [464, 545] width 227 height 20
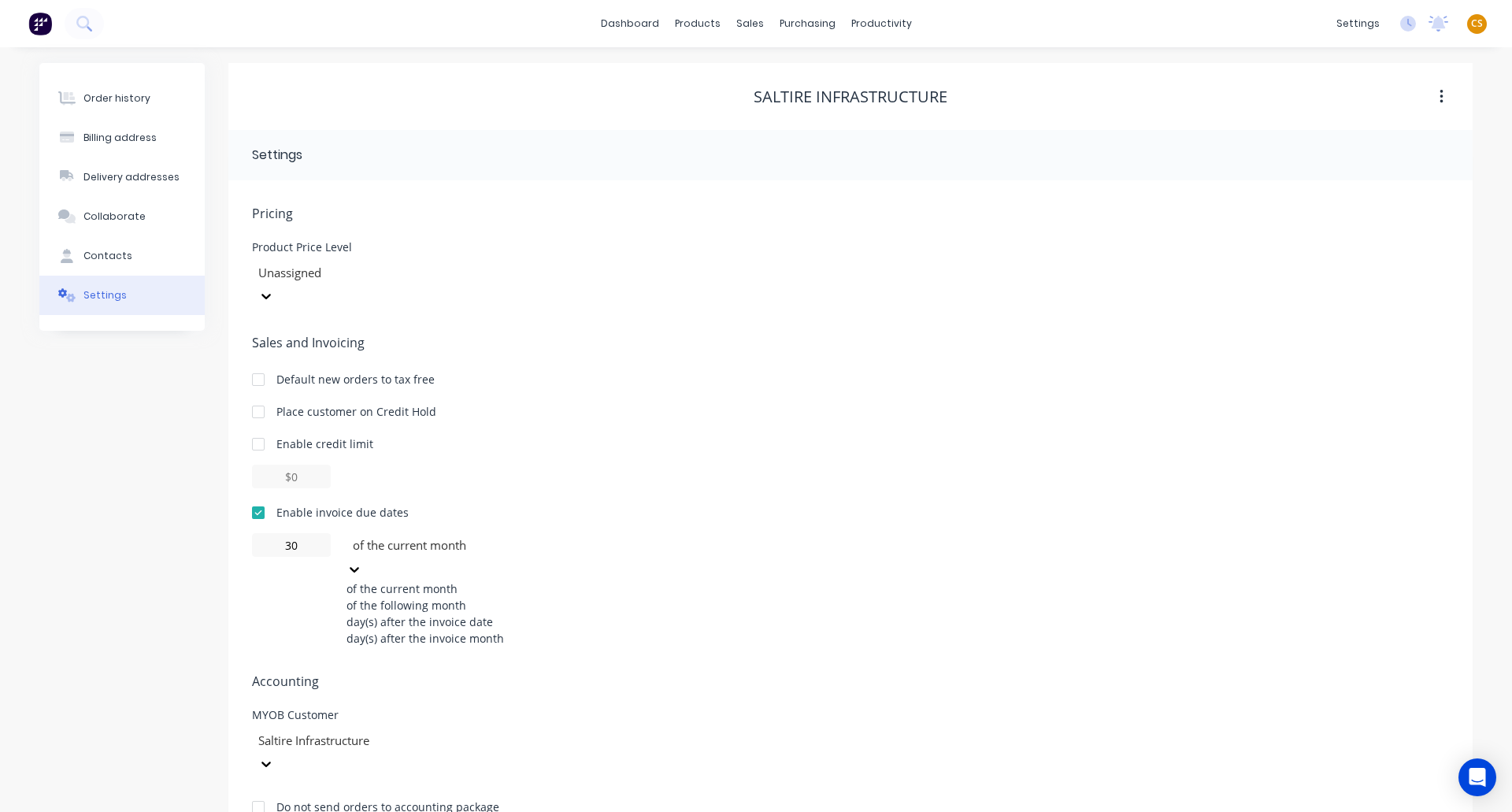
click at [403, 596] on div "of the following month" at bounding box center [465, 605] width 237 height 17
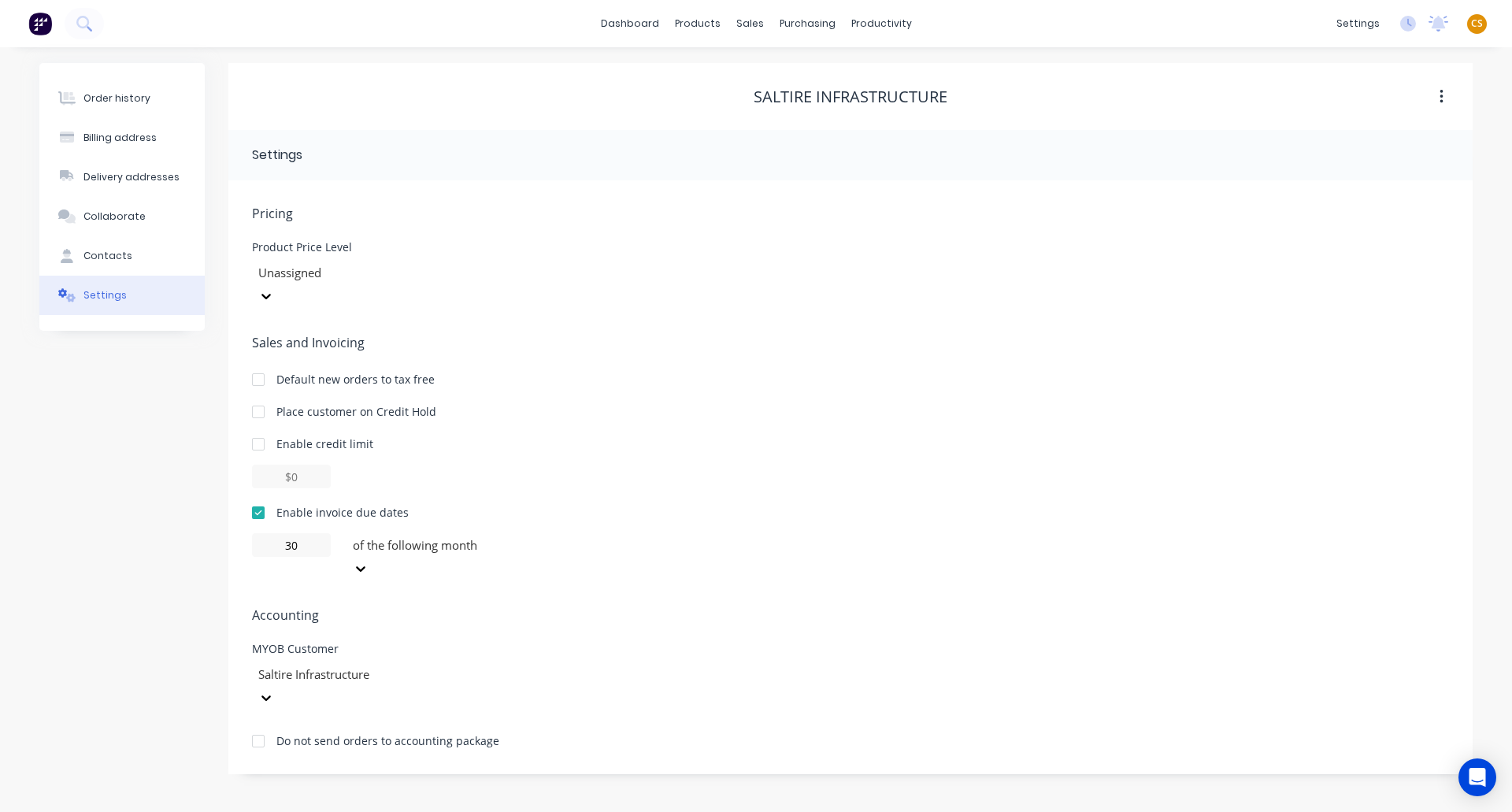
click at [85, 518] on div "Order history Billing address Delivery addresses Collaborate Contacts Settings" at bounding box center [121, 418] width 165 height 711
click at [105, 94] on div "Order history" at bounding box center [117, 98] width 67 height 14
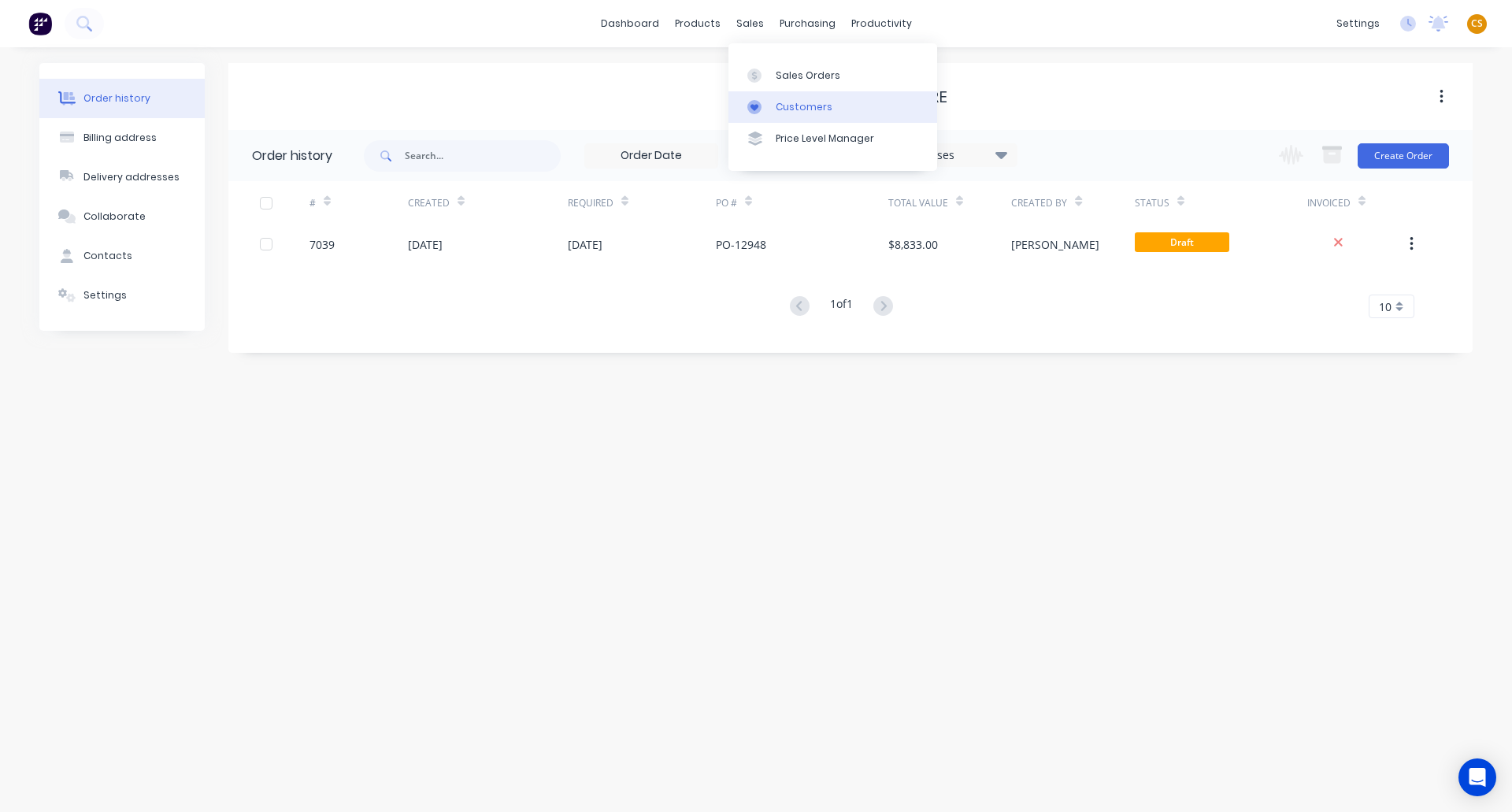
click at [816, 109] on div "Customers" at bounding box center [804, 107] width 56 height 14
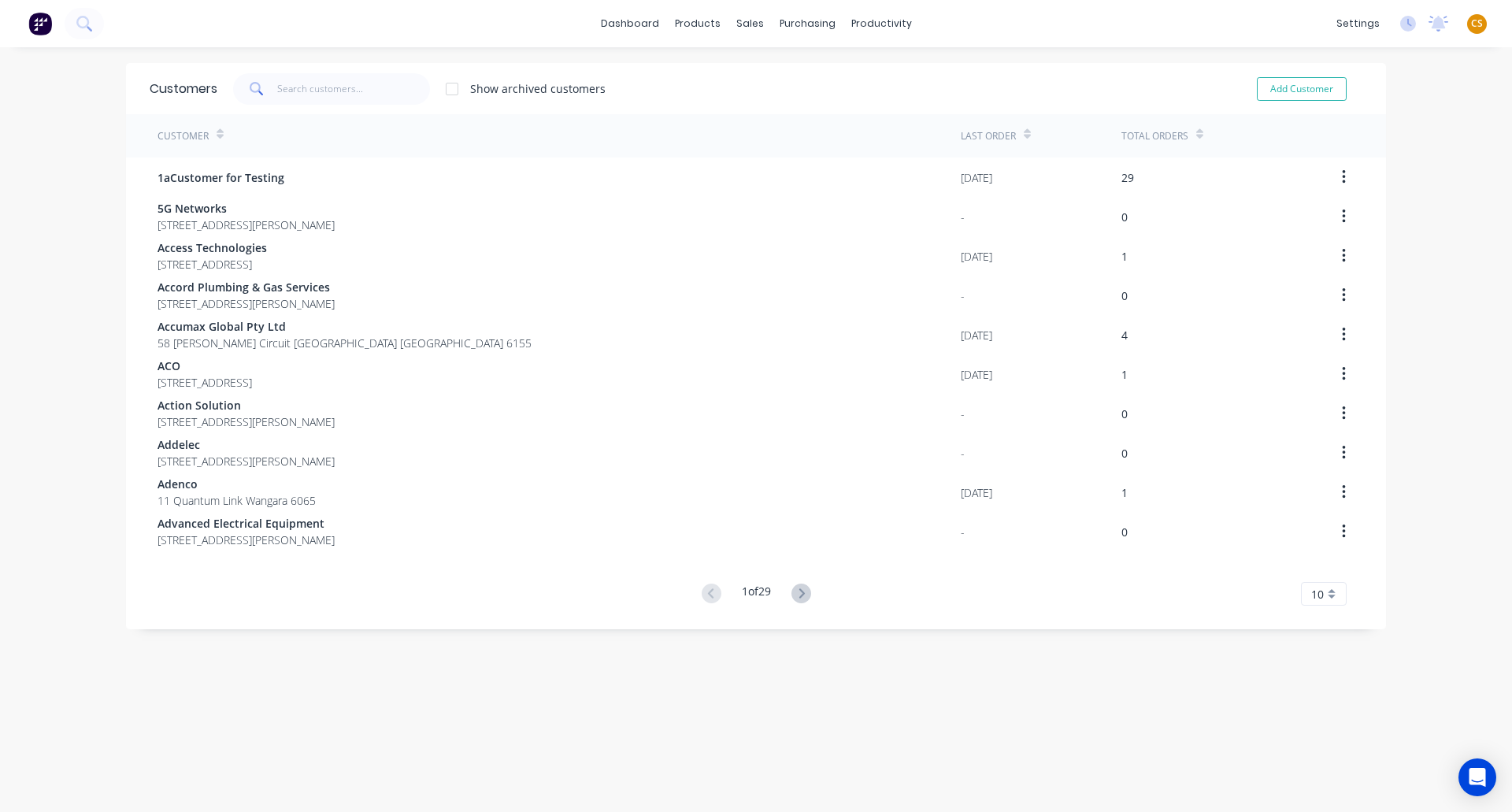
click at [1197, 134] on icon at bounding box center [1200, 137] width 7 height 5
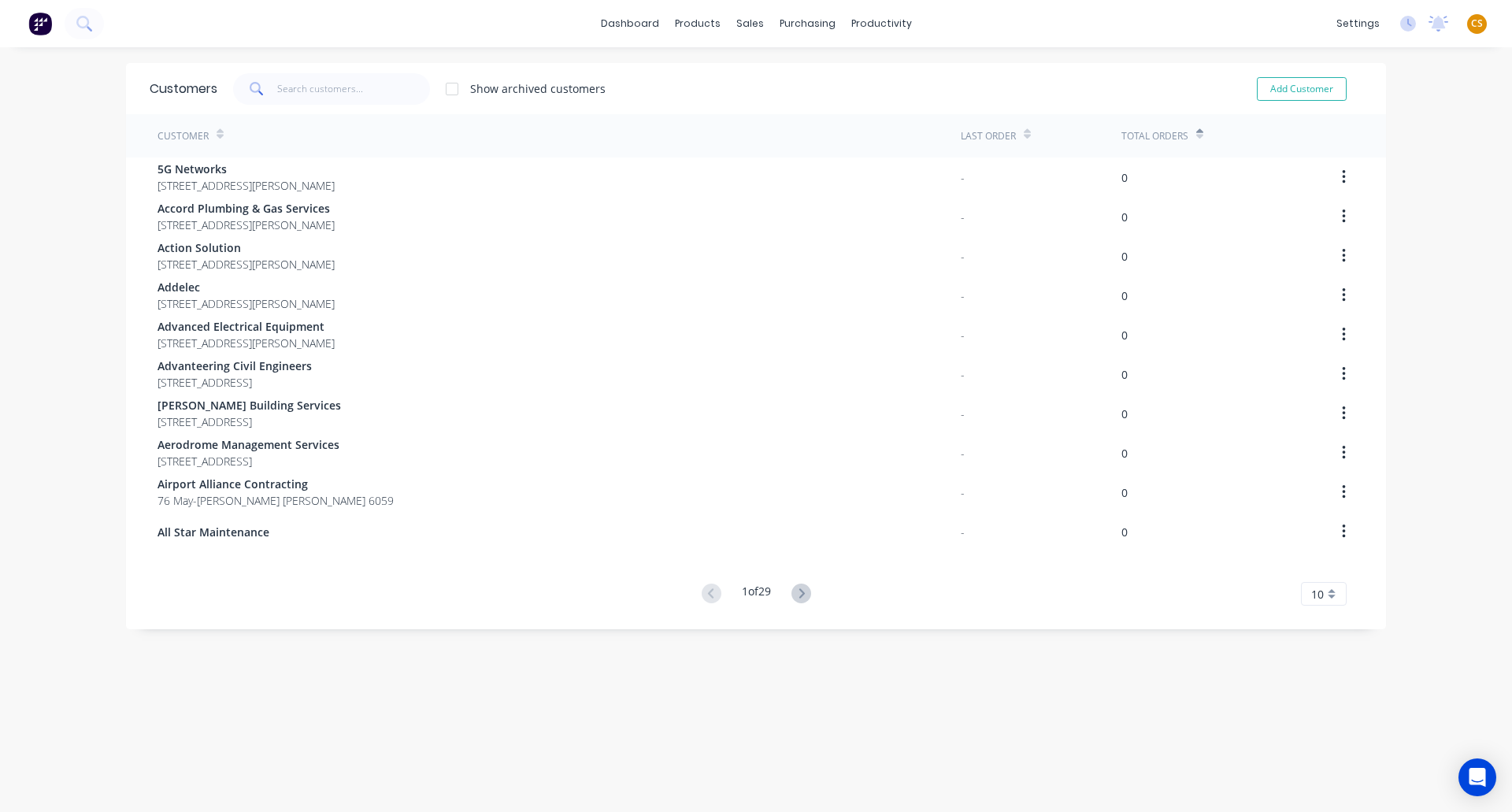
click at [1197, 134] on icon at bounding box center [1200, 137] width 7 height 5
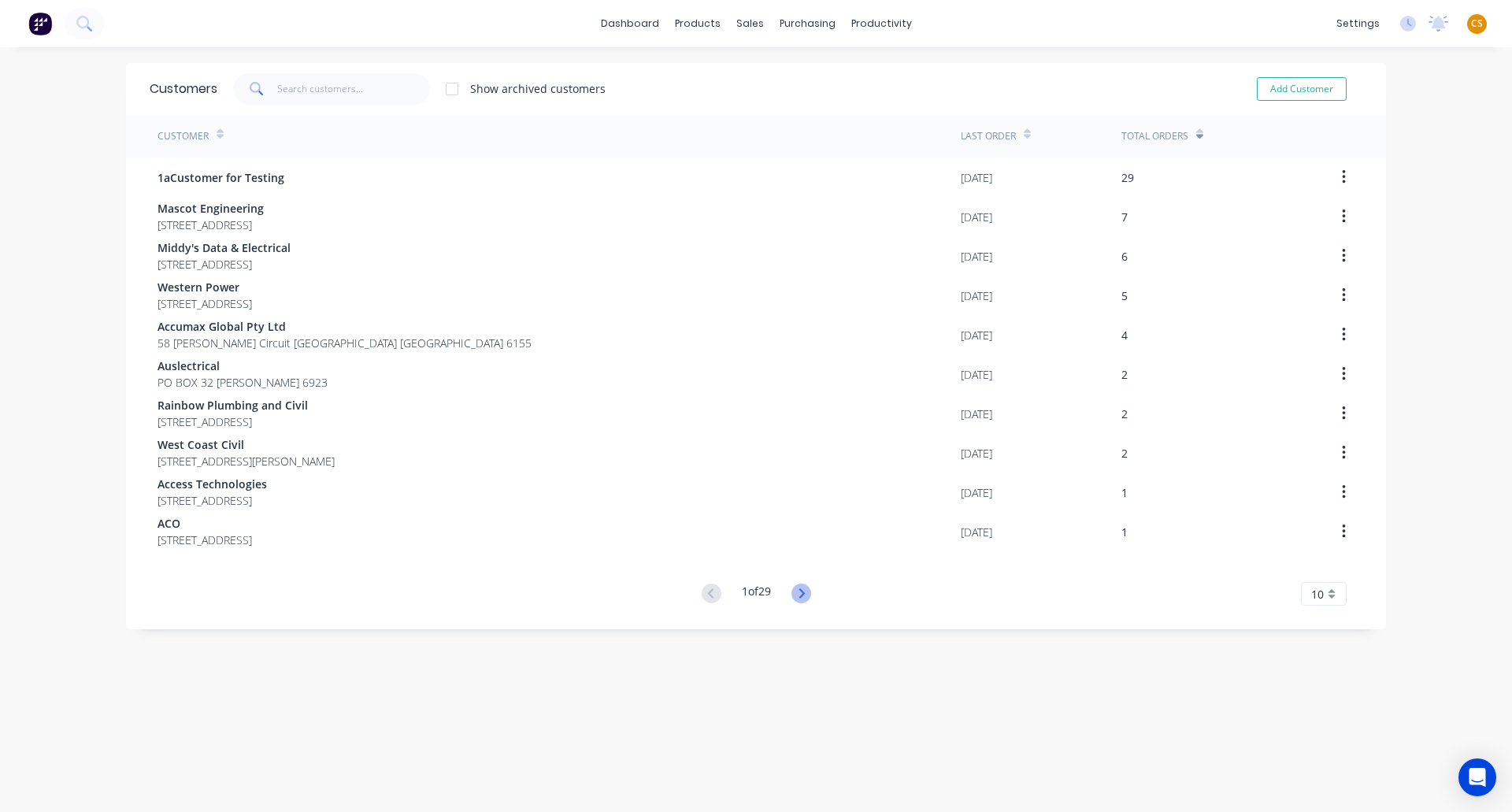
click at [798, 597] on icon at bounding box center [801, 592] width 6 height 9
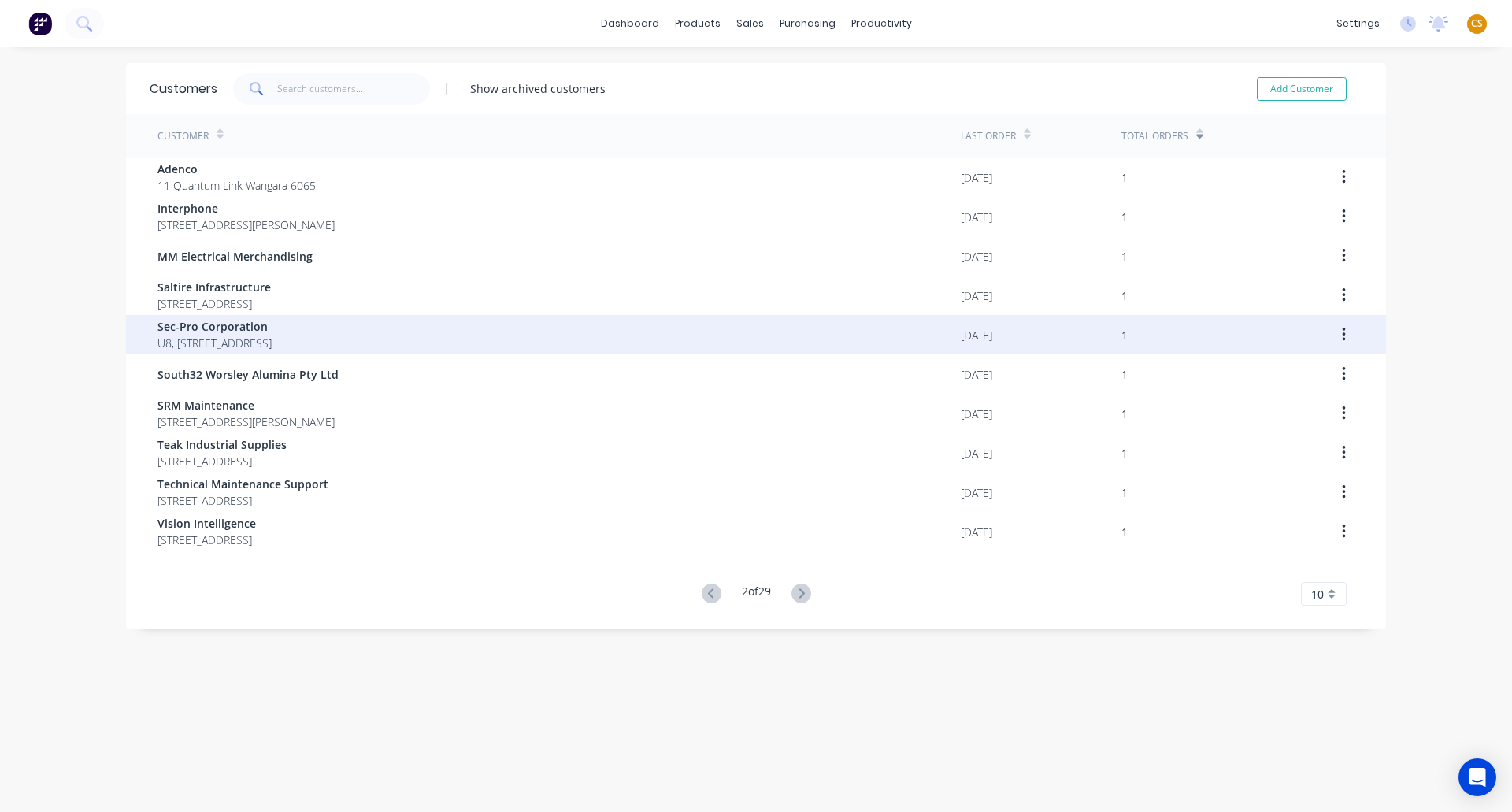
click at [233, 334] on span "U8, 33 Buckingham Drive Wangara 6065" at bounding box center [215, 343] width 115 height 17
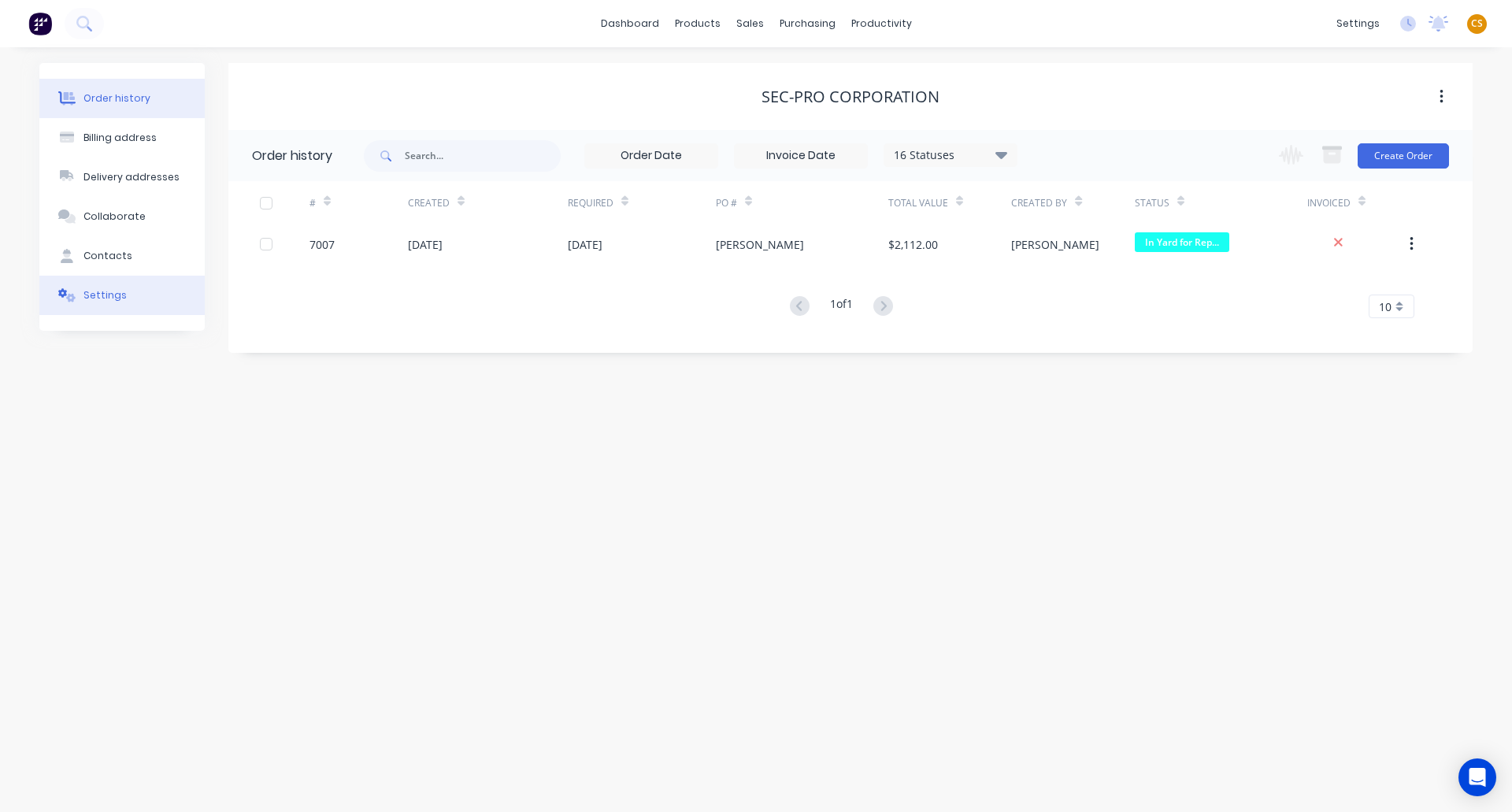
click at [110, 294] on div "Settings" at bounding box center [105, 294] width 43 height 14
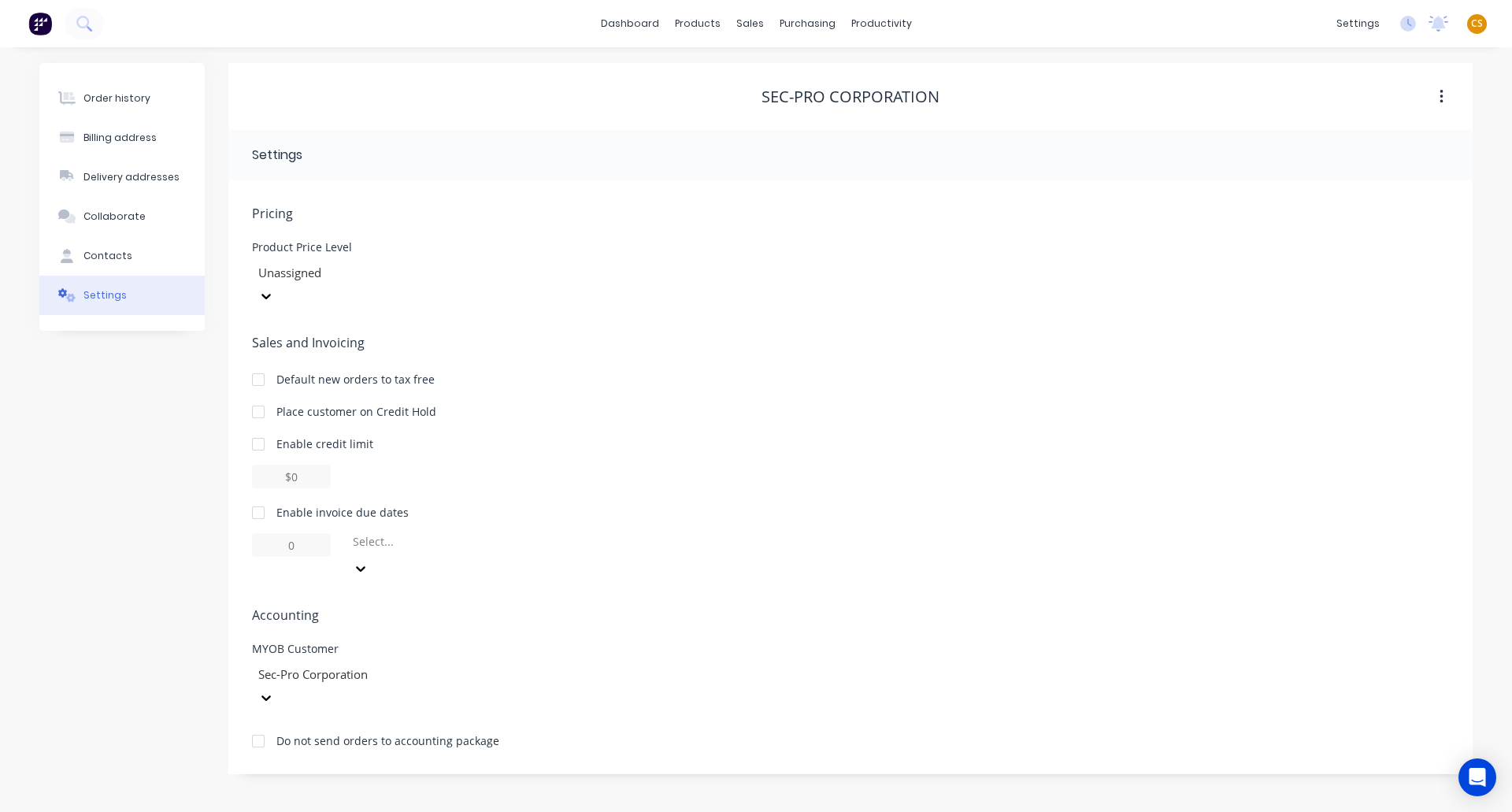
click at [255, 497] on div at bounding box center [258, 513] width 32 height 32
drag, startPoint x: 300, startPoint y: 522, endPoint x: 217, endPoint y: 520, distance: 83.0
click at [217, 520] on div "Order history Billing address Delivery addresses Collaborate Contacts Settings …" at bounding box center [756, 418] width 1434 height 711
type input "30"
click at [385, 535] on div at bounding box center [464, 545] width 227 height 20
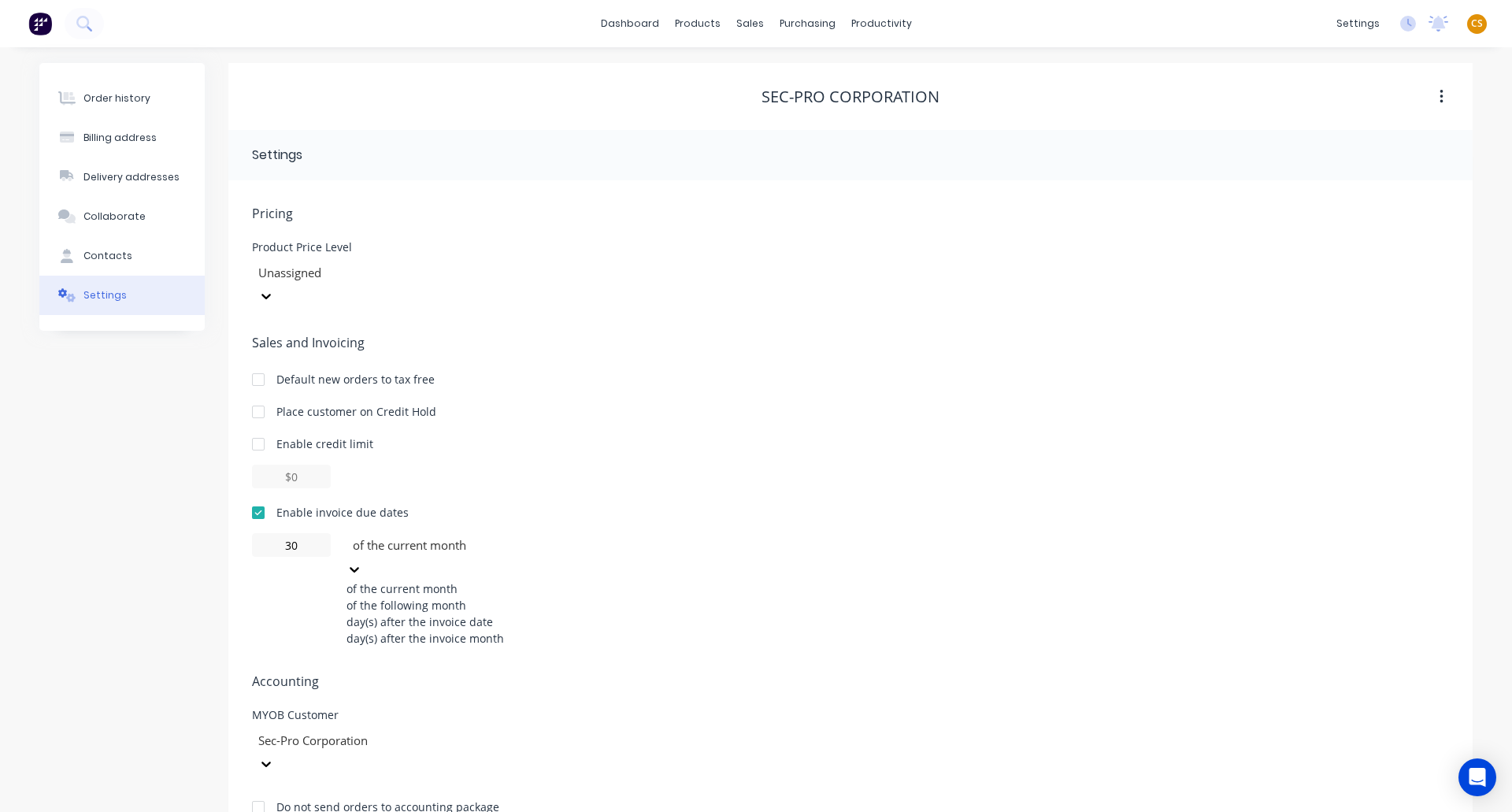
click at [426, 596] on div "of the following month" at bounding box center [465, 605] width 237 height 17
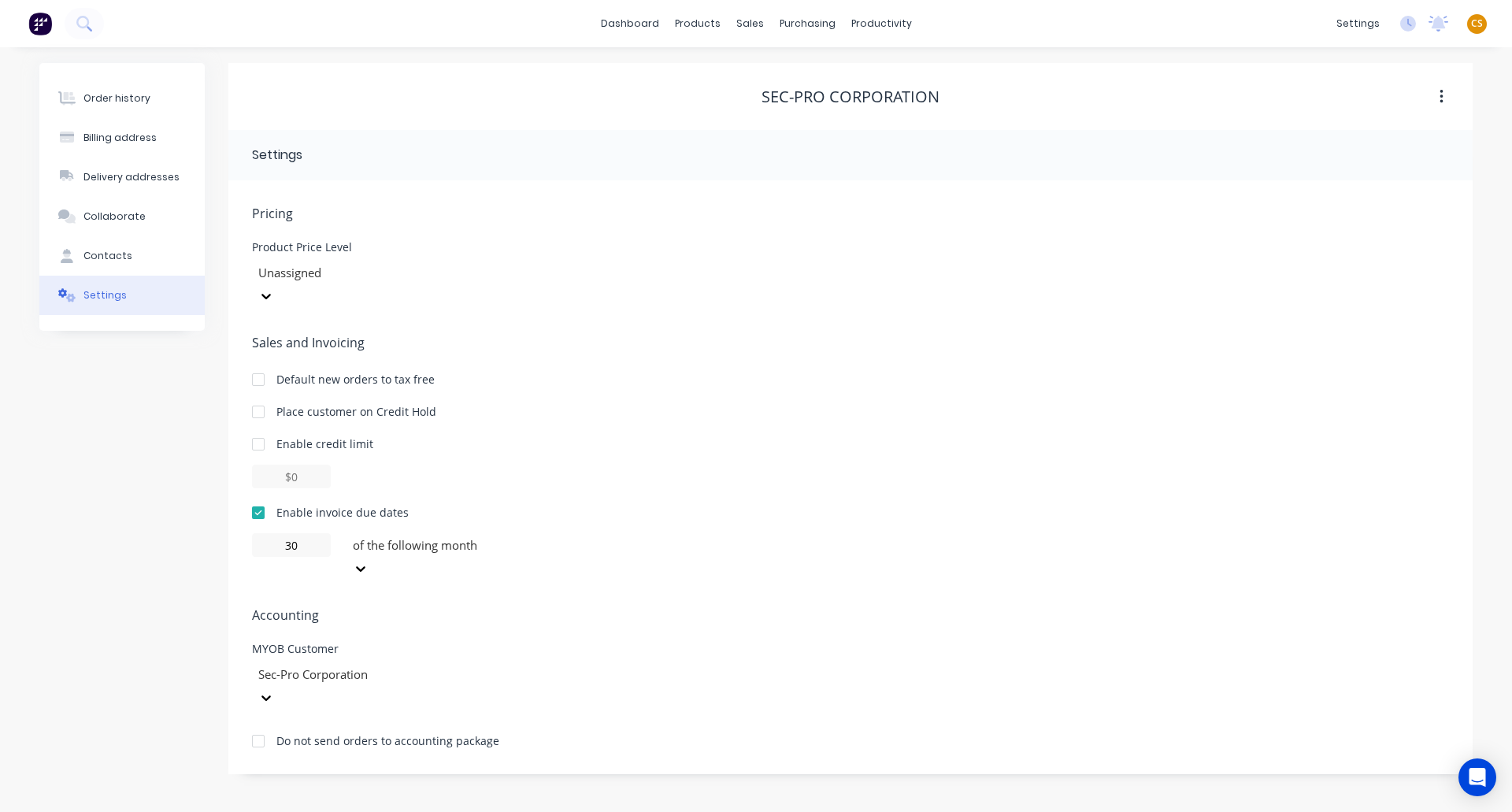
click at [188, 479] on div "Order history Billing address Delivery addresses Collaborate Contacts Settings" at bounding box center [121, 418] width 165 height 711
click at [135, 101] on div "Order history" at bounding box center [117, 98] width 67 height 14
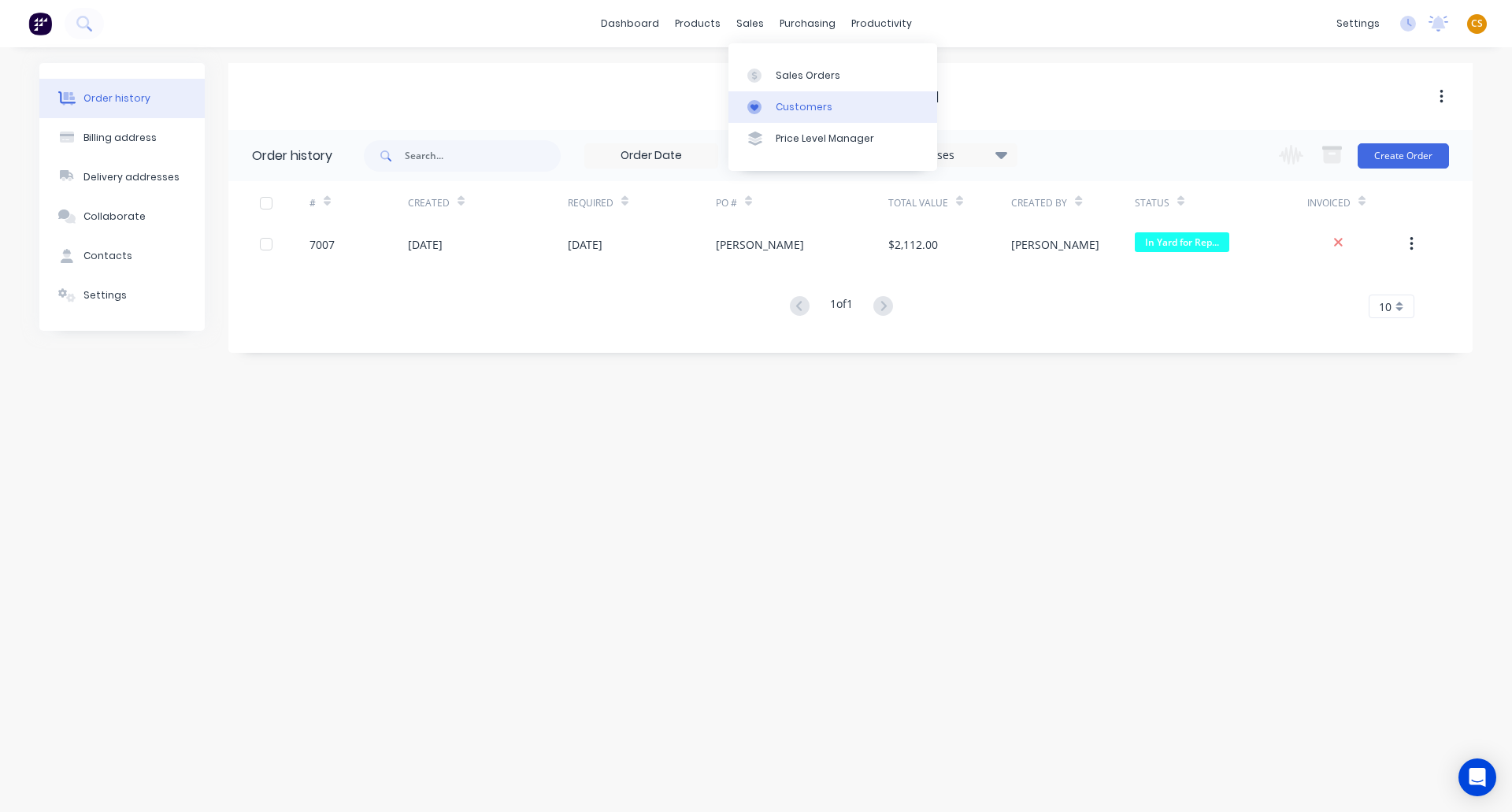
click at [814, 106] on div "Customers" at bounding box center [804, 107] width 56 height 14
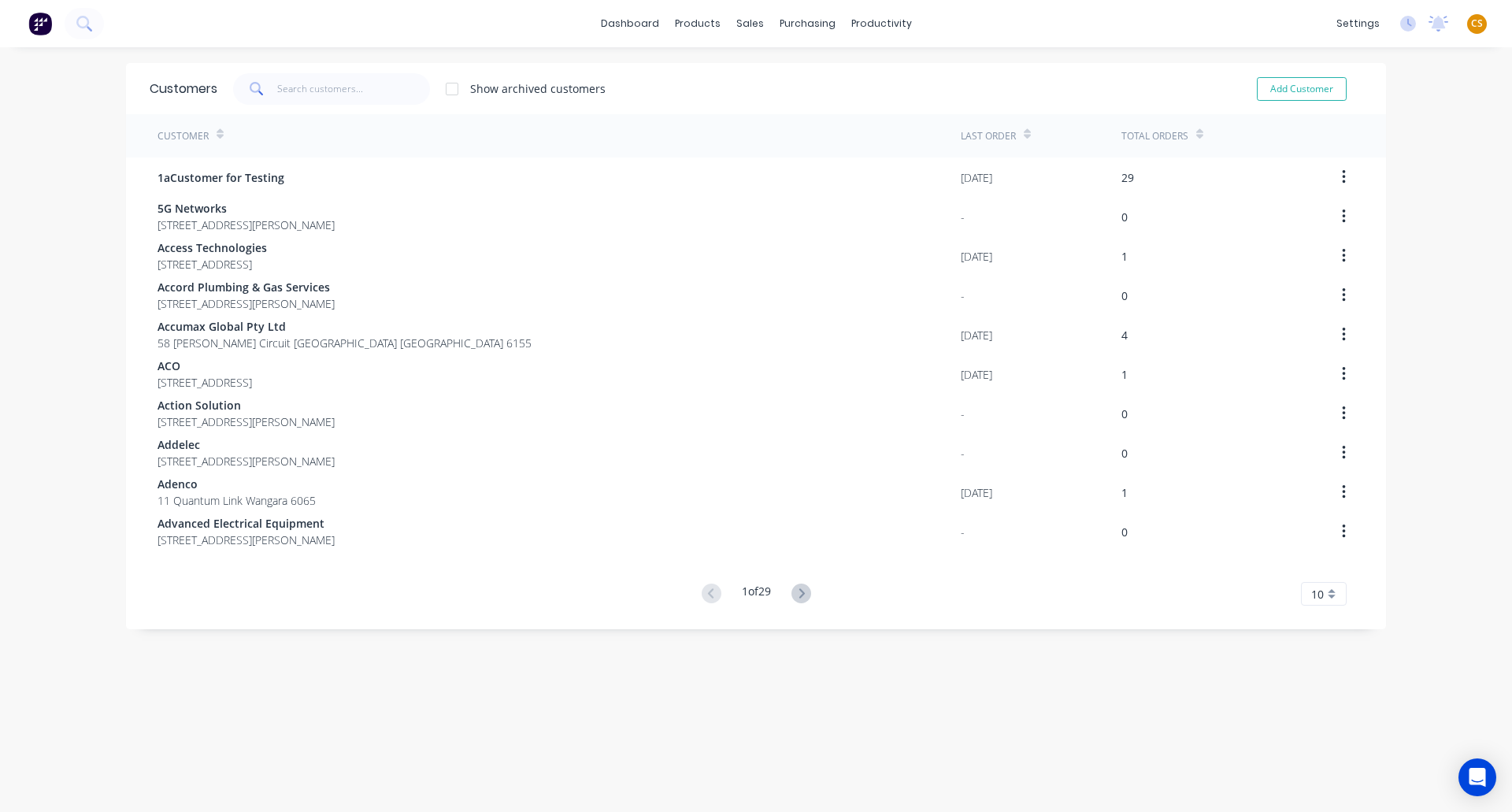
click at [1197, 134] on icon at bounding box center [1200, 134] width 7 height 12
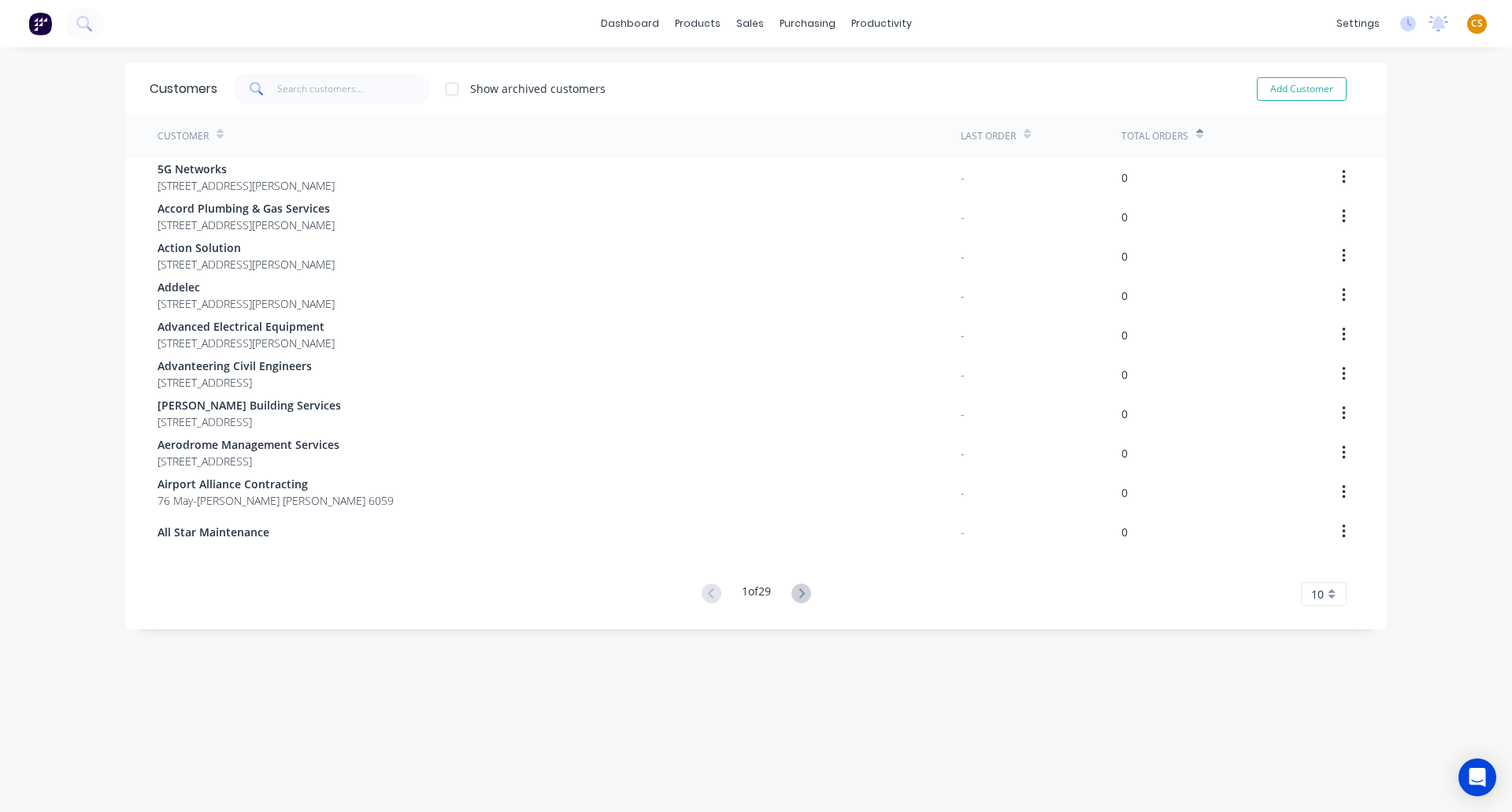
click at [1197, 134] on icon at bounding box center [1200, 134] width 7 height 12
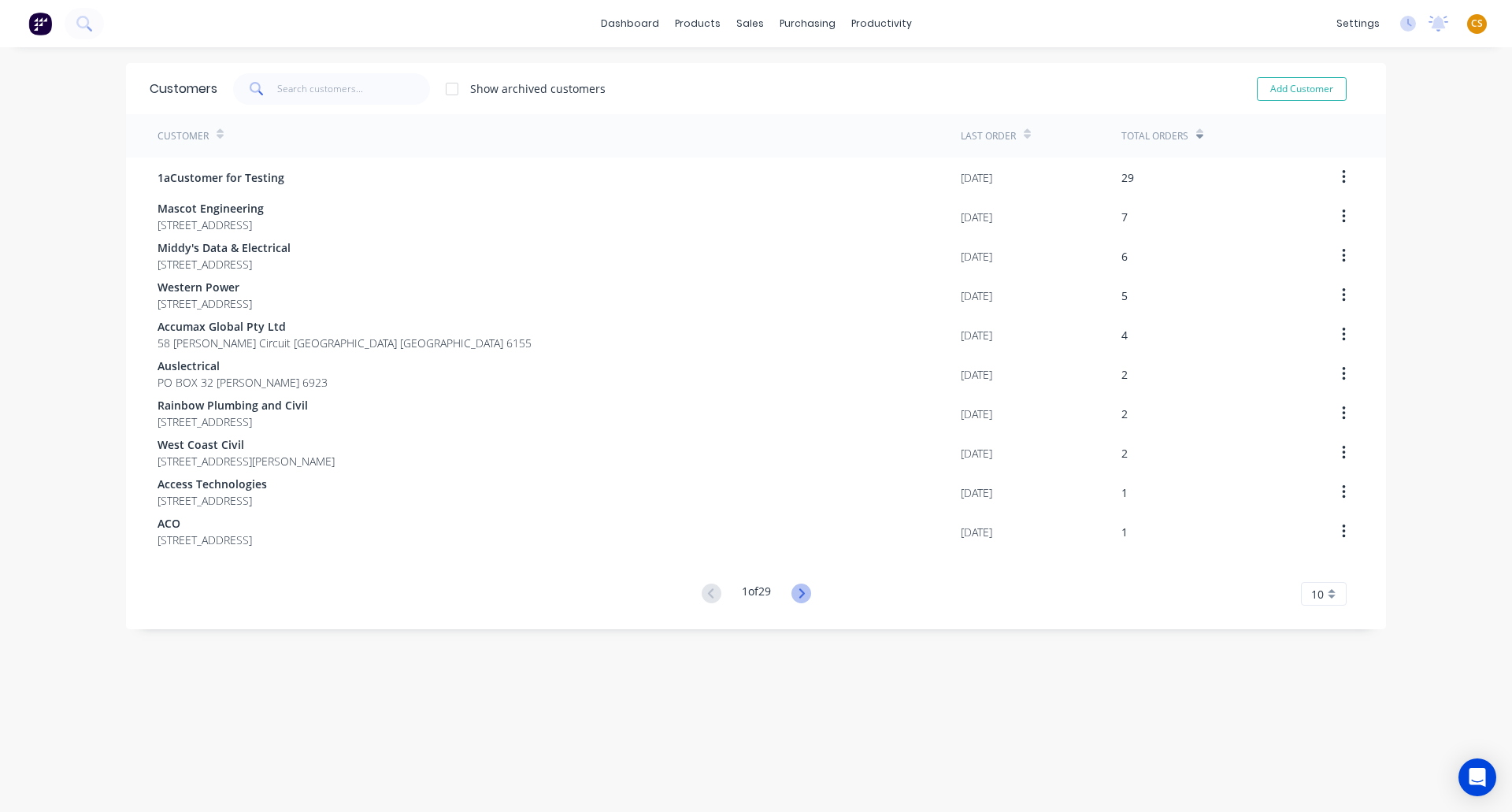
click at [805, 599] on icon at bounding box center [802, 593] width 20 height 20
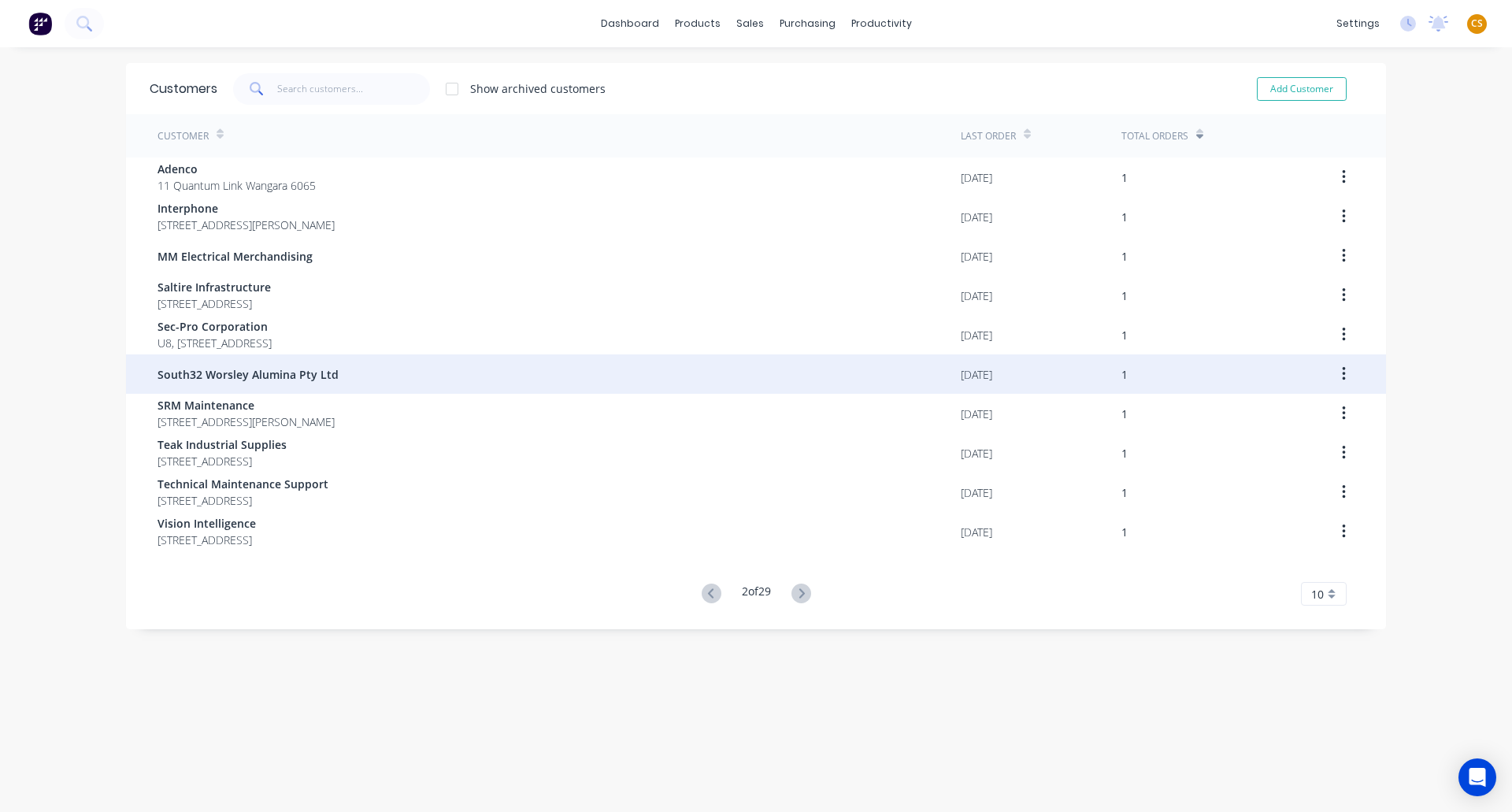
click at [220, 382] on span "South32 Worsley Alumina Pty Ltd" at bounding box center [248, 374] width 181 height 17
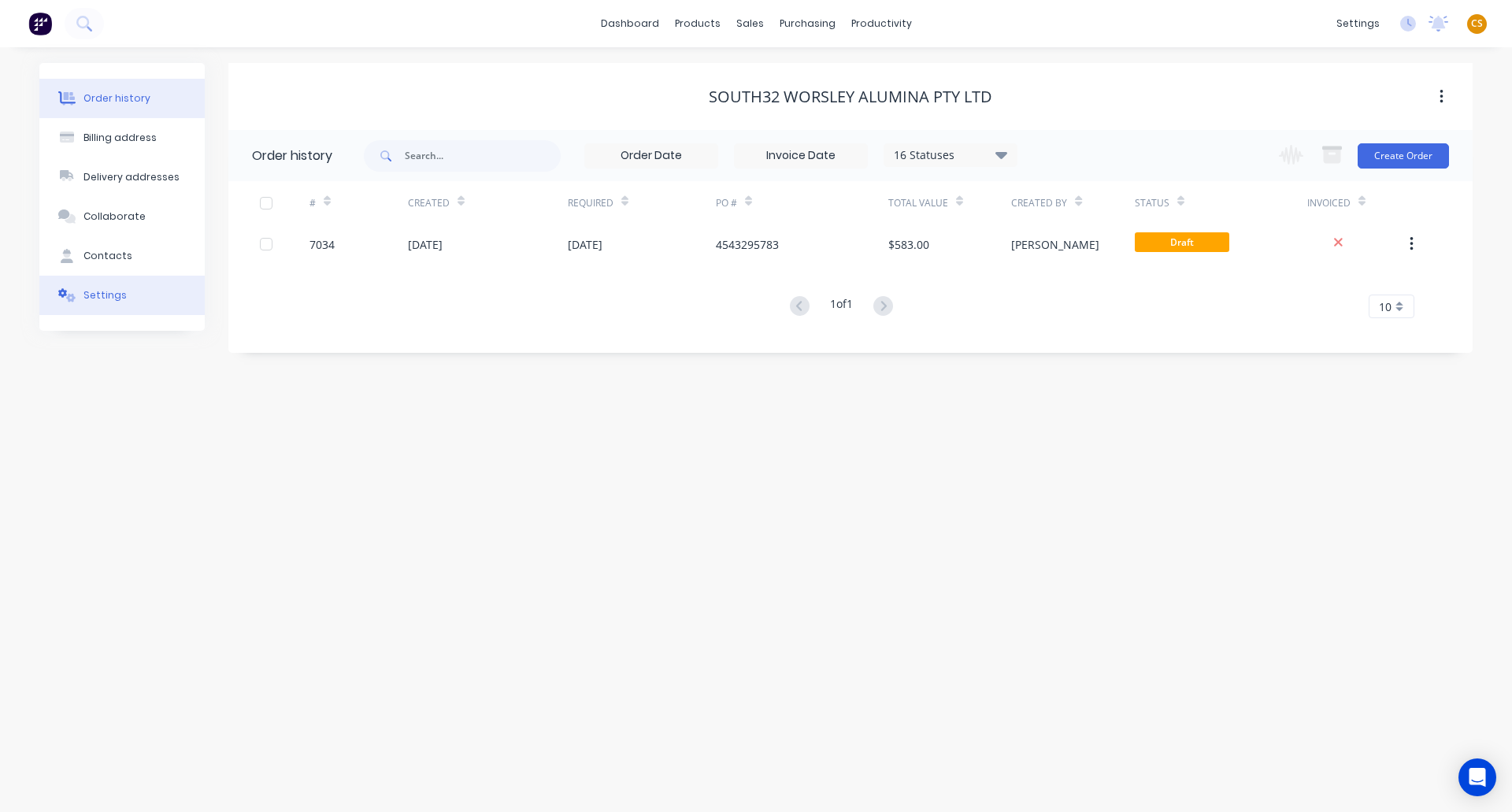
click at [114, 311] on button "Settings" at bounding box center [121, 294] width 165 height 39
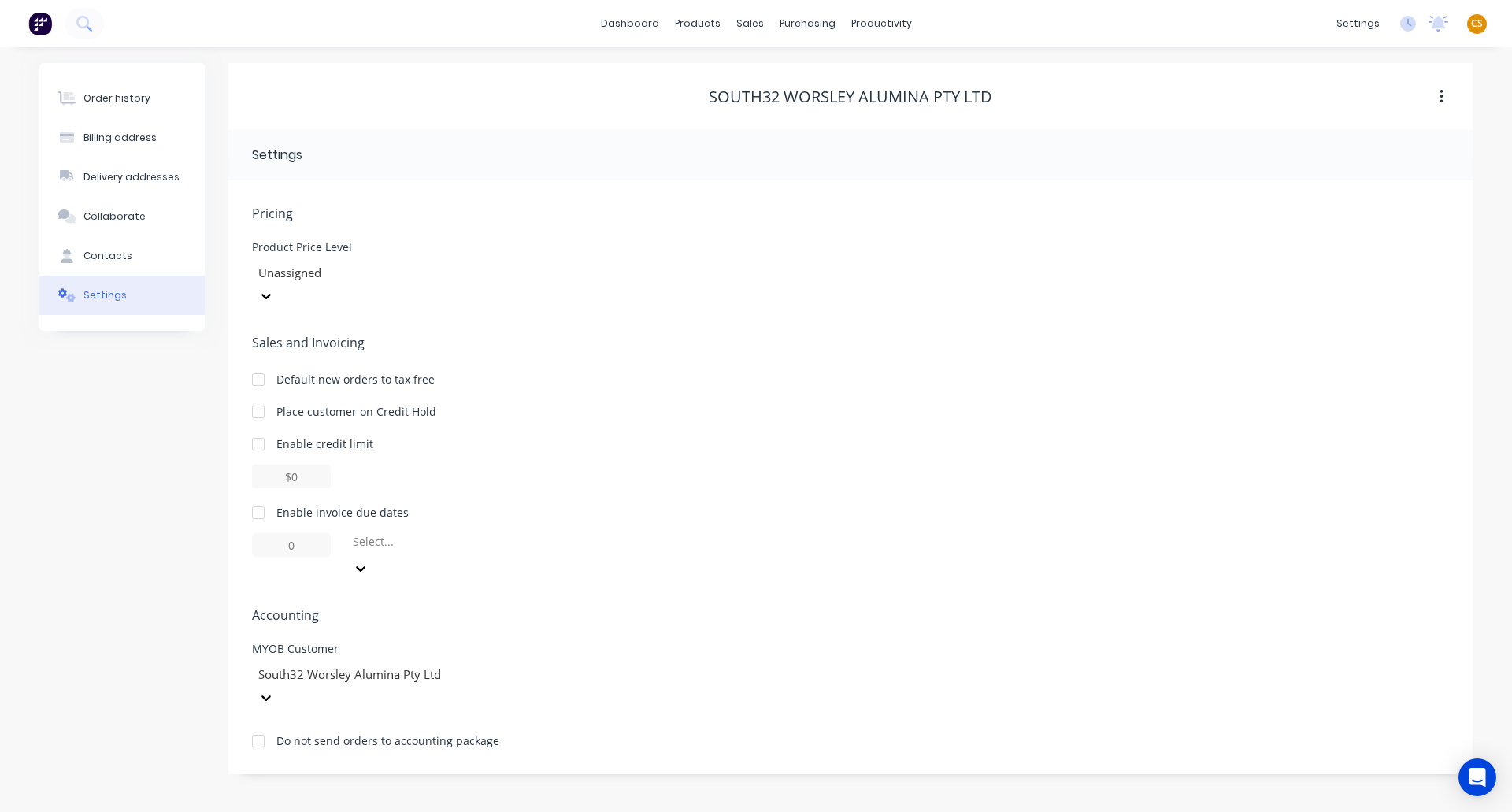
click at [259, 497] on div at bounding box center [258, 513] width 32 height 32
drag, startPoint x: 273, startPoint y: 519, endPoint x: 247, endPoint y: 517, distance: 26.1
click at [247, 517] on div "Pricing Product Price Level Unassigned Sales and Invoicing Default new orders t…" at bounding box center [851, 477] width 1245 height 594
type input "30"
click at [389, 535] on div at bounding box center [464, 545] width 227 height 20
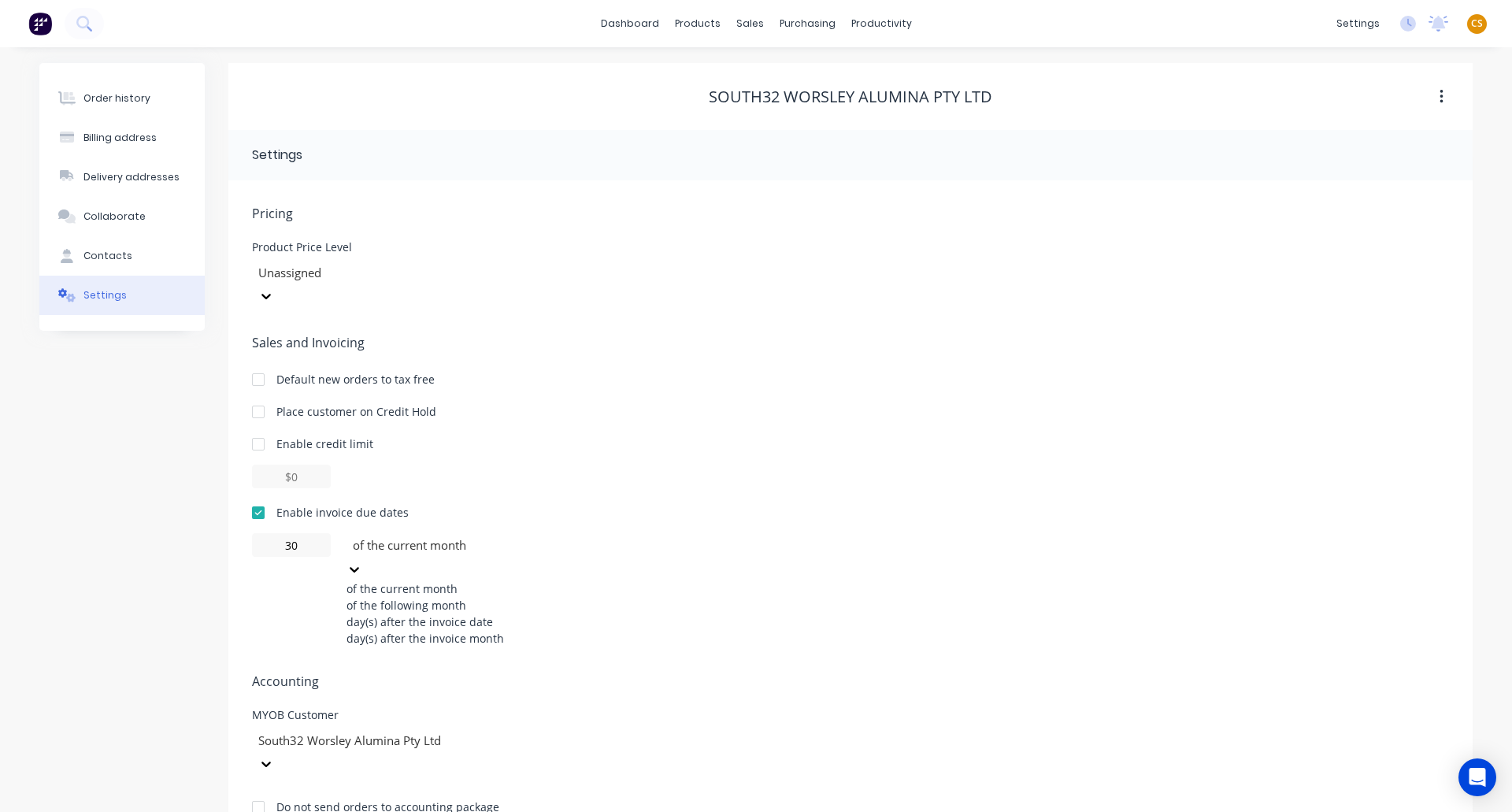
click at [414, 596] on div "of the following month" at bounding box center [465, 605] width 237 height 17
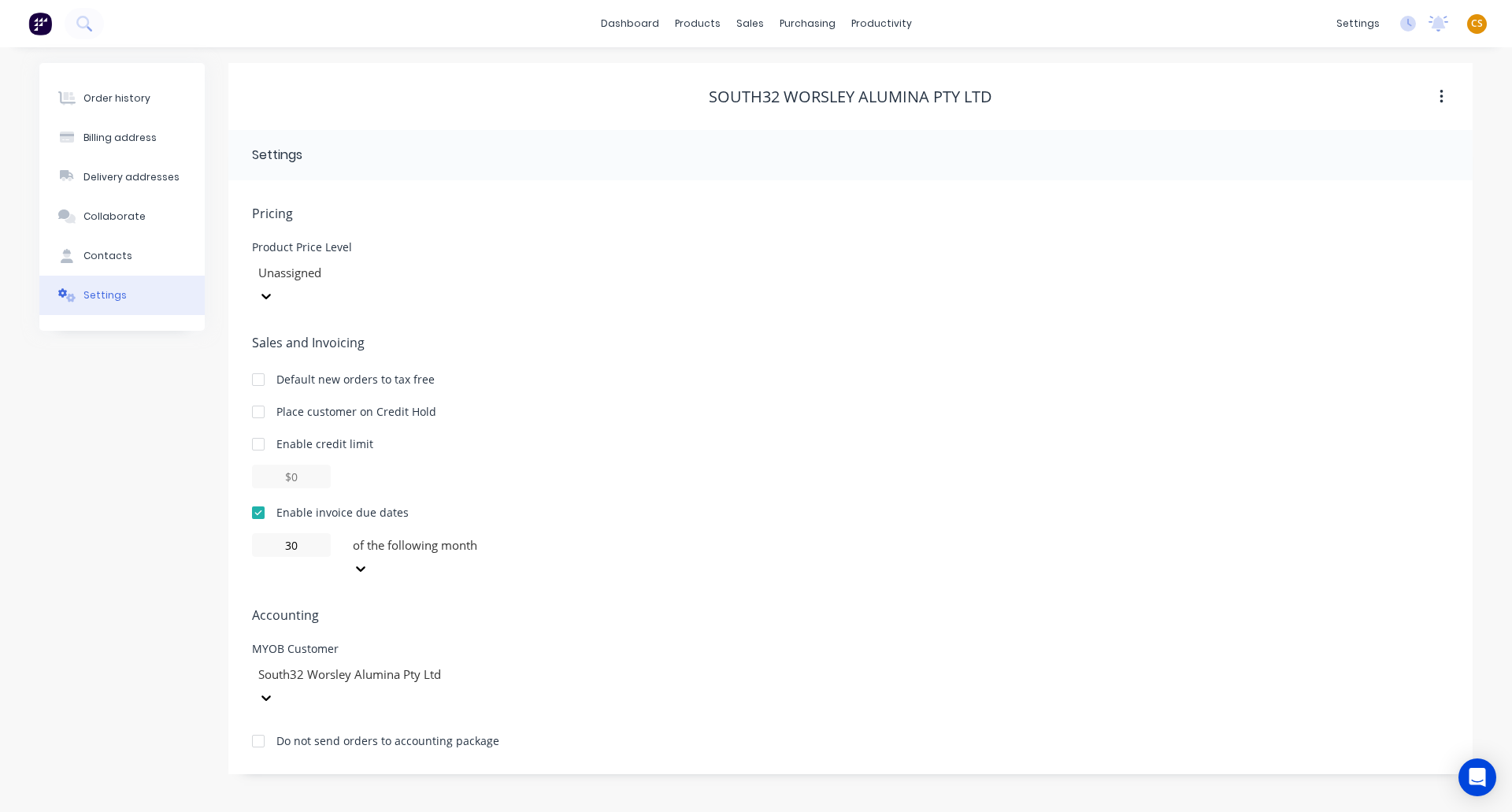
click at [163, 477] on div "Order history Billing address Delivery addresses Collaborate Contacts Settings" at bounding box center [121, 418] width 165 height 711
click at [125, 107] on button "Order history" at bounding box center [121, 98] width 165 height 39
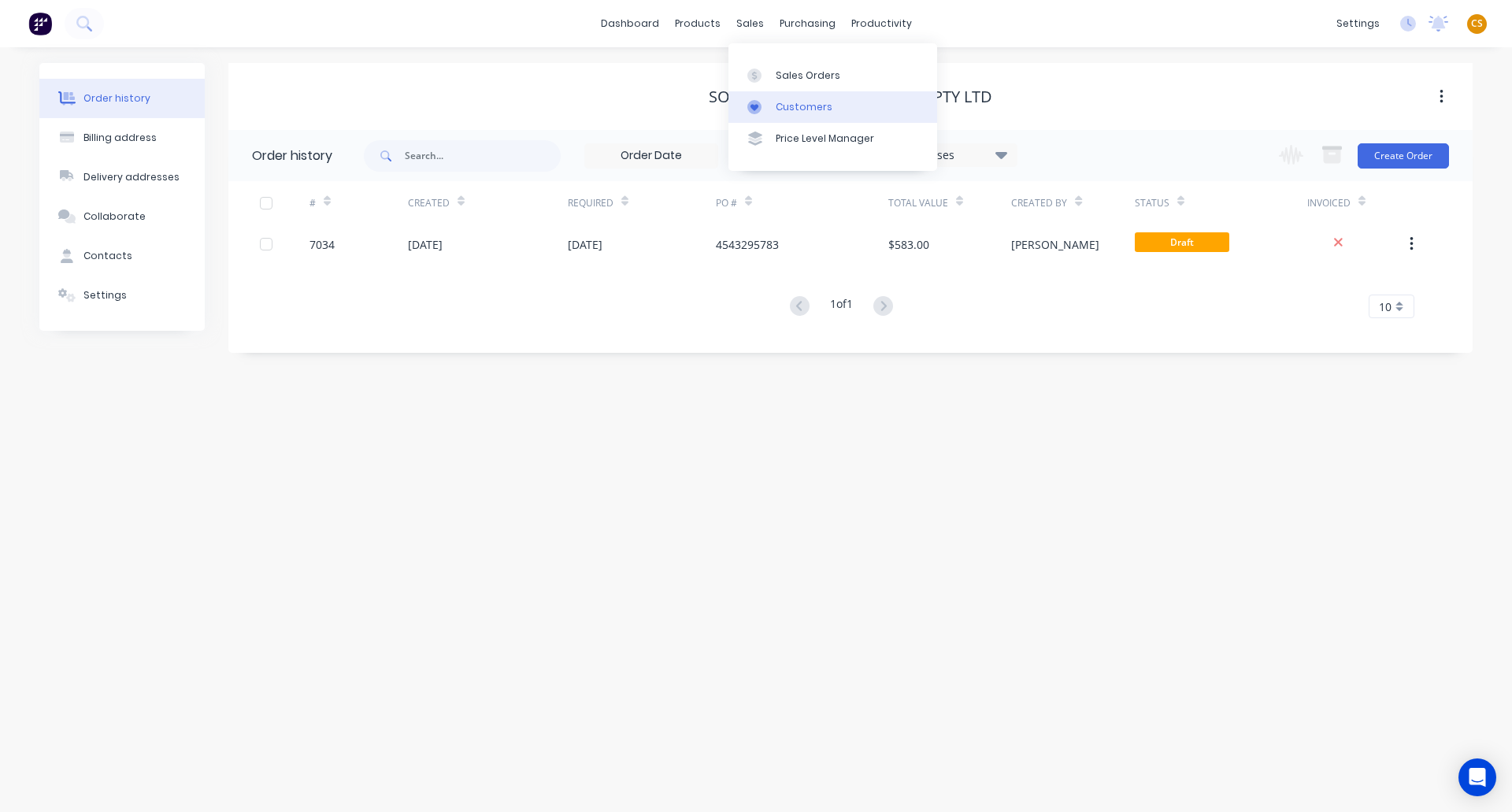
click at [806, 115] on link "Customers" at bounding box center [833, 107] width 209 height 32
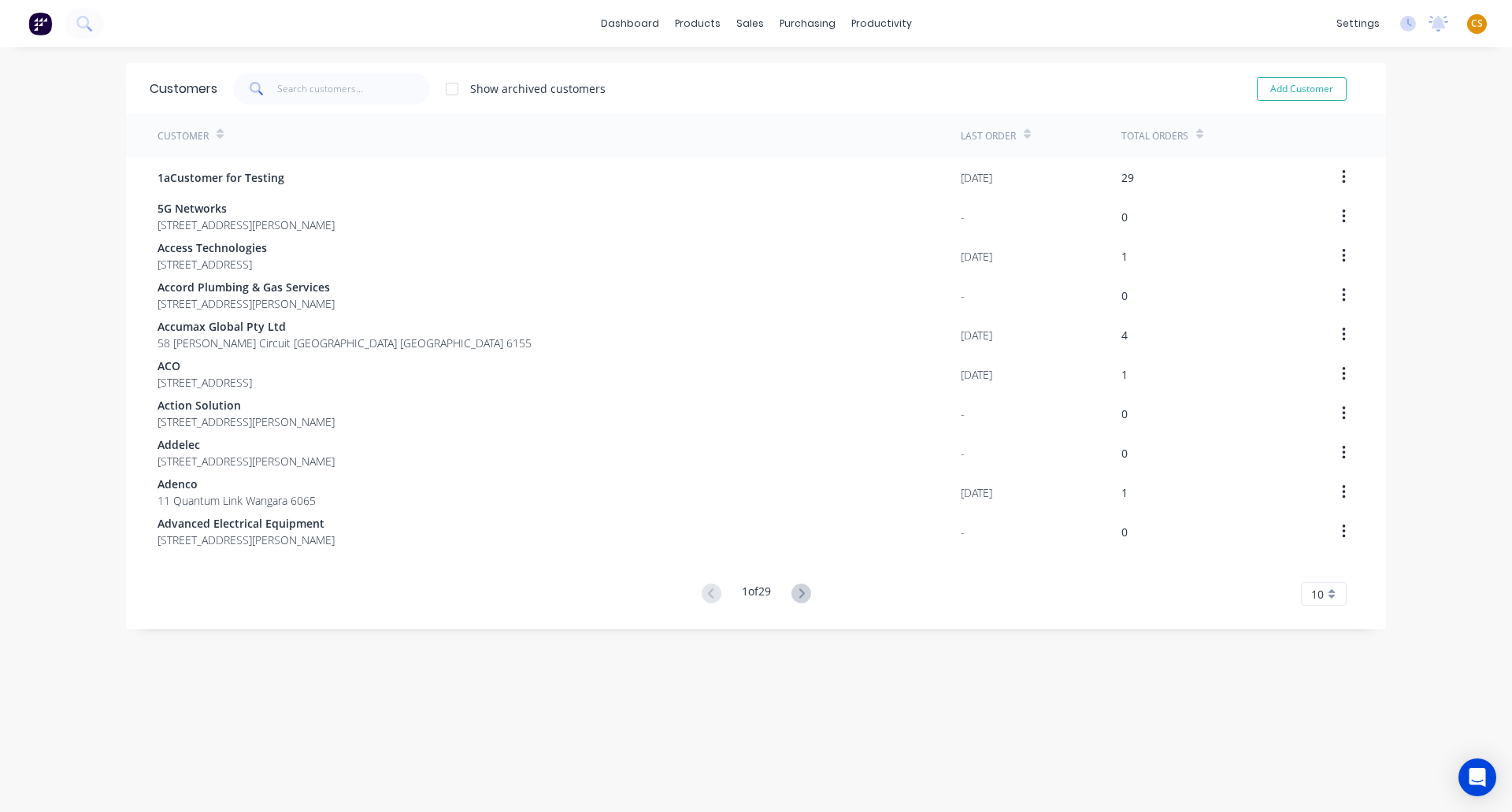
click at [1198, 133] on div "Total Orders" at bounding box center [1210, 136] width 177 height 43
click at [1197, 133] on icon at bounding box center [1200, 134] width 7 height 12
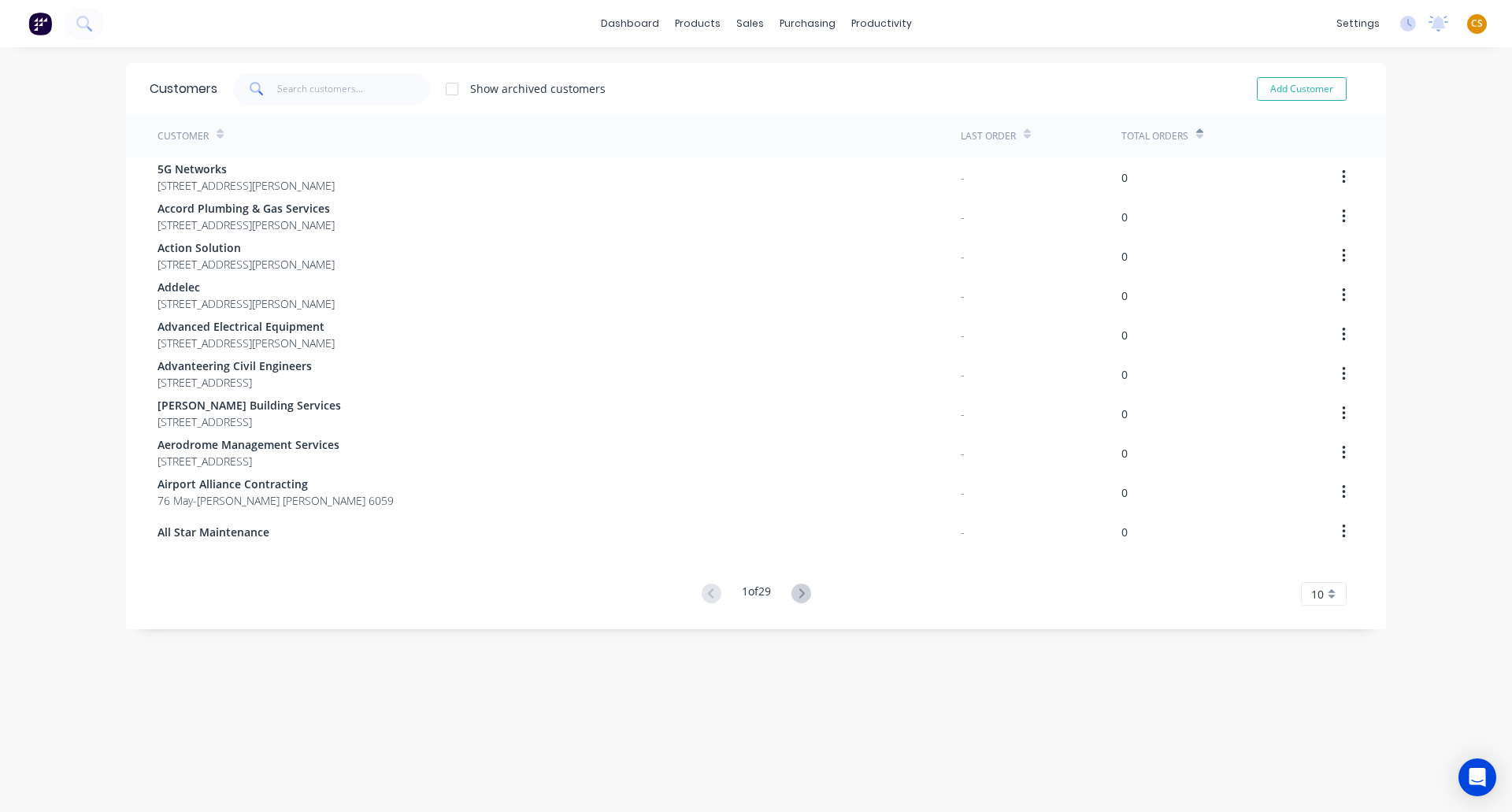
click at [1197, 133] on icon at bounding box center [1200, 134] width 7 height 12
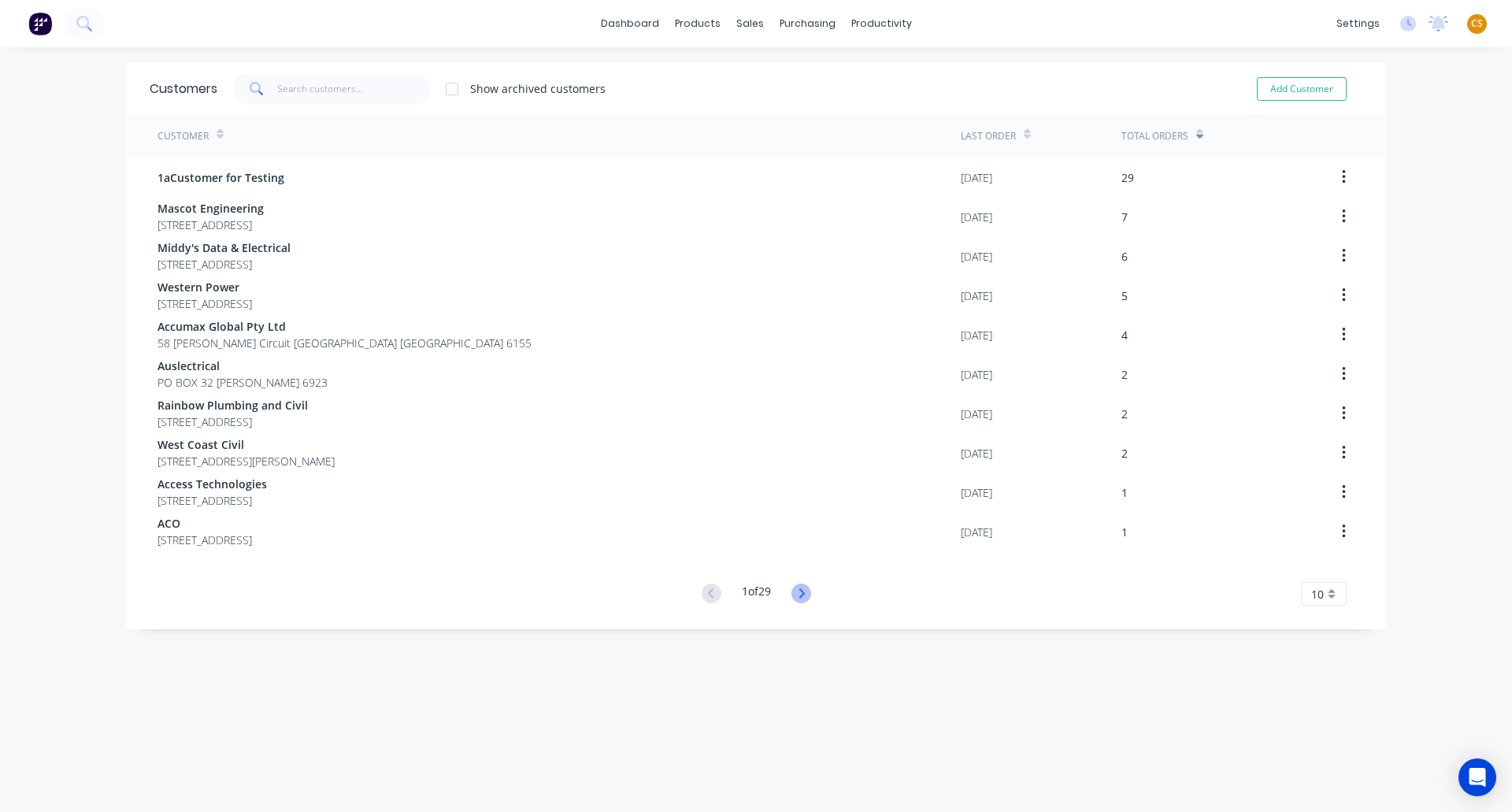
click at [799, 601] on icon at bounding box center [802, 593] width 20 height 20
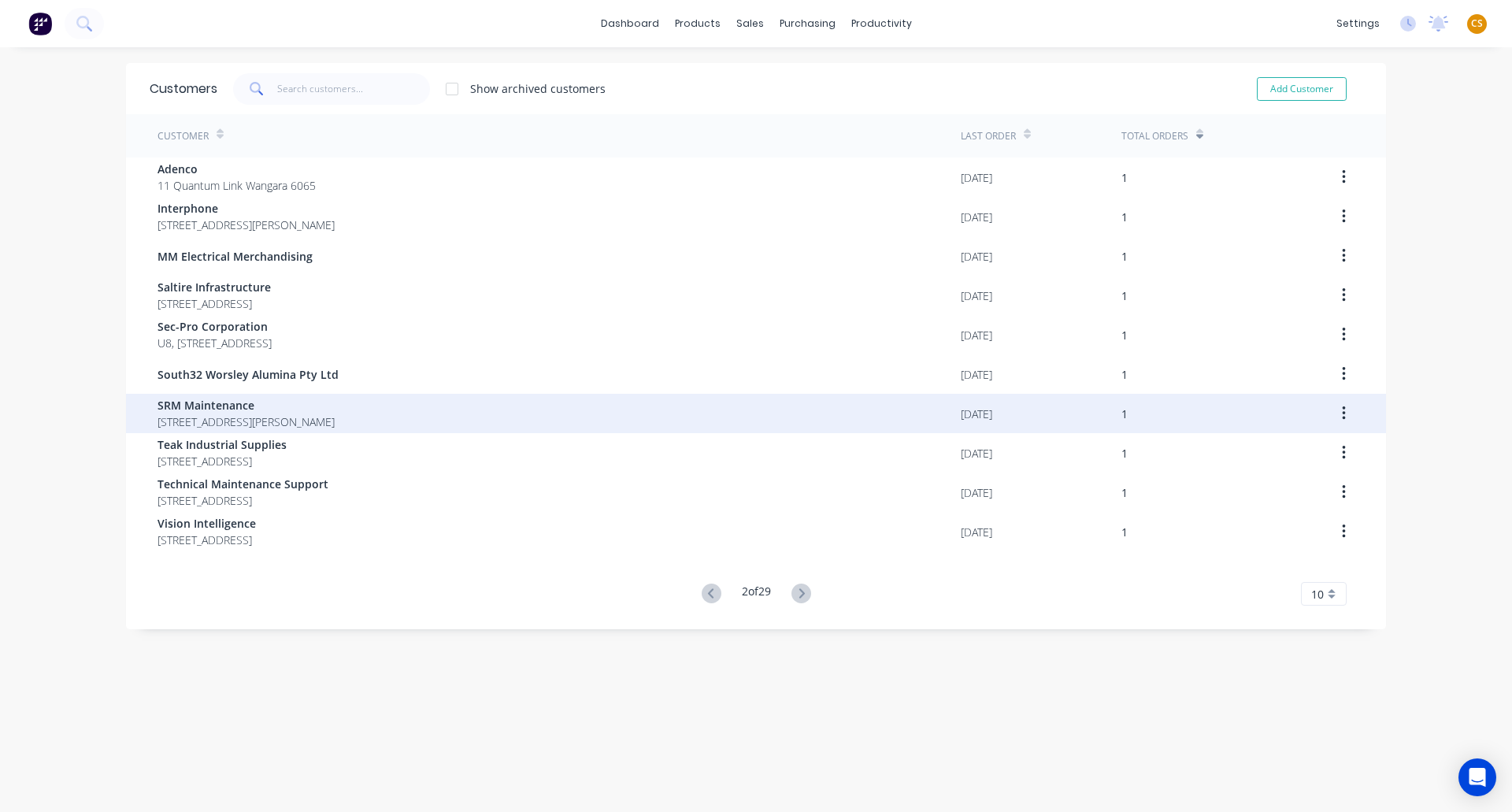
click at [234, 411] on span "SRM Maintenance" at bounding box center [246, 405] width 178 height 17
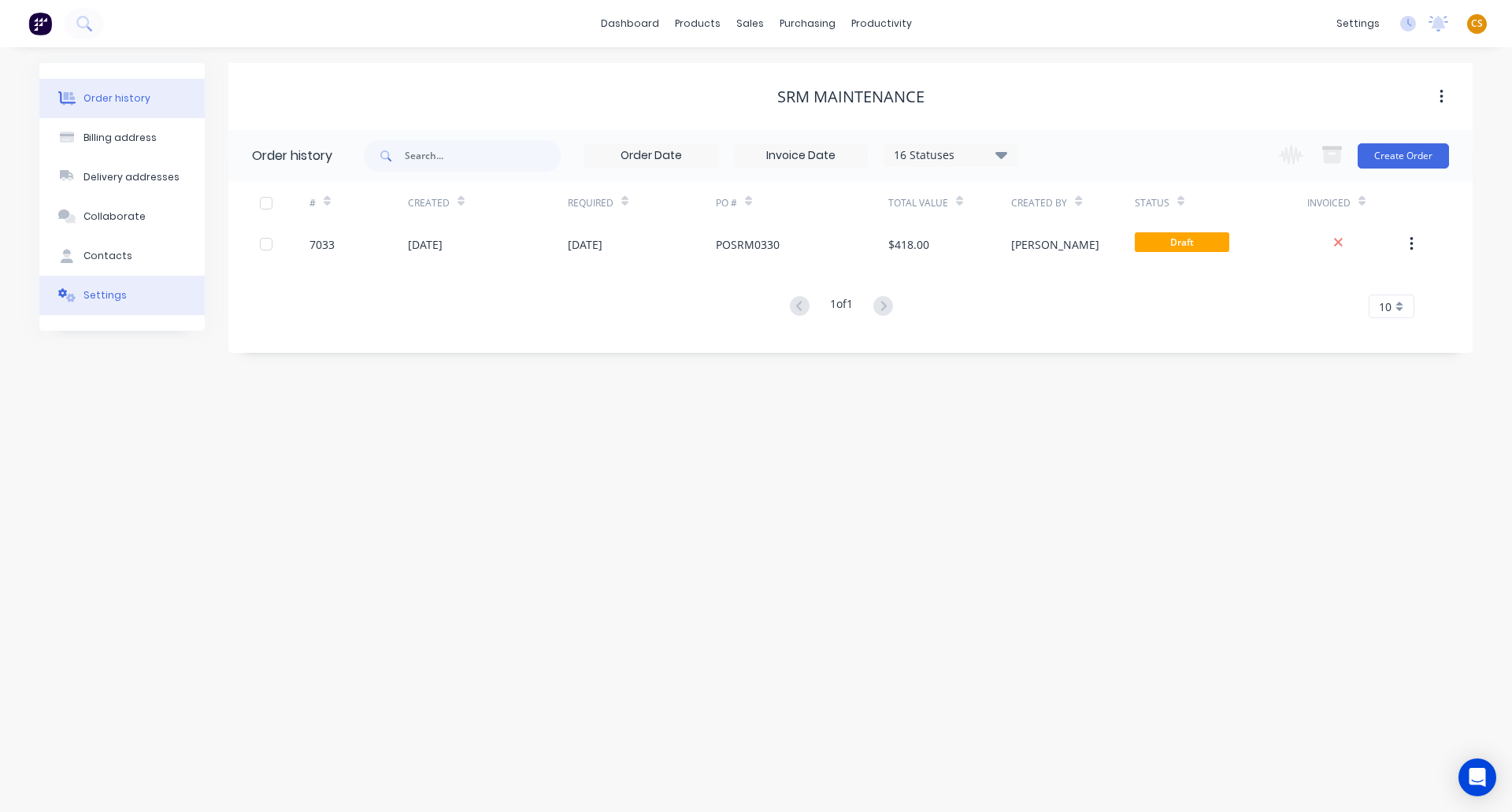
click at [113, 300] on div "Settings" at bounding box center [105, 294] width 43 height 14
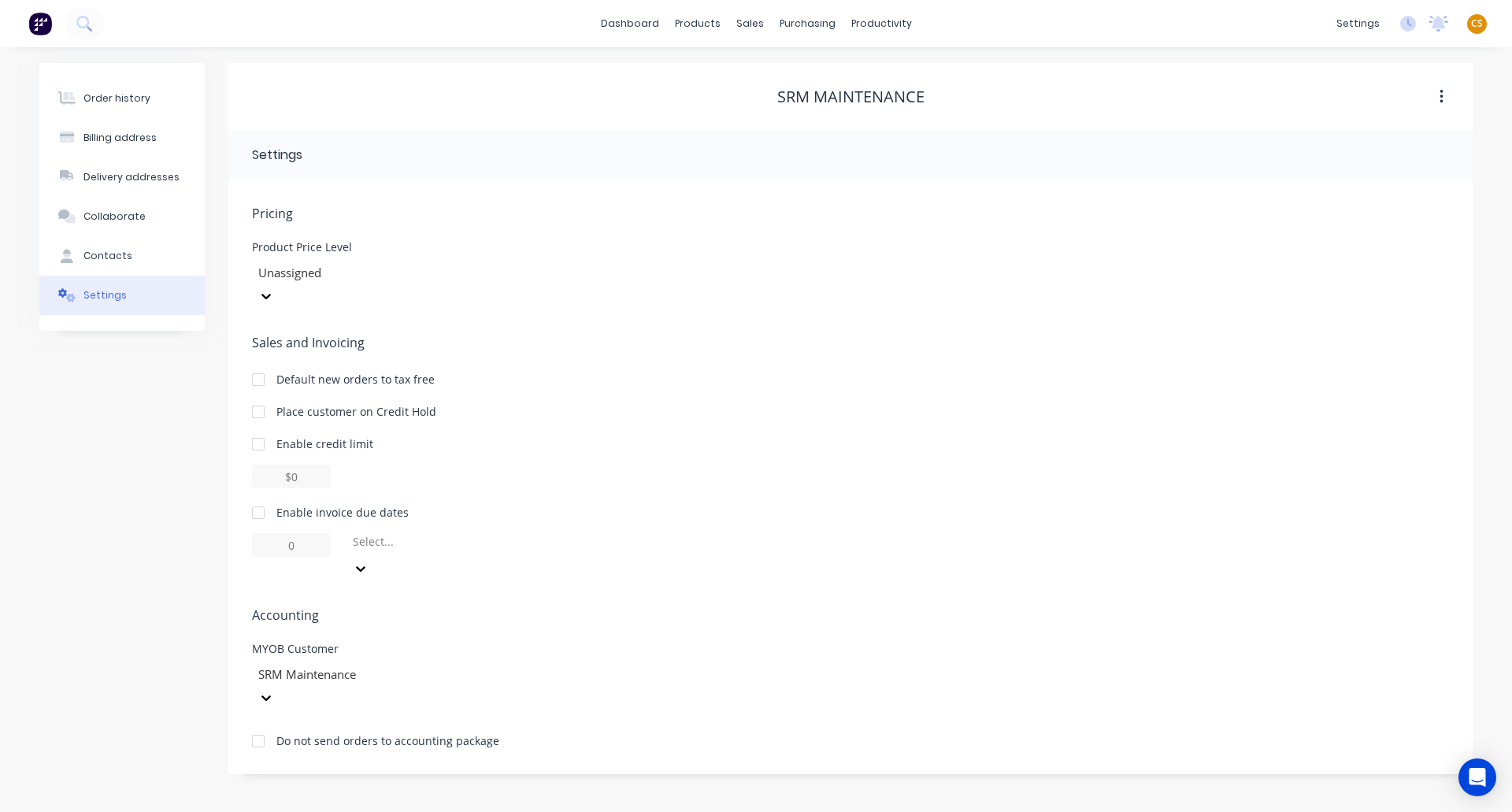
click at [251, 497] on div at bounding box center [258, 513] width 32 height 32
drag, startPoint x: 305, startPoint y: 524, endPoint x: 242, endPoint y: 520, distance: 63.1
click at [242, 520] on div "Pricing Product Price Level Unassigned Sales and Invoicing Default new orders t…" at bounding box center [851, 477] width 1245 height 594
type input "30"
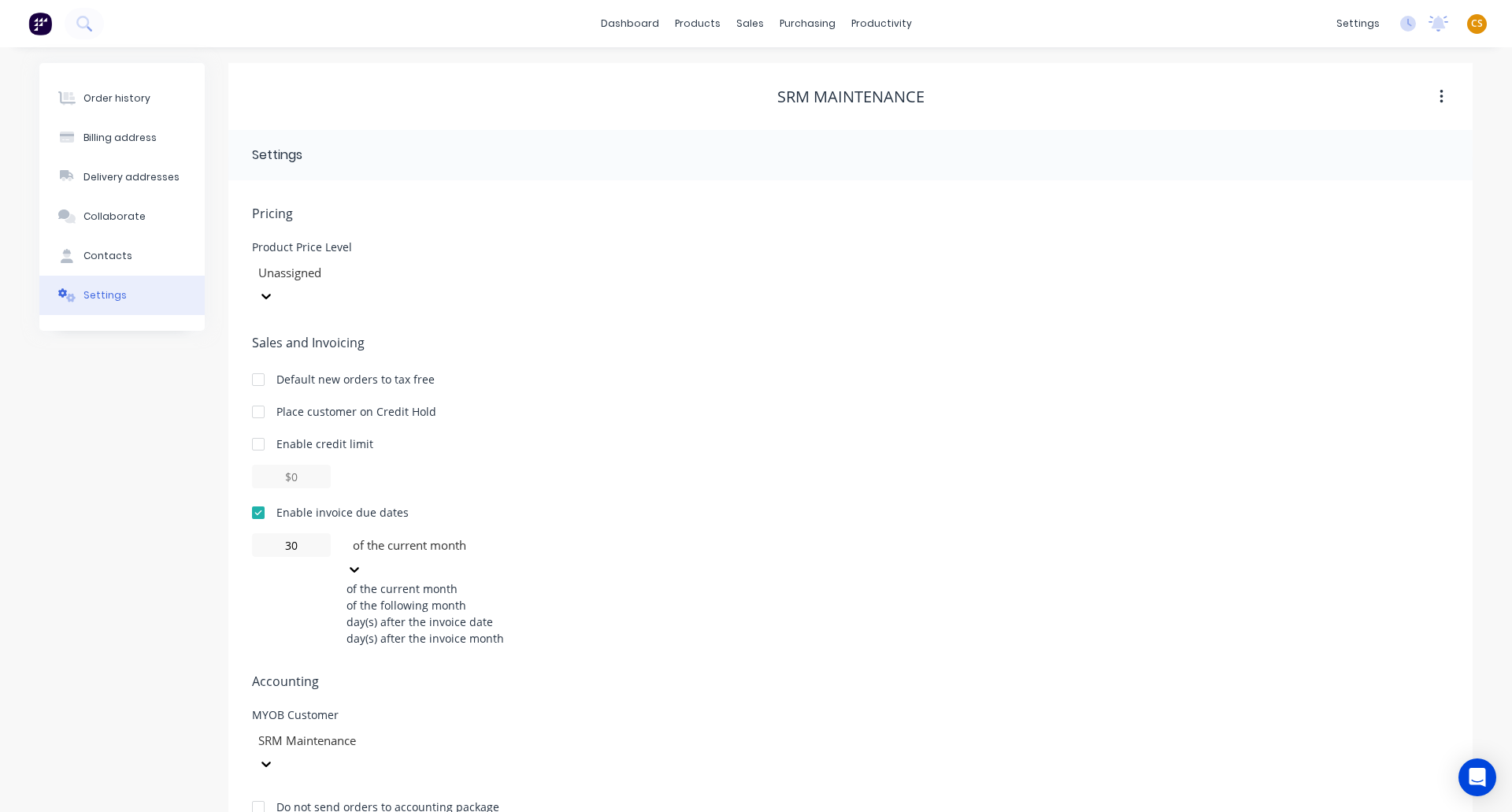
click at [393, 596] on div "of the following month" at bounding box center [465, 605] width 237 height 17
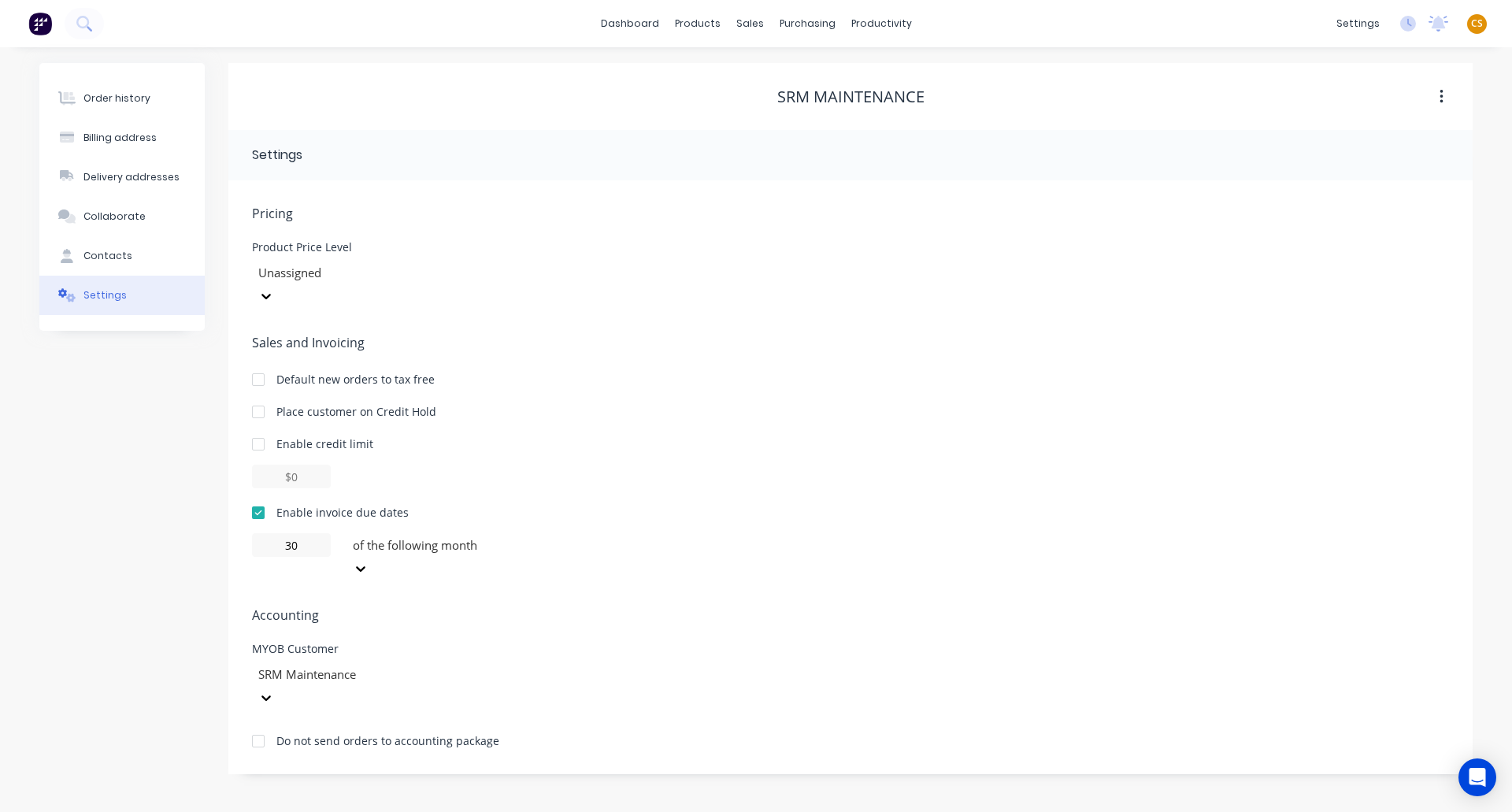
click at [173, 468] on div "Order history Billing address Delivery addresses Collaborate Contacts Settings" at bounding box center [121, 418] width 165 height 711
click at [94, 100] on div "Order history" at bounding box center [117, 98] width 67 height 14
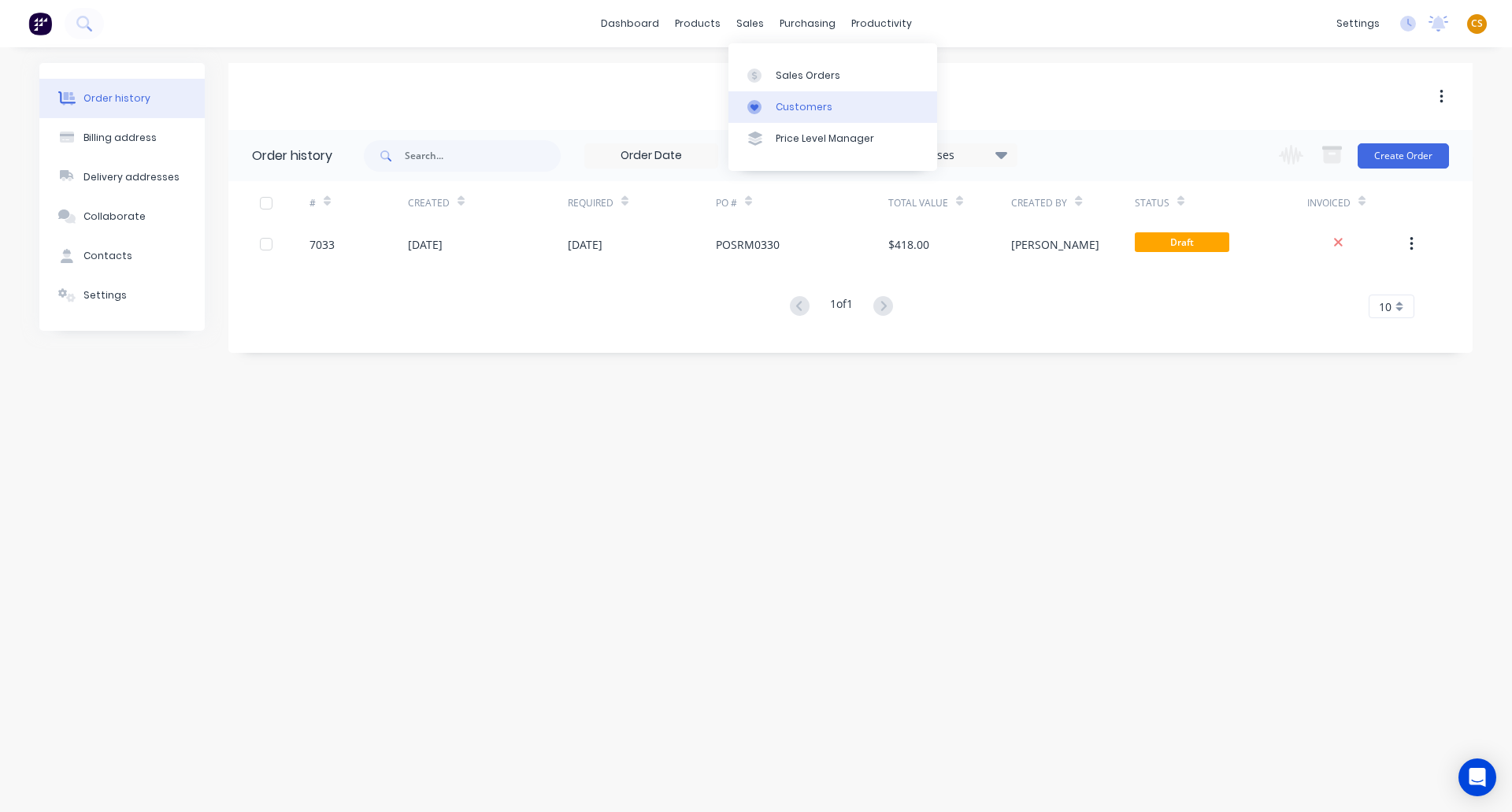
click at [817, 102] on div "Customers" at bounding box center [804, 107] width 56 height 14
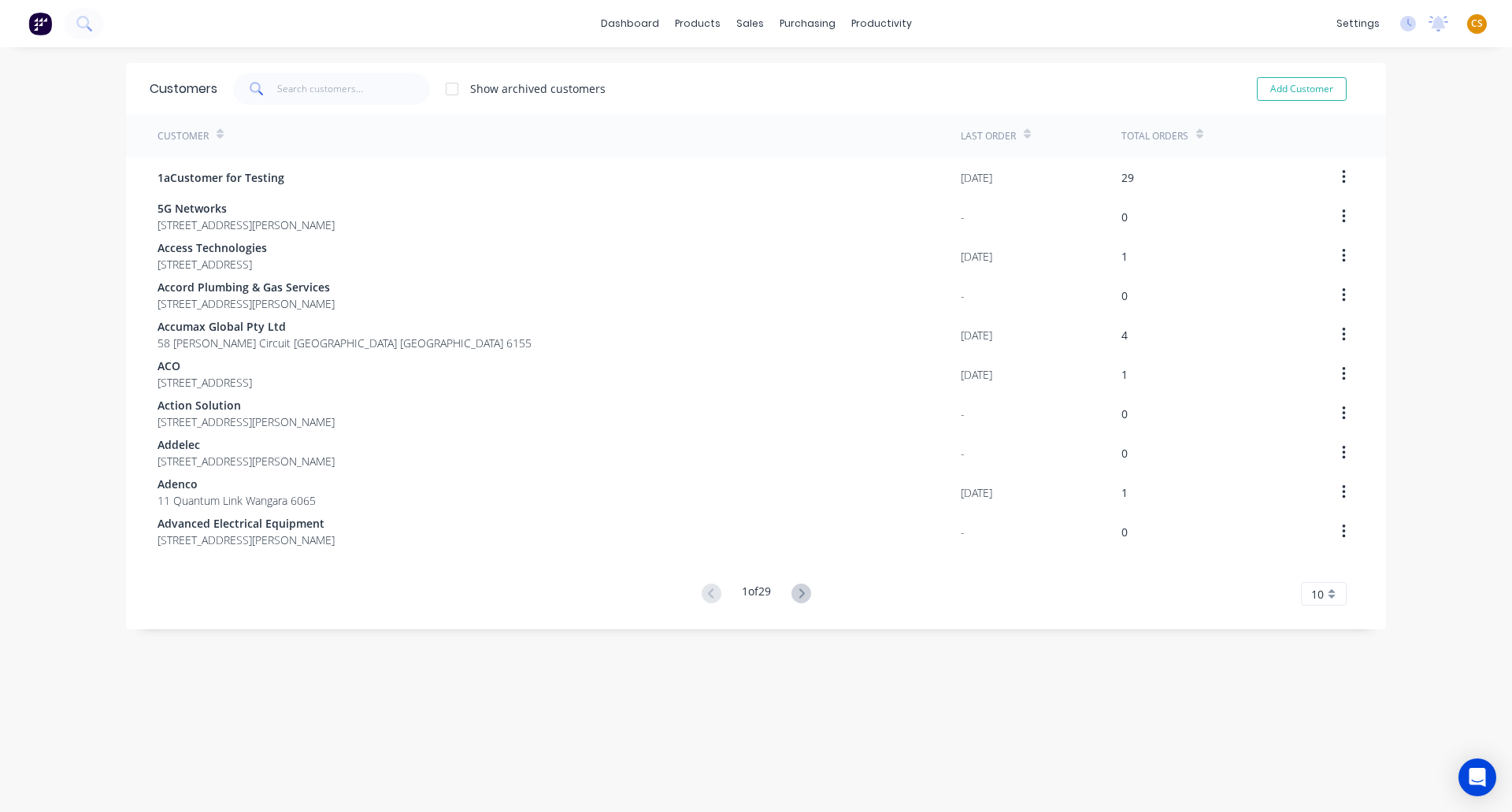
click at [1197, 131] on icon at bounding box center [1200, 134] width 7 height 12
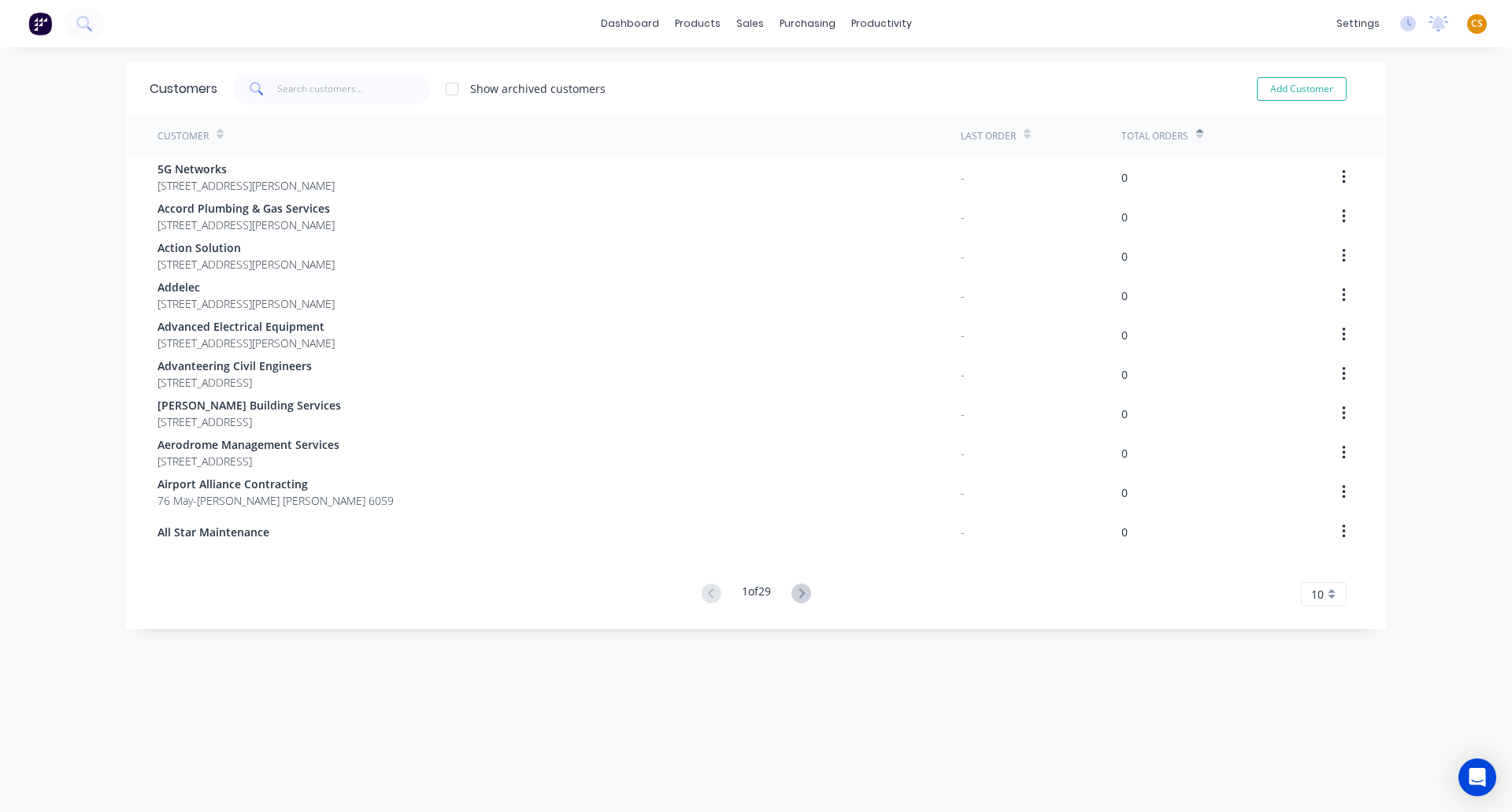
click at [1197, 131] on icon at bounding box center [1200, 134] width 7 height 12
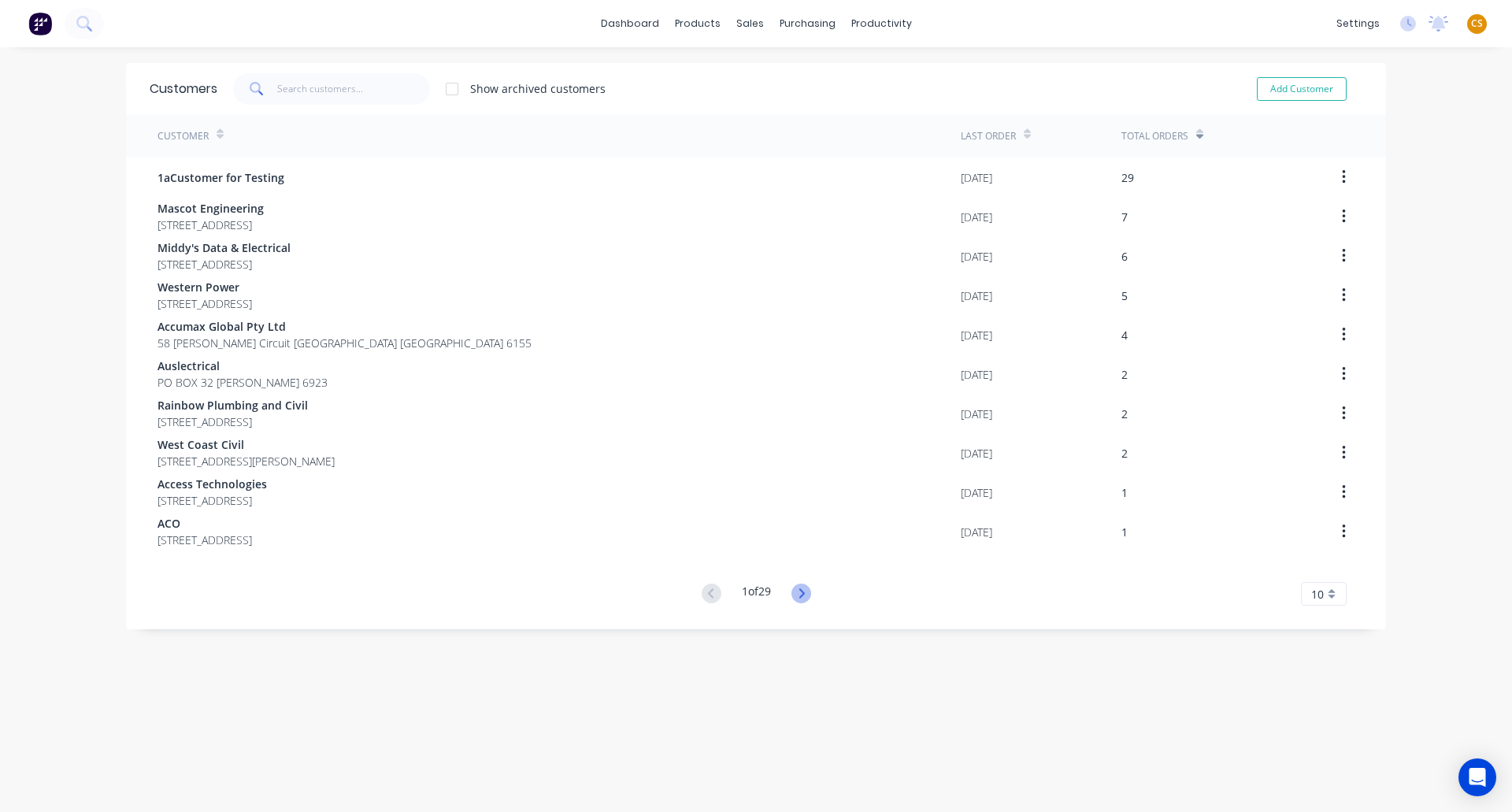
click at [793, 596] on icon at bounding box center [802, 593] width 20 height 20
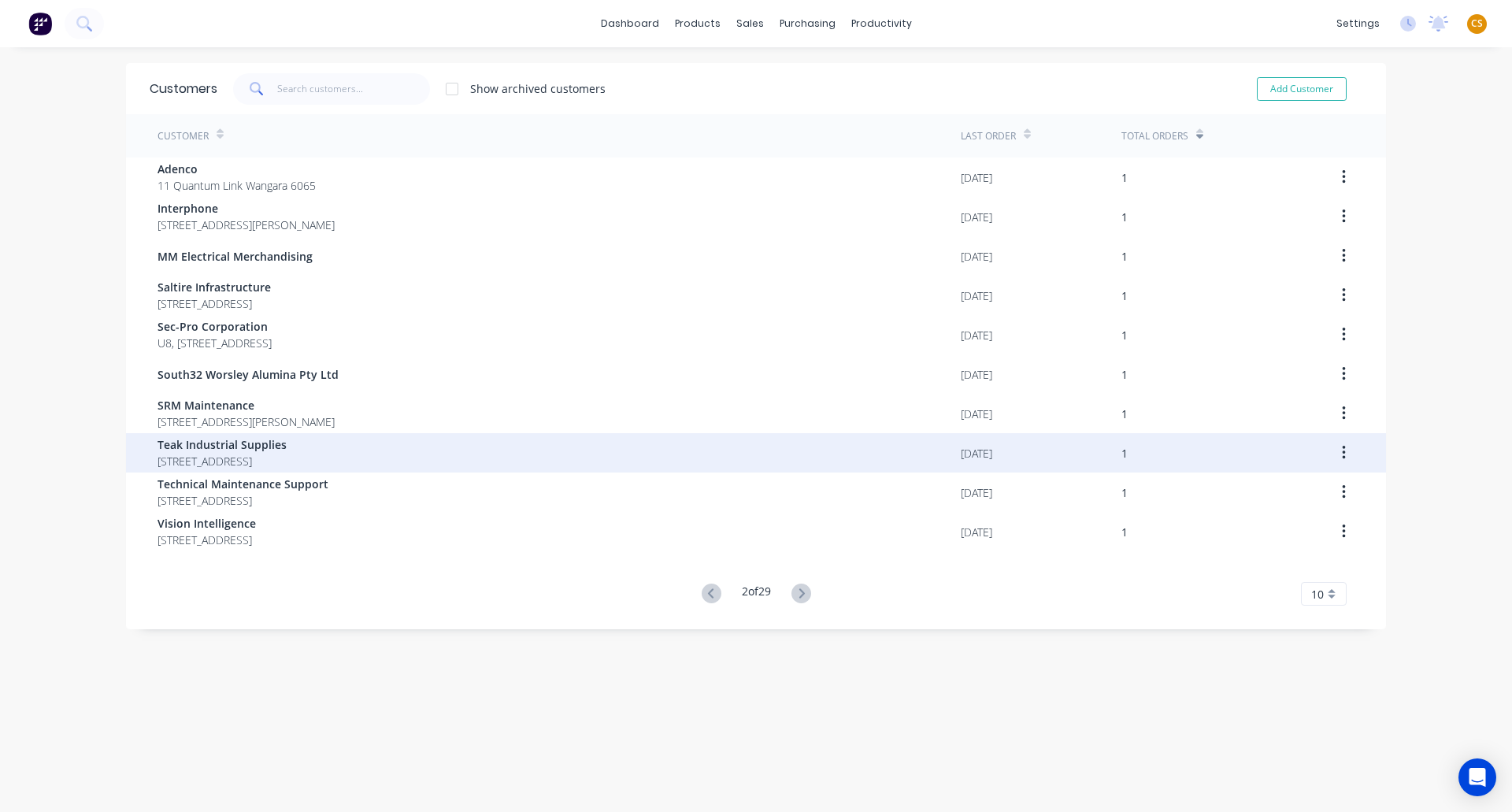
click at [212, 452] on span "Teak Industrial Supplies" at bounding box center [222, 445] width 129 height 17
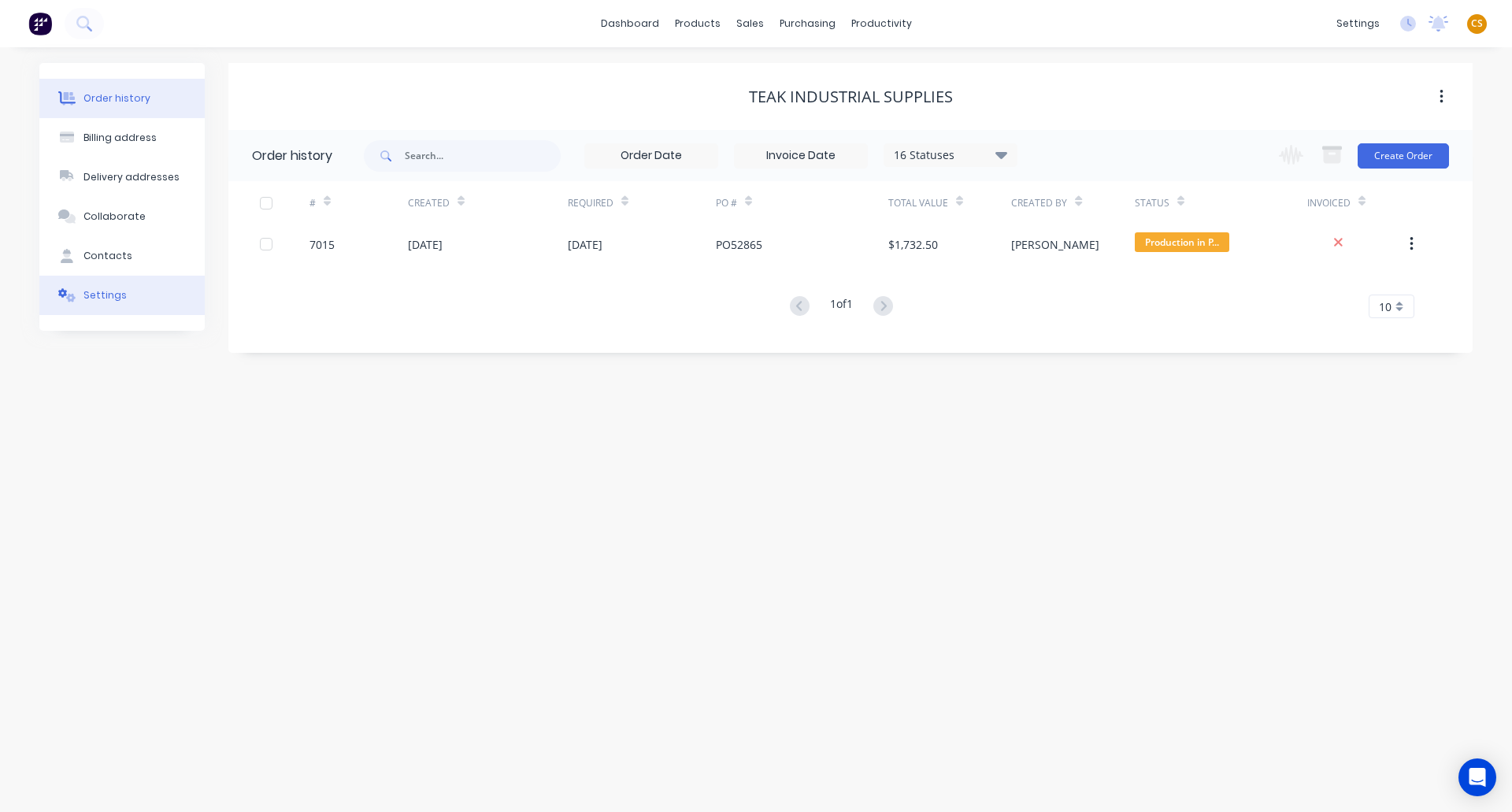
click at [102, 287] on button "Settings" at bounding box center [121, 294] width 165 height 39
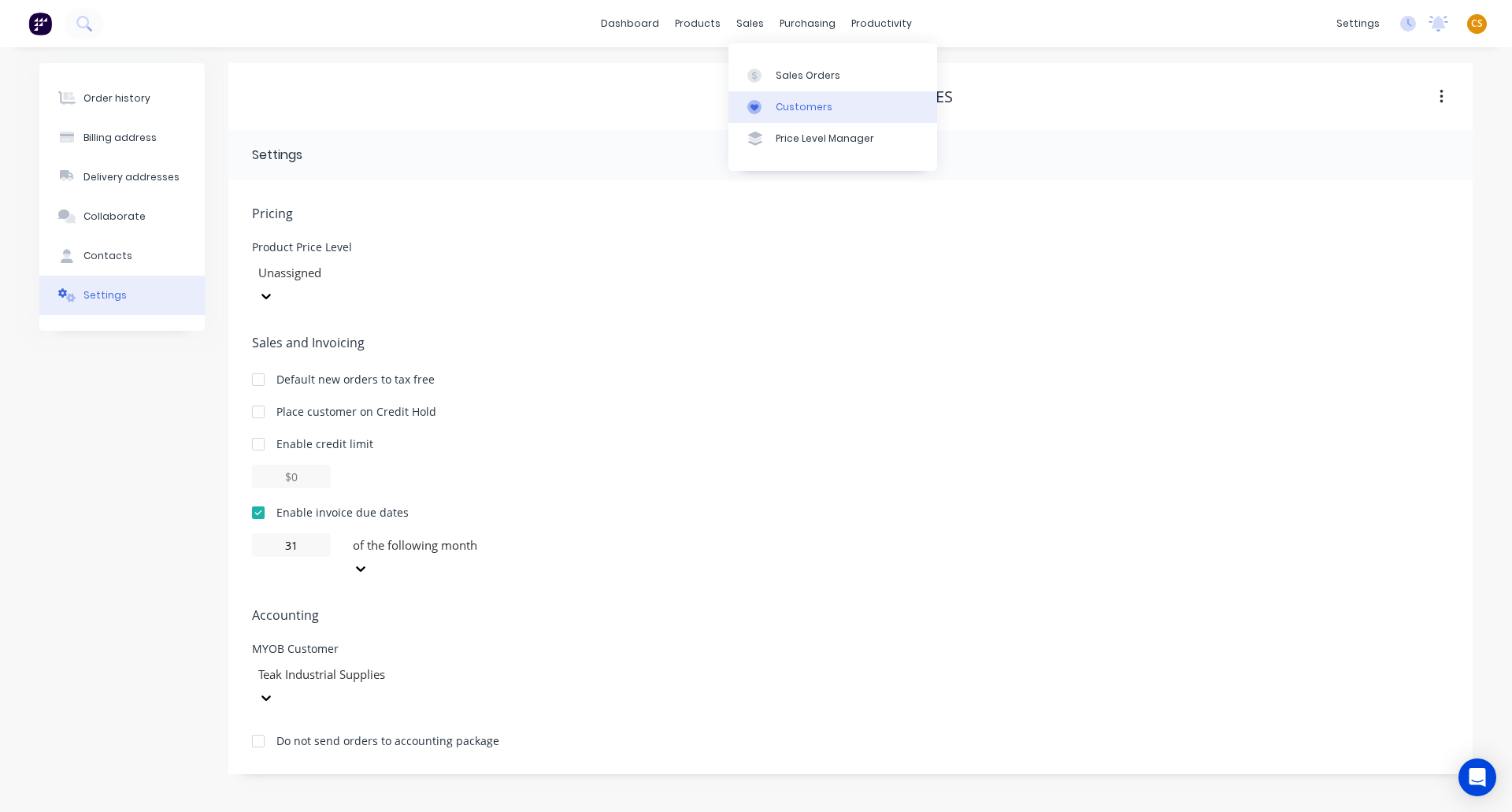
click at [823, 111] on div "Customers" at bounding box center [804, 107] width 56 height 14
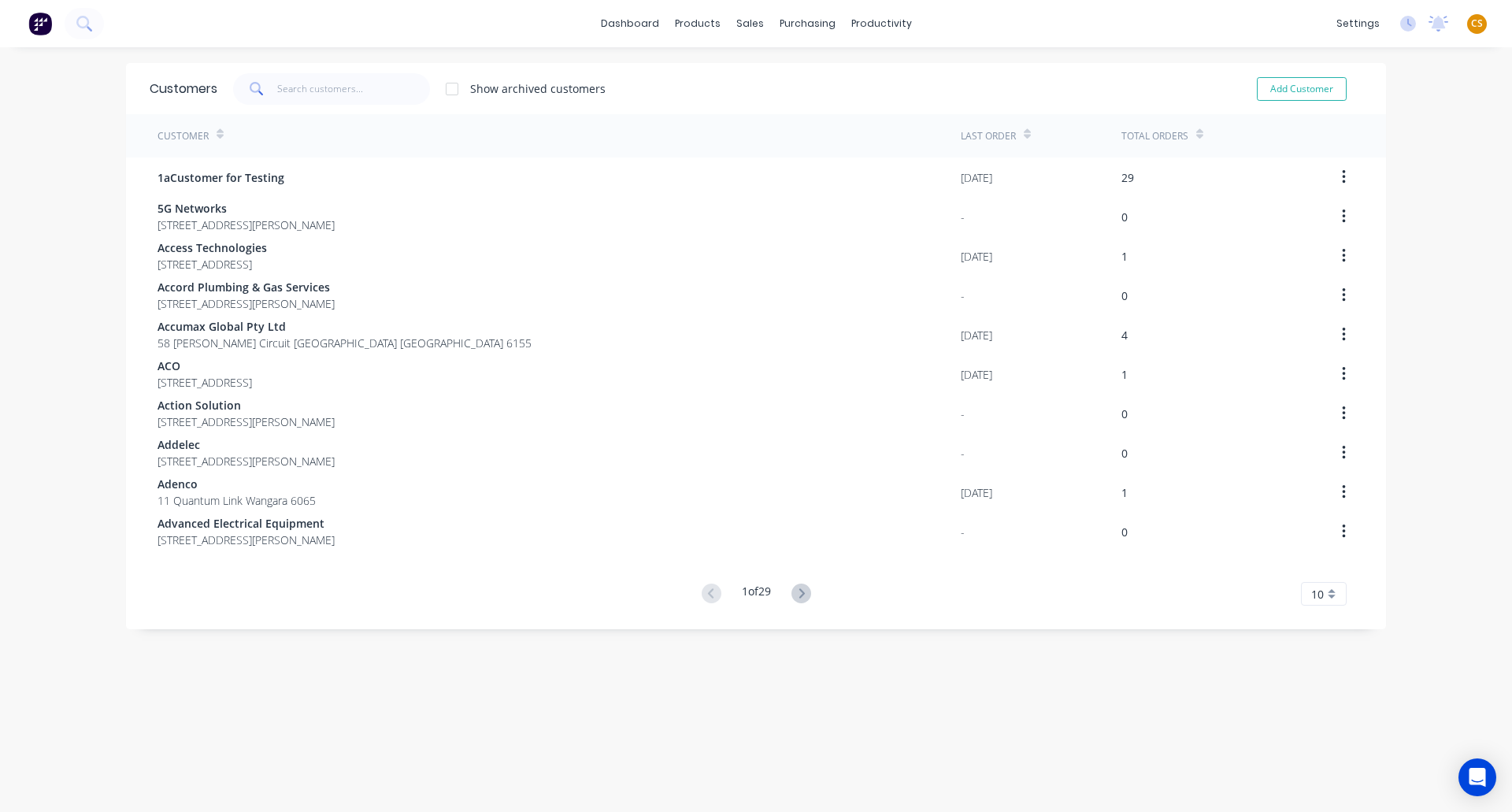
click at [1197, 132] on icon at bounding box center [1200, 134] width 7 height 12
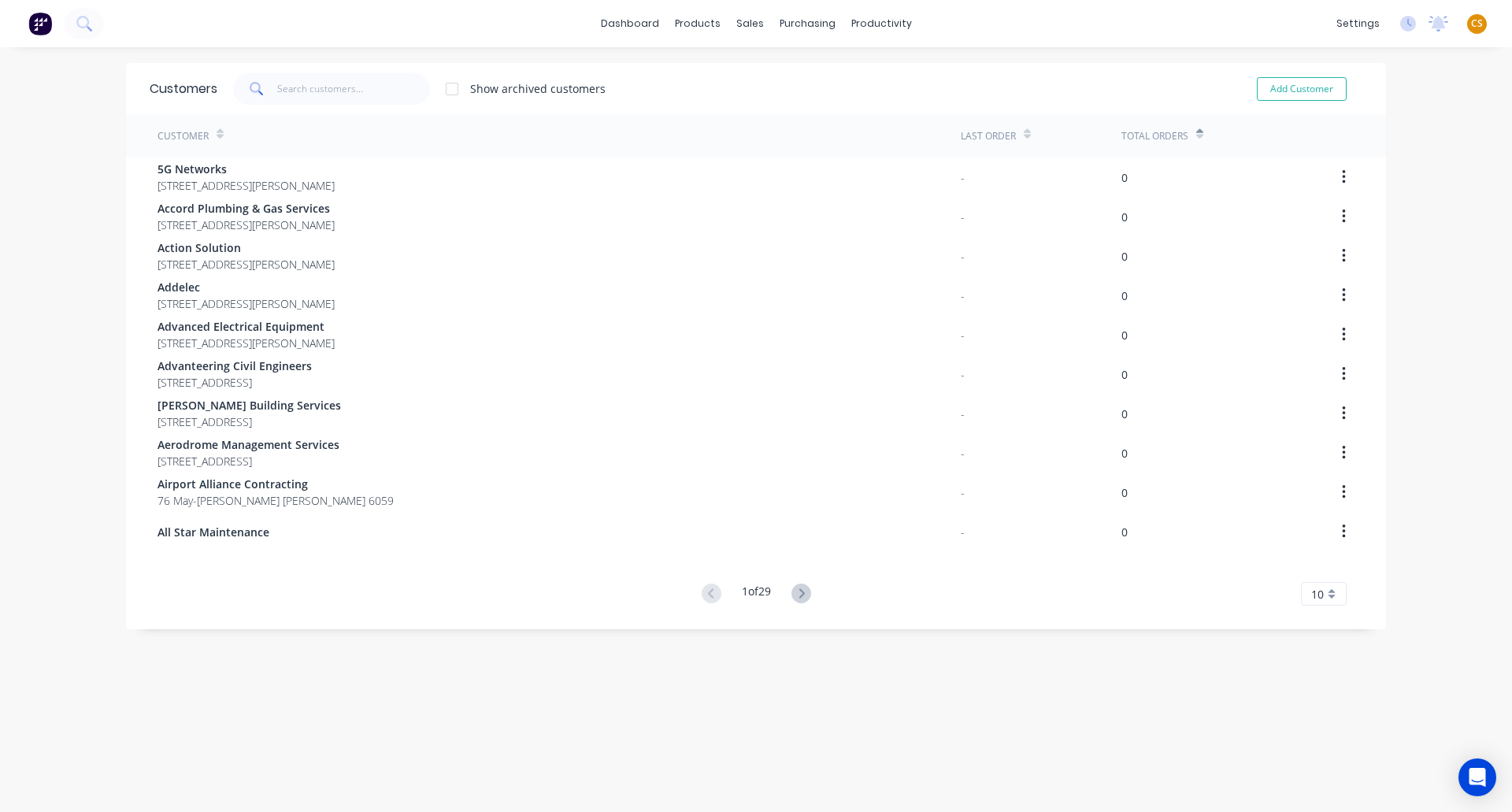
click at [1197, 132] on icon at bounding box center [1200, 134] width 7 height 12
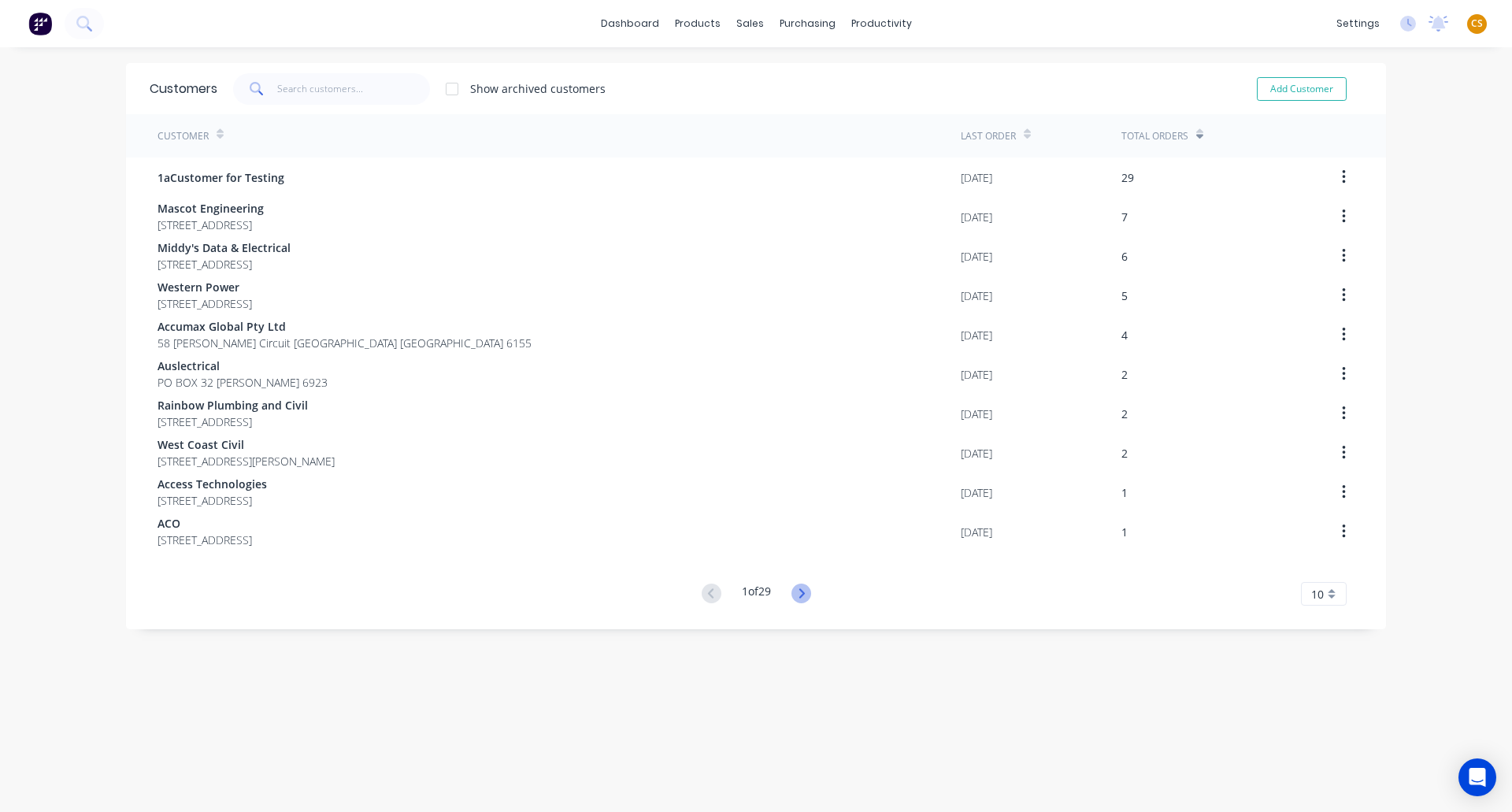
click at [800, 591] on icon at bounding box center [802, 593] width 20 height 20
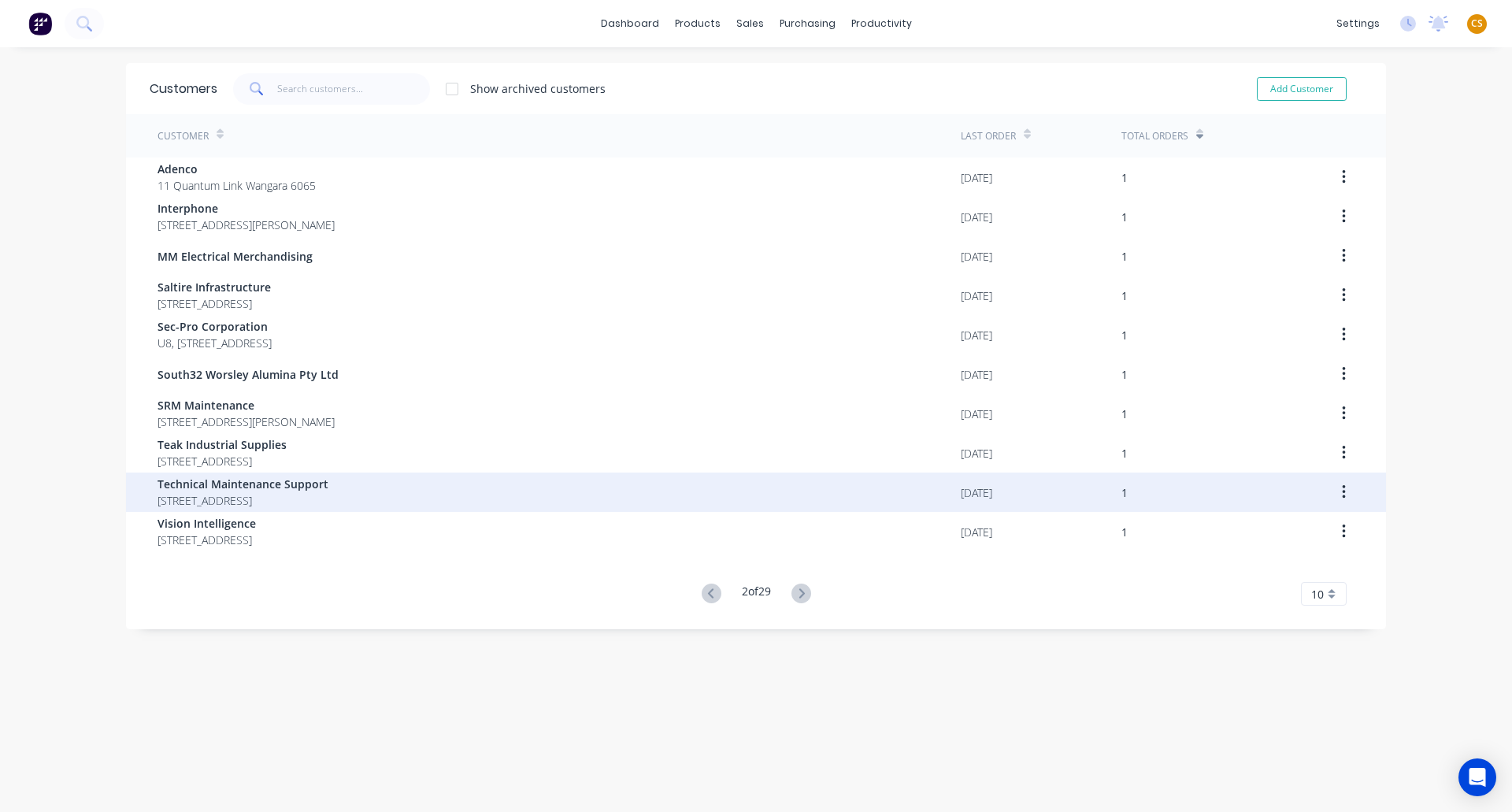
click at [279, 489] on span "Technical Maintenance Support" at bounding box center [243, 484] width 171 height 17
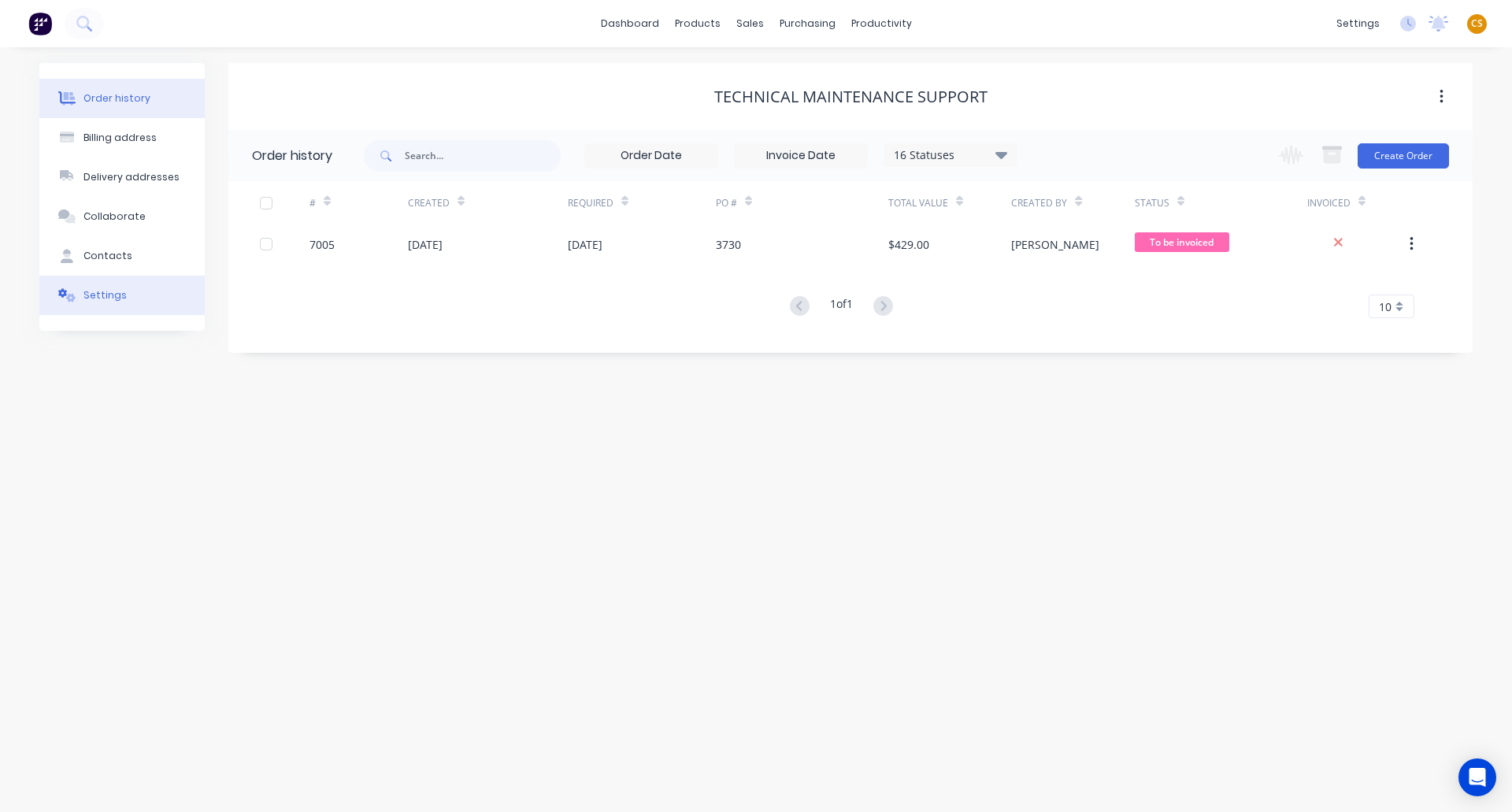
click at [97, 289] on div "Settings" at bounding box center [105, 294] width 43 height 14
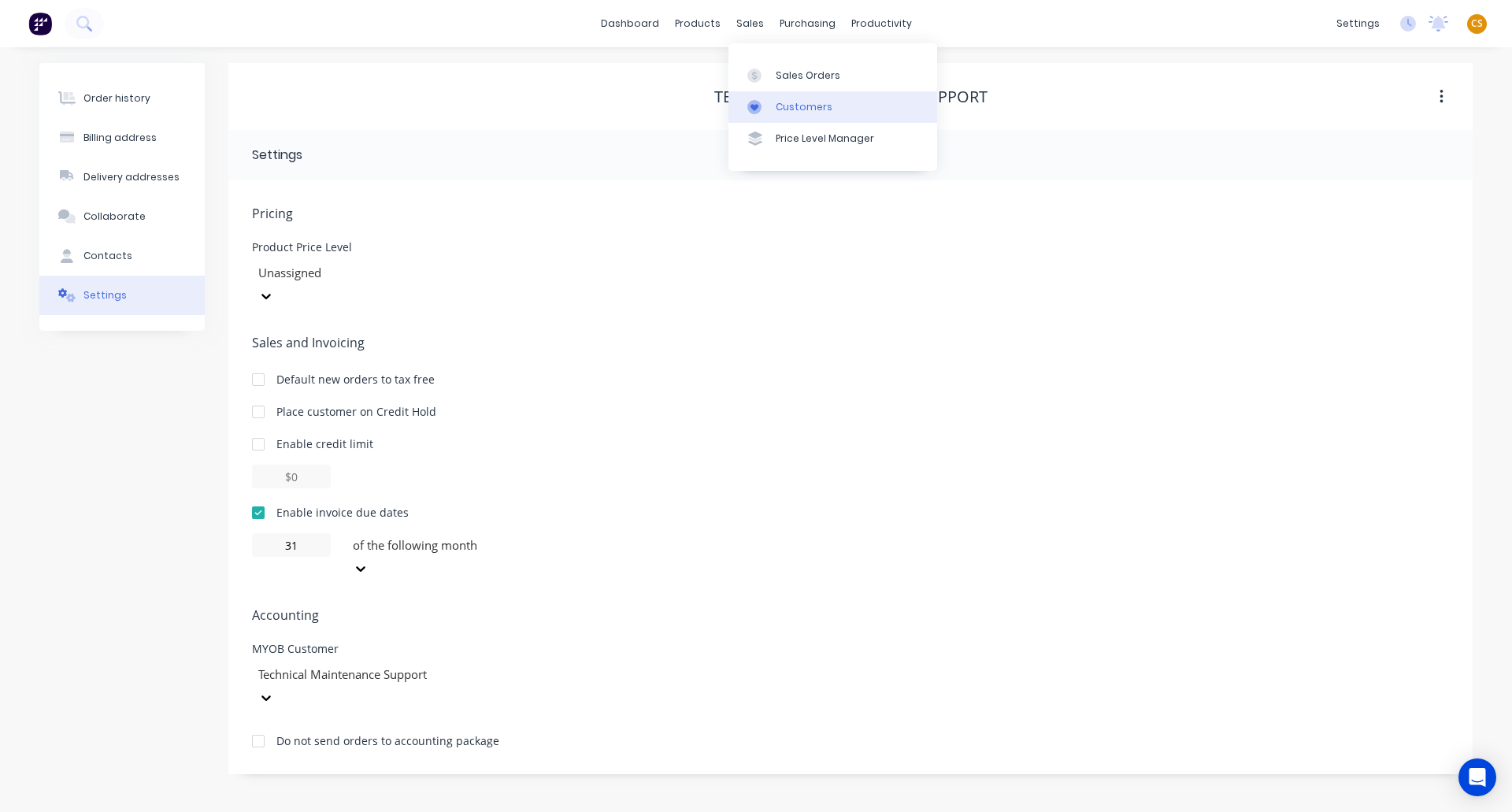
click at [808, 114] on div "Customers" at bounding box center [804, 107] width 56 height 14
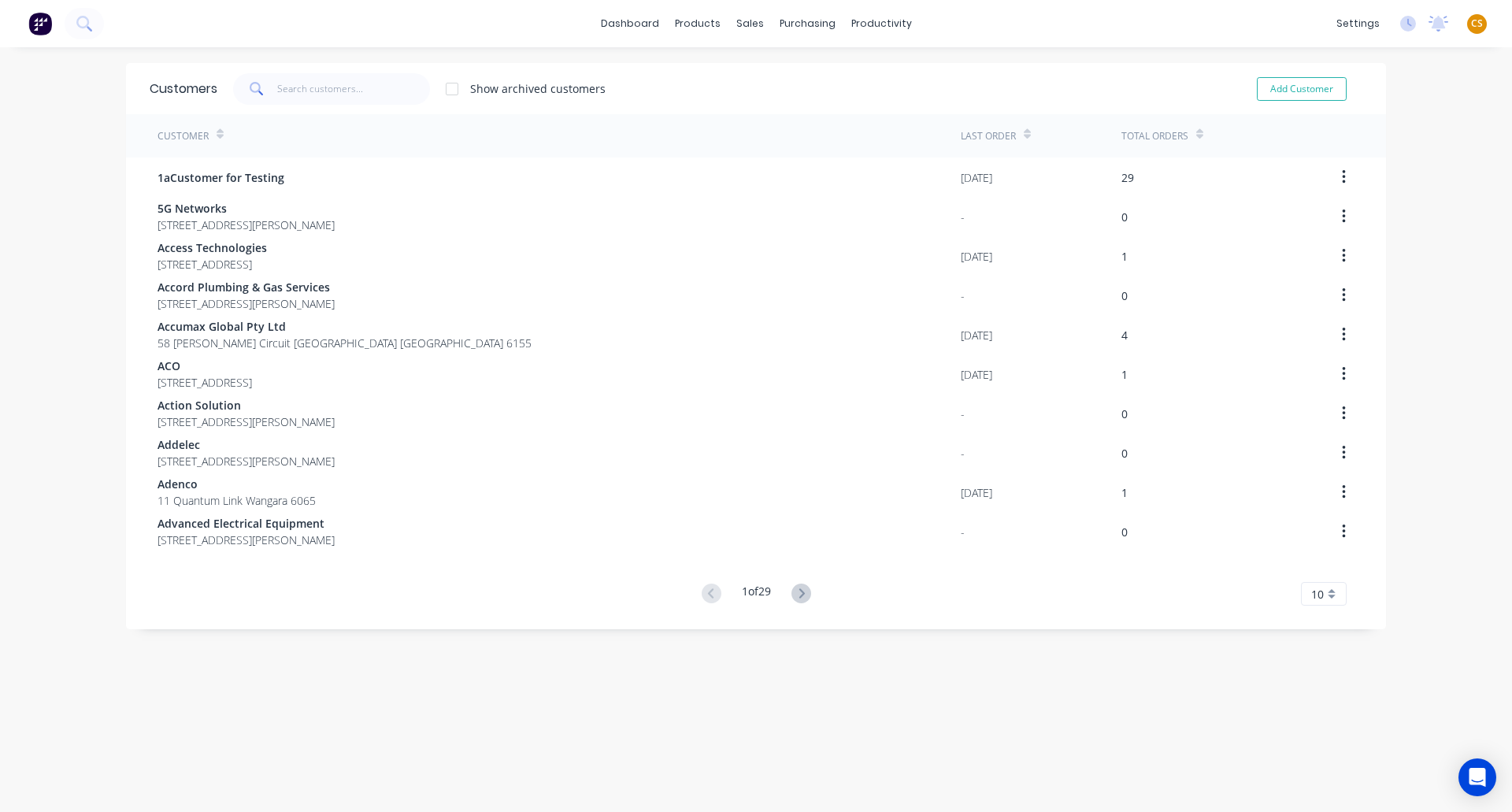
click at [1199, 136] on div "Total Orders" at bounding box center [1210, 136] width 177 height 43
click at [1188, 134] on div "Total Orders" at bounding box center [1163, 135] width 82 height 27
click at [1188, 129] on div "Total Orders" at bounding box center [1163, 135] width 82 height 27
click at [1197, 134] on icon at bounding box center [1200, 137] width 7 height 5
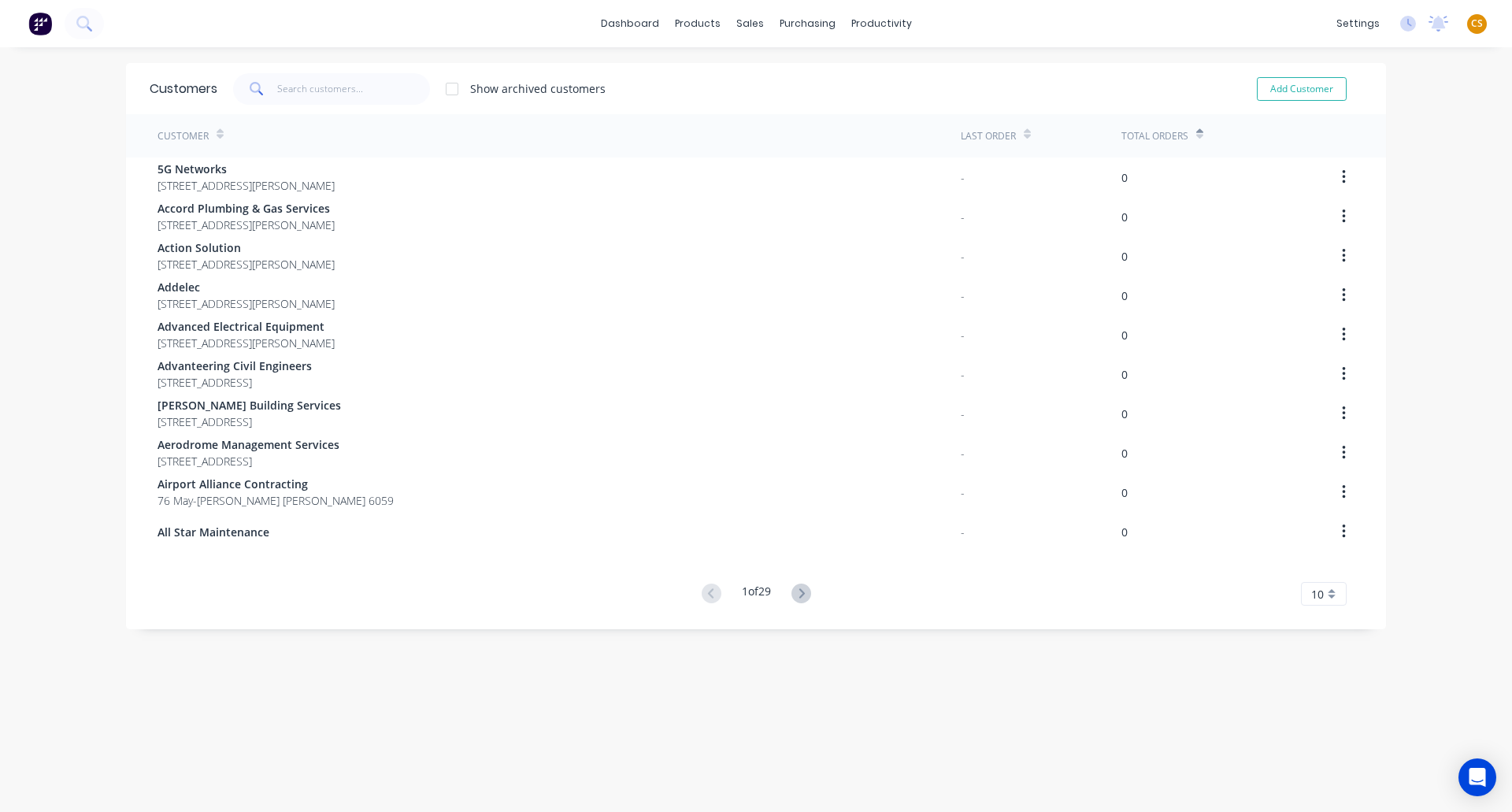
click at [1197, 134] on icon at bounding box center [1200, 134] width 7 height 12
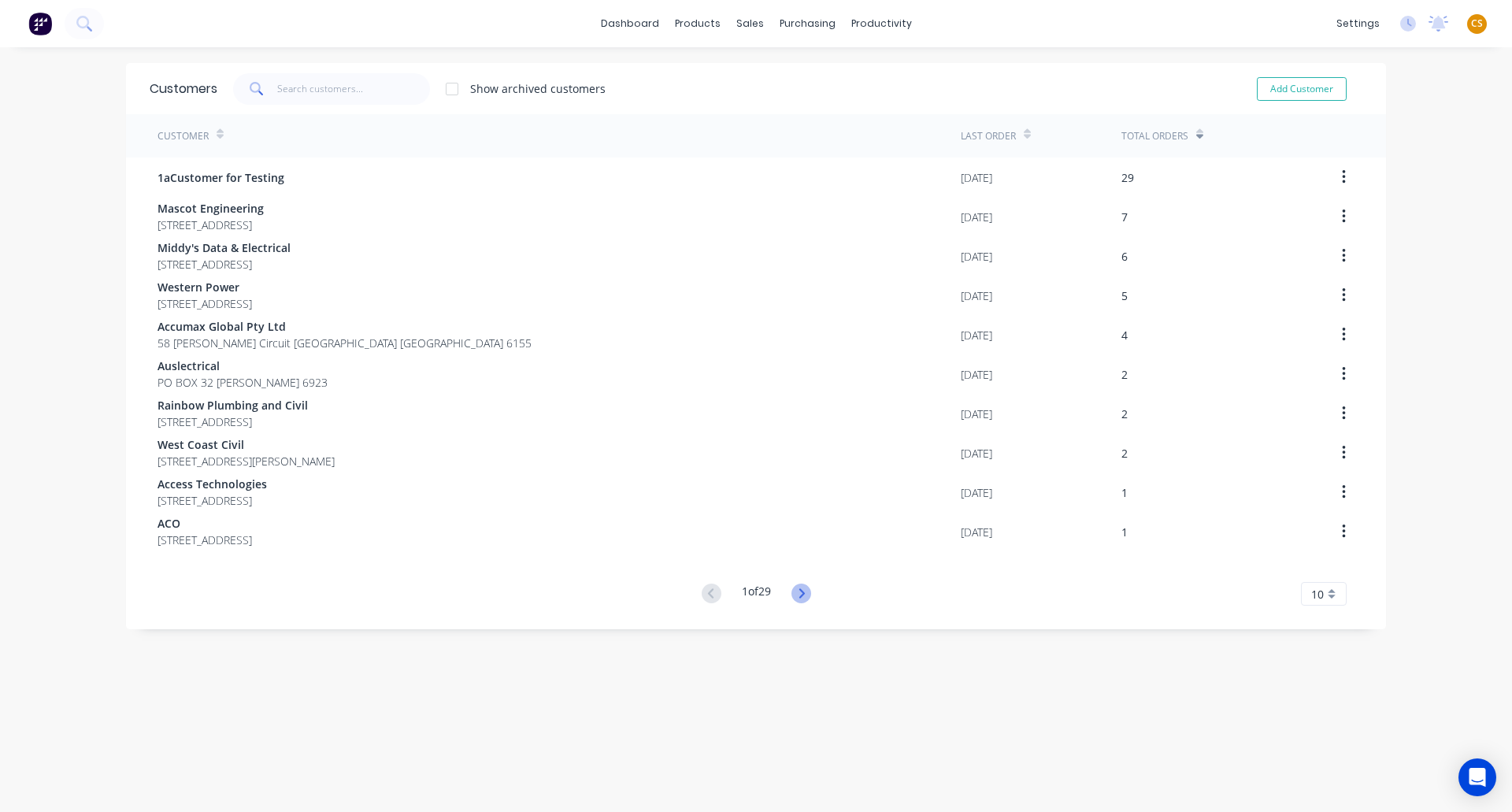
click at [798, 594] on icon at bounding box center [802, 593] width 20 height 20
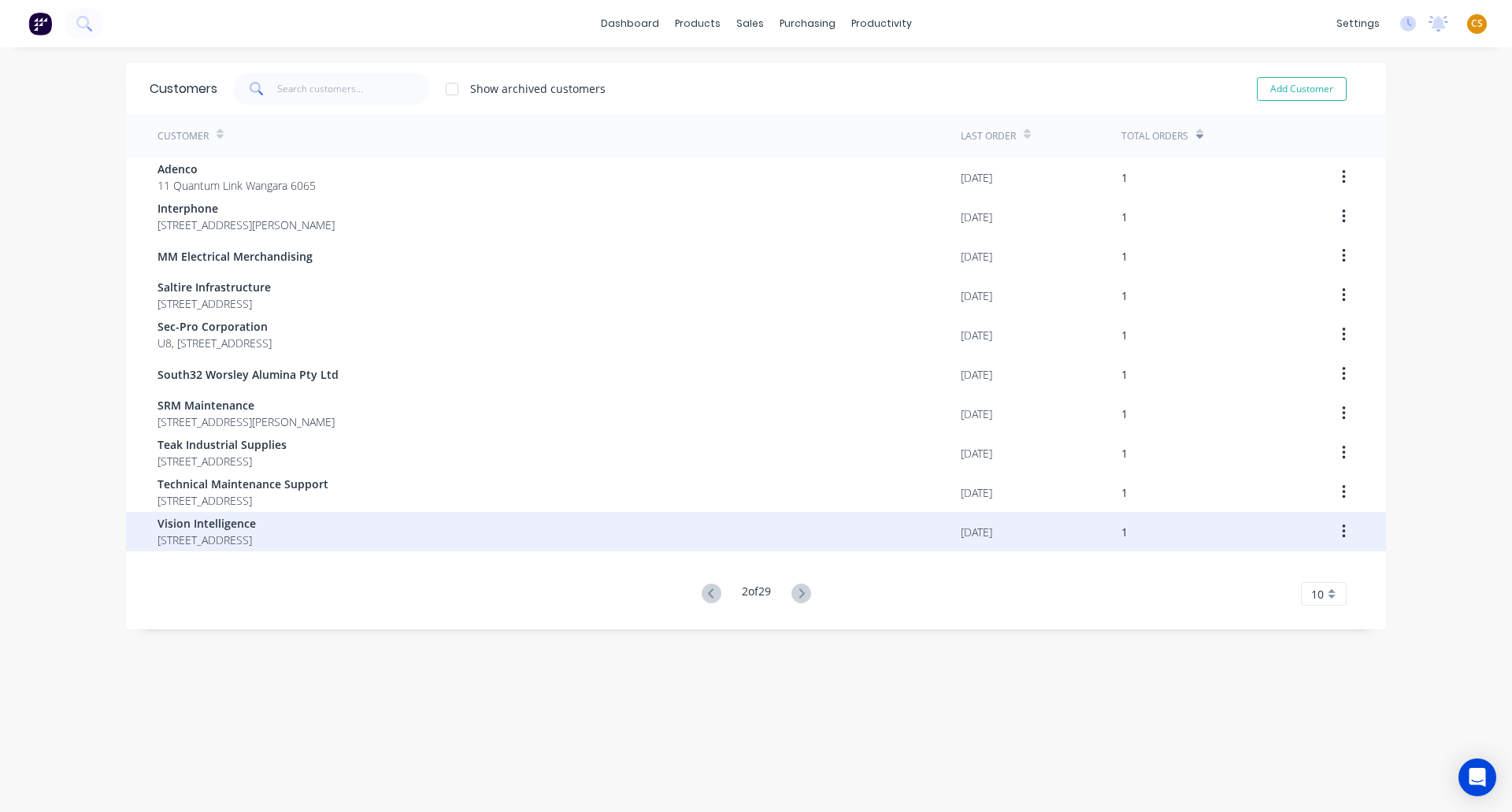
click at [240, 533] on span "PO Box 7001 Seven Hills 2147" at bounding box center [207, 540] width 99 height 17
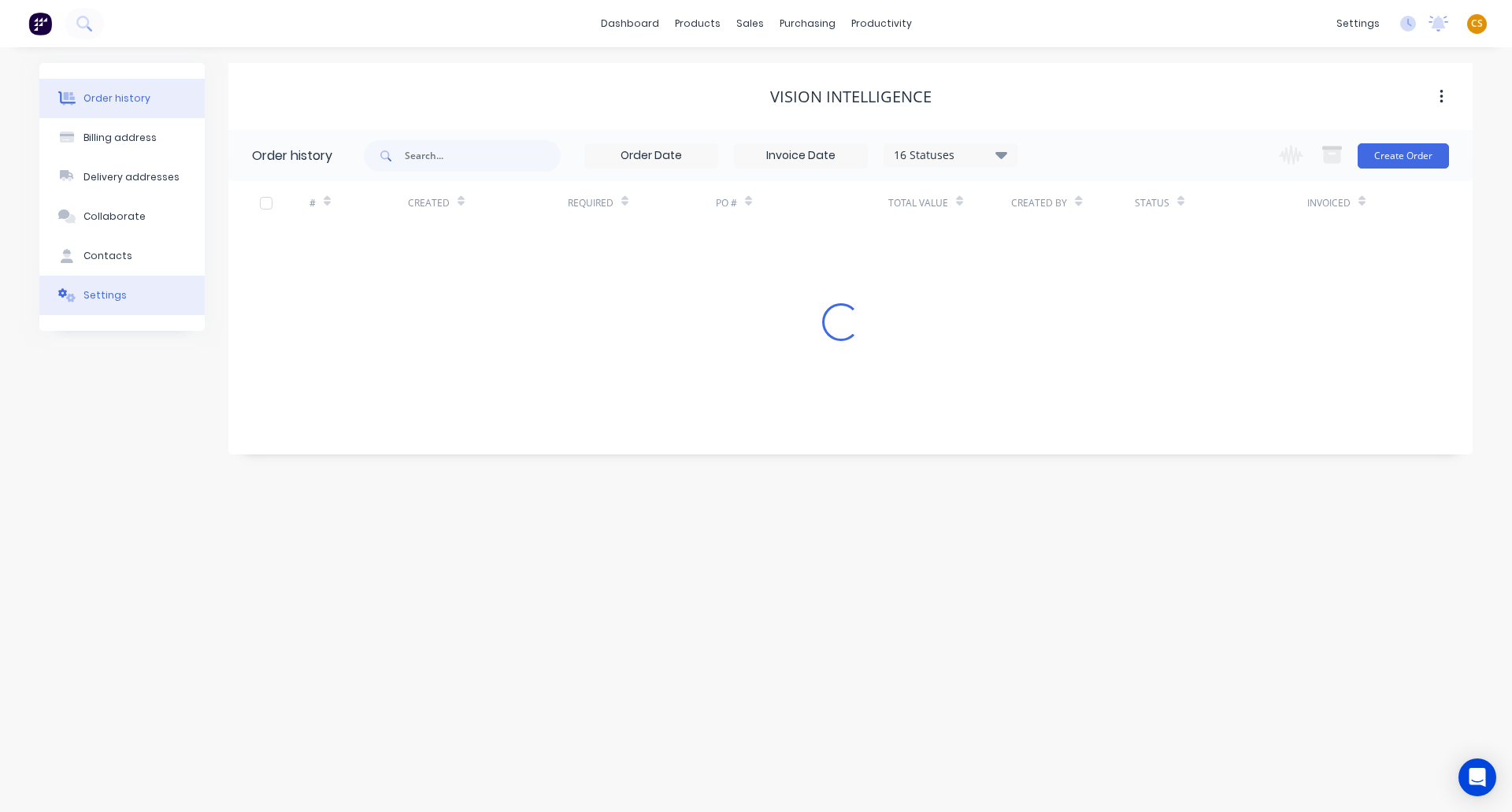
click at [125, 294] on button "Settings" at bounding box center [121, 294] width 165 height 39
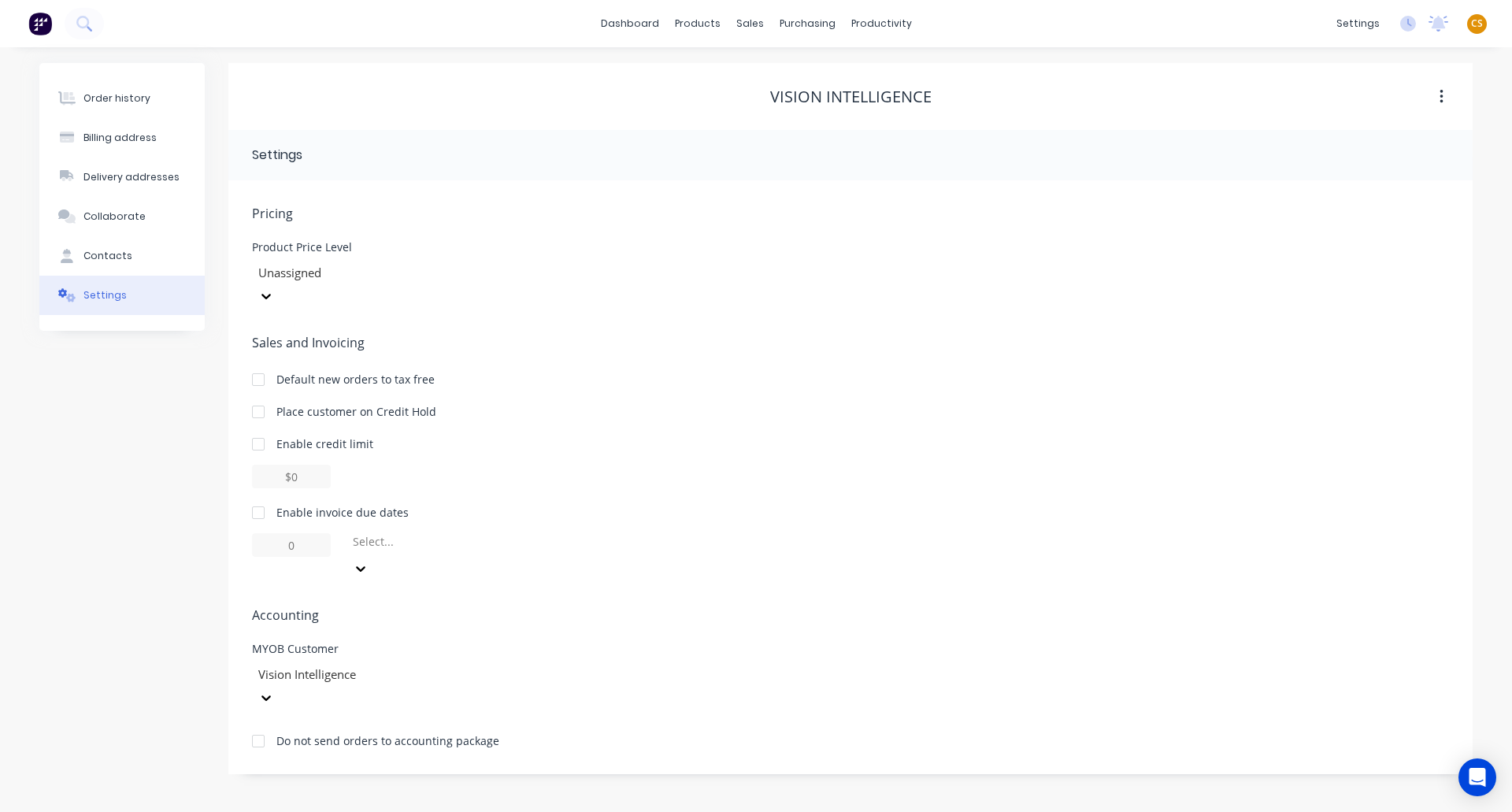
click at [258, 497] on div at bounding box center [258, 513] width 32 height 32
drag, startPoint x: 300, startPoint y: 528, endPoint x: 251, endPoint y: 521, distance: 49.5
click at [251, 521] on div "Pricing Product Price Level Unassigned Sales and Invoicing Default new orders t…" at bounding box center [851, 477] width 1245 height 594
type input "30"
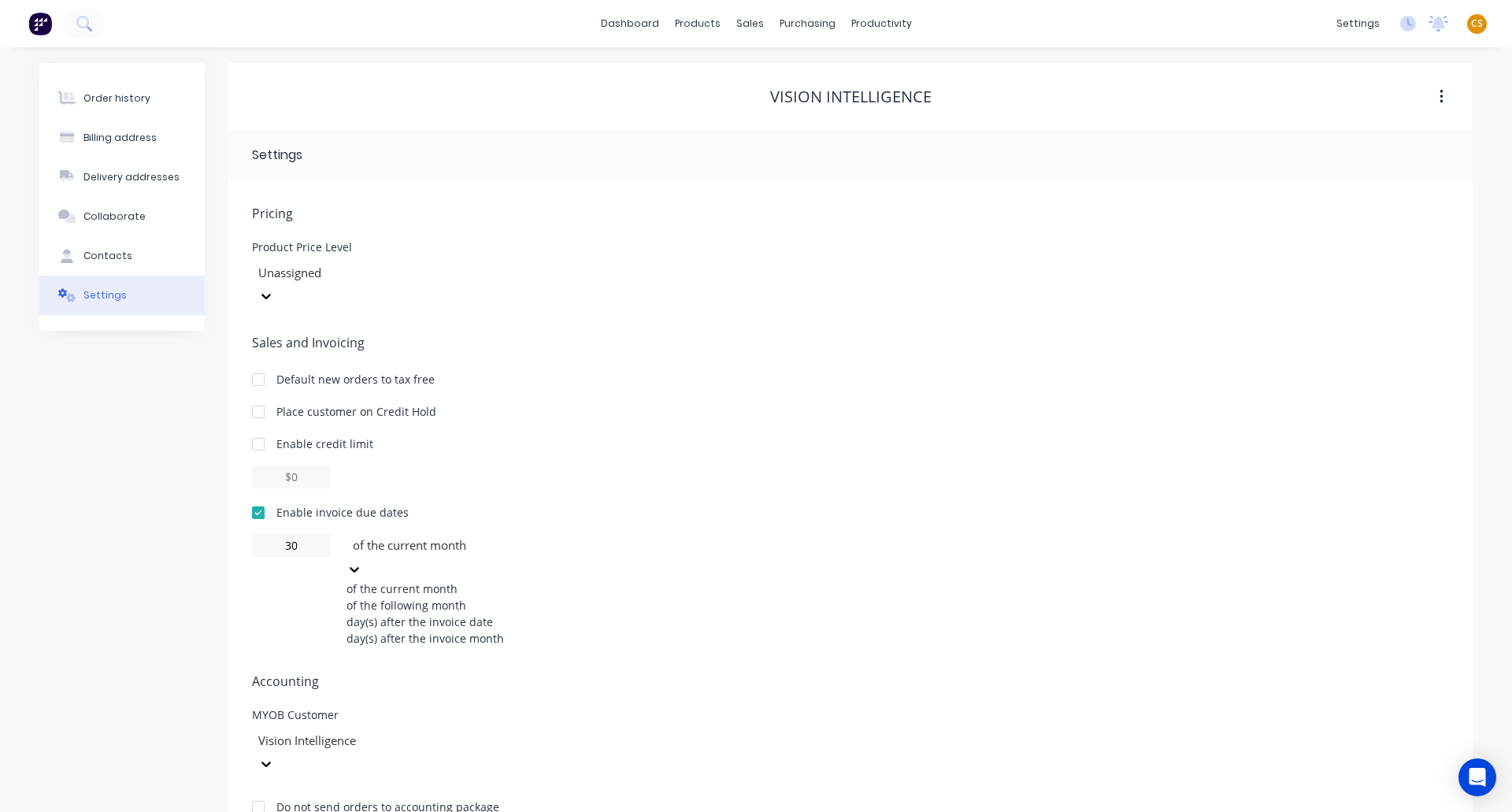
click at [450, 535] on div at bounding box center [464, 545] width 227 height 20
click at [419, 596] on div "of the following month" at bounding box center [465, 605] width 237 height 17
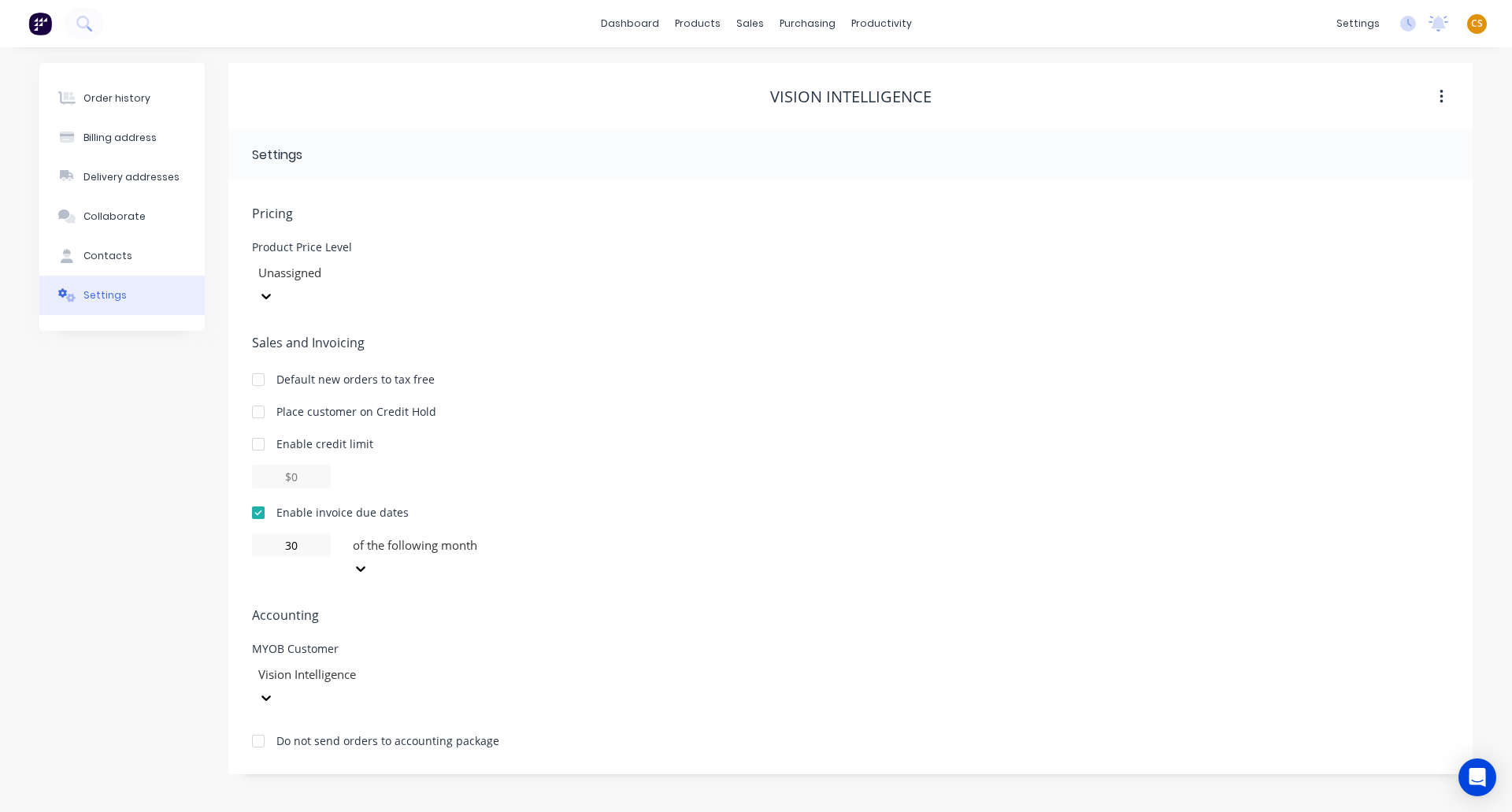
click at [121, 461] on div "Order history Billing address Delivery addresses Collaborate Contacts Settings" at bounding box center [121, 418] width 165 height 711
click at [109, 100] on div "Order history" at bounding box center [117, 98] width 67 height 14
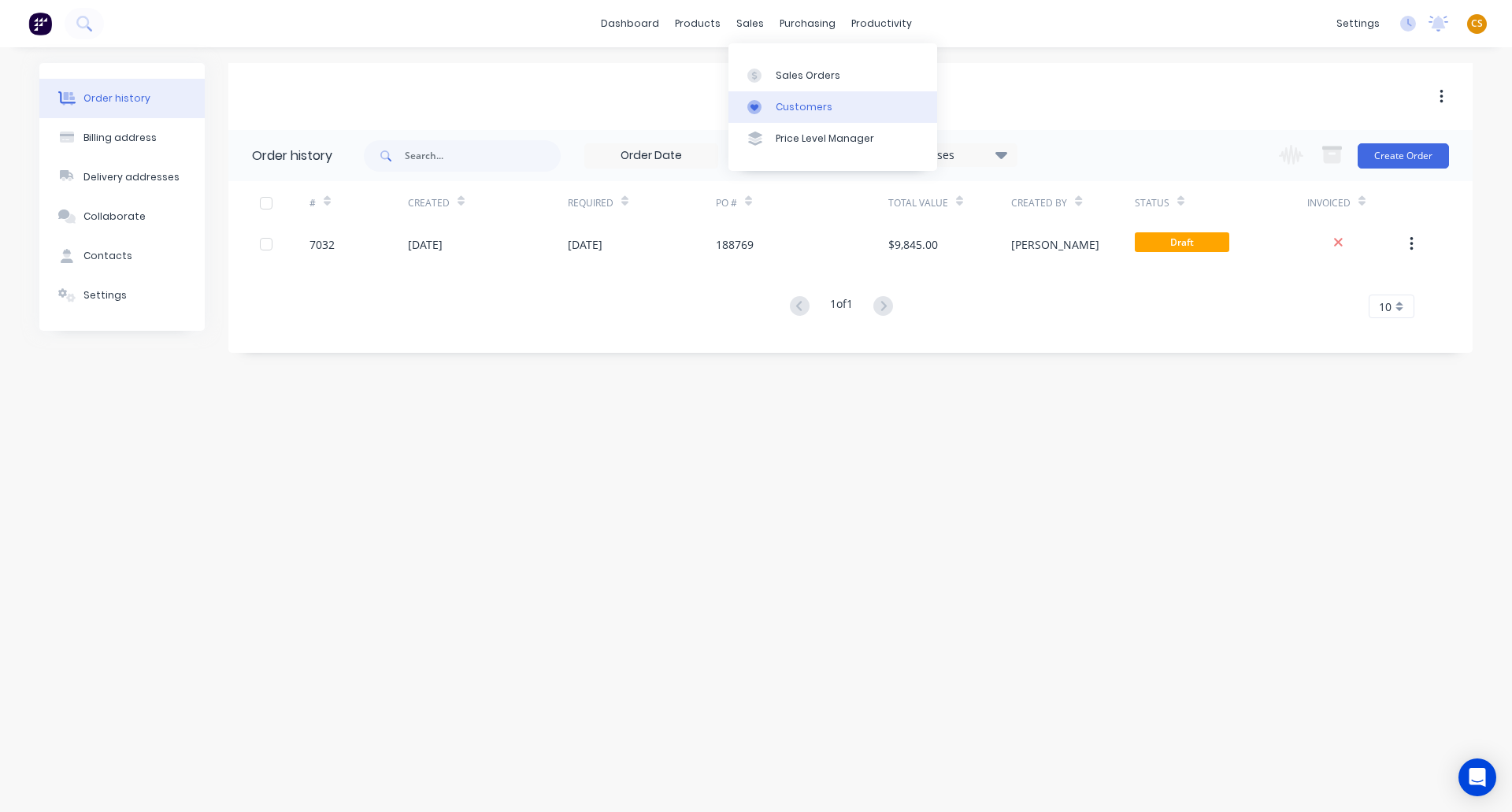
click at [799, 119] on link "Customers" at bounding box center [833, 107] width 209 height 32
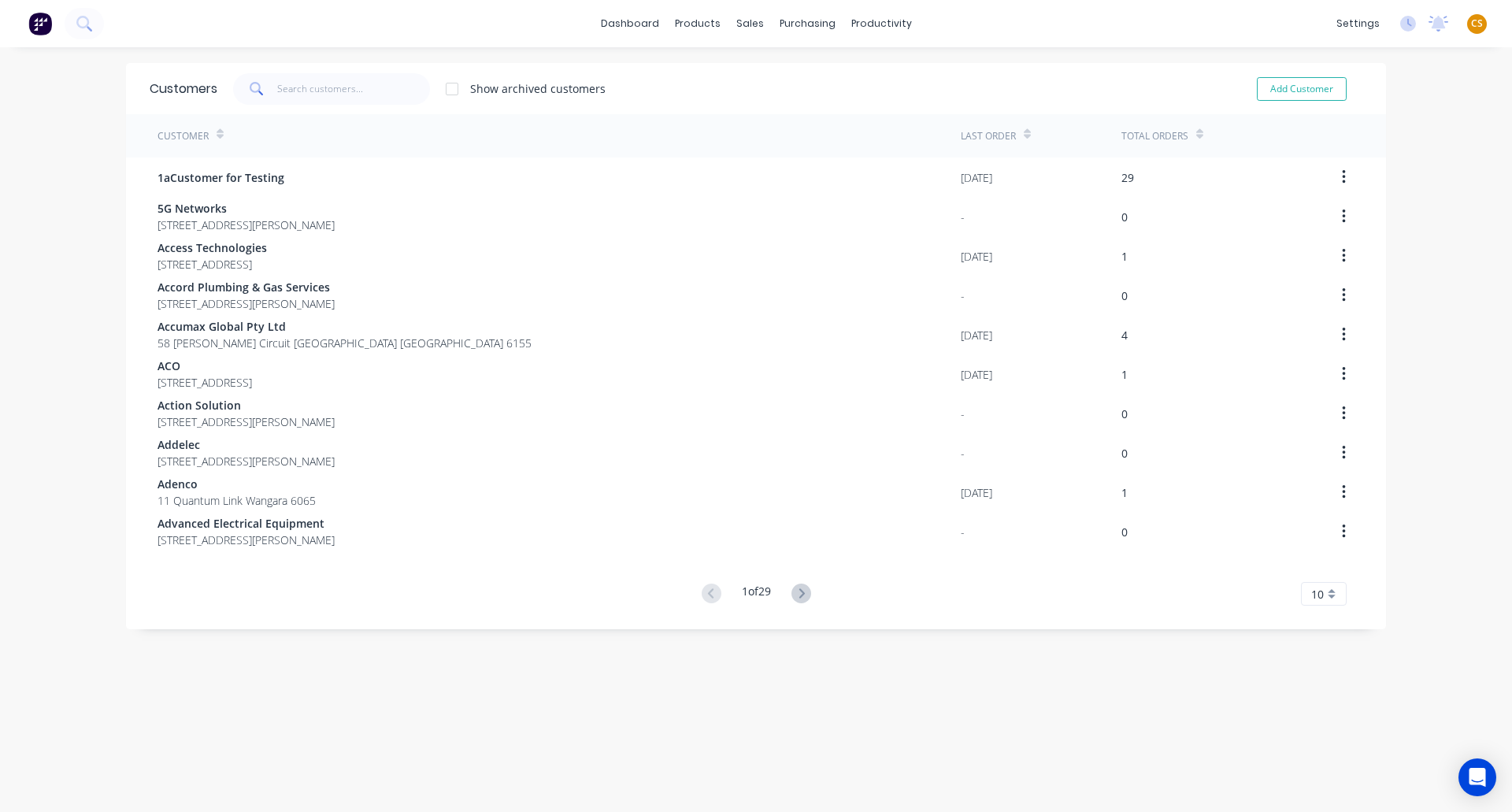
click at [1197, 132] on icon at bounding box center [1200, 134] width 7 height 12
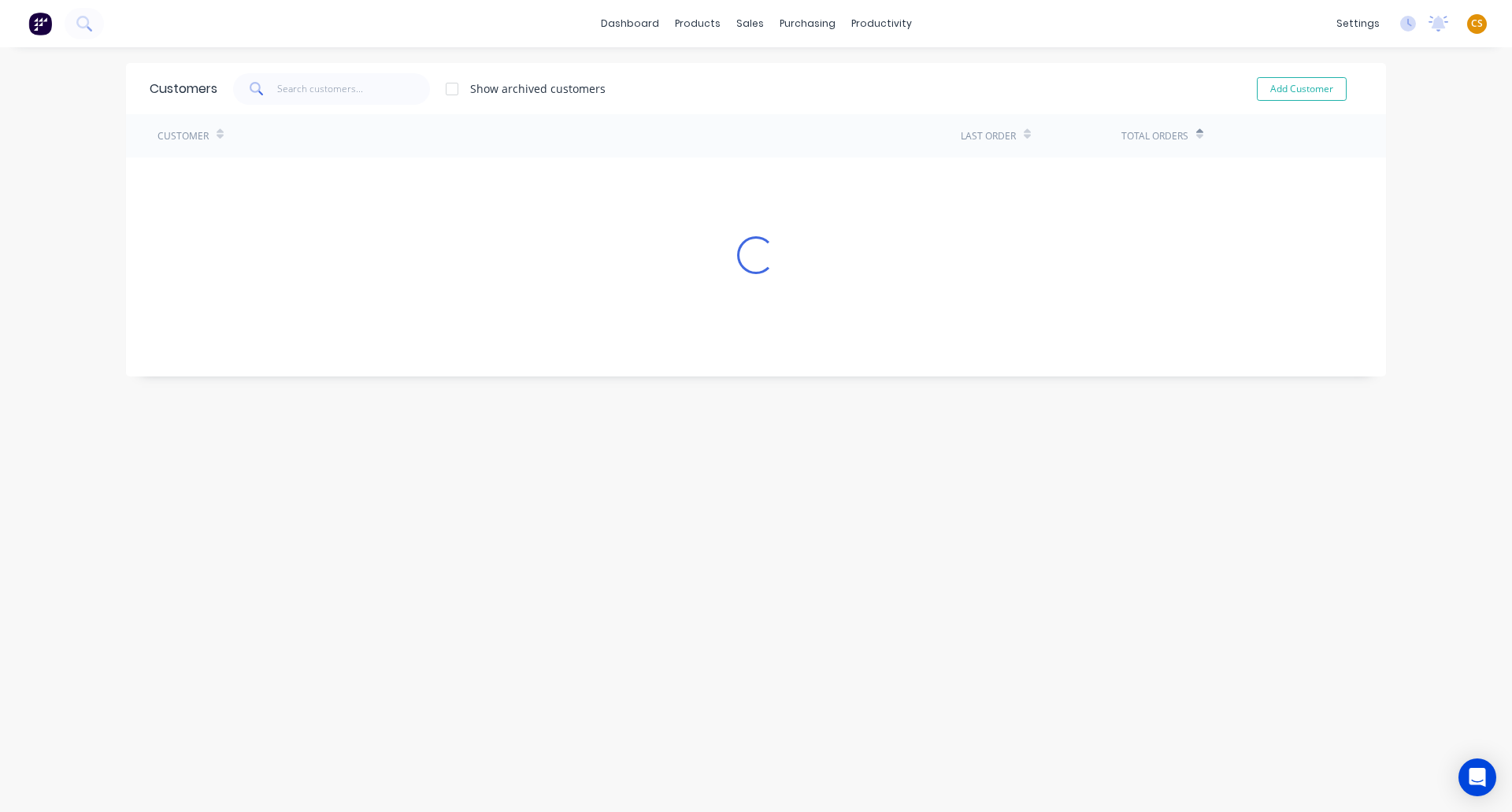
click at [1197, 132] on icon at bounding box center [1200, 134] width 7 height 12
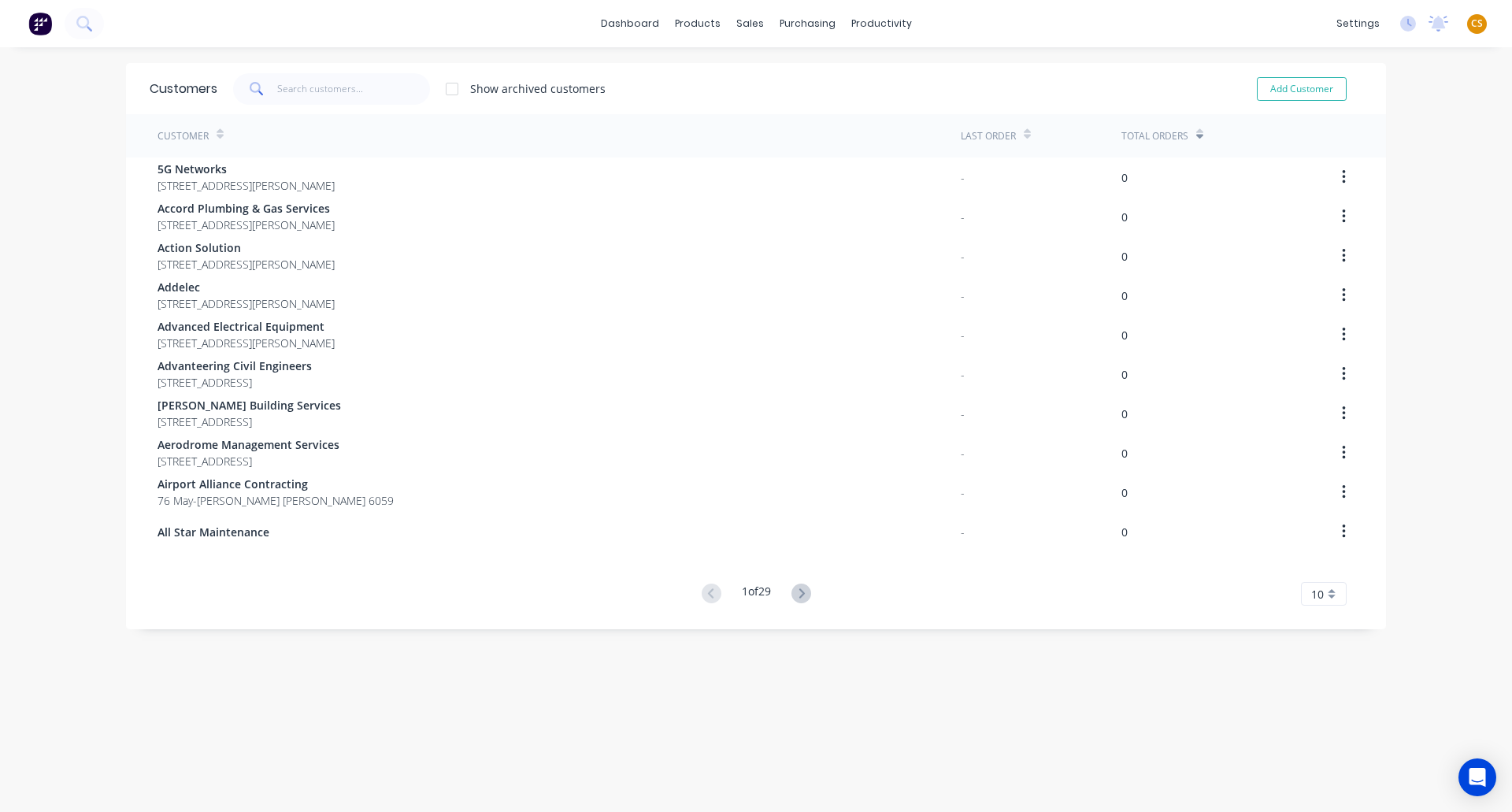
click at [1197, 132] on icon at bounding box center [1200, 134] width 7 height 12
click at [796, 594] on icon at bounding box center [802, 593] width 20 height 20
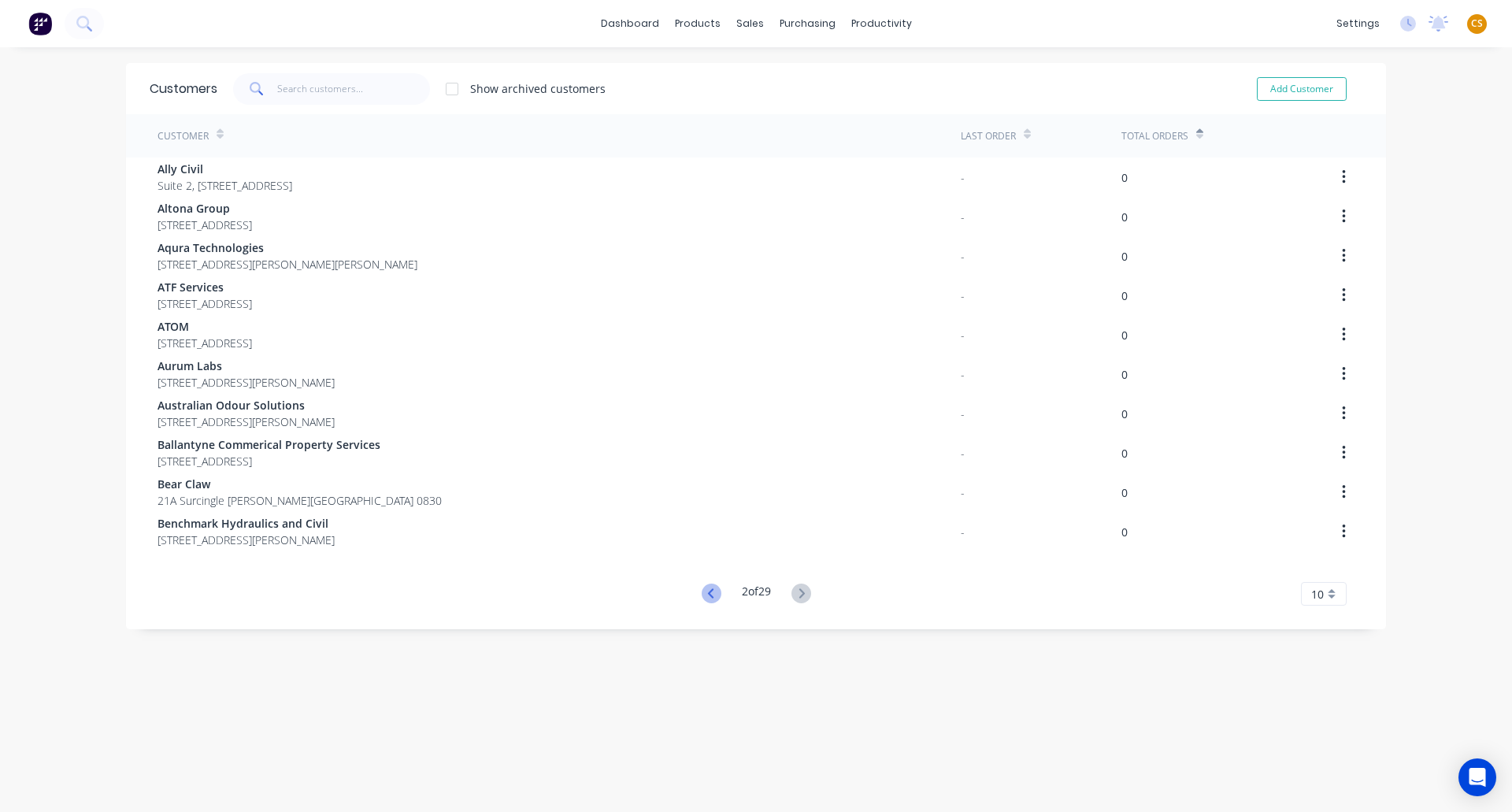
click at [705, 595] on icon at bounding box center [712, 593] width 20 height 20
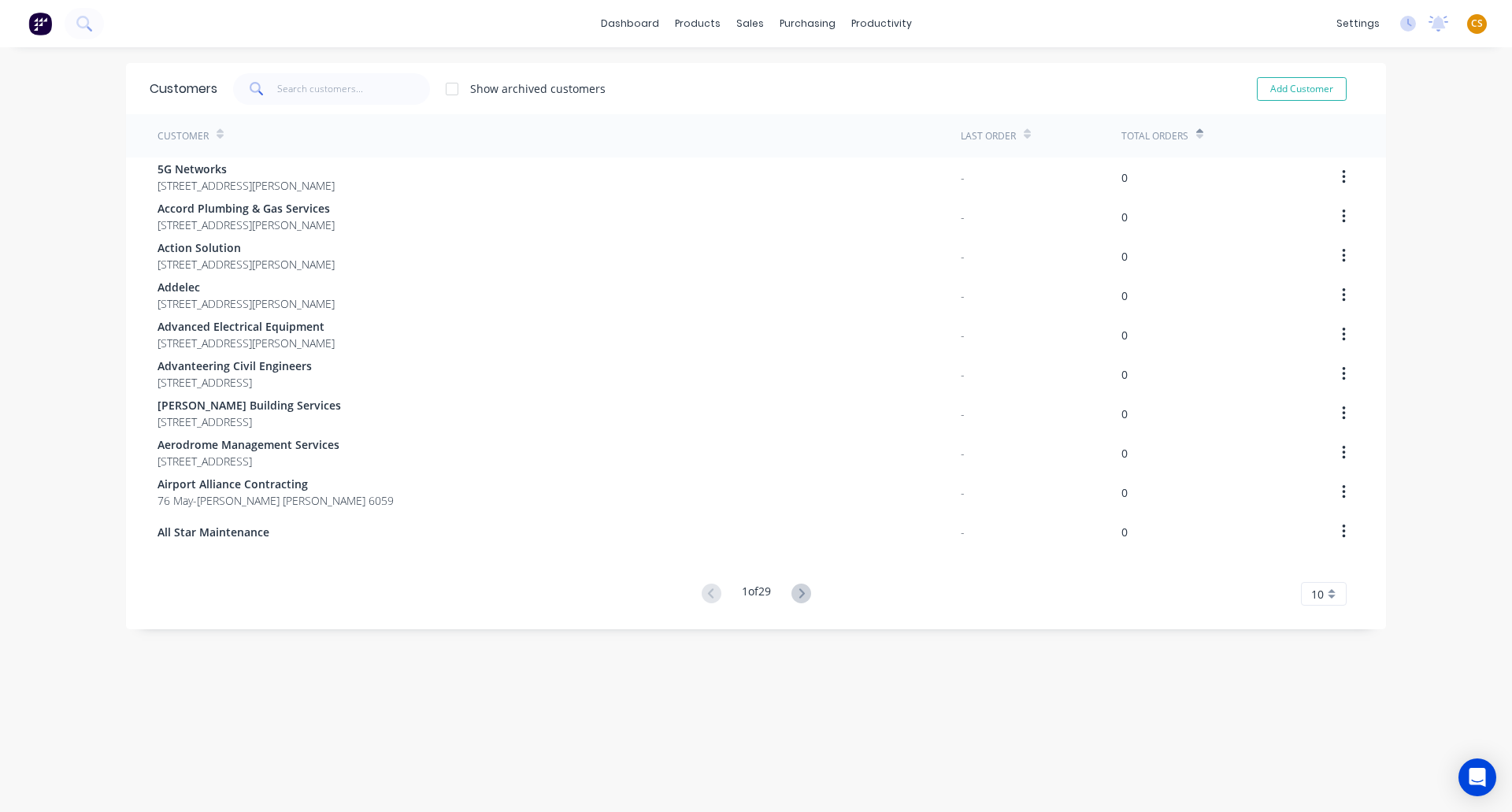
scroll to position [13, 0]
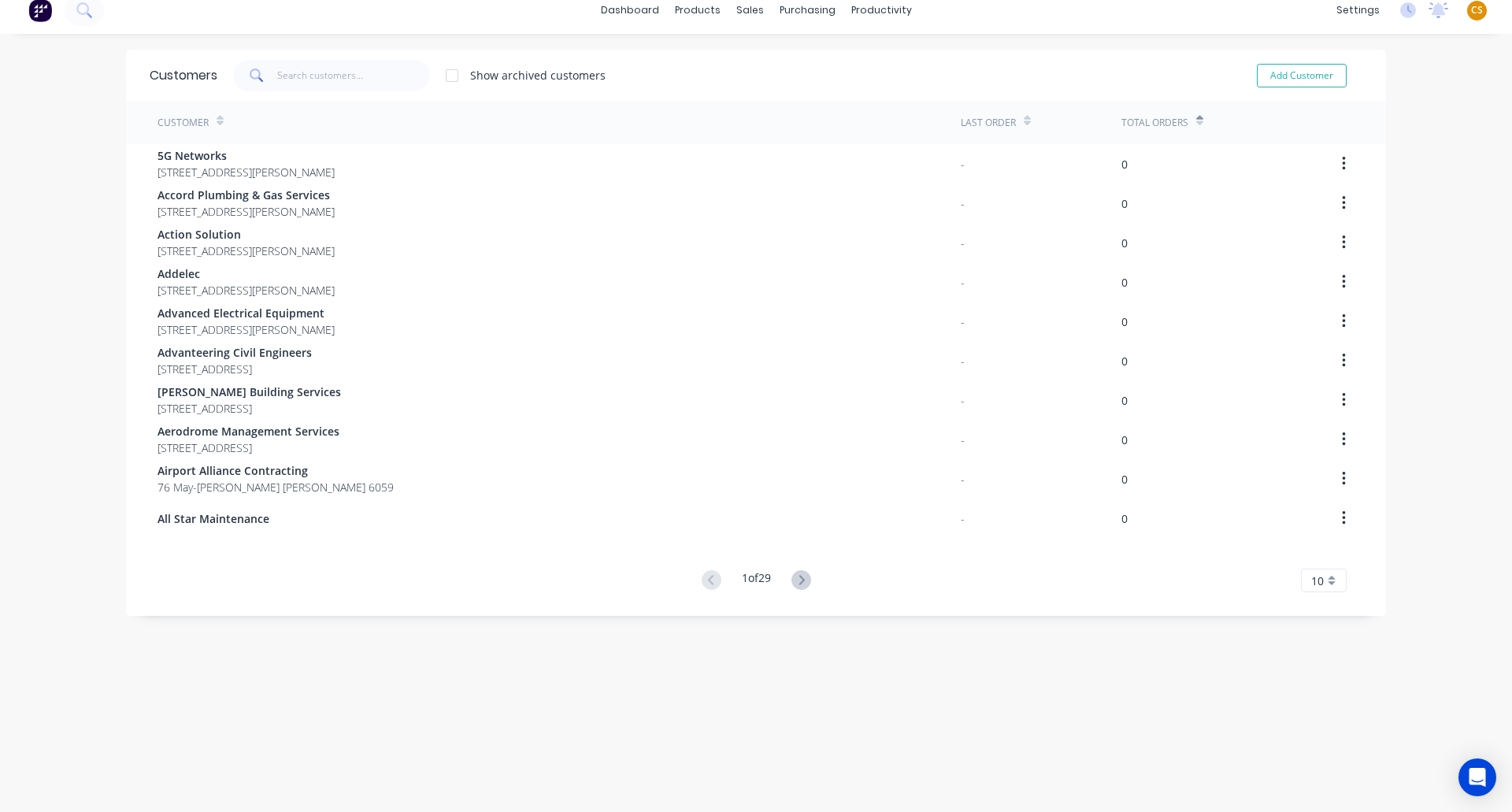
click at [1197, 118] on icon at bounding box center [1200, 121] width 7 height 12
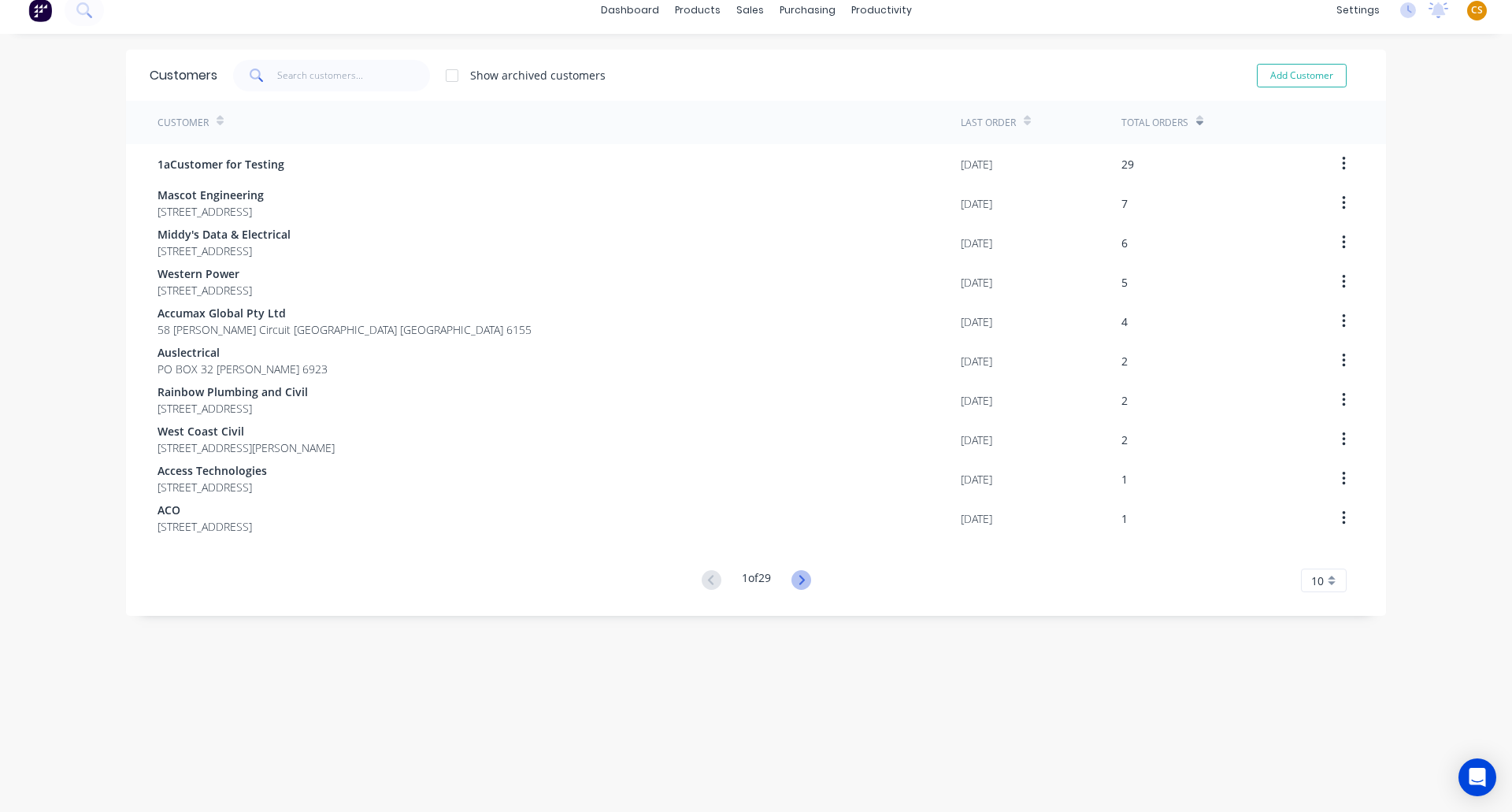
click at [799, 581] on icon at bounding box center [801, 579] width 6 height 9
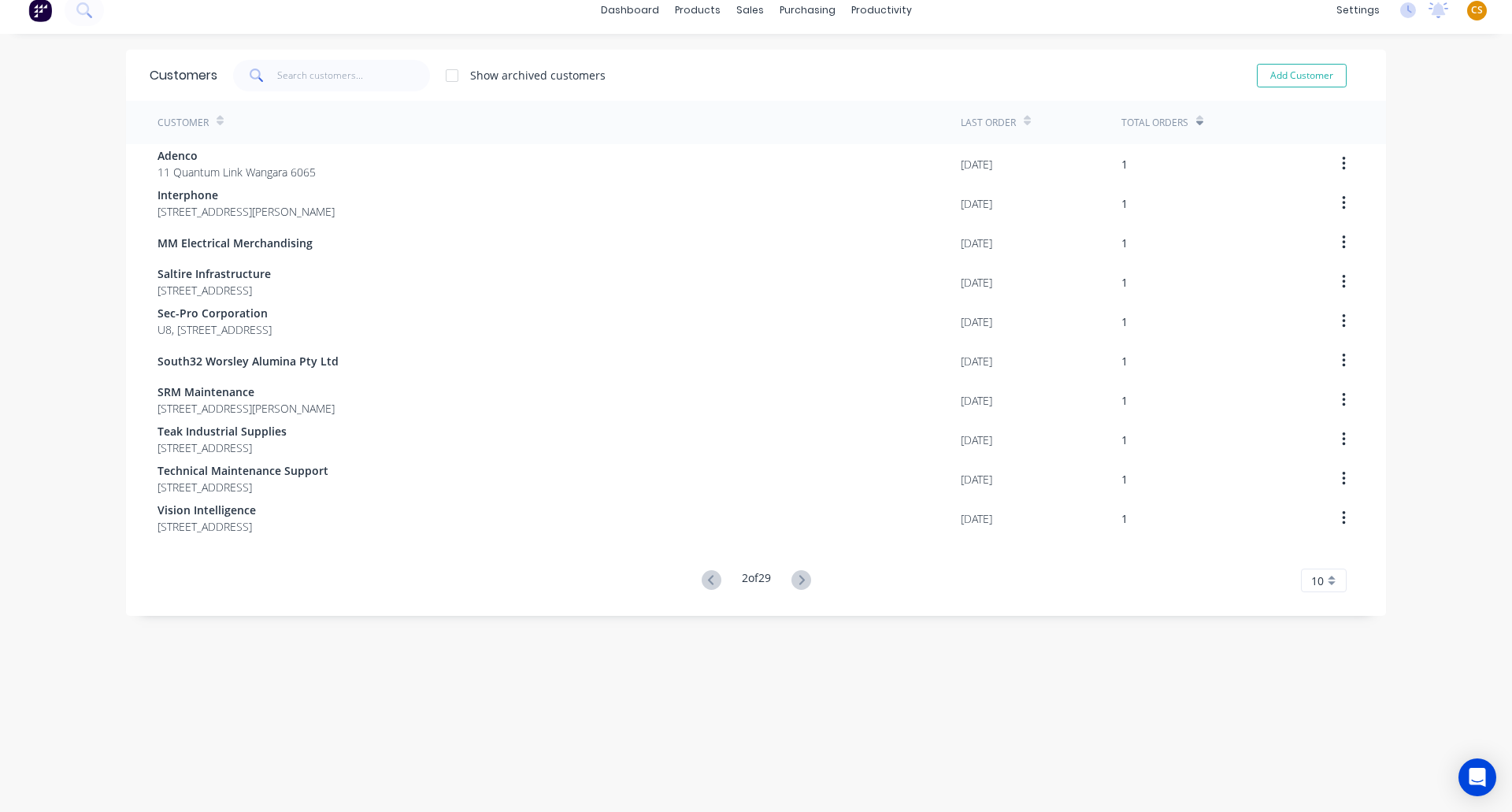
click at [799, 581] on icon at bounding box center [801, 579] width 6 height 9
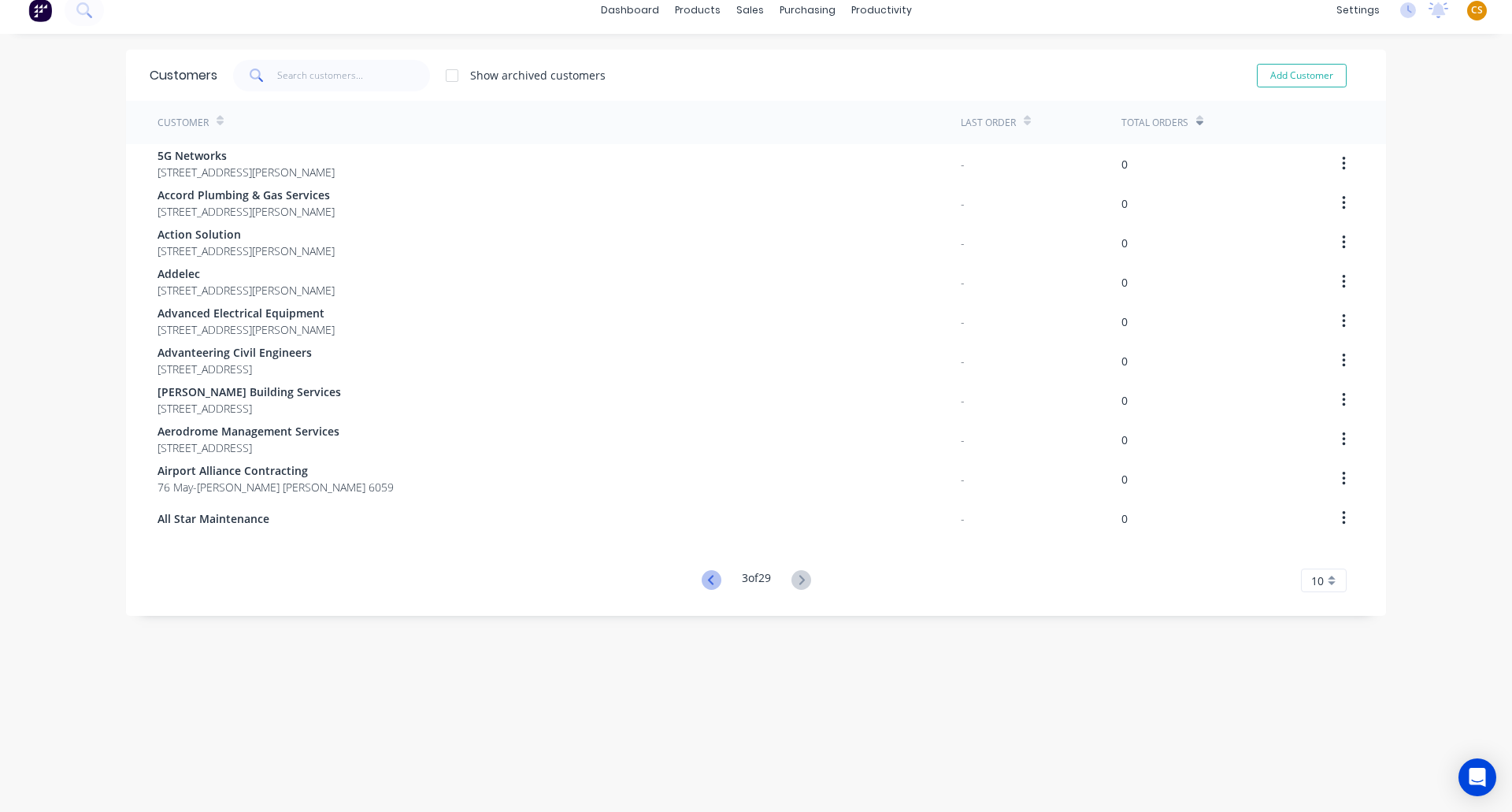
click at [702, 581] on icon at bounding box center [712, 580] width 20 height 20
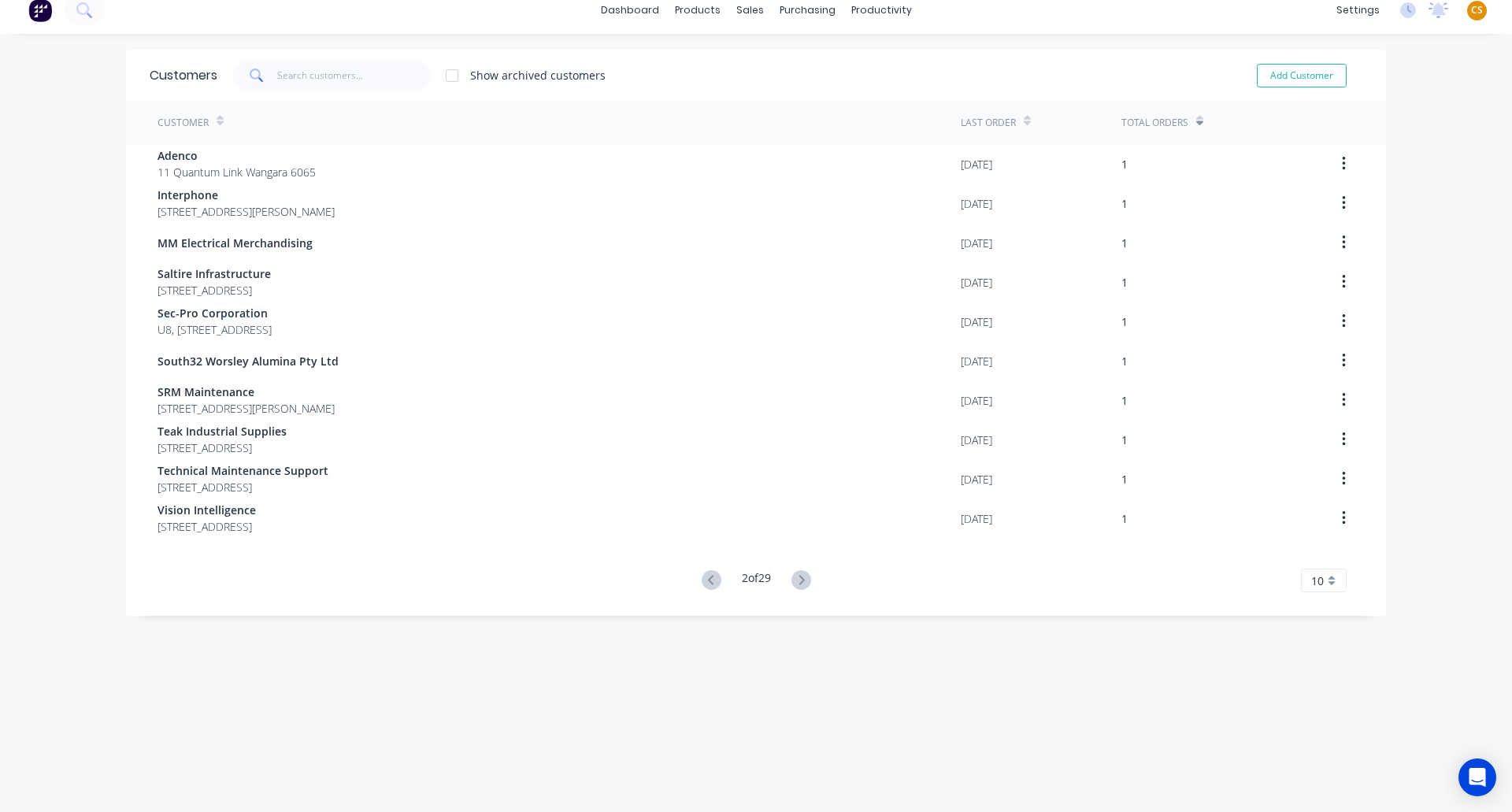
click at [1471, 12] on span "CS" at bounding box center [1477, 10] width 12 height 14
click at [1335, 183] on div "Sign out" at bounding box center [1343, 184] width 42 height 14
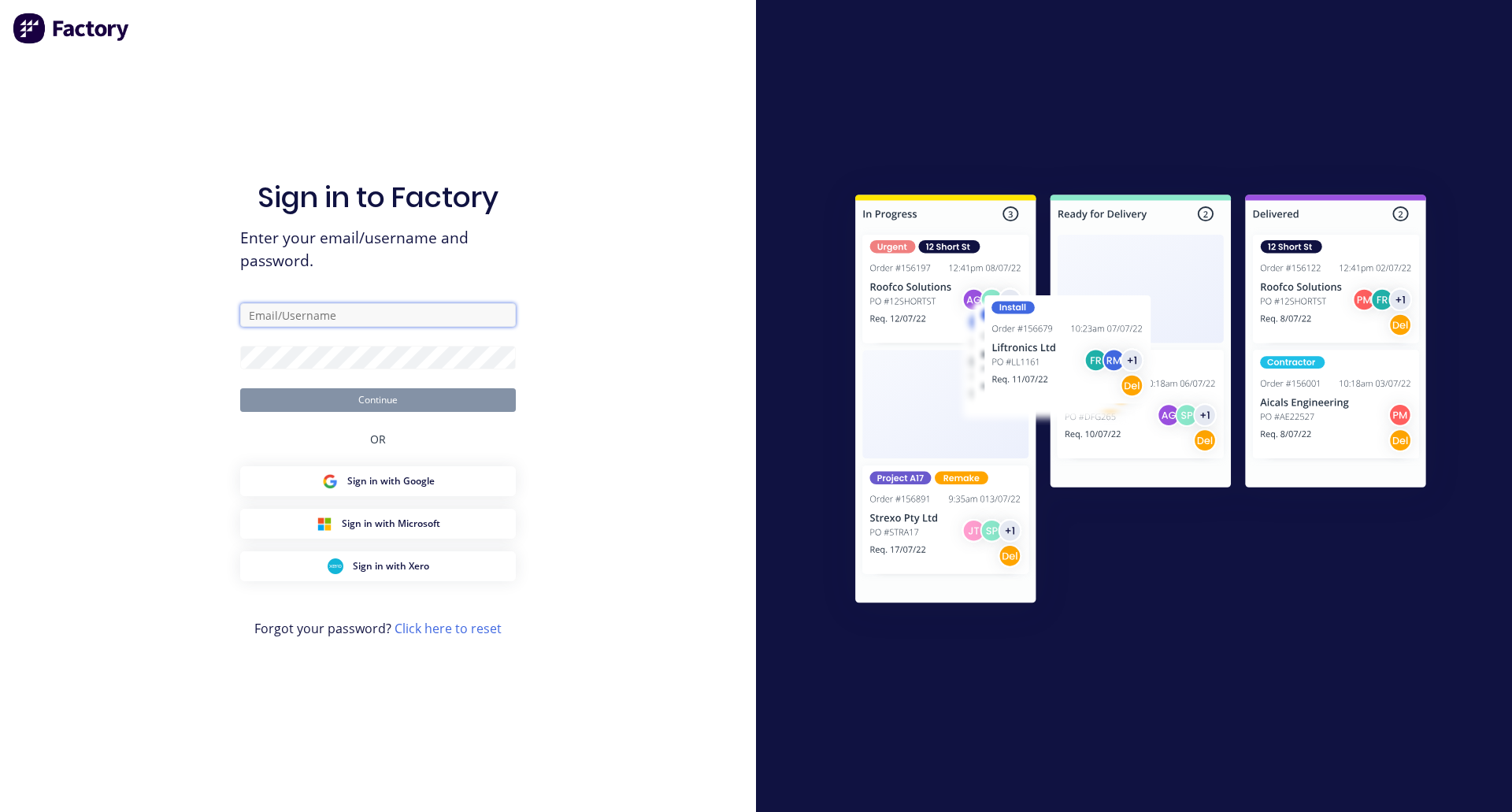
click at [303, 318] on input "text" at bounding box center [378, 314] width 276 height 23
type input "[PERSON_NAME][EMAIL_ADDRESS][DOMAIN_NAME]"
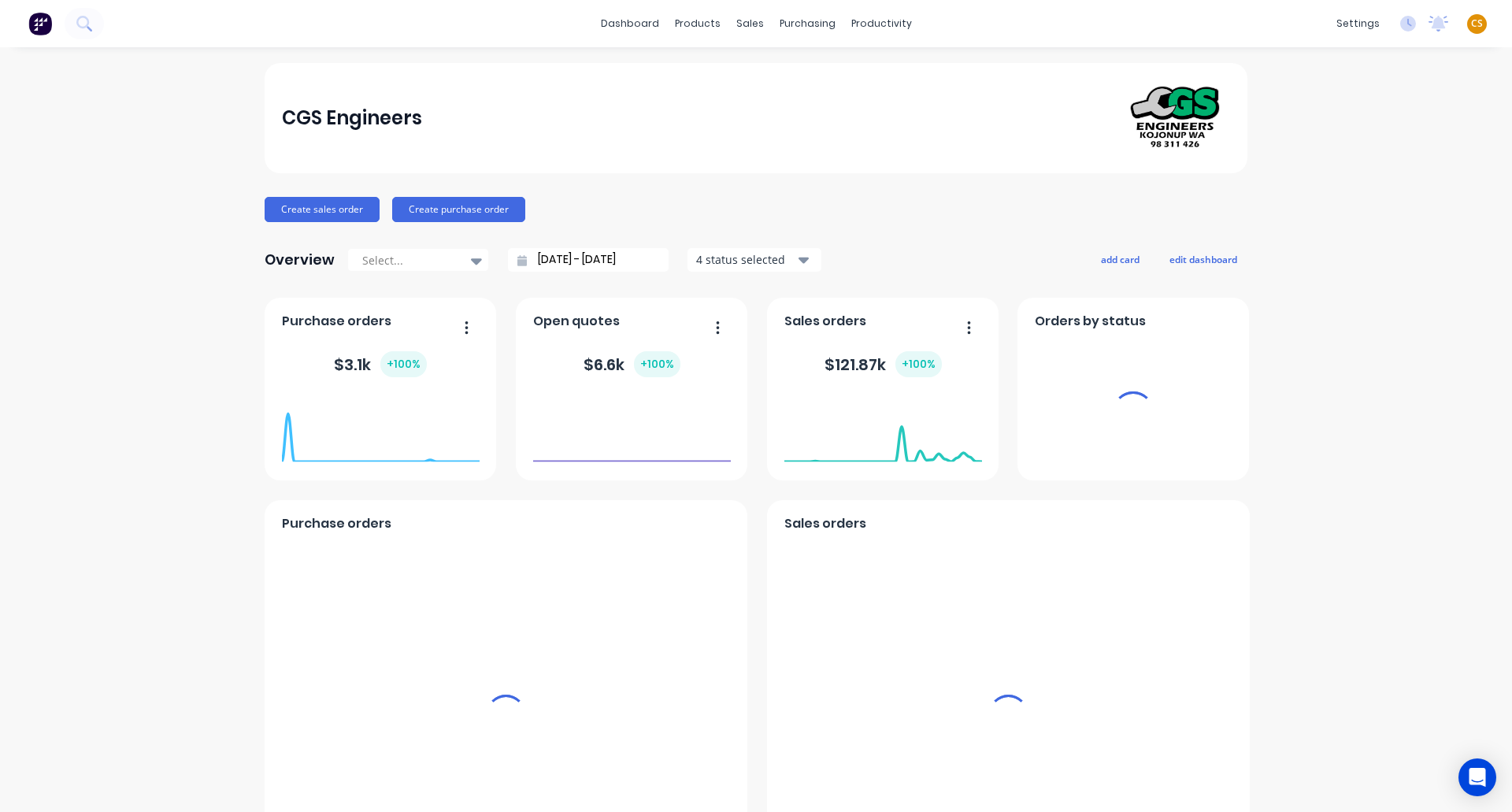
drag, startPoint x: 1388, startPoint y: 1, endPoint x: 1116, endPoint y: 41, distance: 274.9
click at [1116, 41] on div "dashboard products sales purchasing productivity dashboard products Product Cat…" at bounding box center [756, 23] width 1512 height 47
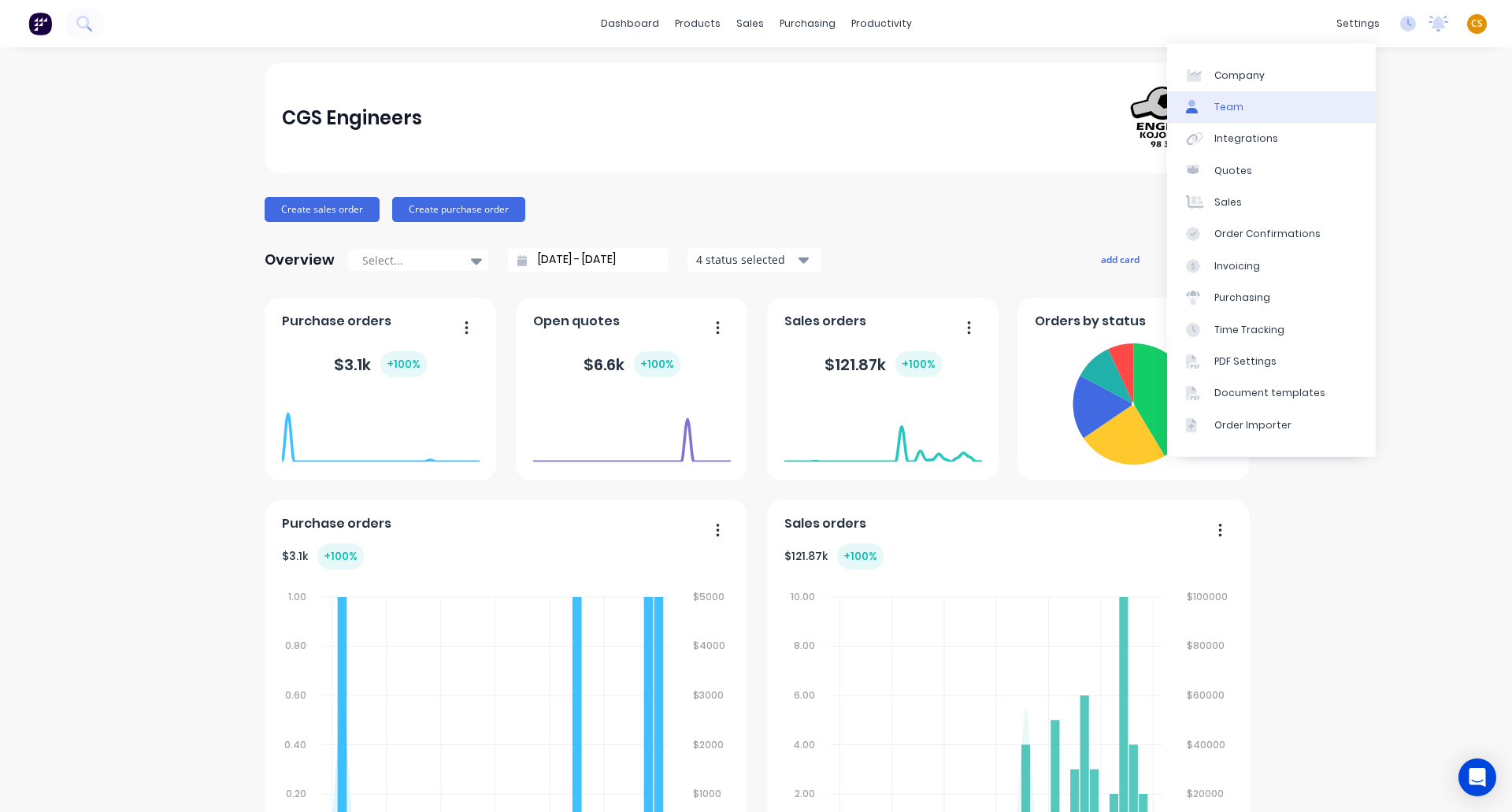
click at [1253, 113] on link "Team" at bounding box center [1272, 107] width 209 height 32
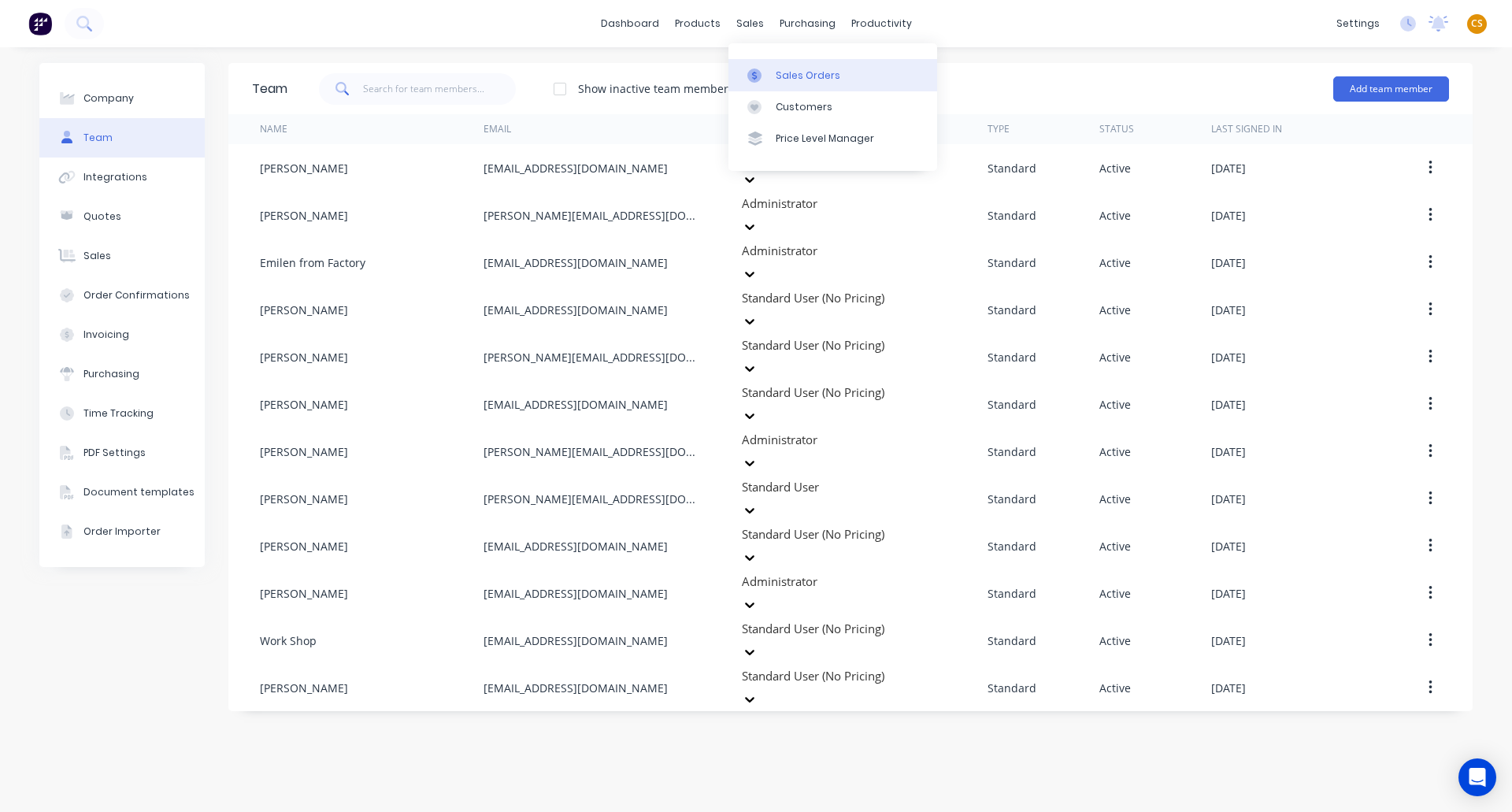
click at [797, 76] on div "Sales Orders" at bounding box center [808, 75] width 65 height 14
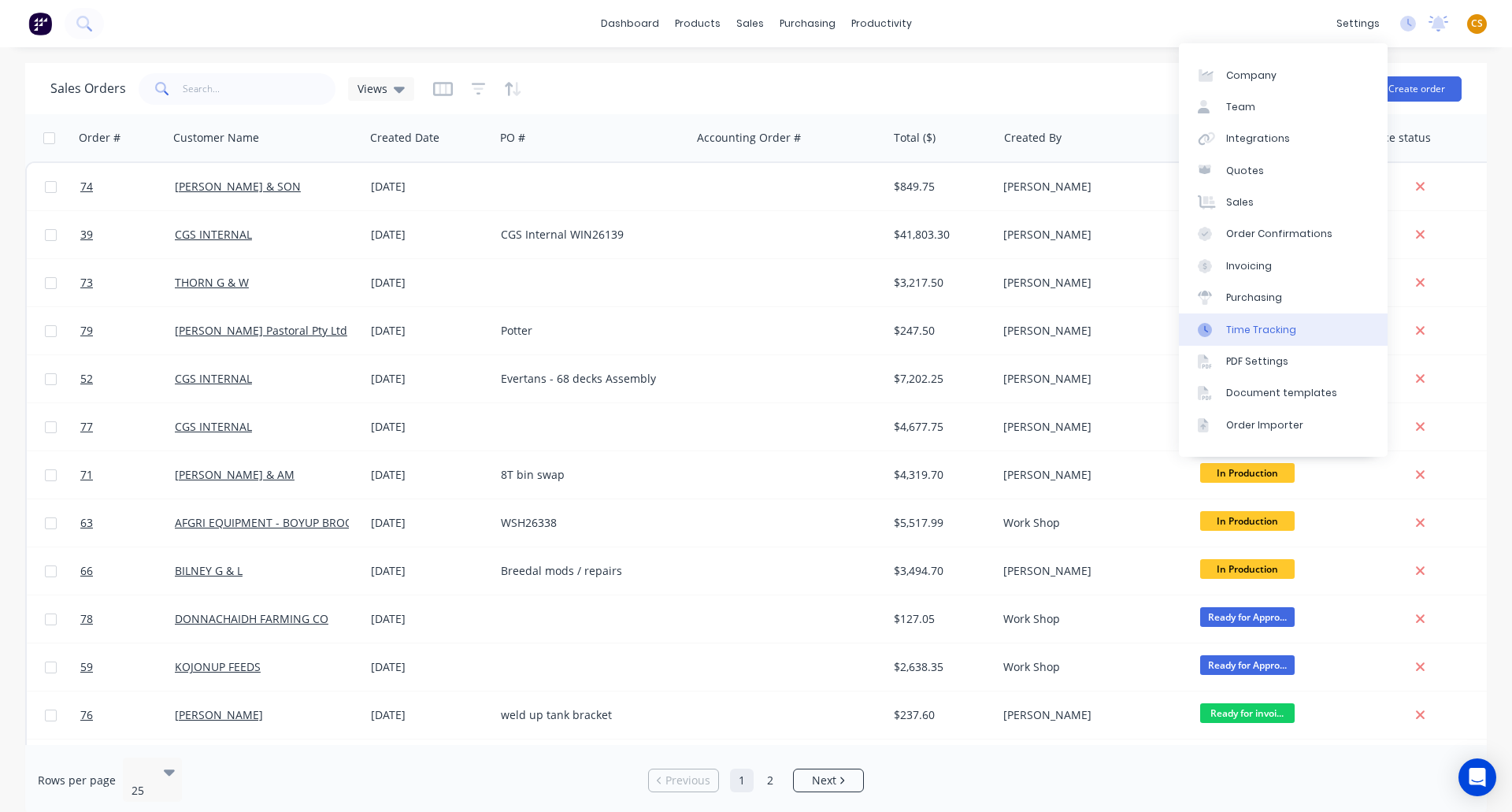
click at [1241, 327] on div "Time Tracking" at bounding box center [1261, 329] width 70 height 14
